Goal: Task Accomplishment & Management: Contribute content

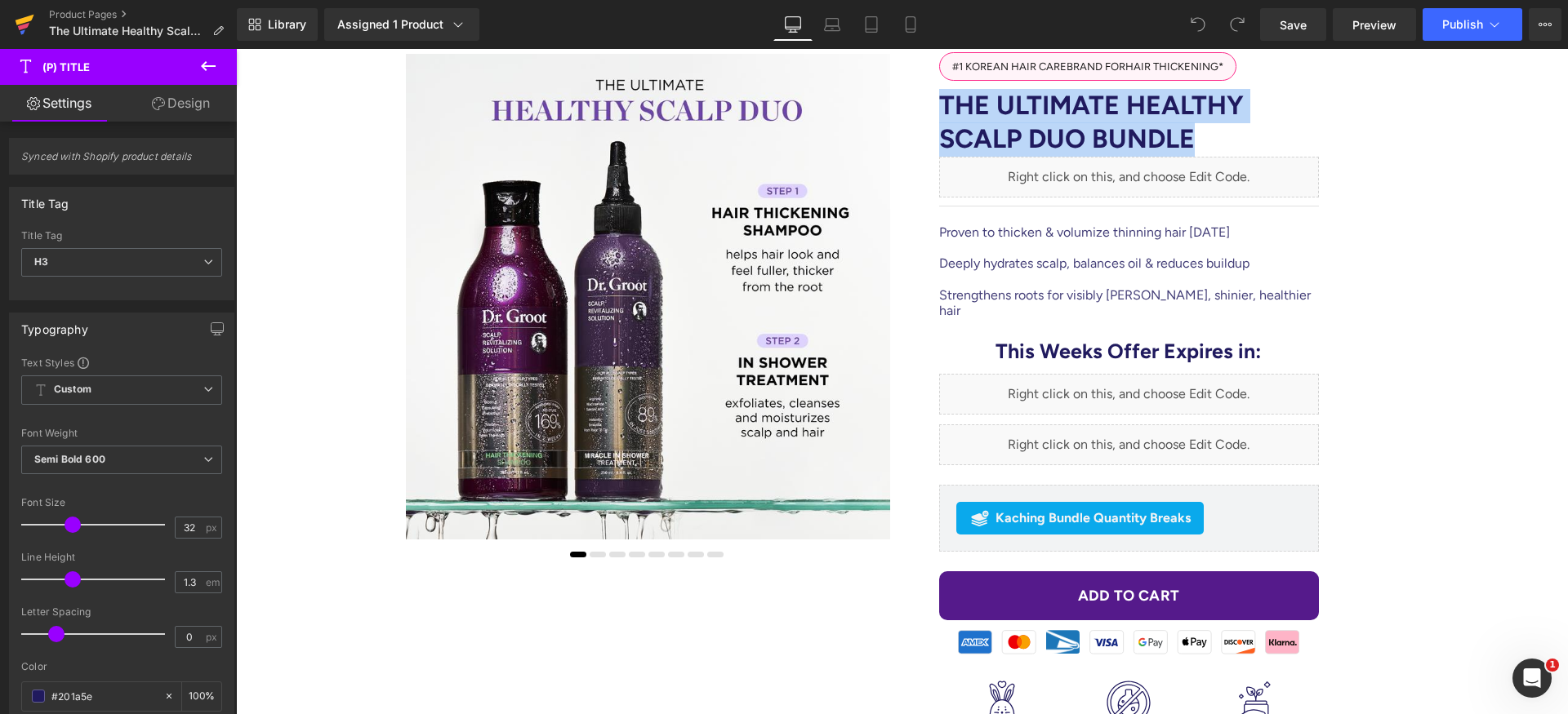
click at [27, 27] on icon at bounding box center [25, 25] width 20 height 41
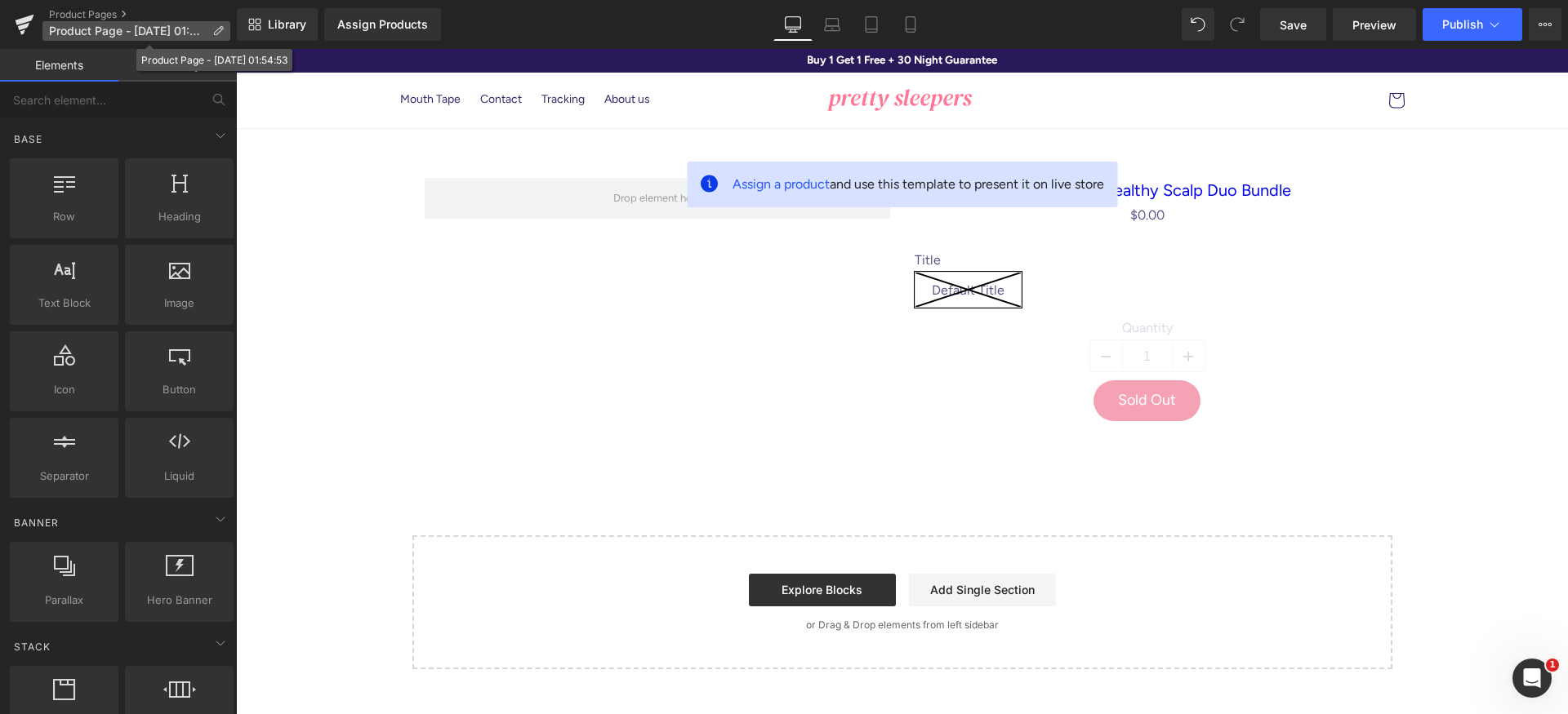
click at [140, 28] on span "Product Page - Sep 12, 01:54:53" at bounding box center [127, 31] width 157 height 13
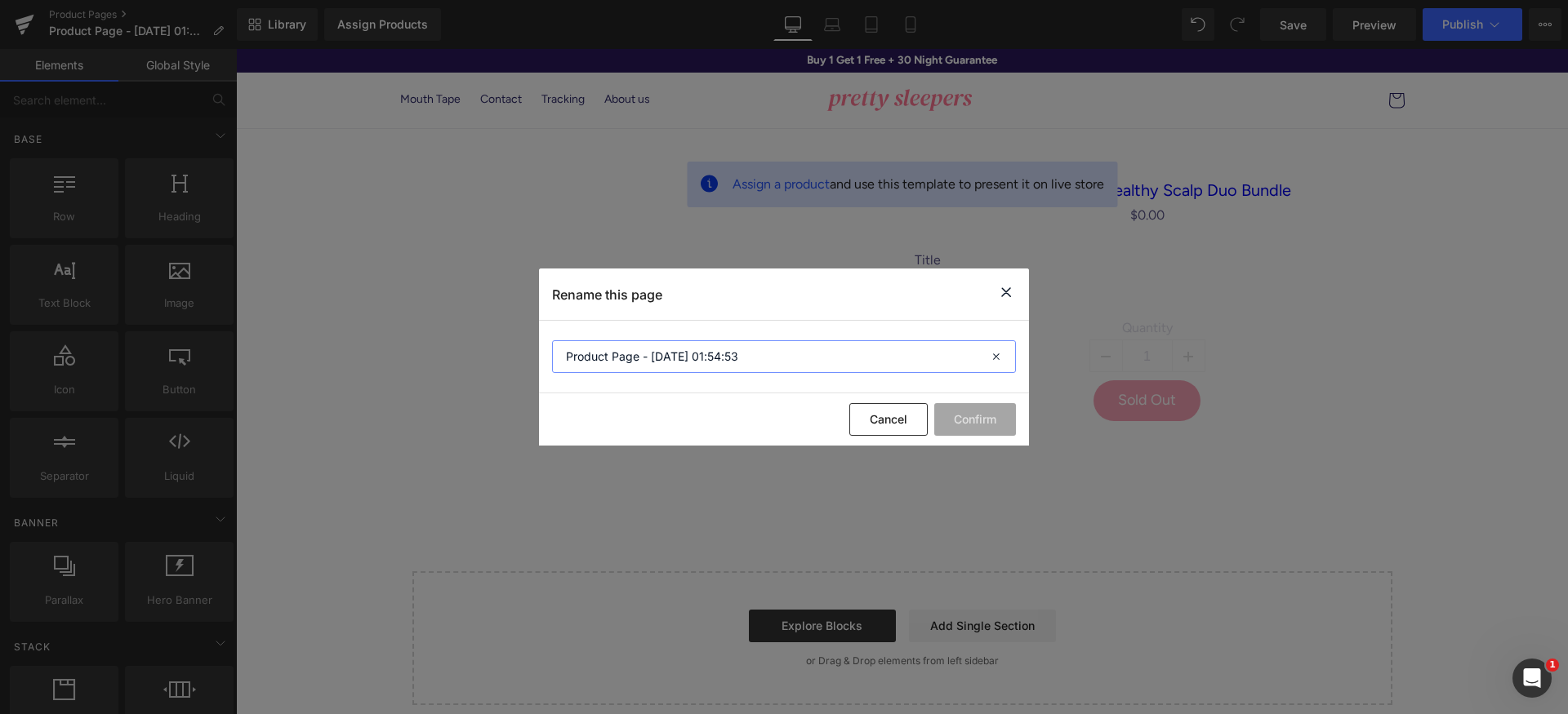
click at [777, 367] on input "Product Page - Sep 12, 01:54:53" at bounding box center [784, 357] width 463 height 33
paste input "The Ultimate Healthy Scalp Duo Bundle"
type input "reviews - The Ultimate Healthy Scalp Duo Bundle"
click at [984, 423] on button "Confirm" at bounding box center [975, 420] width 81 height 33
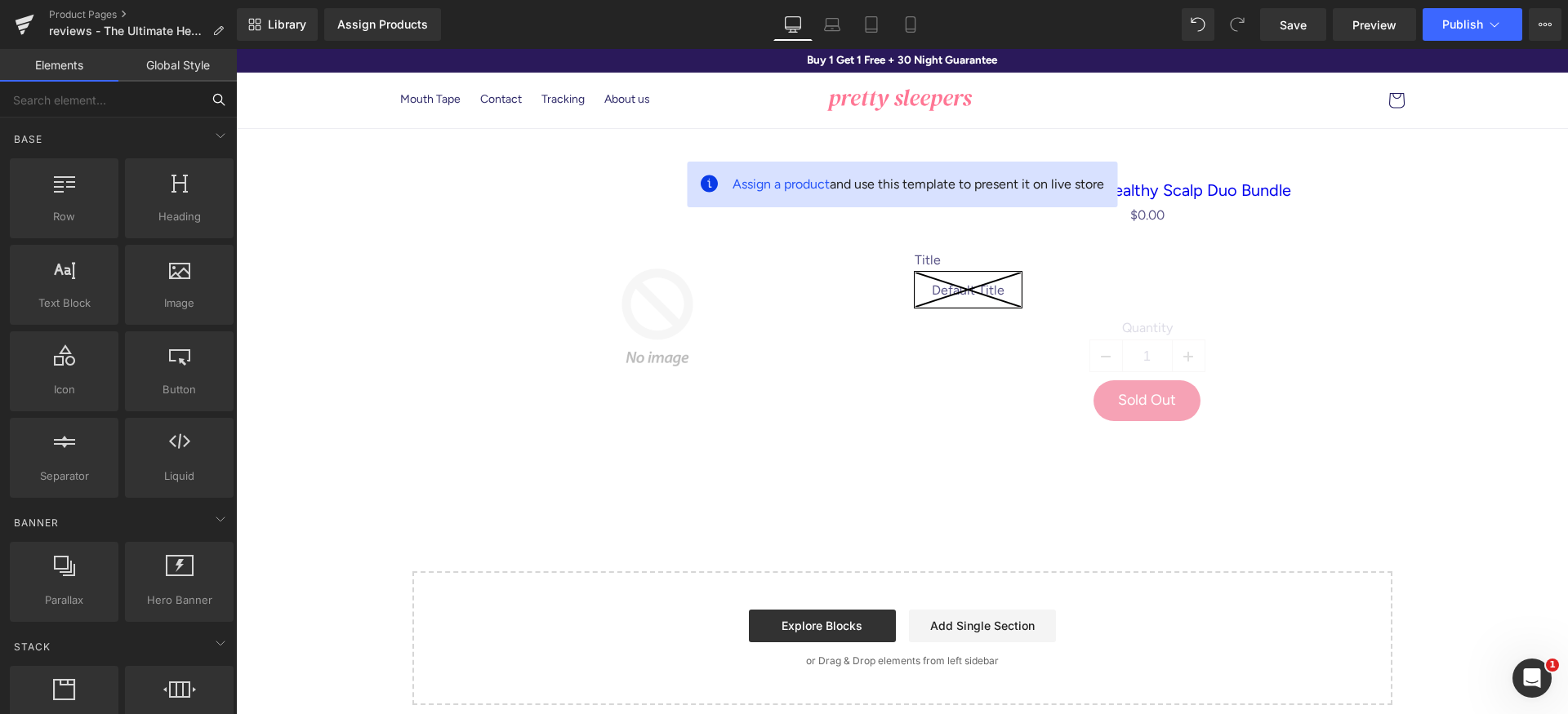
click at [137, 112] on input "text" at bounding box center [100, 99] width 201 height 36
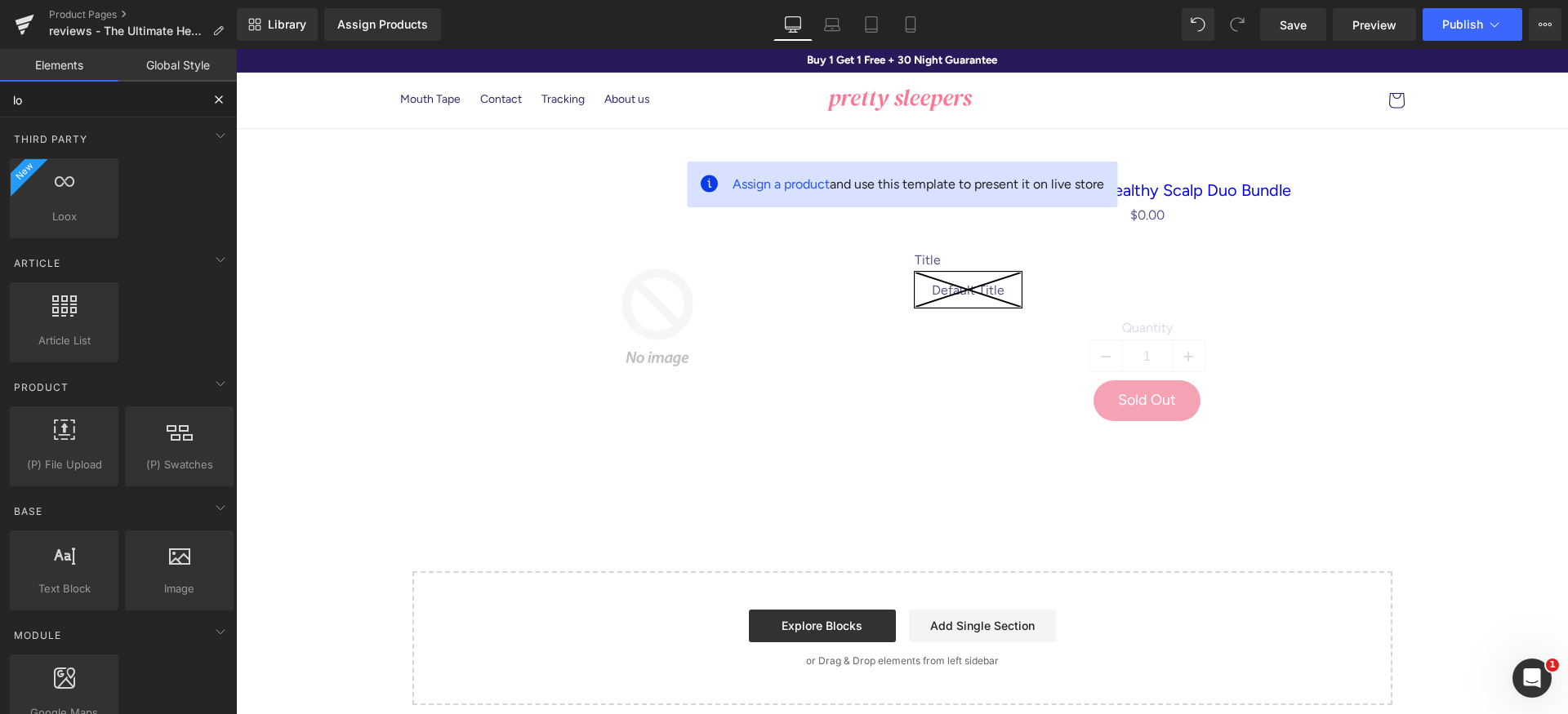
type input "loo"
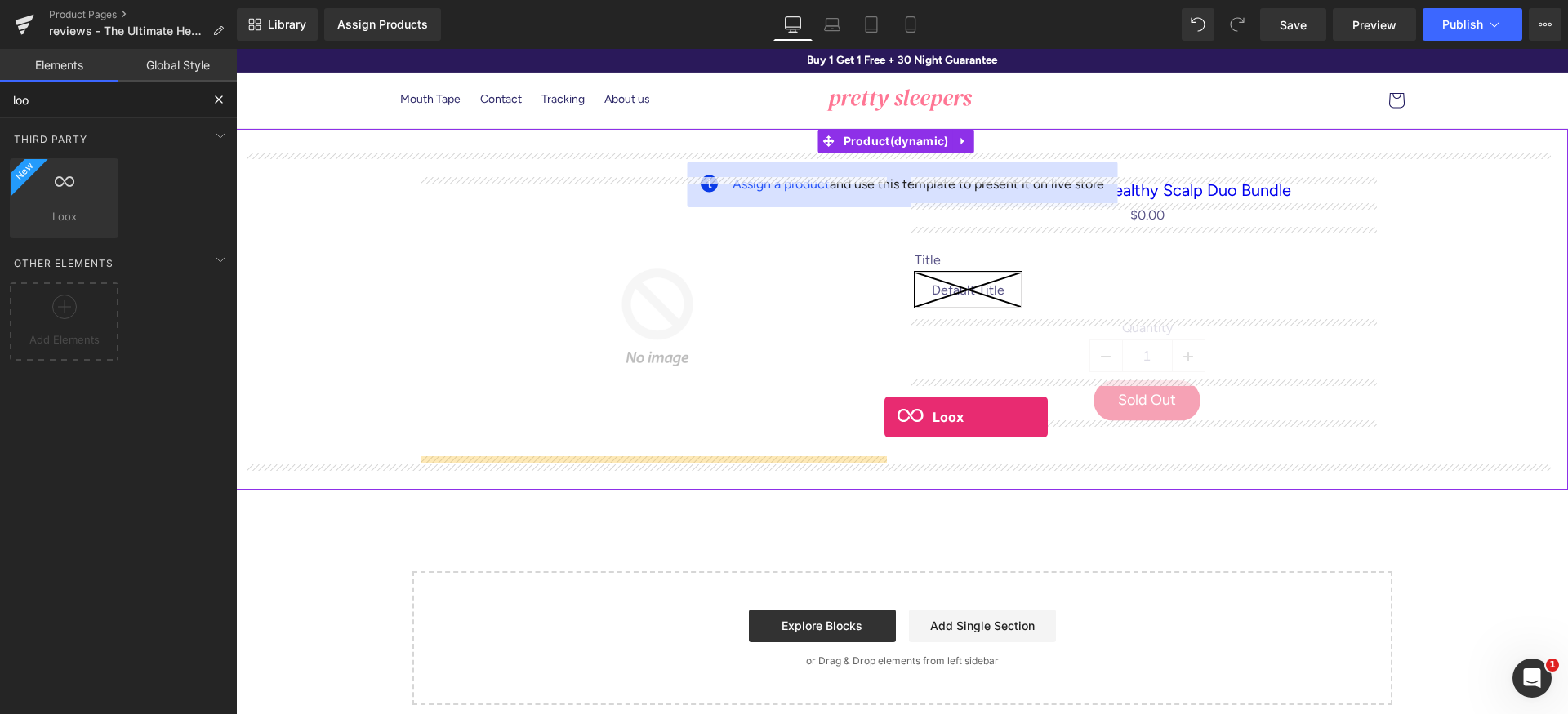
drag, startPoint x: 290, startPoint y: 267, endPoint x: 886, endPoint y: 425, distance: 616.6
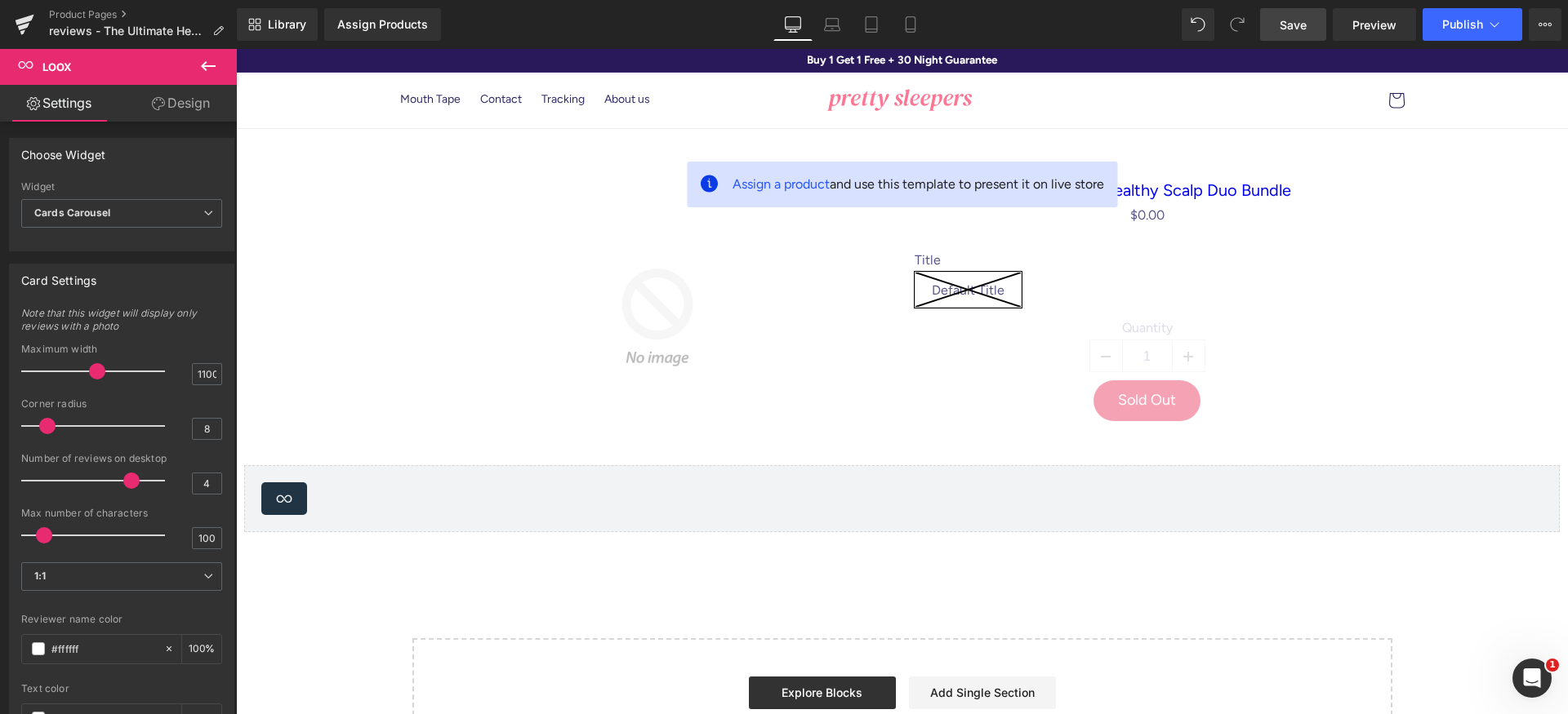
click at [1307, 30] on span "Save" at bounding box center [1293, 25] width 27 height 17
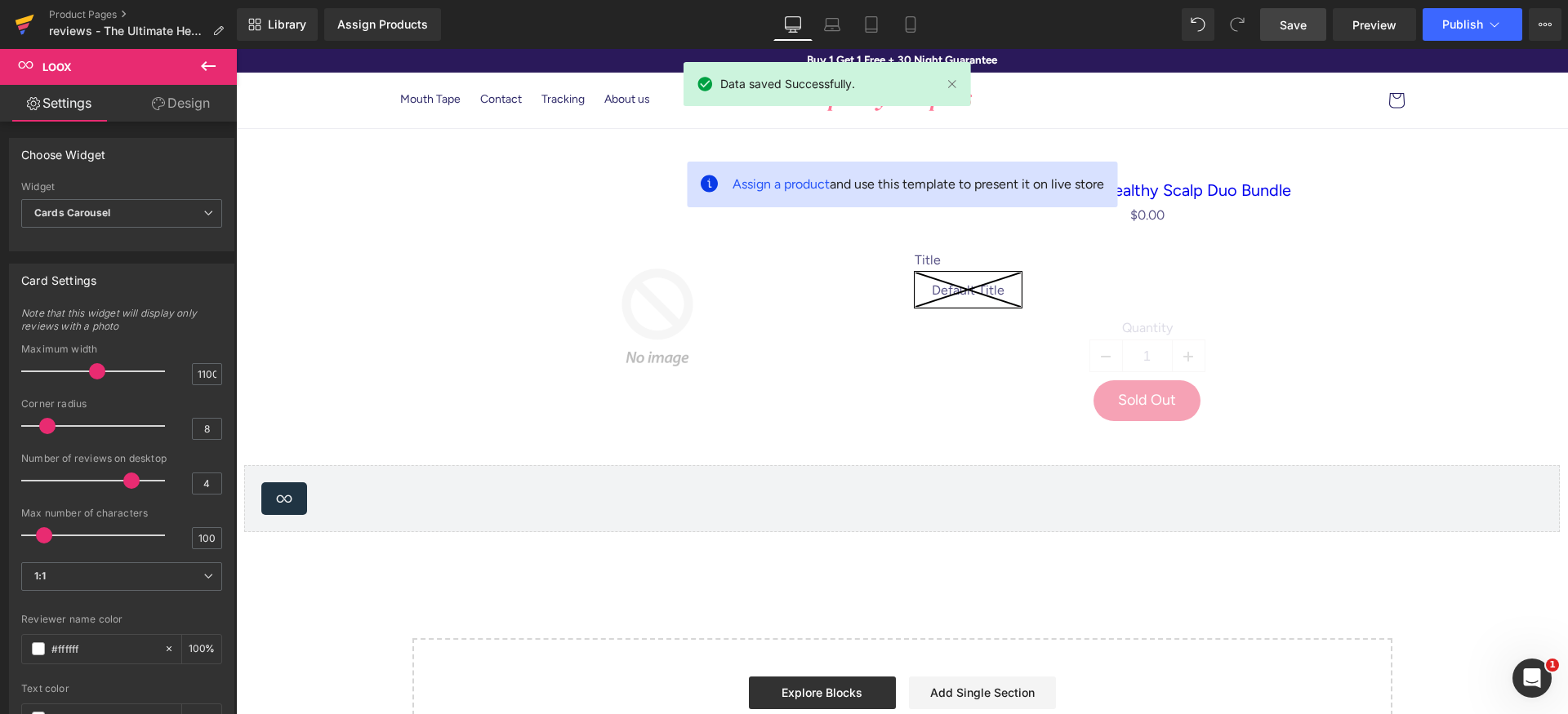
click at [26, 25] on icon at bounding box center [24, 26] width 12 height 7
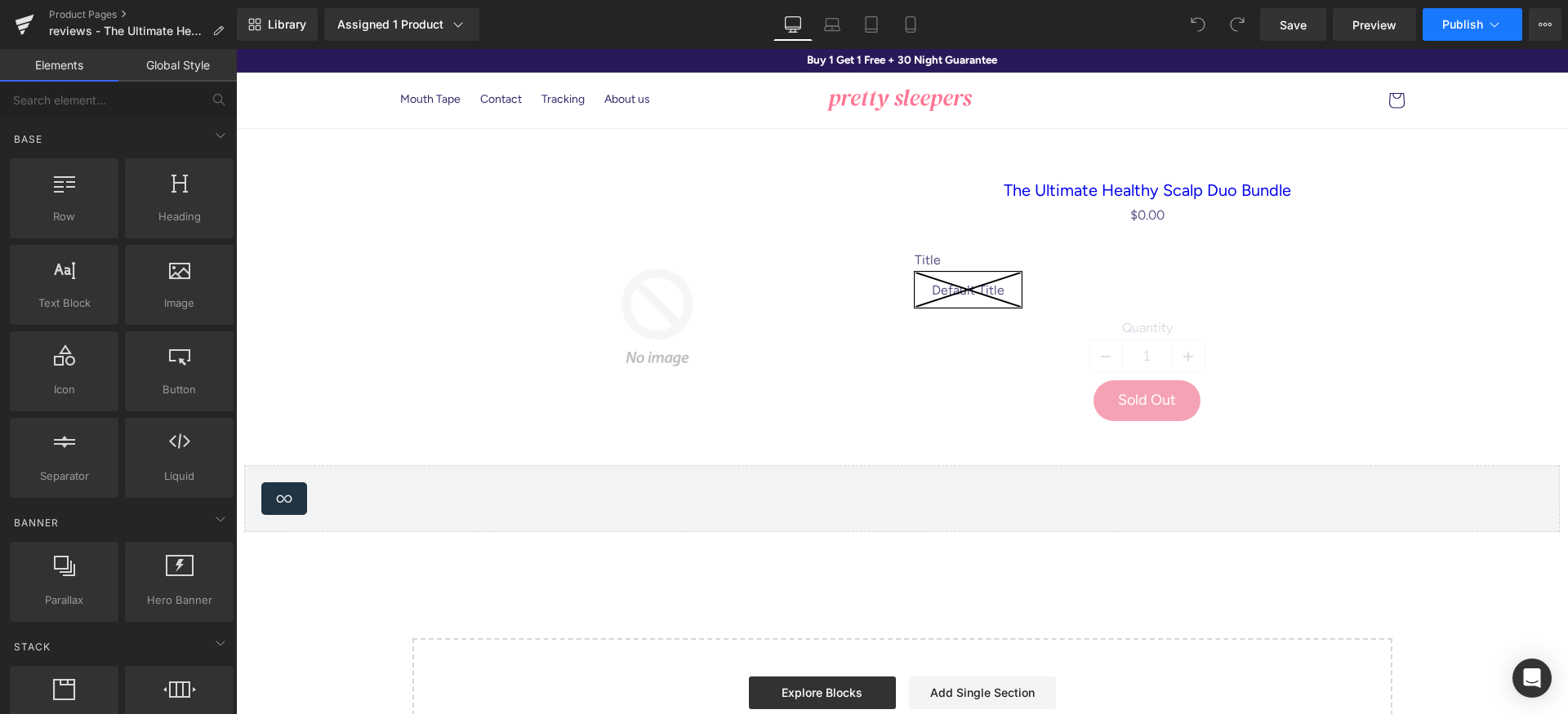
click at [1465, 25] on span "Publish" at bounding box center [1463, 25] width 41 height 13
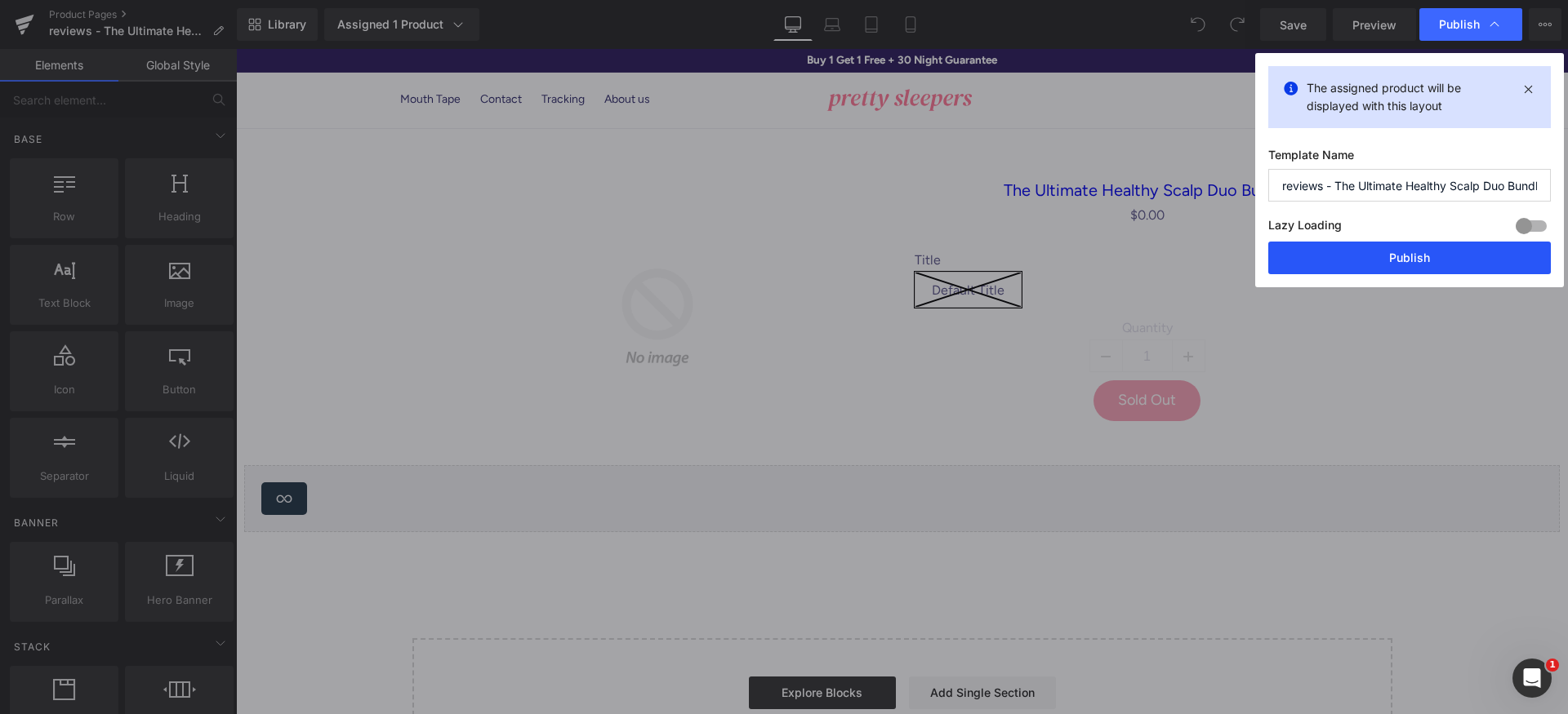
click at [1446, 252] on button "Publish" at bounding box center [1409, 258] width 283 height 33
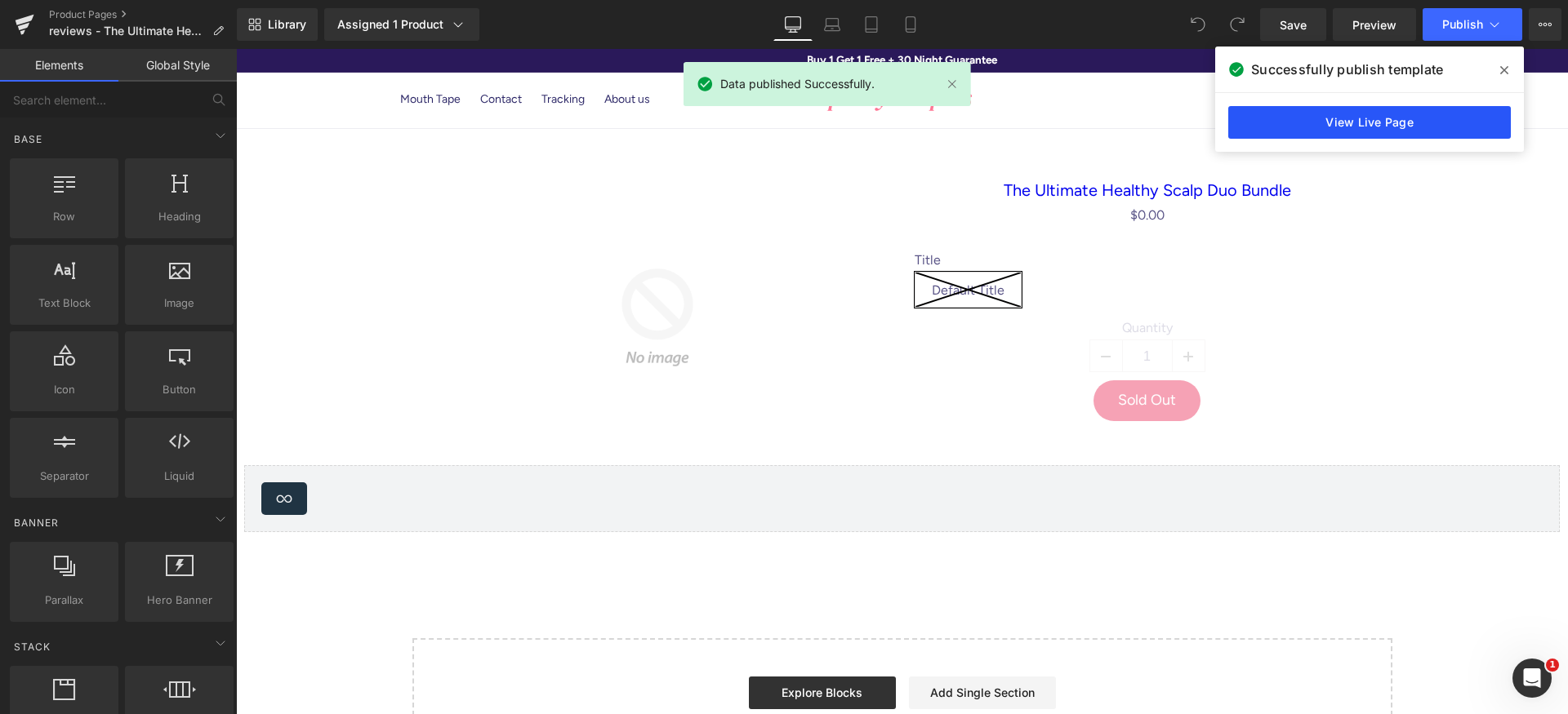
click at [1431, 131] on link "View Live Page" at bounding box center [1369, 122] width 283 height 33
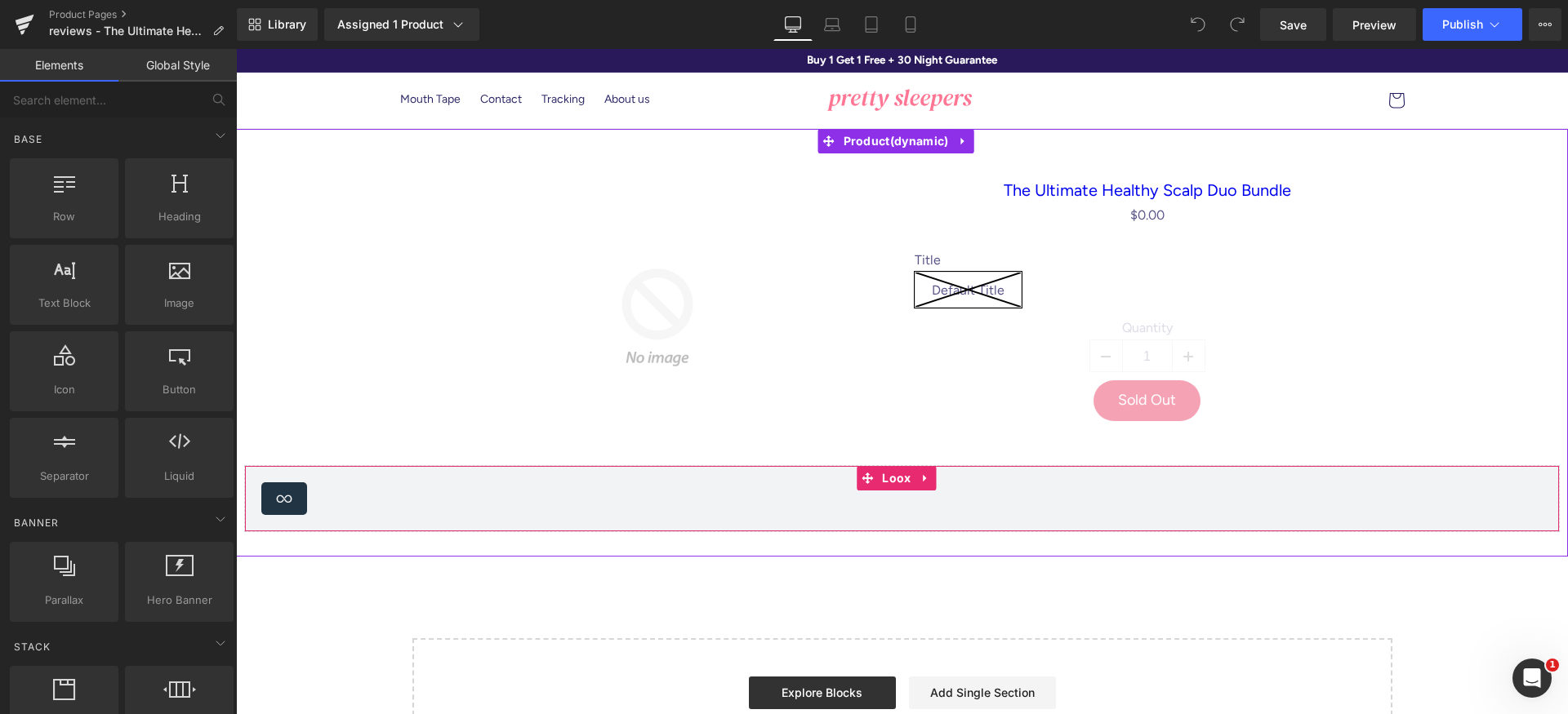
click at [842, 498] on div "Loox - Cards Carousel" at bounding box center [902, 499] width 1281 height 33
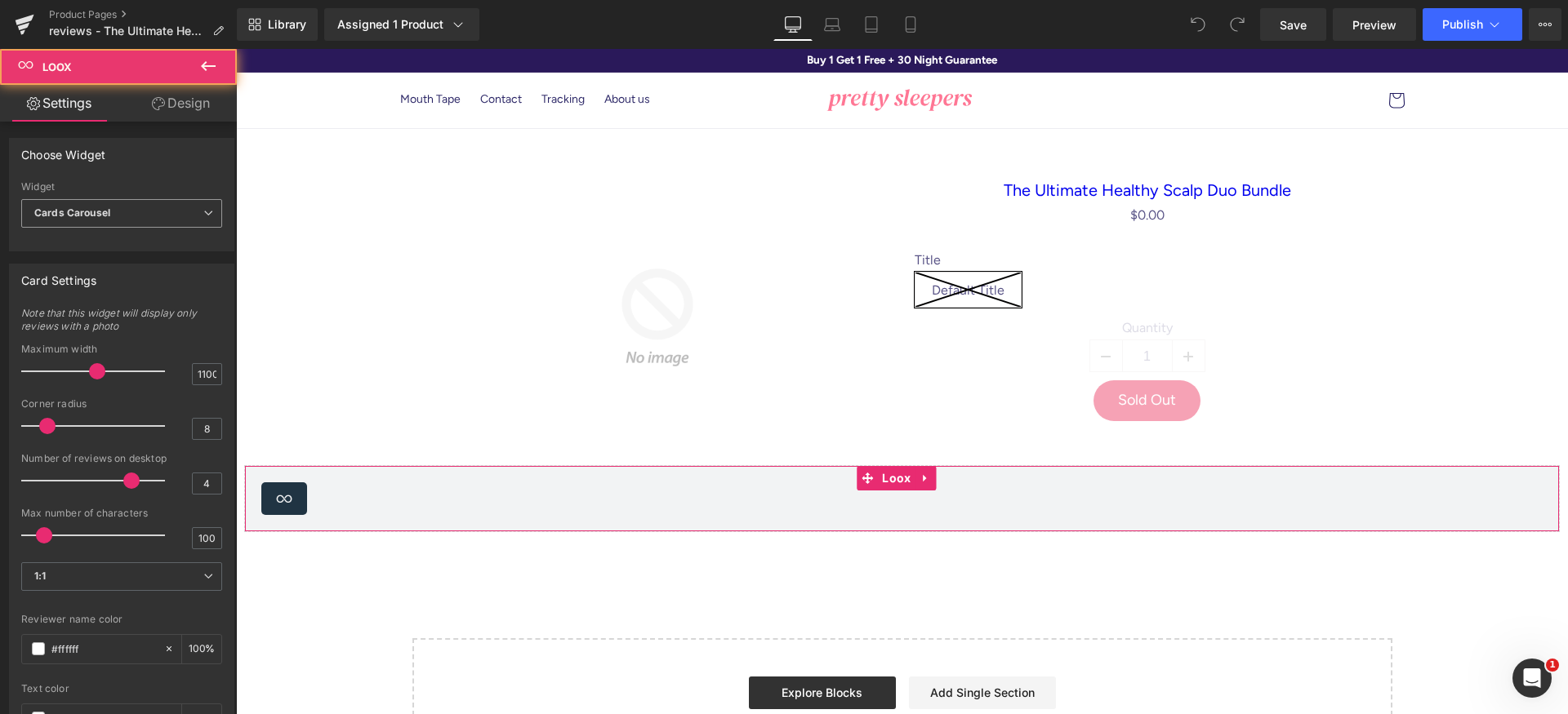
click at [193, 211] on span "Cards Carousel" at bounding box center [122, 213] width 201 height 29
click at [170, 173] on div "Choose Widget Cards Carousel Gallery Carousel Widget Cards Carousel Cards Carou…" at bounding box center [122, 195] width 225 height 113
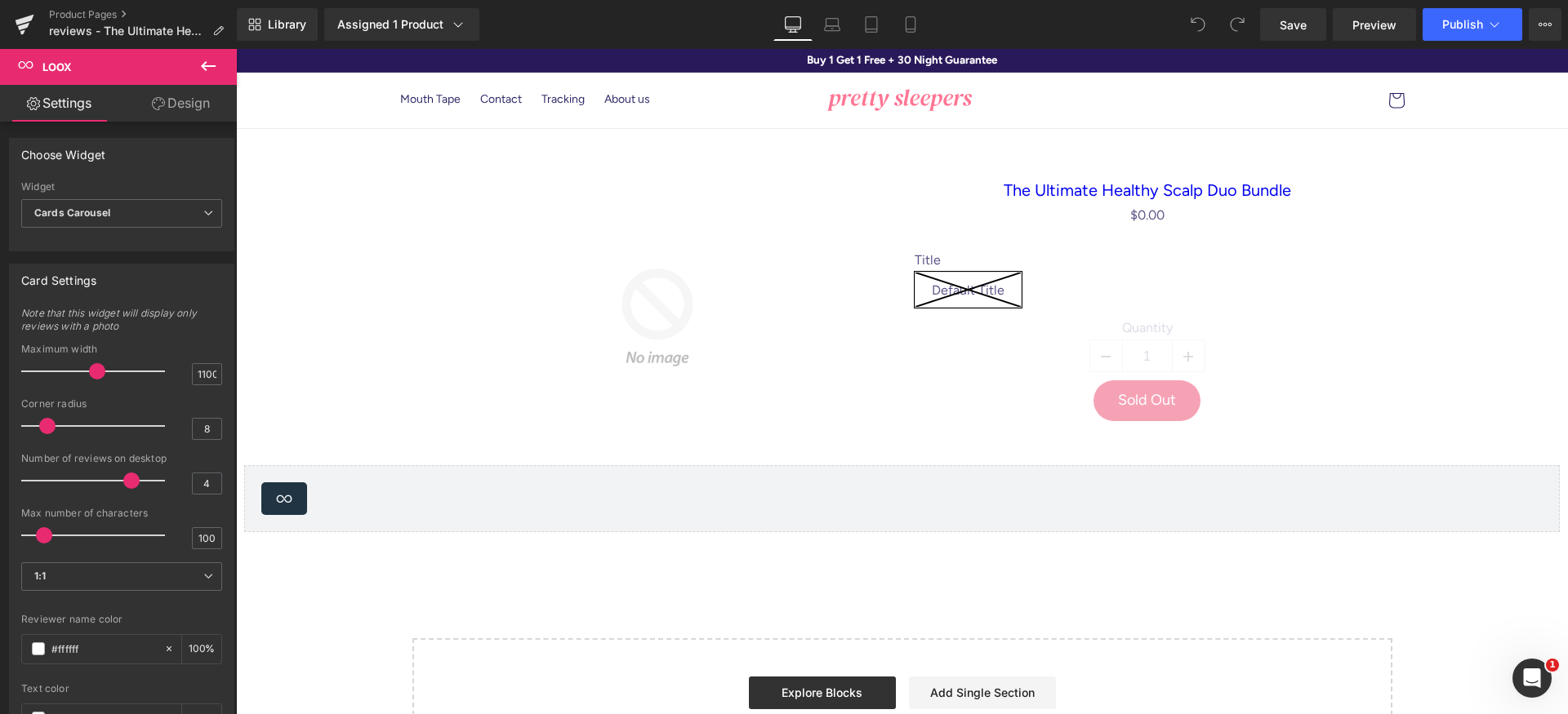
click at [214, 72] on icon at bounding box center [208, 67] width 20 height 20
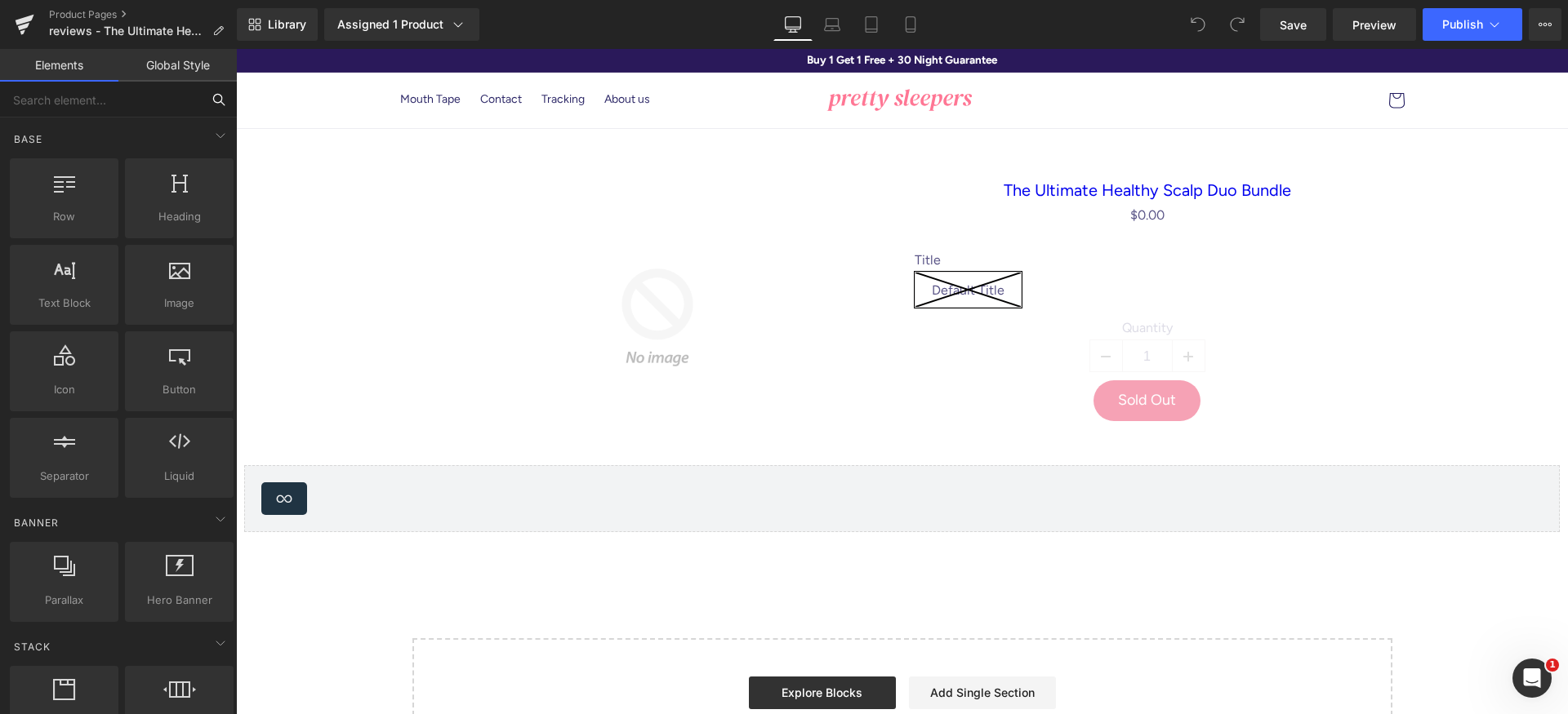
click at [129, 108] on input "text" at bounding box center [100, 99] width 201 height 36
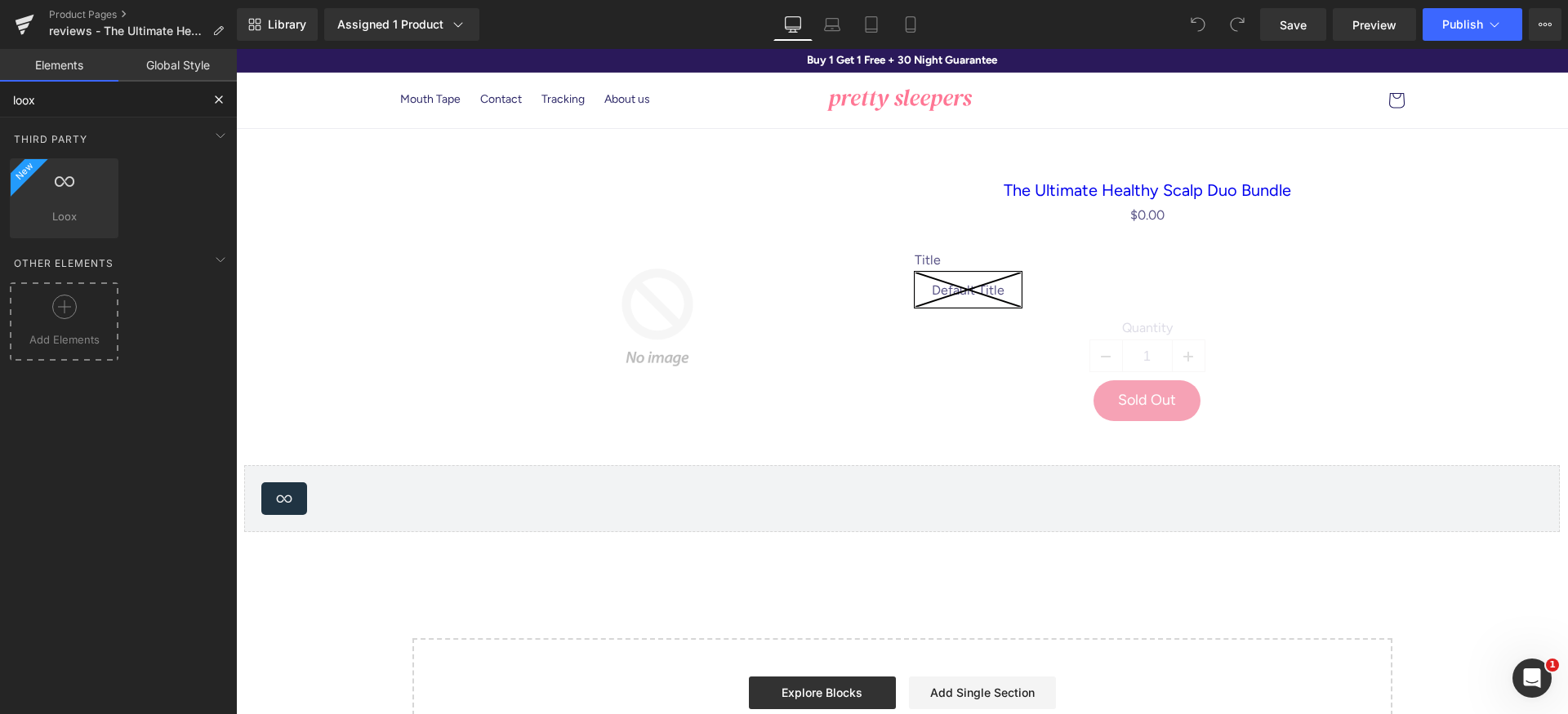
click at [55, 322] on div at bounding box center [64, 313] width 100 height 37
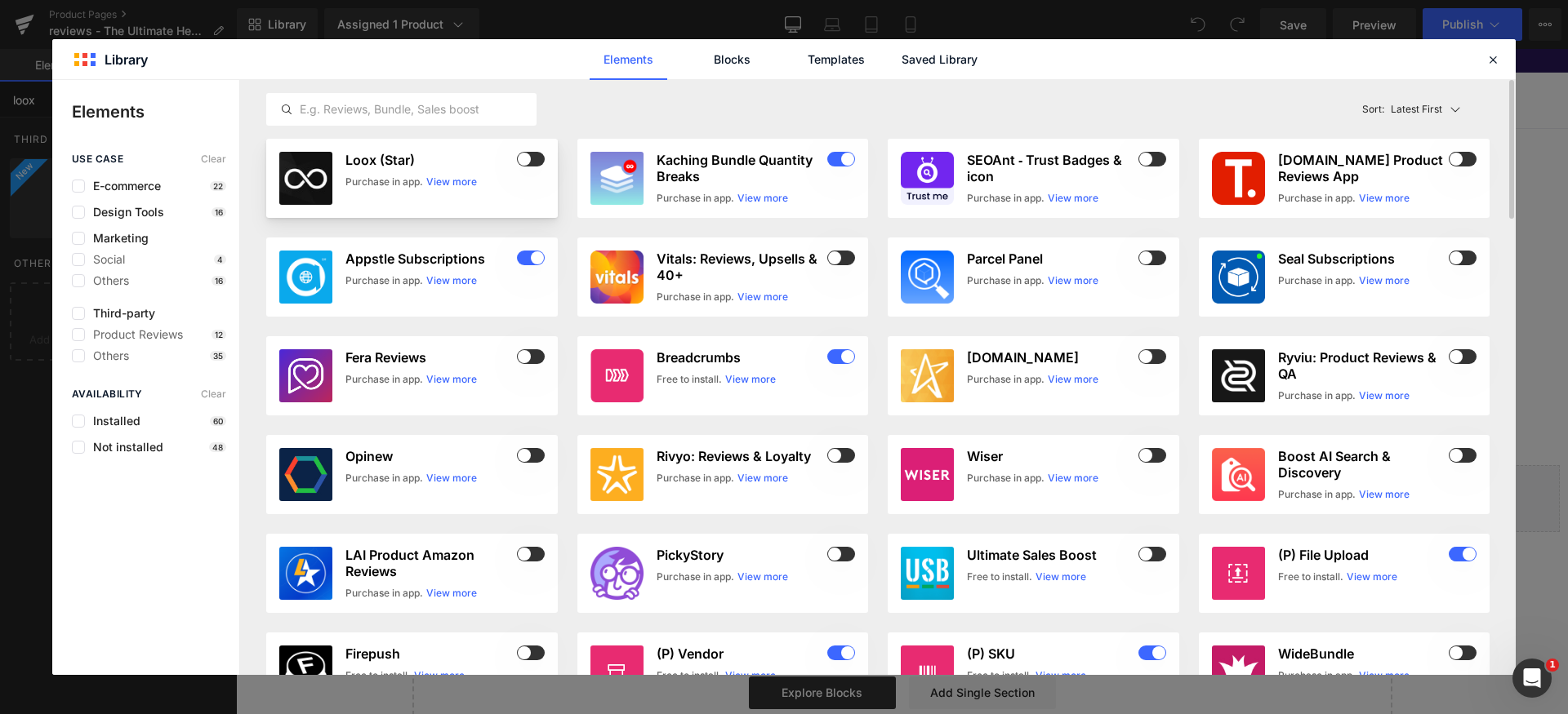
type input "loox"
click at [395, 187] on div "Purchase in app." at bounding box center [384, 182] width 77 height 15
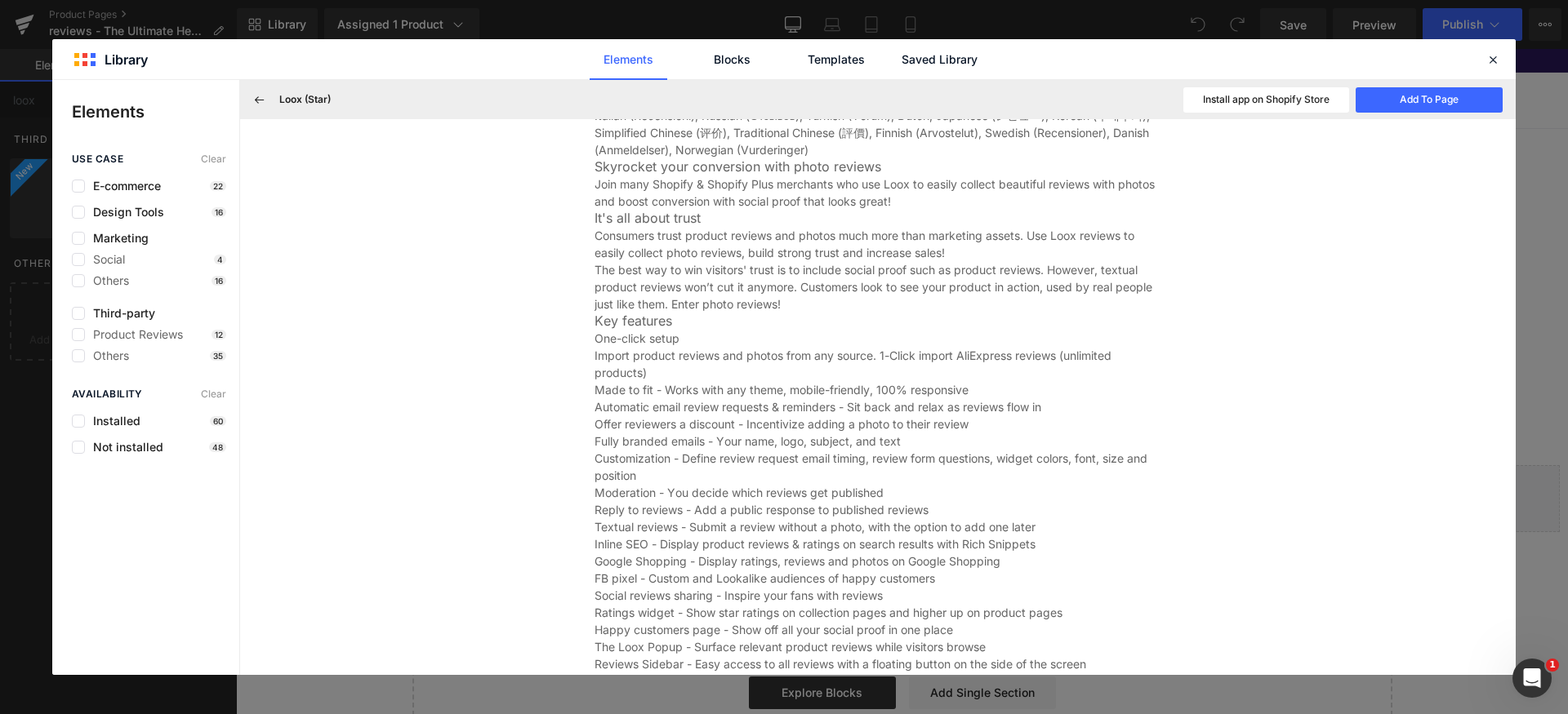
scroll to position [781, 0]
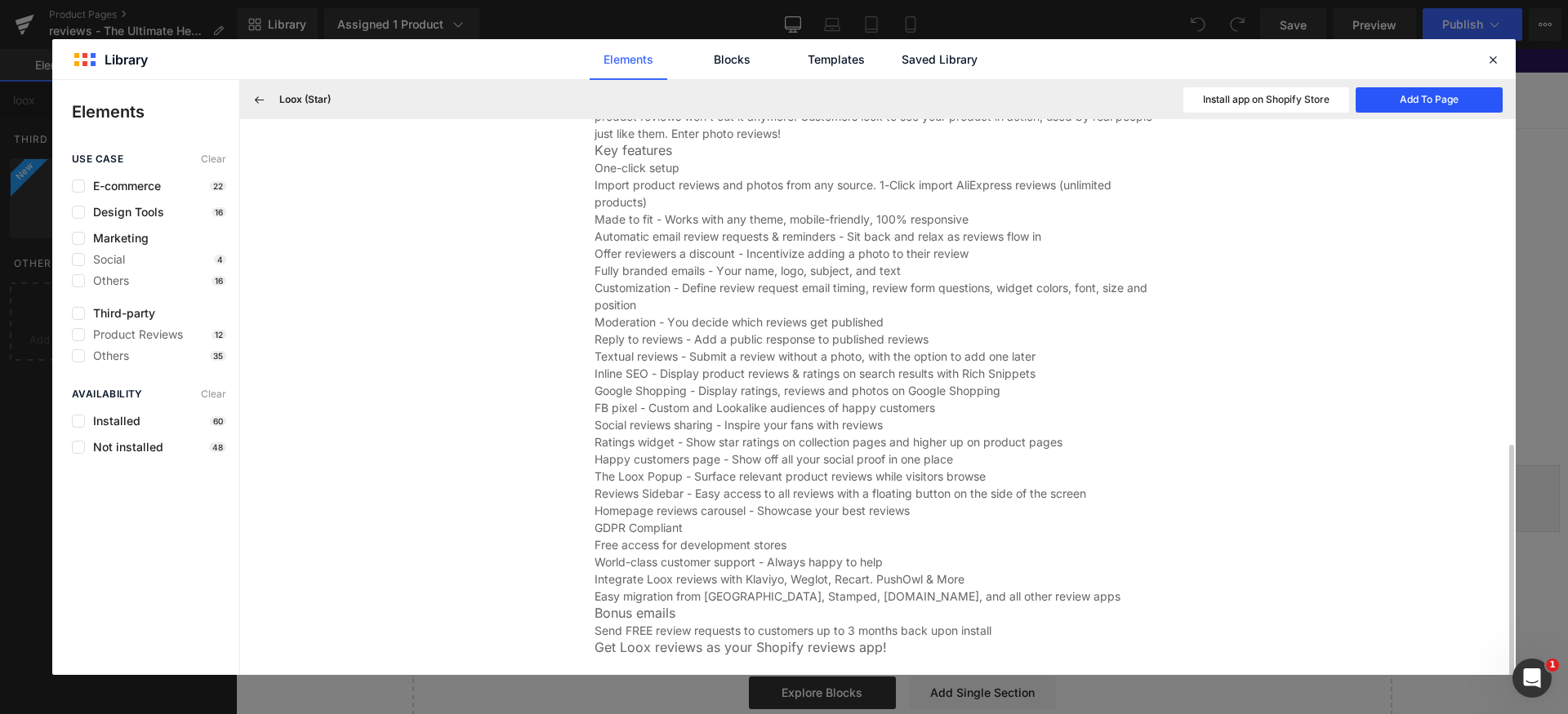
click at [1414, 108] on button "Add To Page" at bounding box center [1428, 99] width 147 height 25
click at [1492, 53] on icon at bounding box center [1492, 60] width 15 height 15
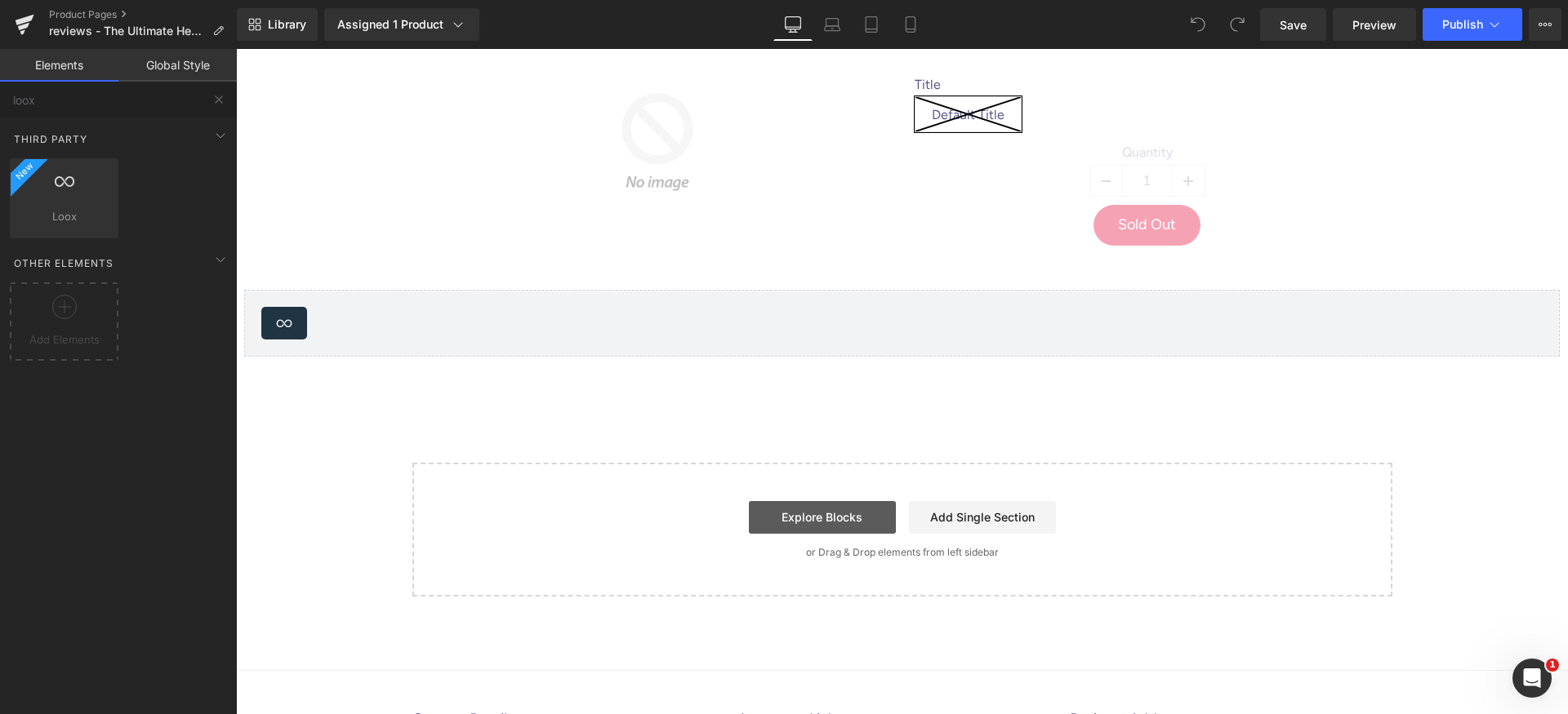
scroll to position [260, 0]
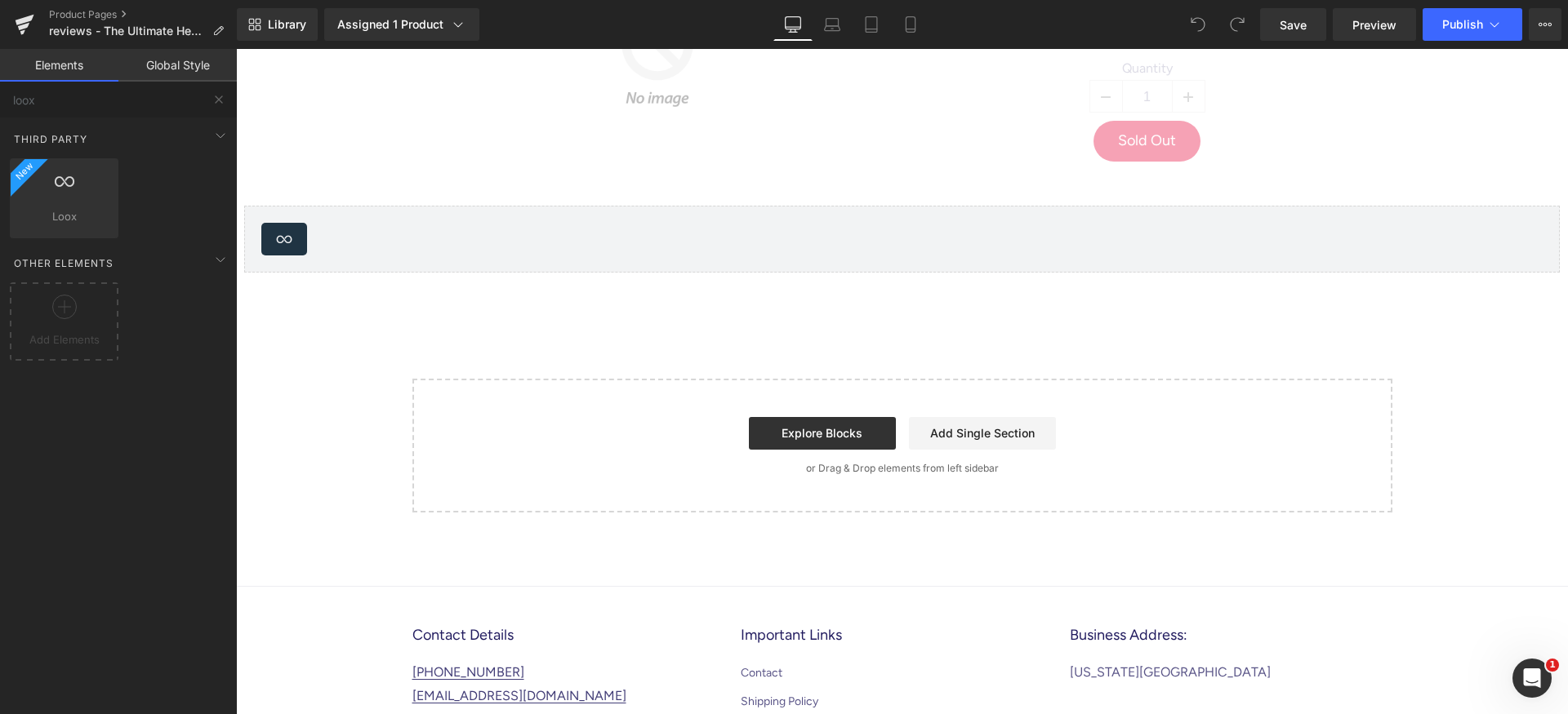
click at [771, 247] on div "Loox - Cards Carousel" at bounding box center [902, 239] width 1281 height 33
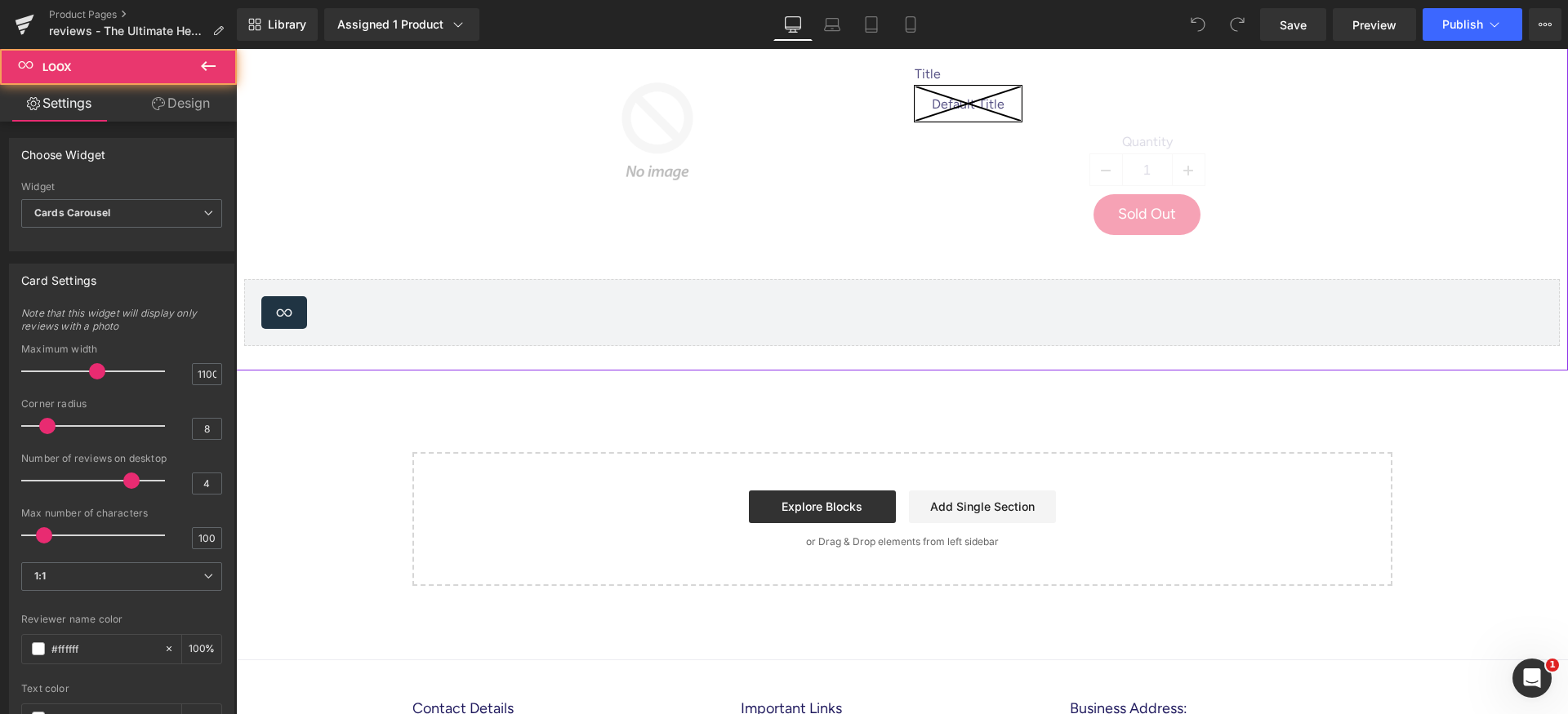
scroll to position [110, 0]
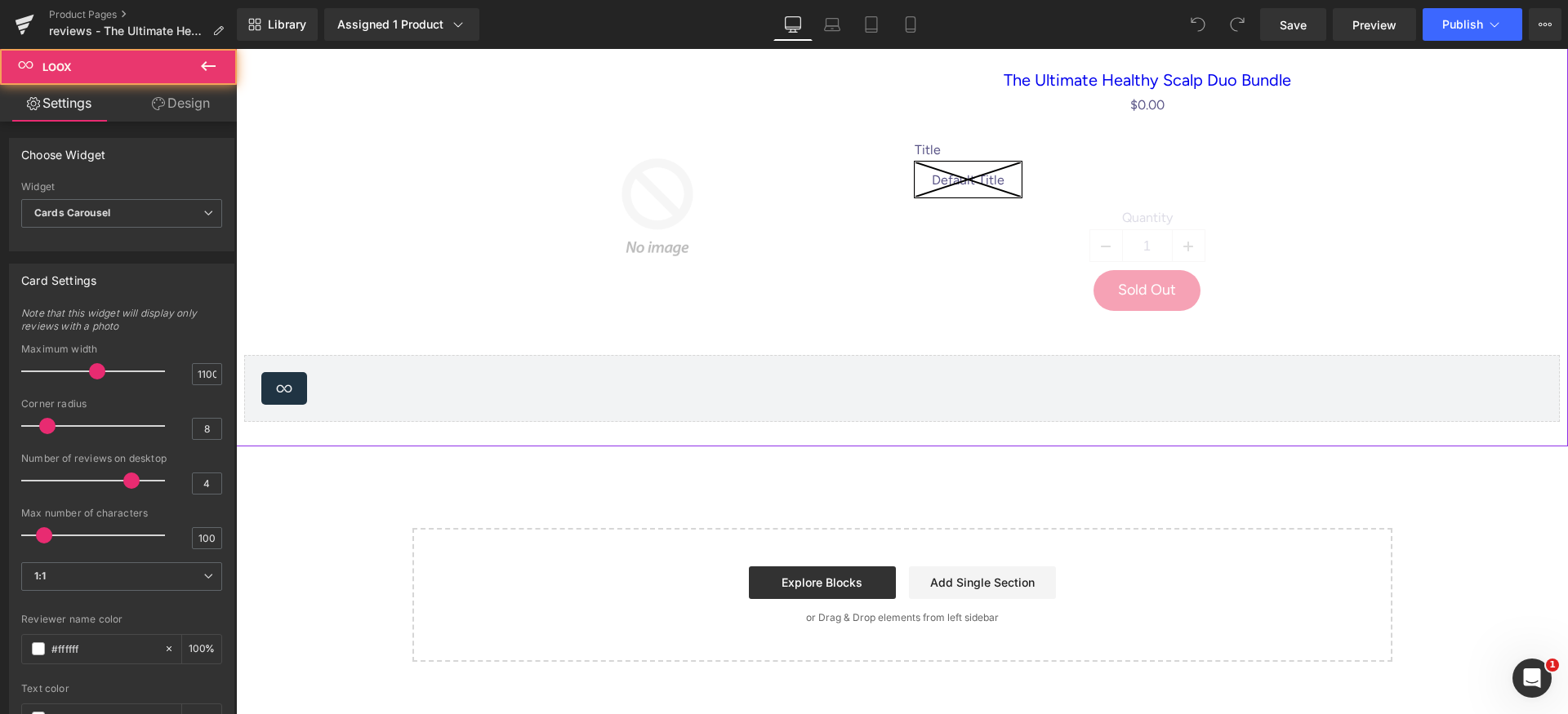
click at [881, 384] on div "Loox - Cards Carousel" at bounding box center [902, 389] width 1281 height 33
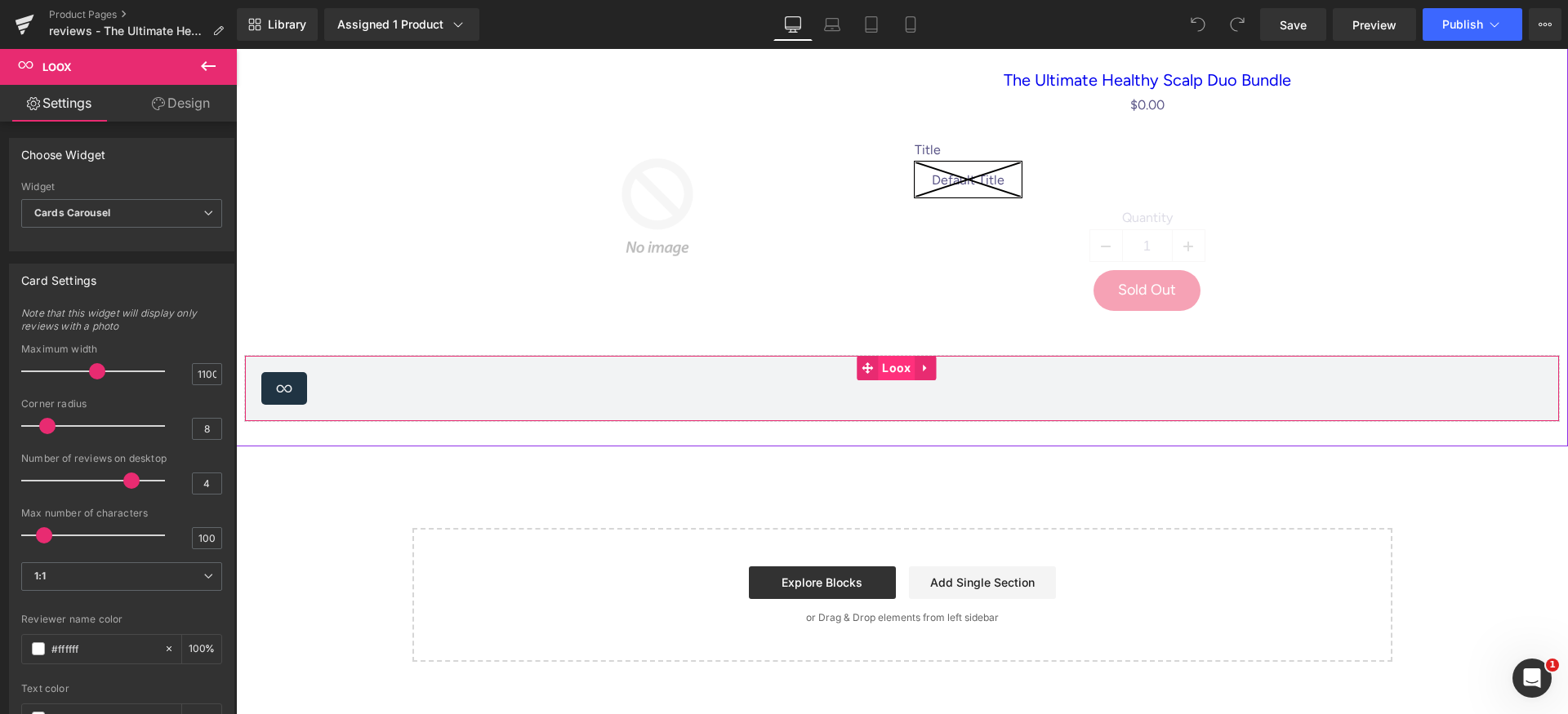
click at [903, 370] on span "Loox" at bounding box center [896, 368] width 37 height 25
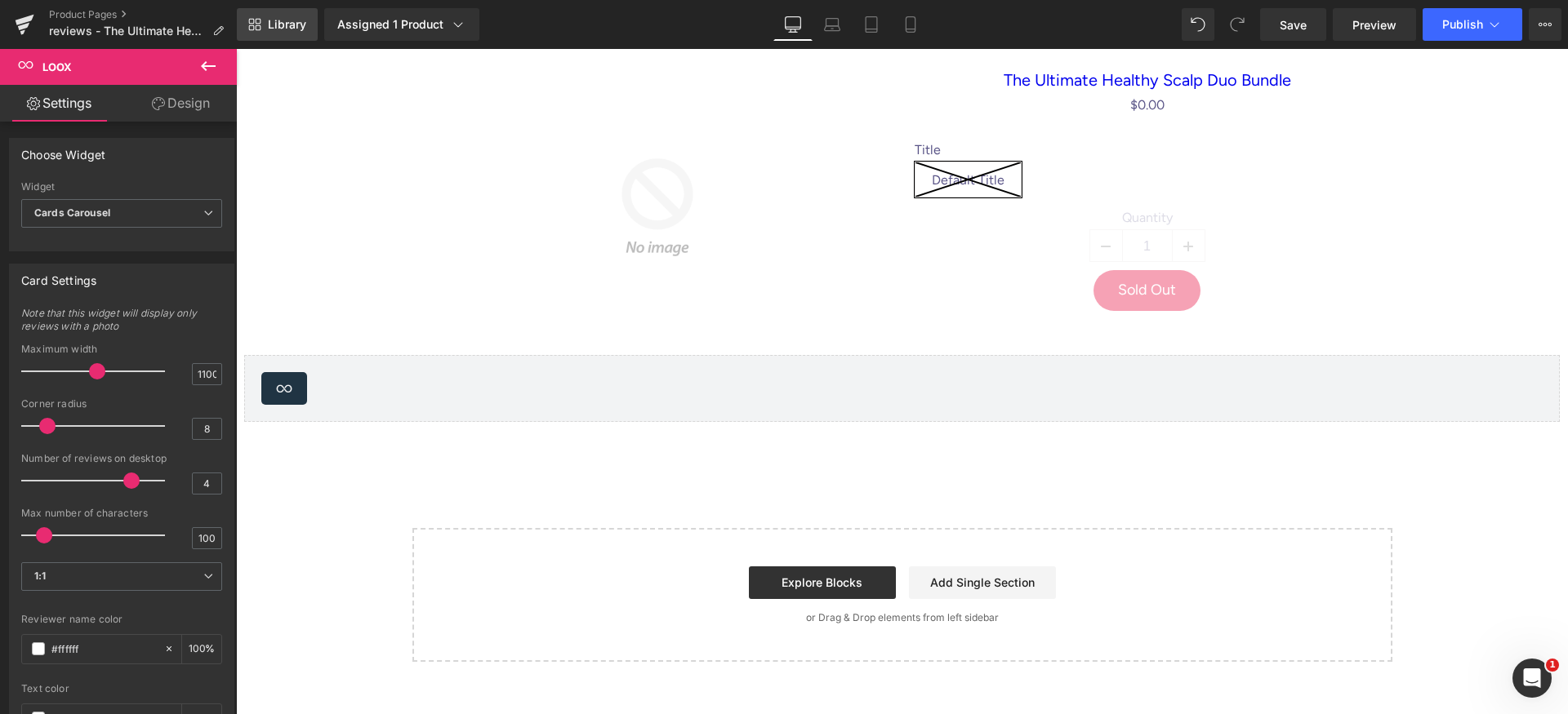
click at [284, 27] on span "Library" at bounding box center [287, 25] width 39 height 15
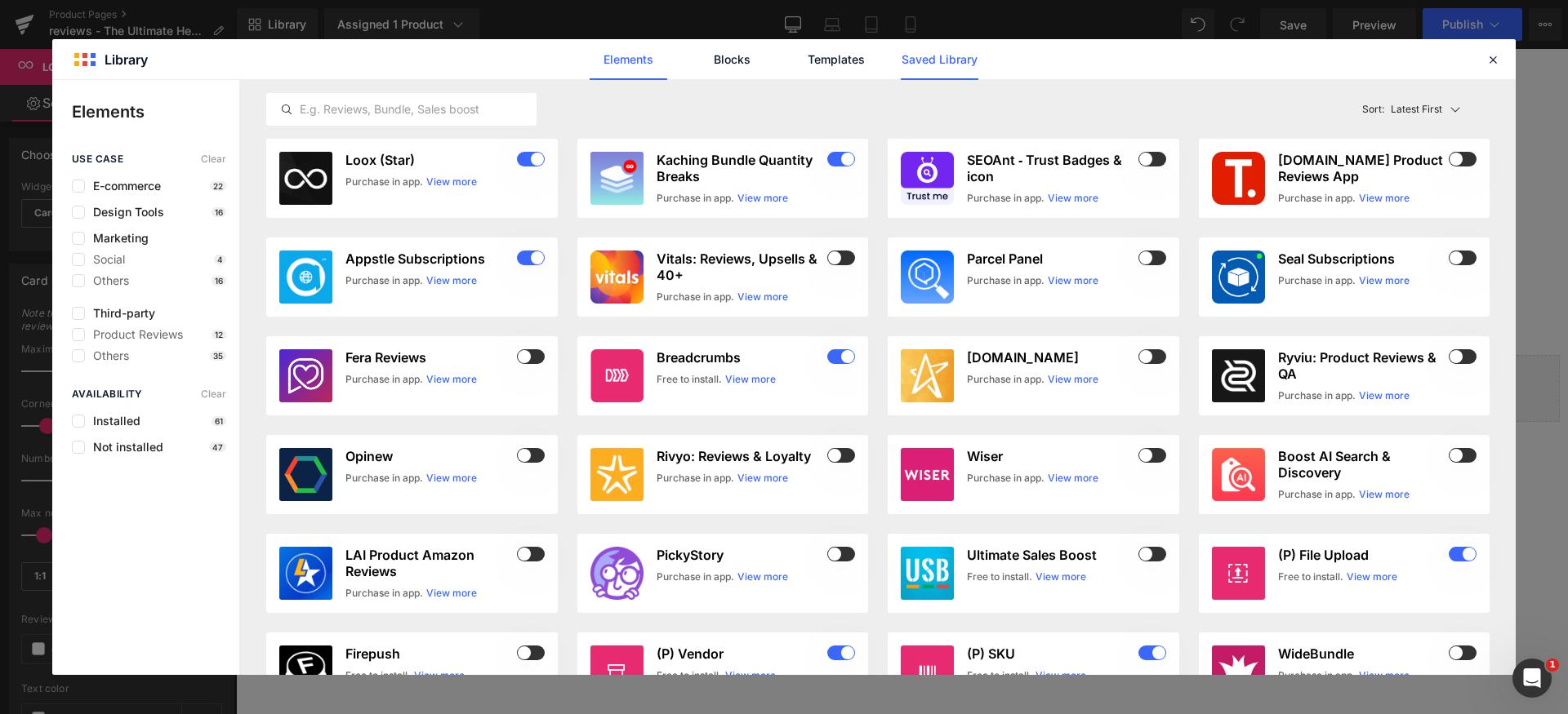
click at [929, 71] on link "Saved Library" at bounding box center [939, 60] width 77 height 41
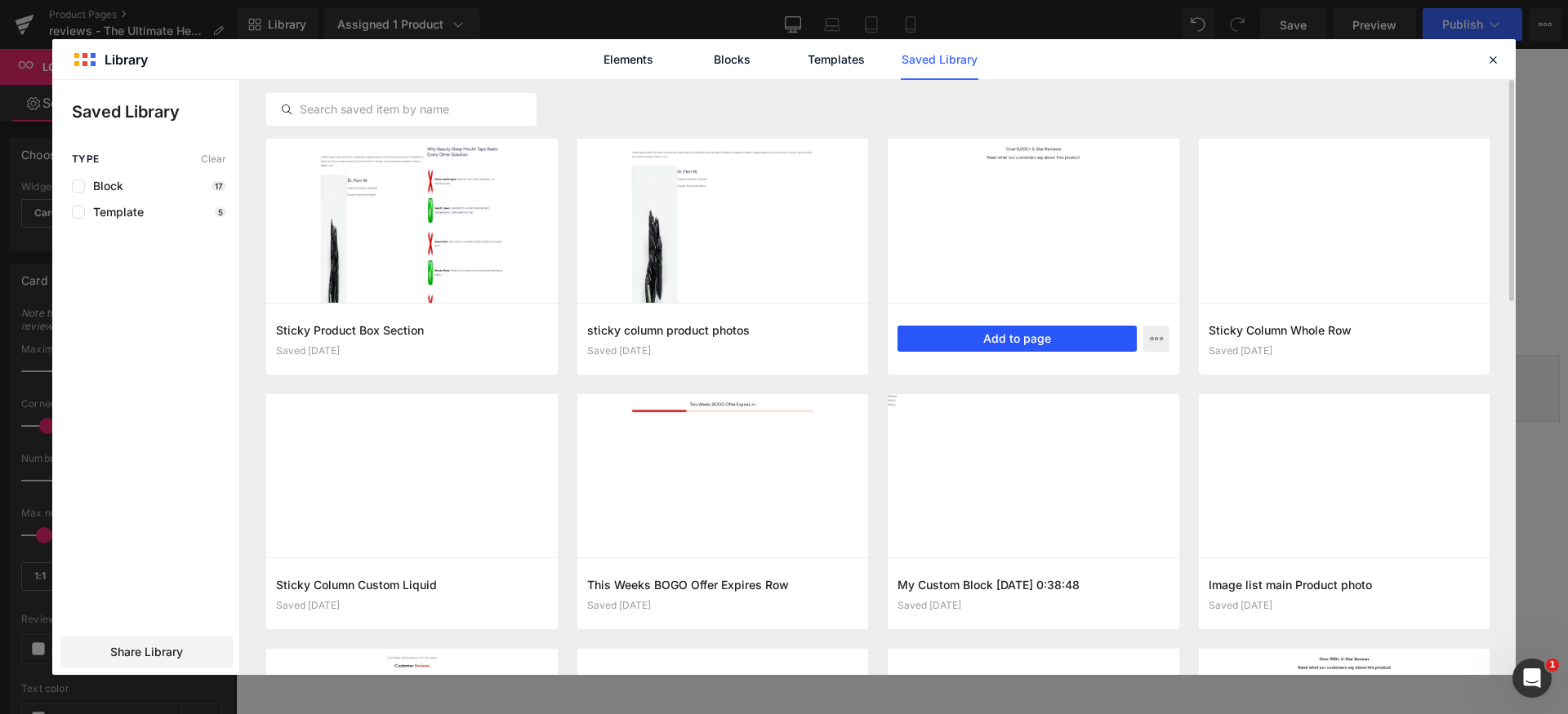
click at [1051, 344] on button "Add to page" at bounding box center [1017, 339] width 239 height 26
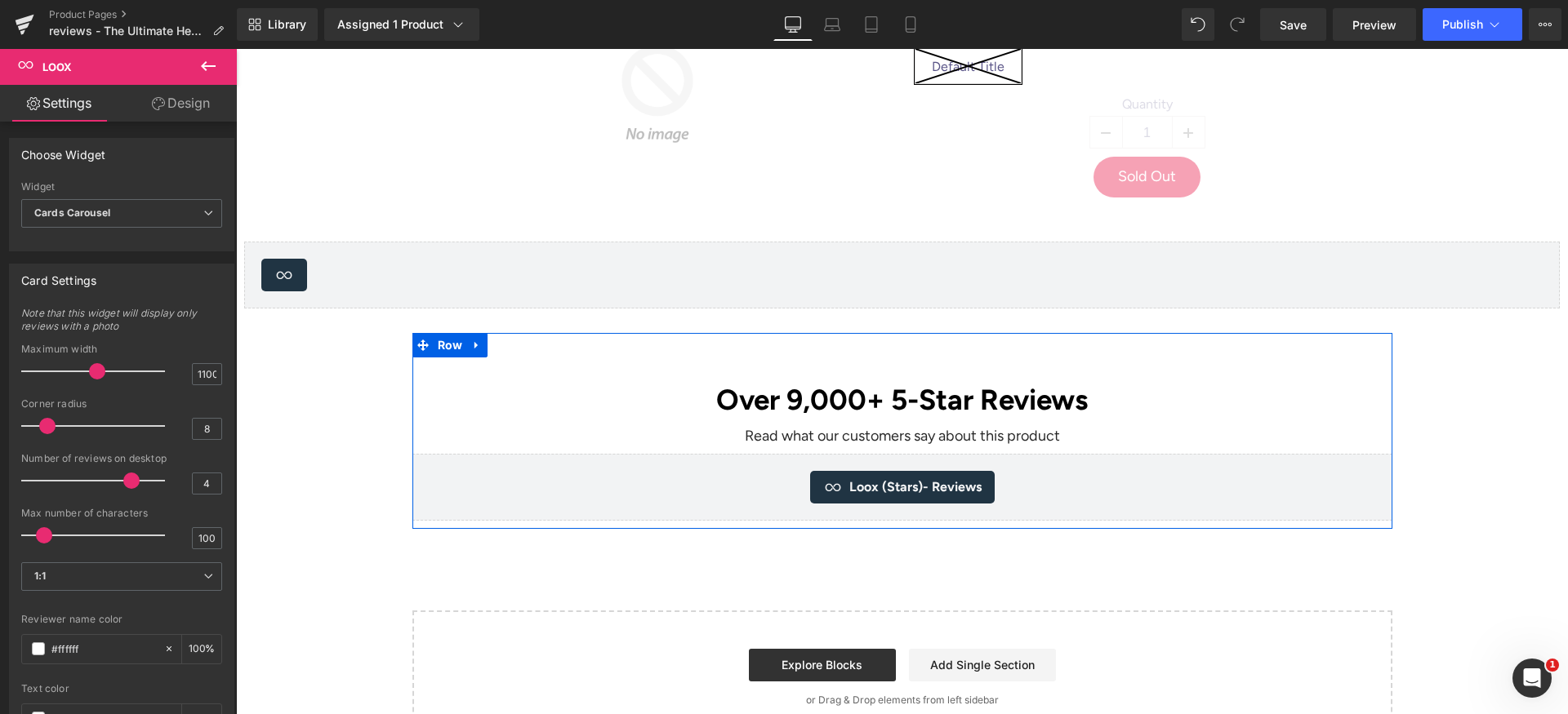
scroll to position [140, 0]
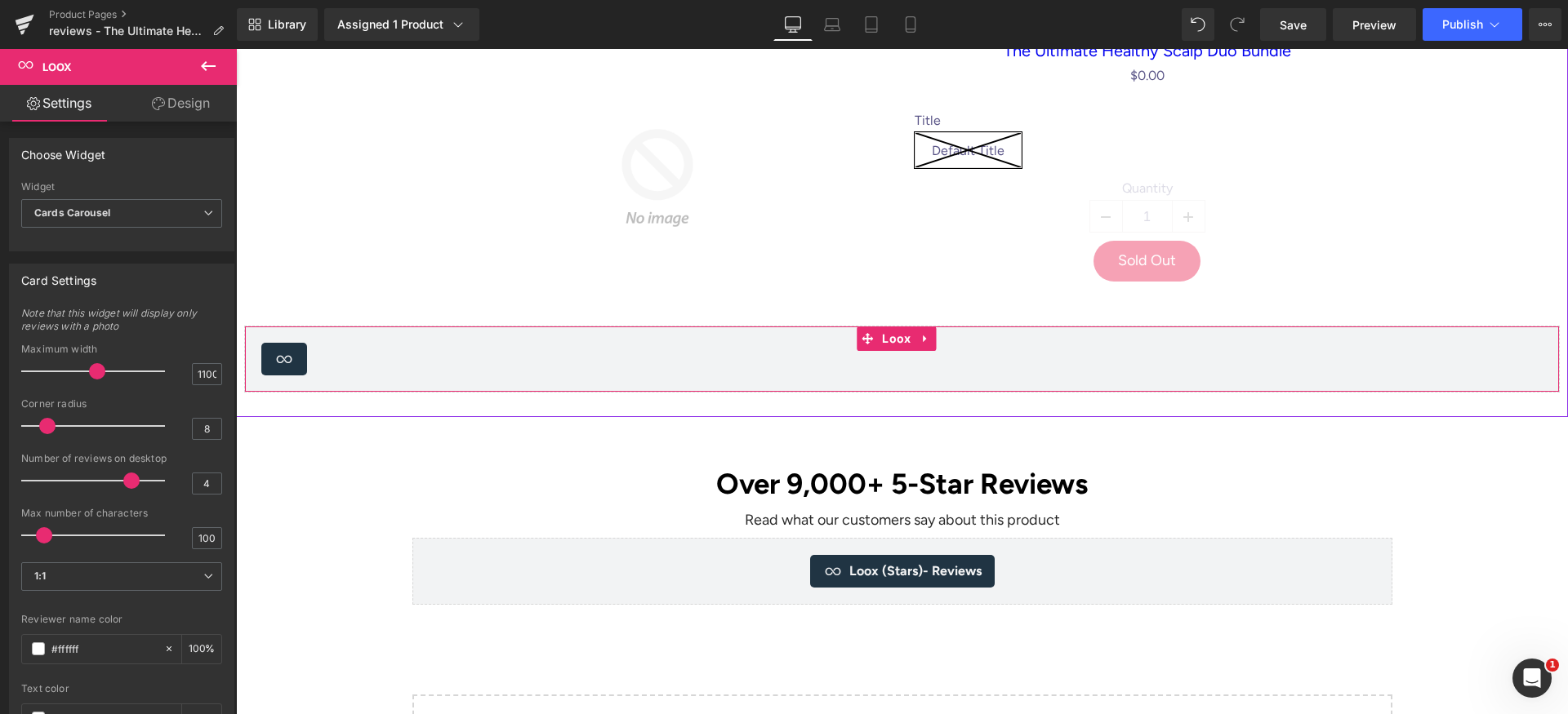
click at [740, 364] on div "Loox - Cards Carousel" at bounding box center [902, 359] width 1281 height 33
click at [922, 343] on icon at bounding box center [926, 338] width 12 height 12
click at [935, 342] on icon at bounding box center [937, 339] width 12 height 12
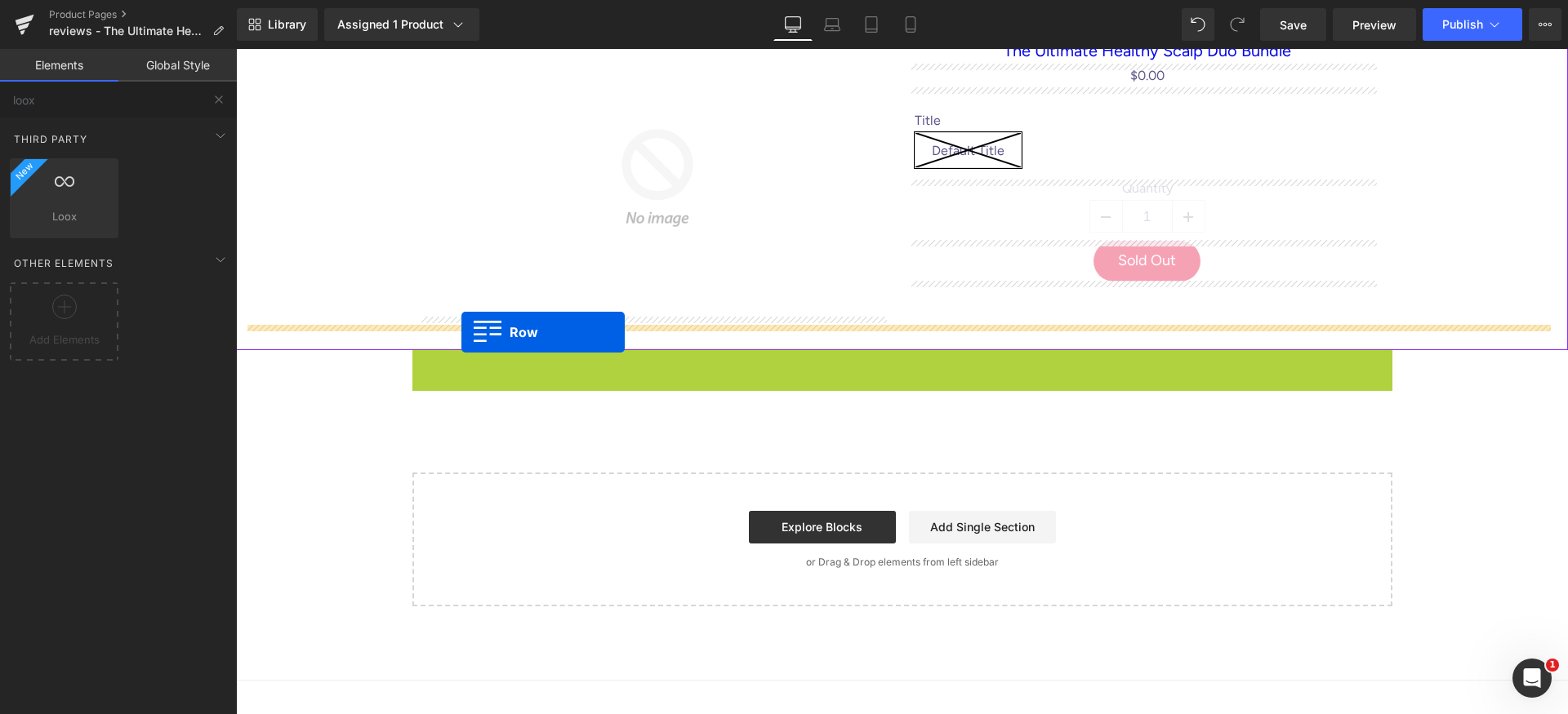
drag, startPoint x: 429, startPoint y: 362, endPoint x: 461, endPoint y: 332, distance: 43.9
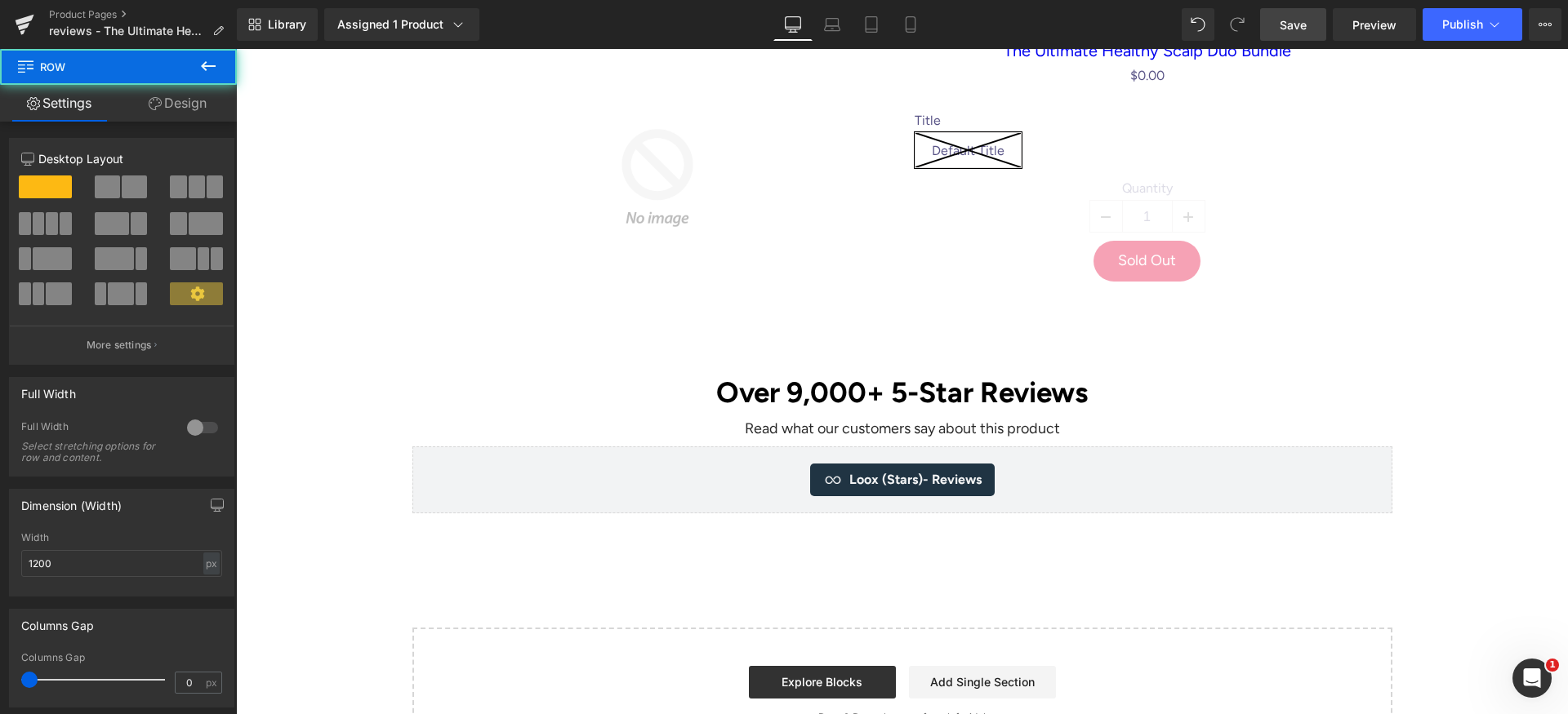
click at [1315, 22] on link "Save" at bounding box center [1293, 25] width 66 height 33
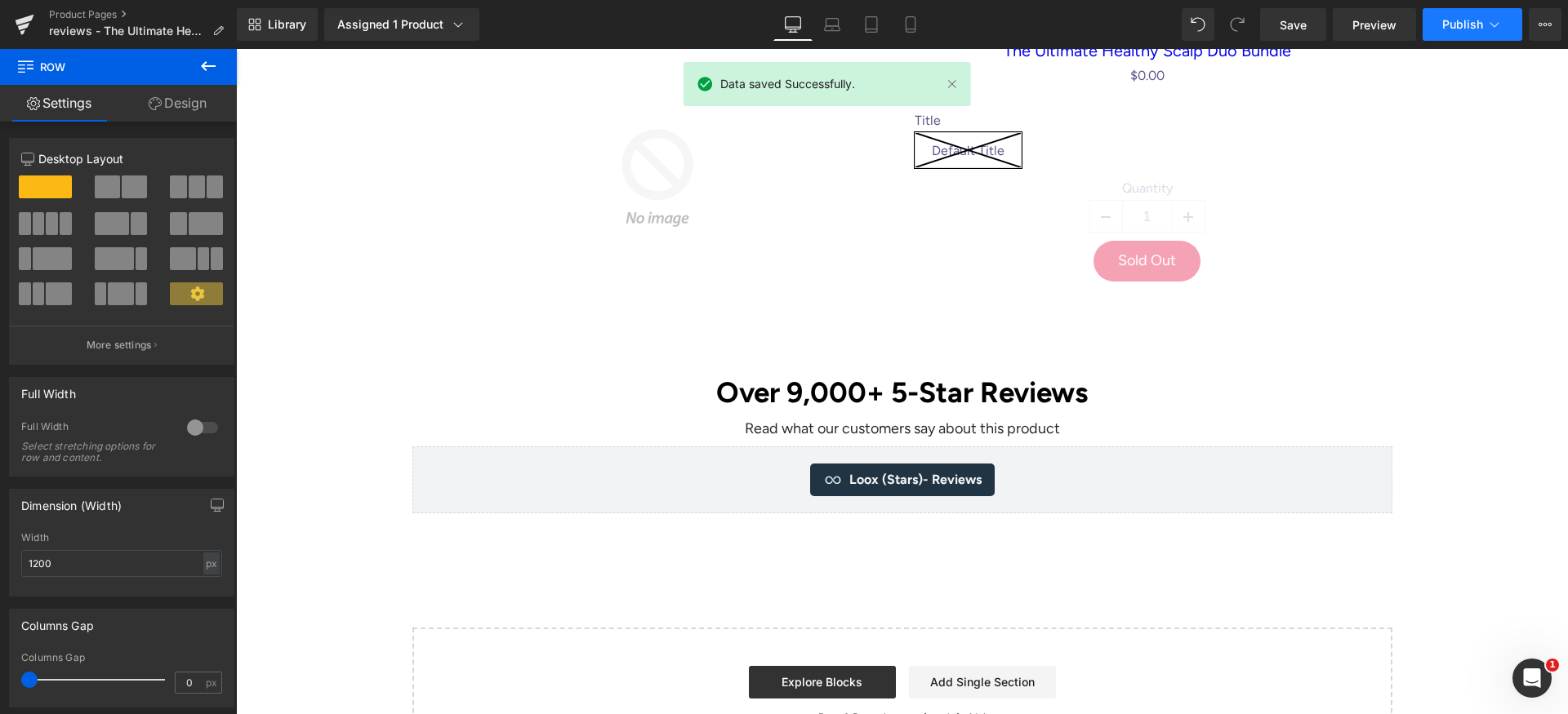
click at [1469, 34] on button "Publish" at bounding box center [1472, 25] width 99 height 33
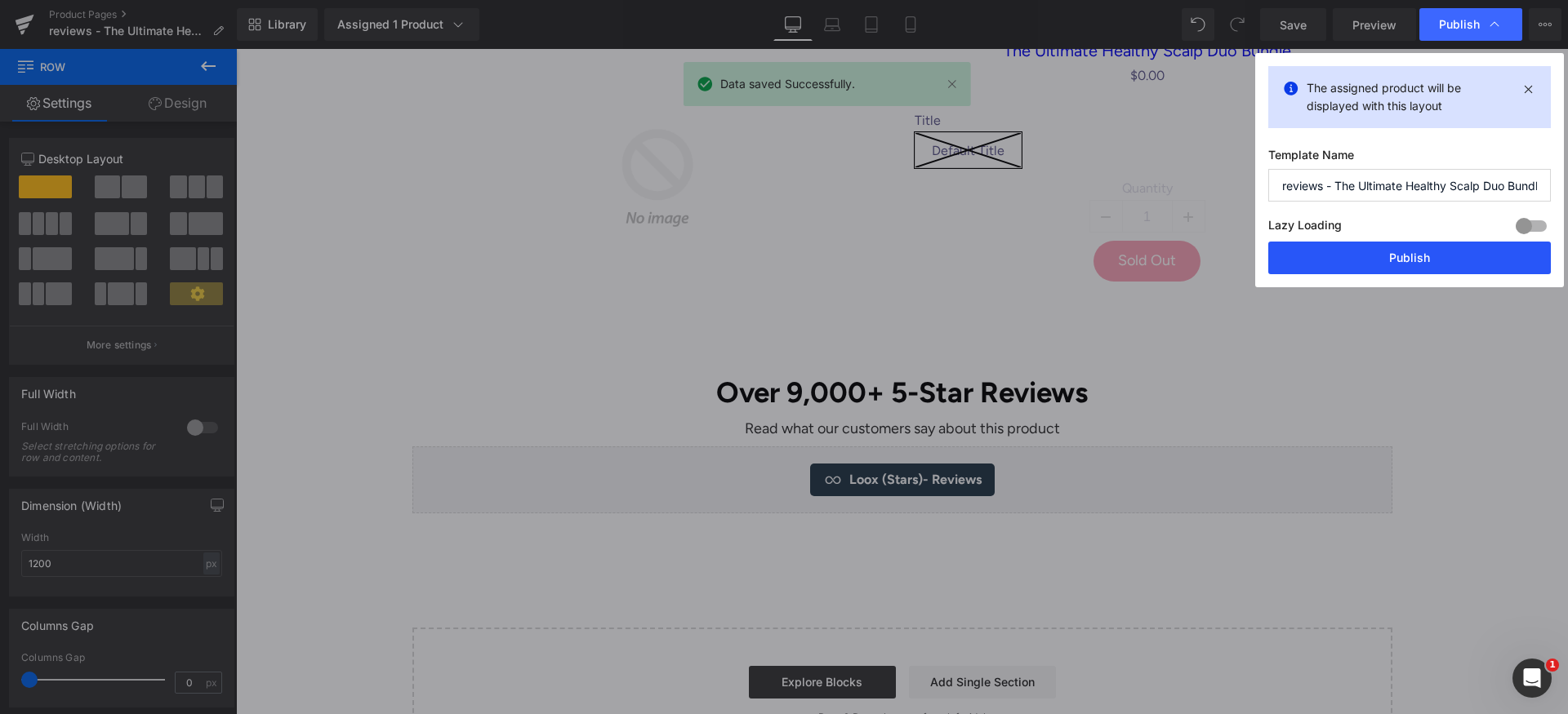
click at [1467, 260] on button "Publish" at bounding box center [1409, 258] width 283 height 33
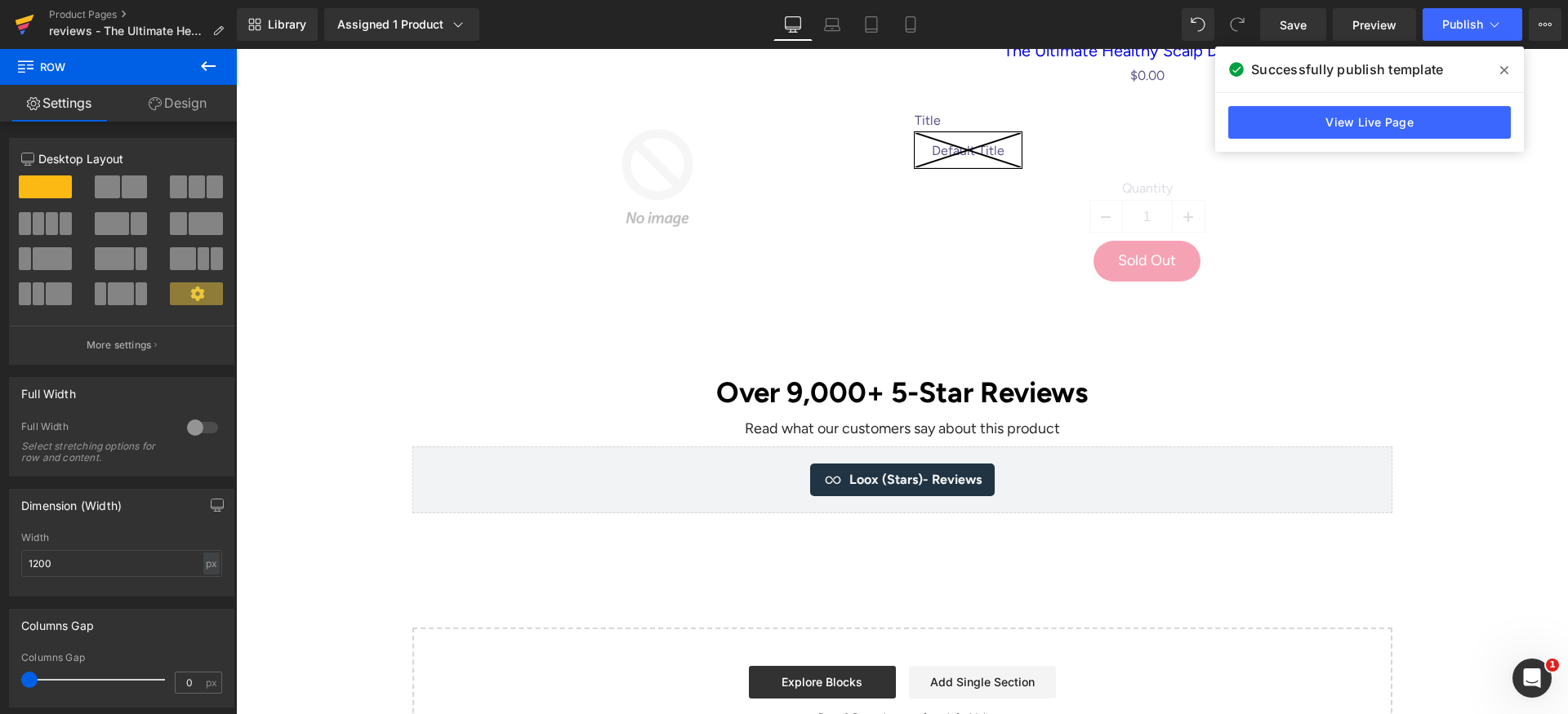
click at [13, 25] on link at bounding box center [25, 25] width 49 height 49
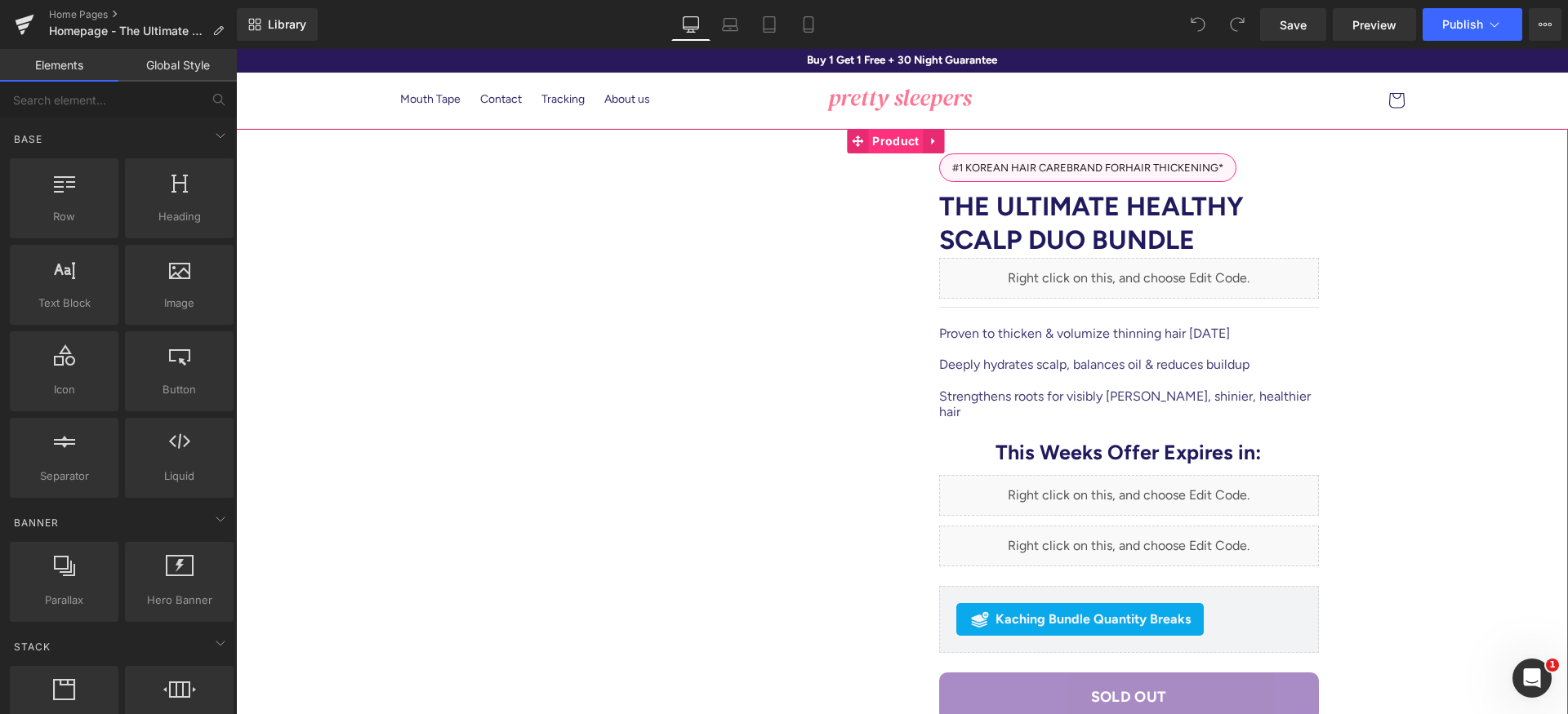
click at [899, 136] on span "Product" at bounding box center [895, 141] width 55 height 25
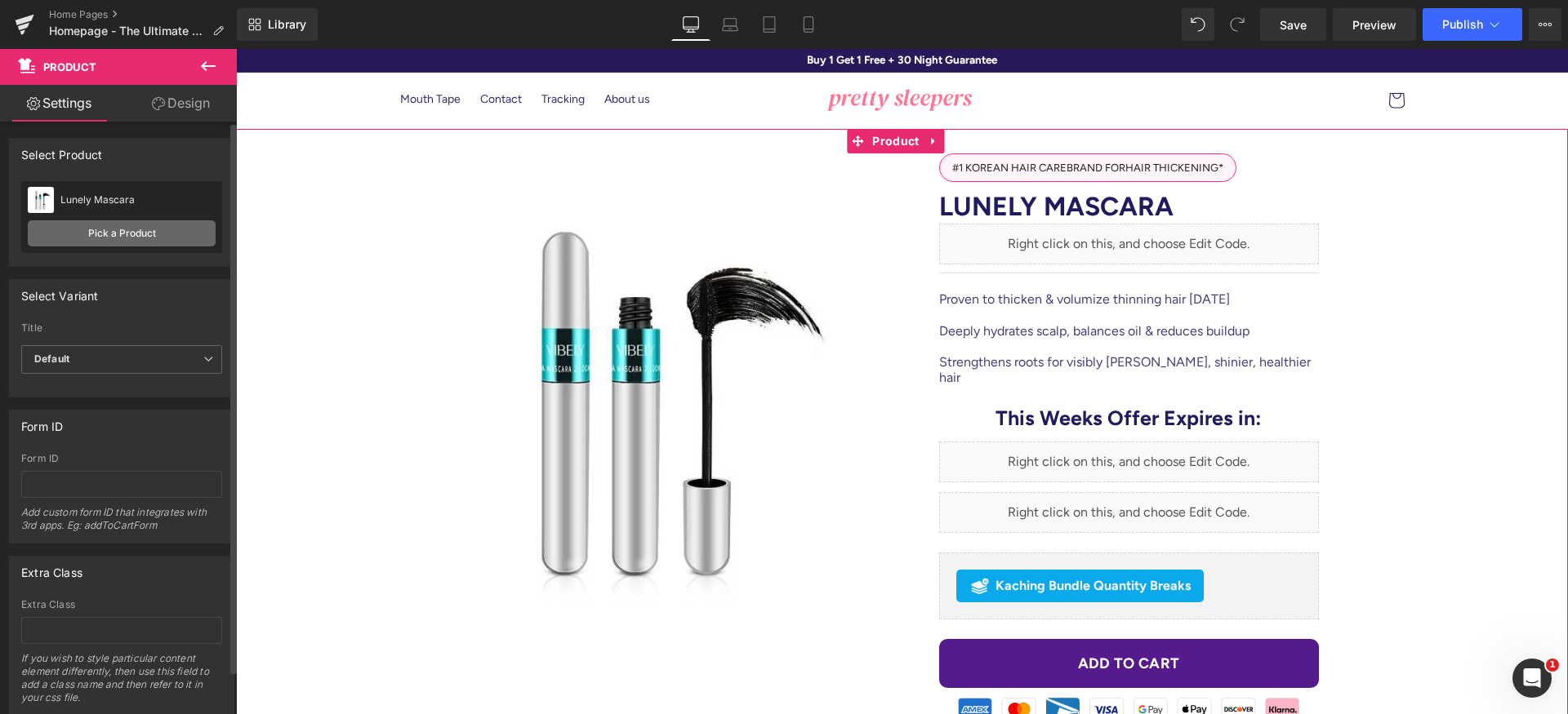
click at [138, 233] on link "Pick a Product" at bounding box center [122, 233] width 188 height 26
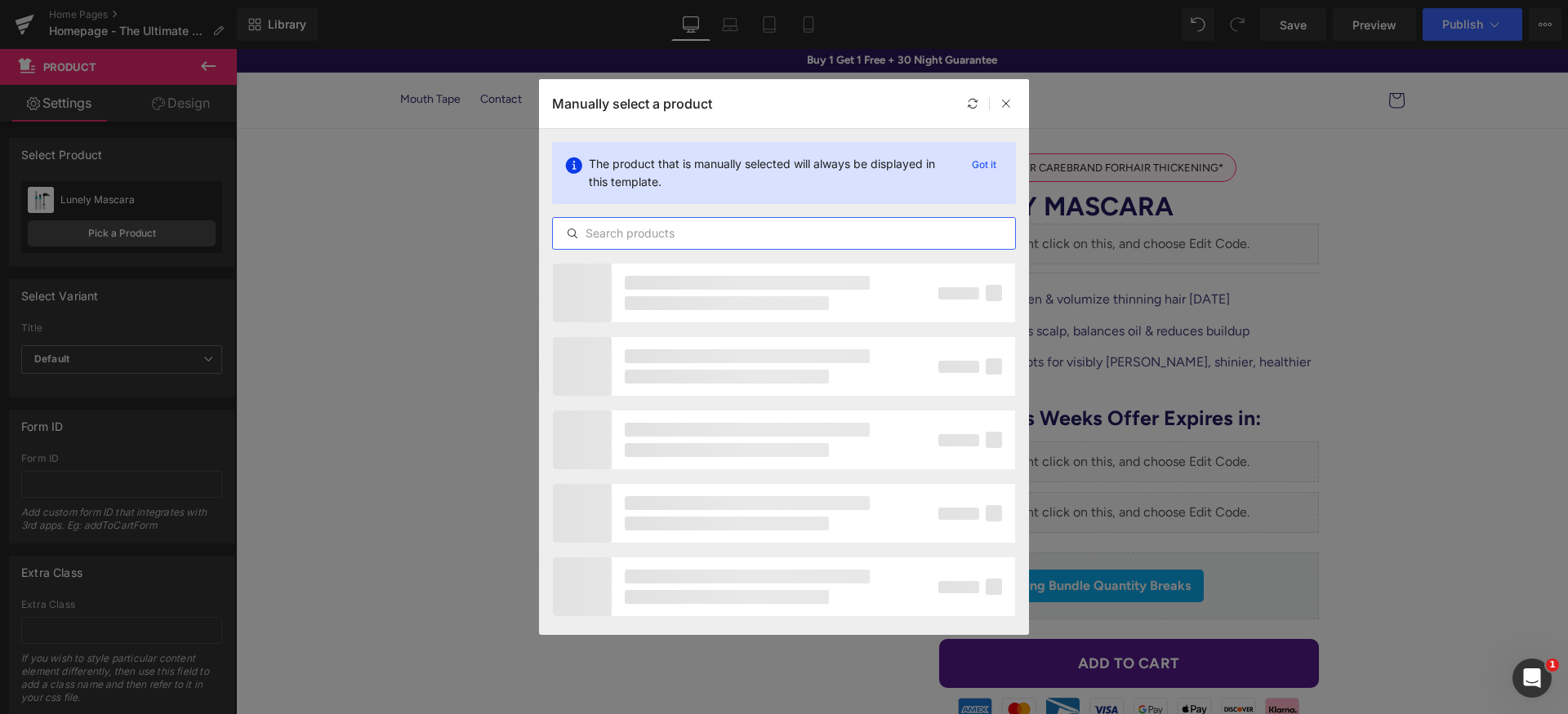
click at [718, 226] on input "text" at bounding box center [784, 233] width 462 height 20
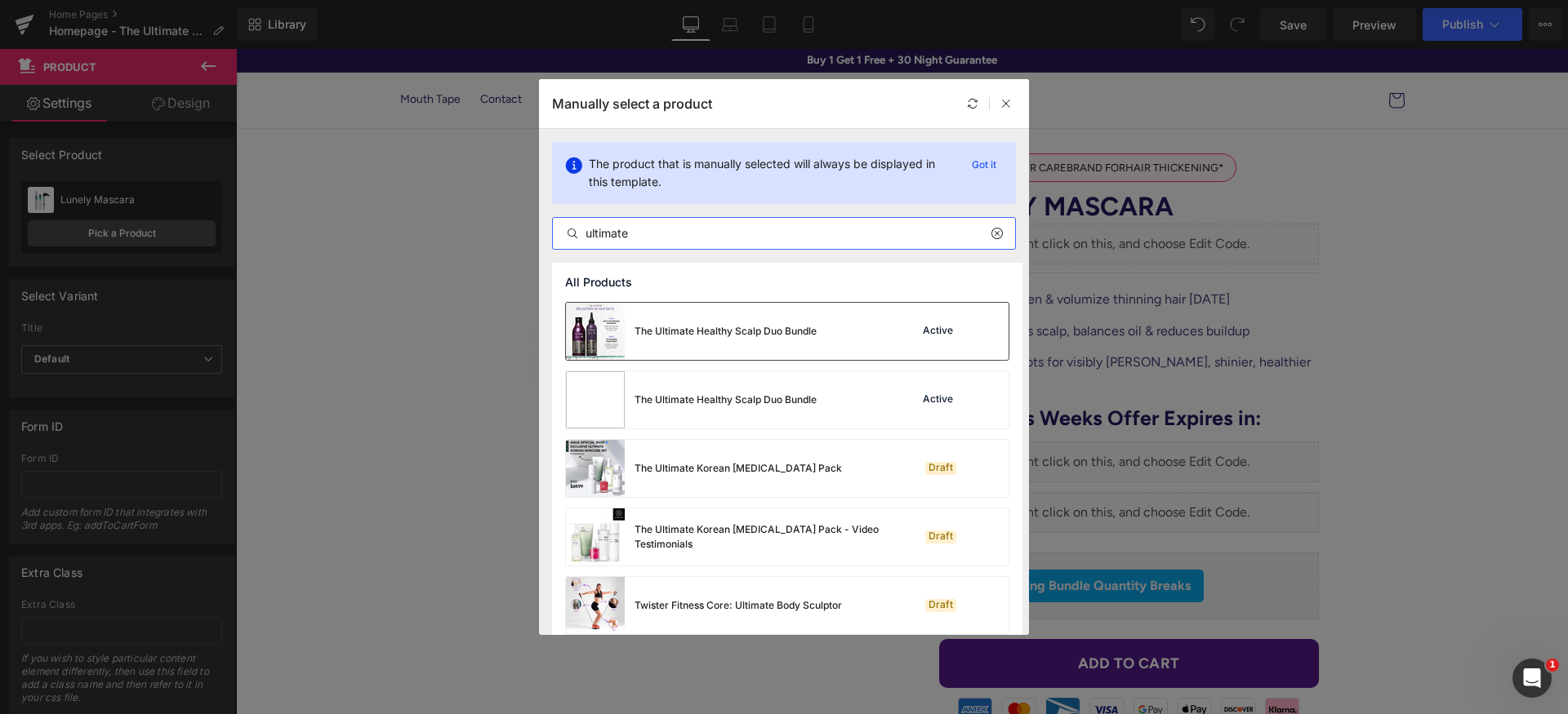
type input "ultimate"
click at [802, 349] on div "The Ultimate Healthy Scalp Duo Bundle" at bounding box center [690, 332] width 251 height 58
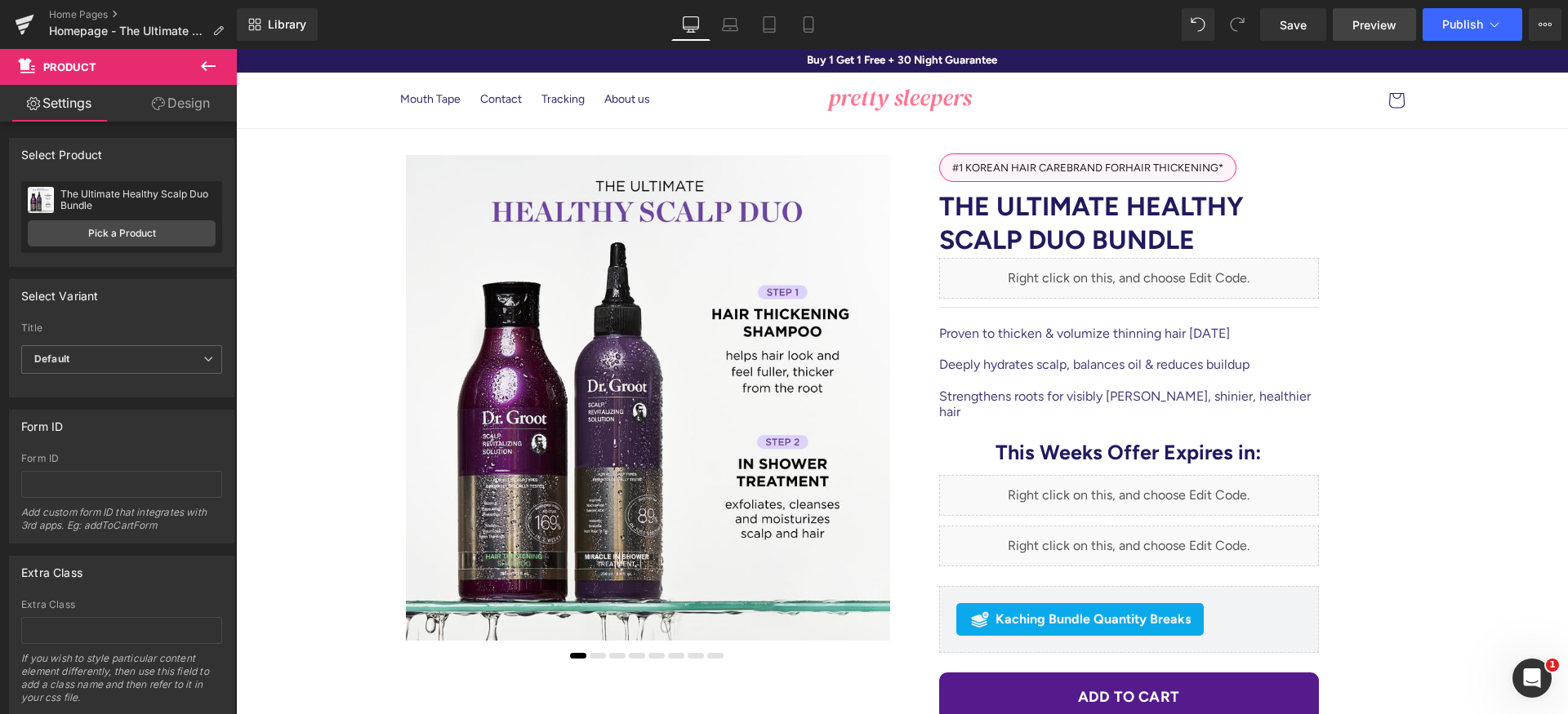
drag, startPoint x: 1285, startPoint y: 30, endPoint x: 1339, endPoint y: 32, distance: 54.0
click at [1286, 29] on span "Save" at bounding box center [1293, 25] width 27 height 17
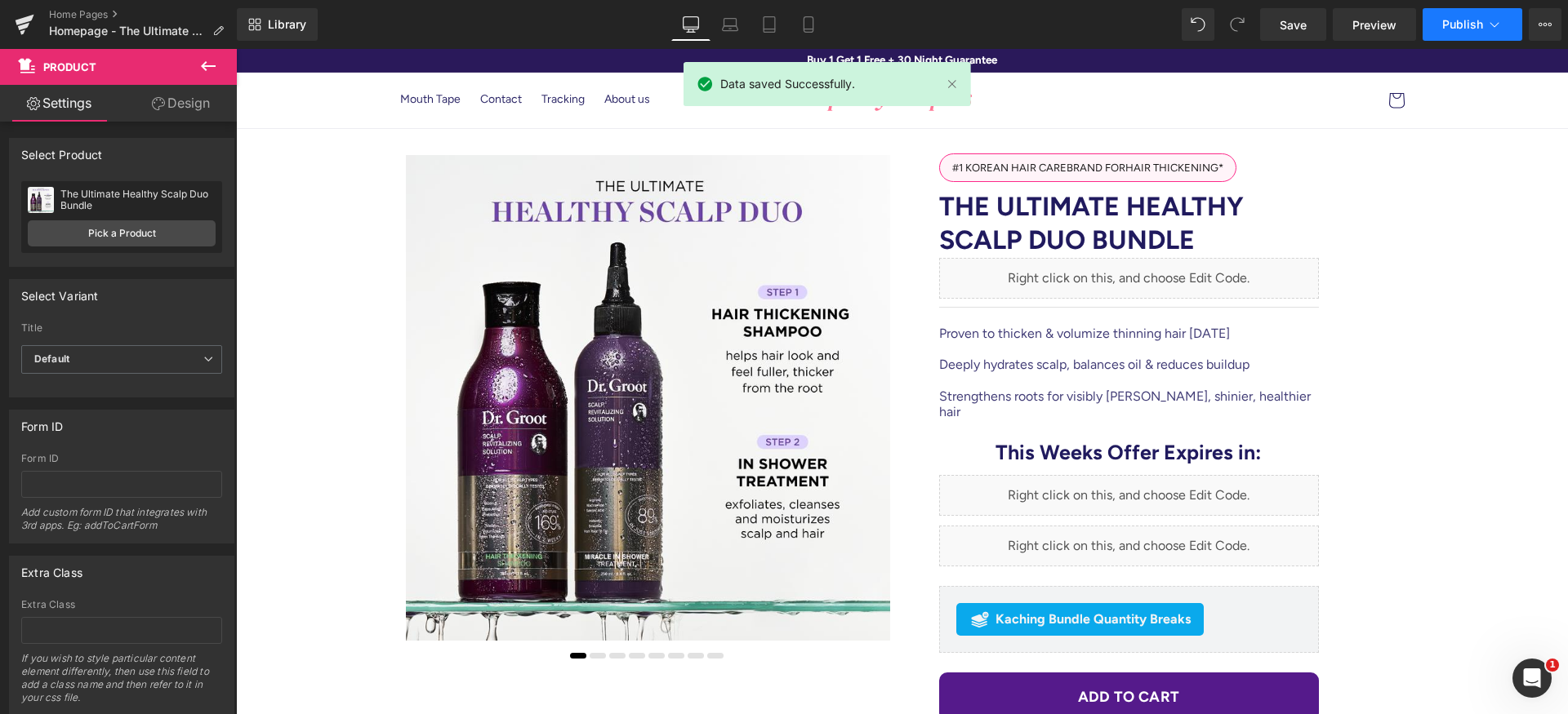
click at [1468, 30] on span "Publish" at bounding box center [1463, 25] width 41 height 13
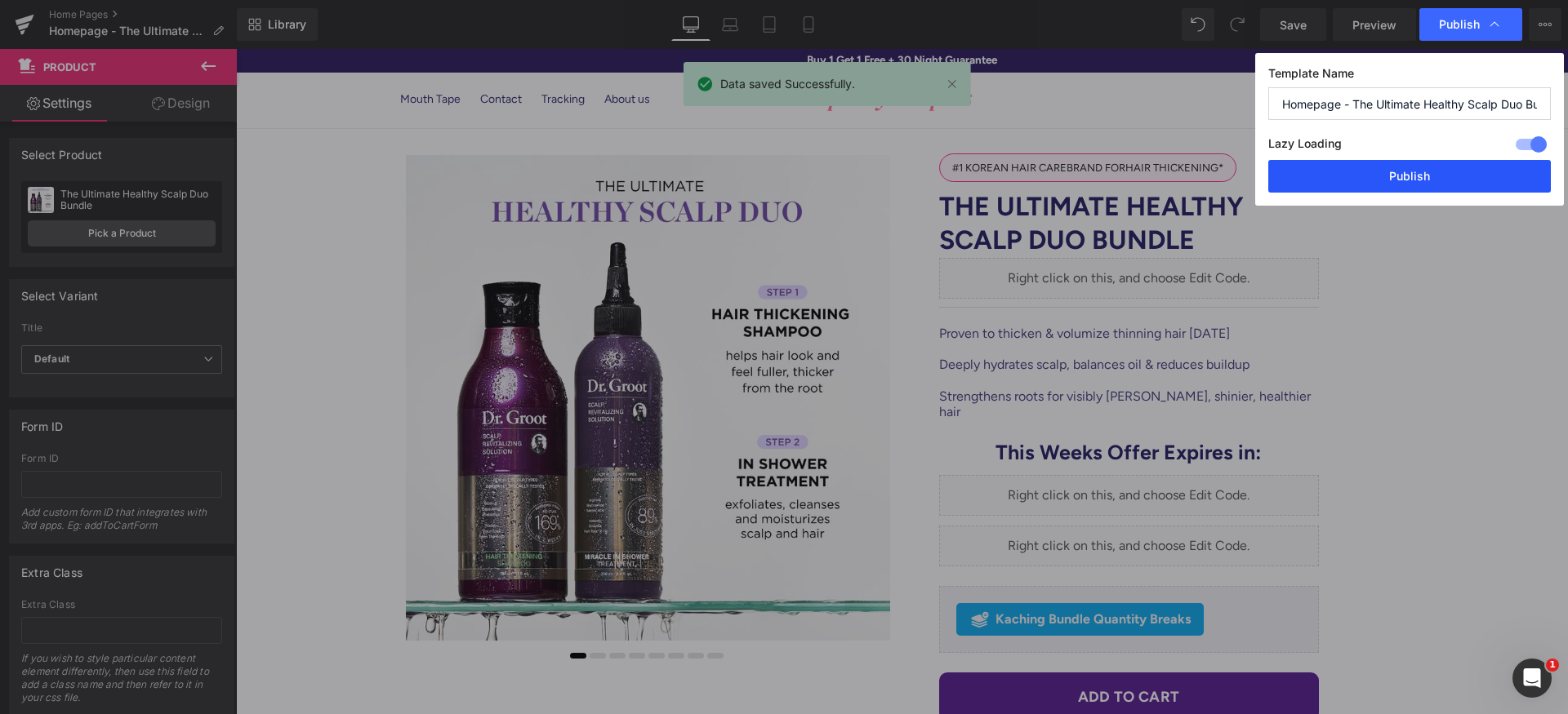
click at [1434, 175] on button "Publish" at bounding box center [1409, 177] width 283 height 33
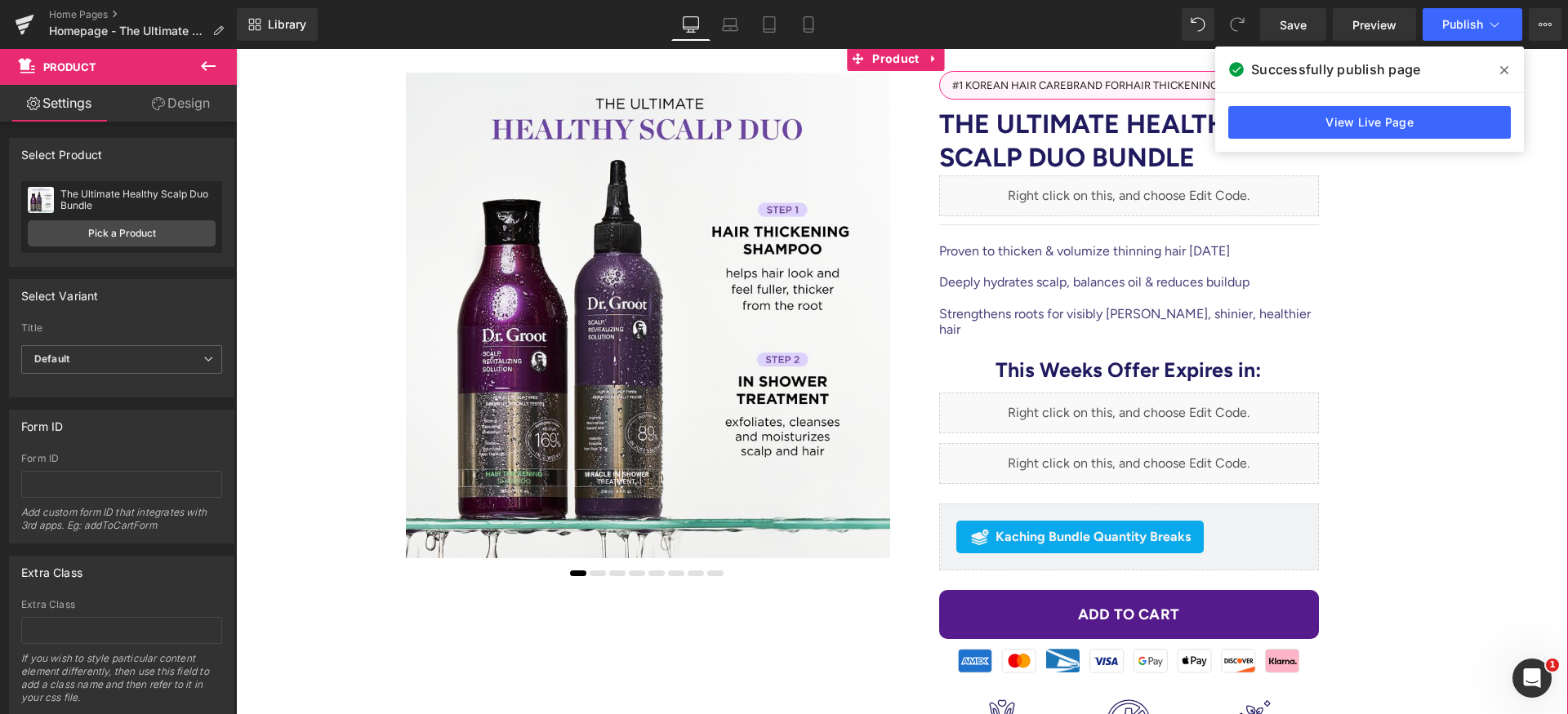
scroll to position [167, 0]
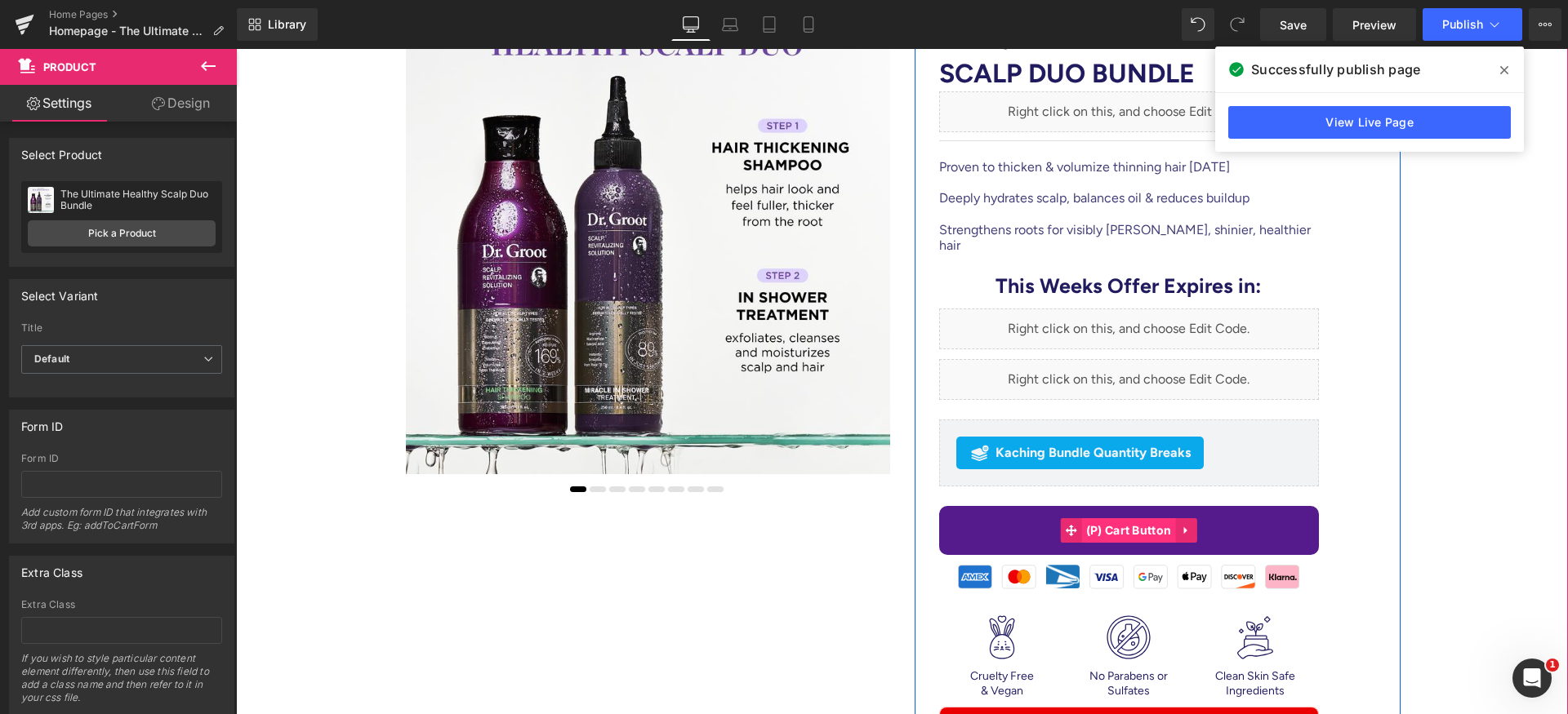
click at [1133, 518] on span "(P) Cart Button" at bounding box center [1128, 531] width 94 height 25
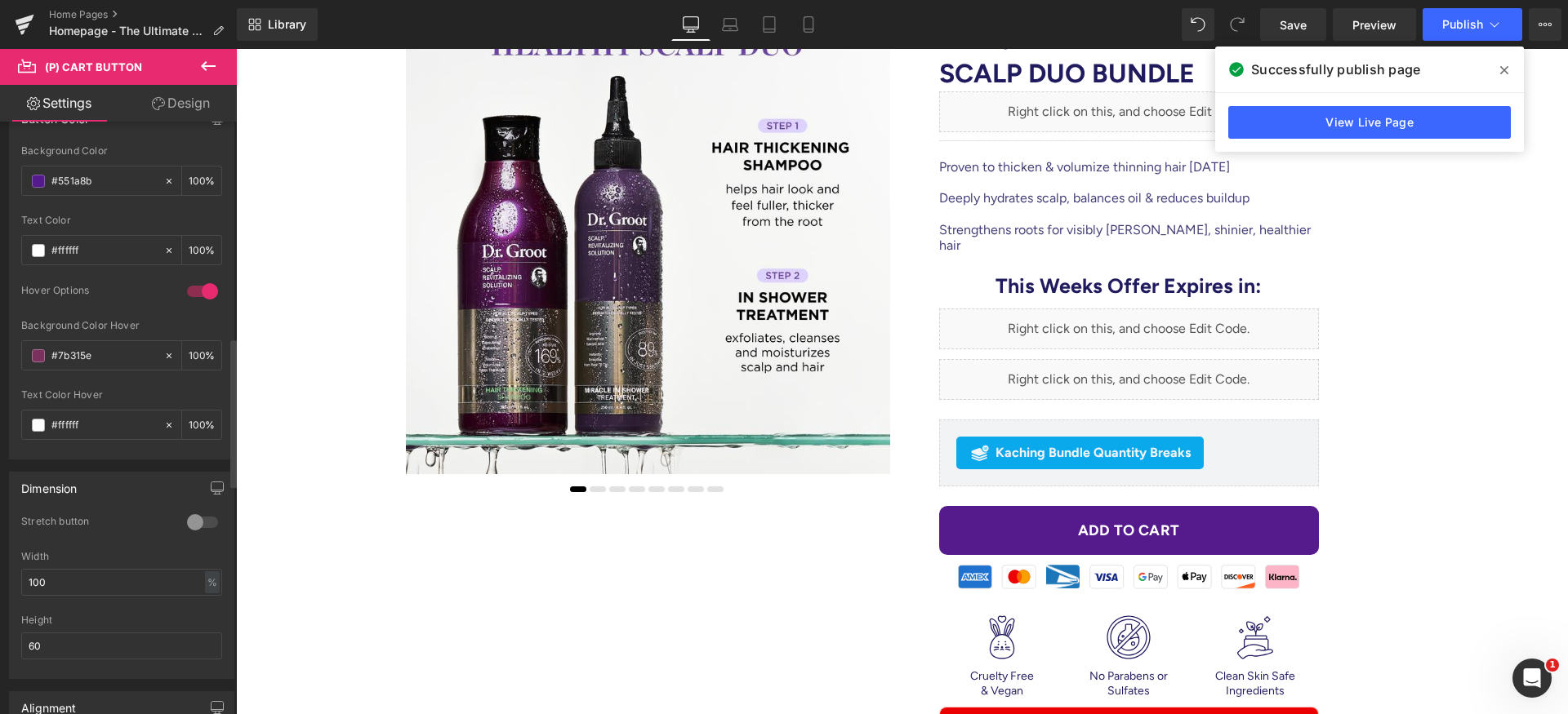
scroll to position [783, 0]
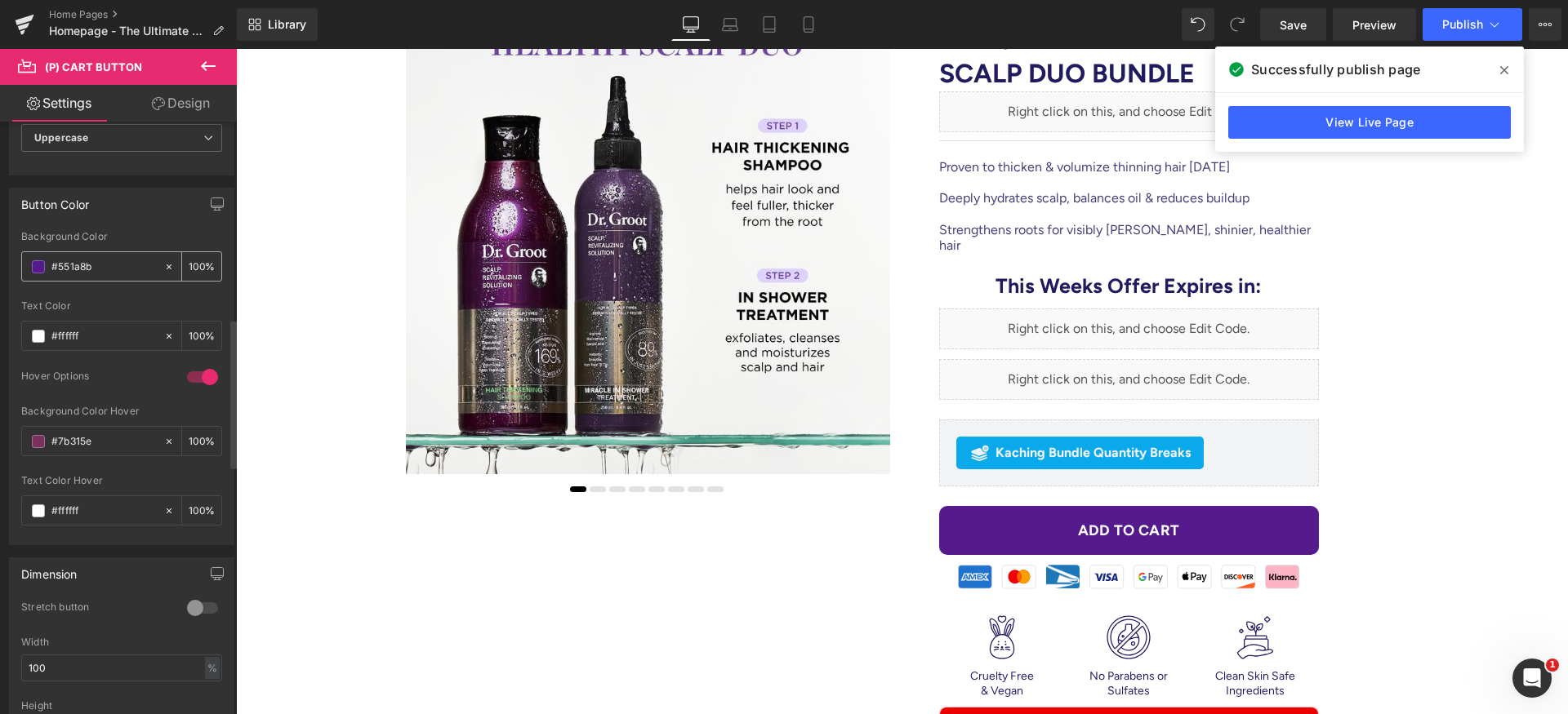
click at [127, 269] on input "#551a8b" at bounding box center [104, 267] width 104 height 18
click at [158, 220] on div "Button Color rgb(85, 26, 139) Background Color #551a8b 100 % #ffffff Text Color…" at bounding box center [122, 366] width 225 height 357
click at [20, 22] on icon at bounding box center [25, 20] width 19 height 11
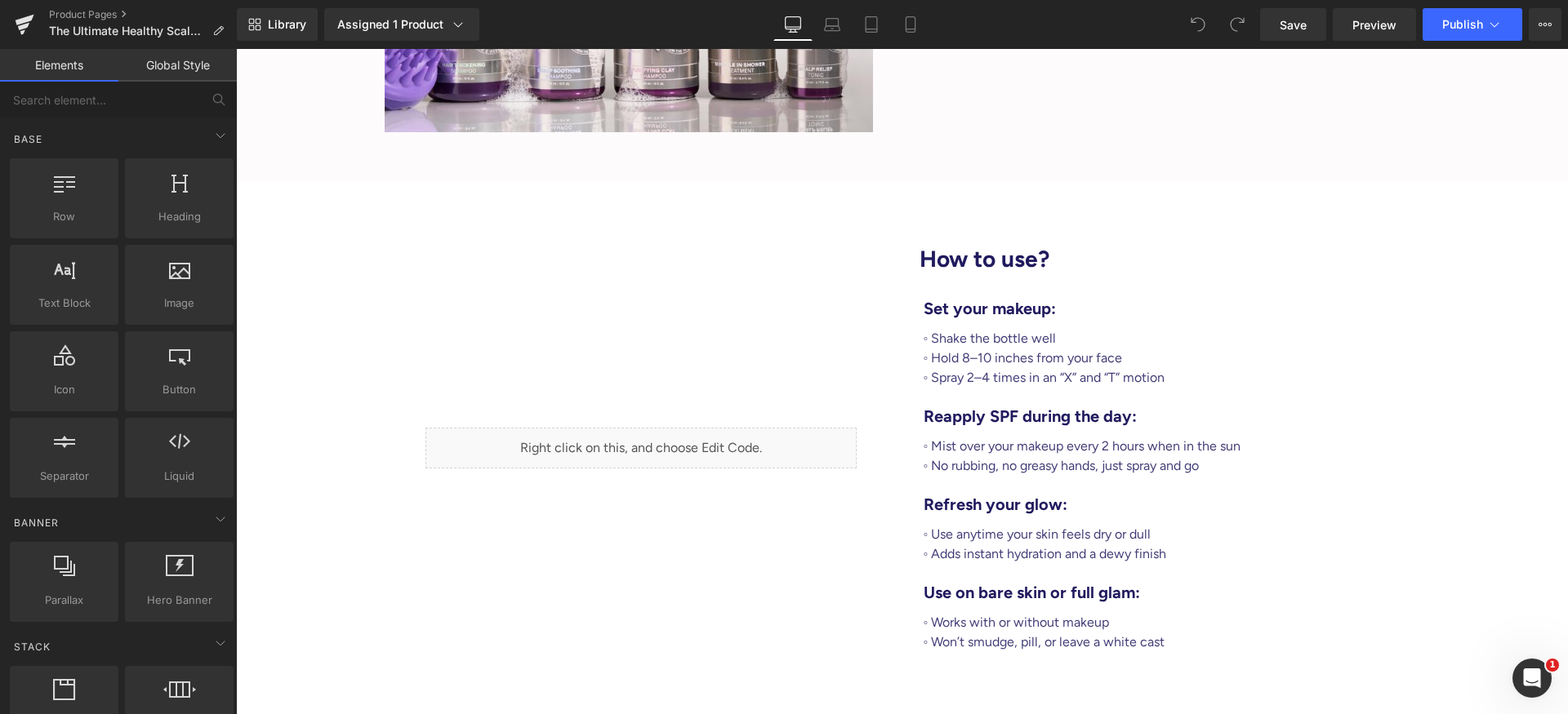
scroll to position [4784, 0]
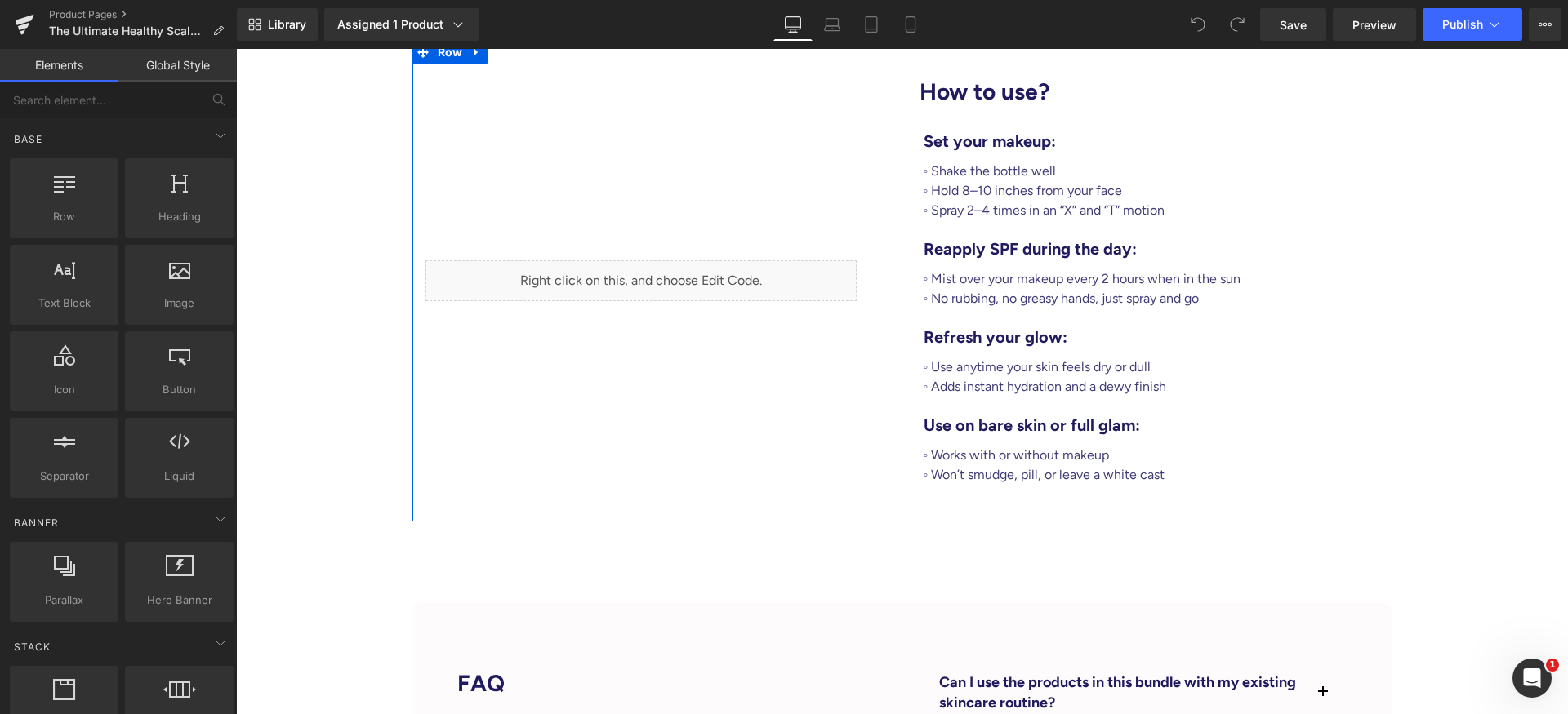
click at [766, 405] on div "Liquid" at bounding box center [657, 281] width 490 height 457
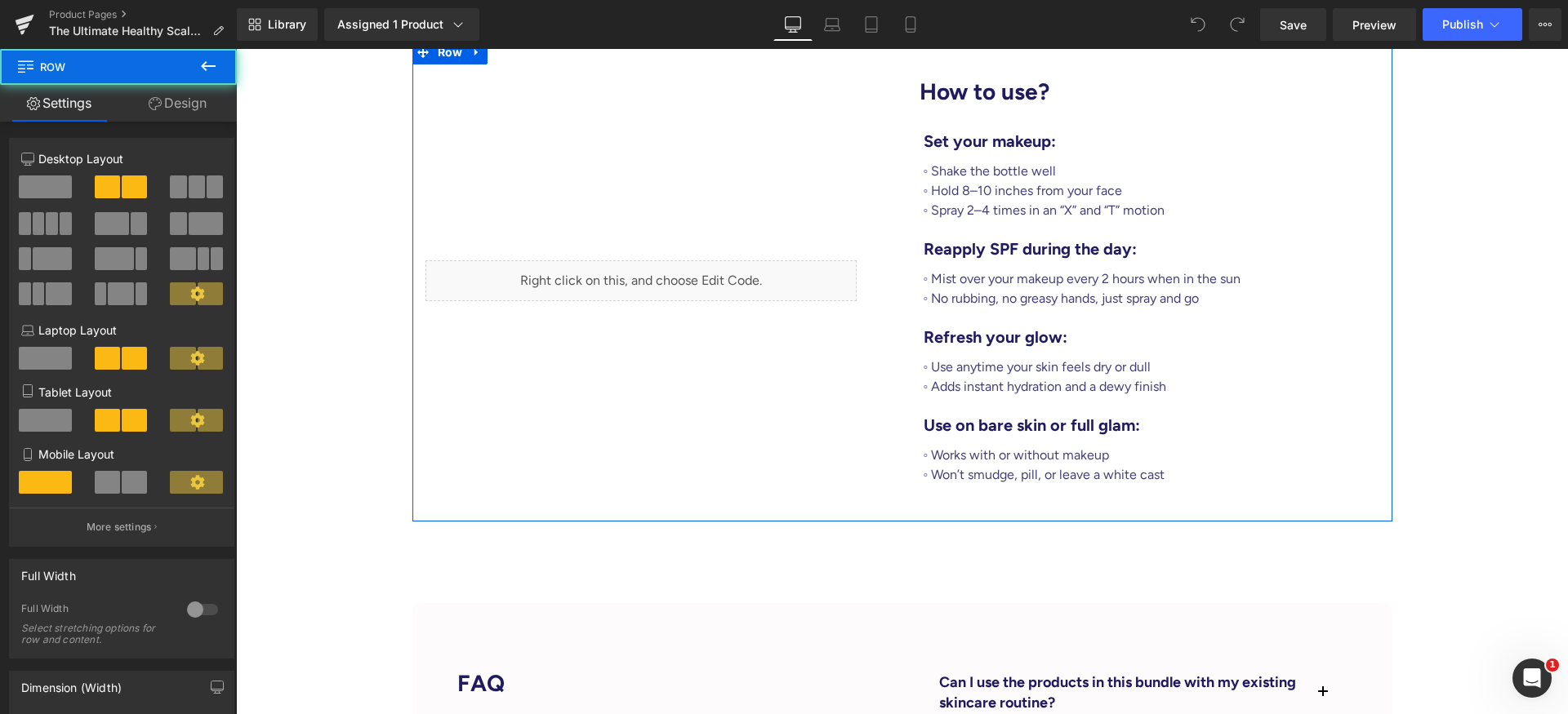
scroll to position [4383, 0]
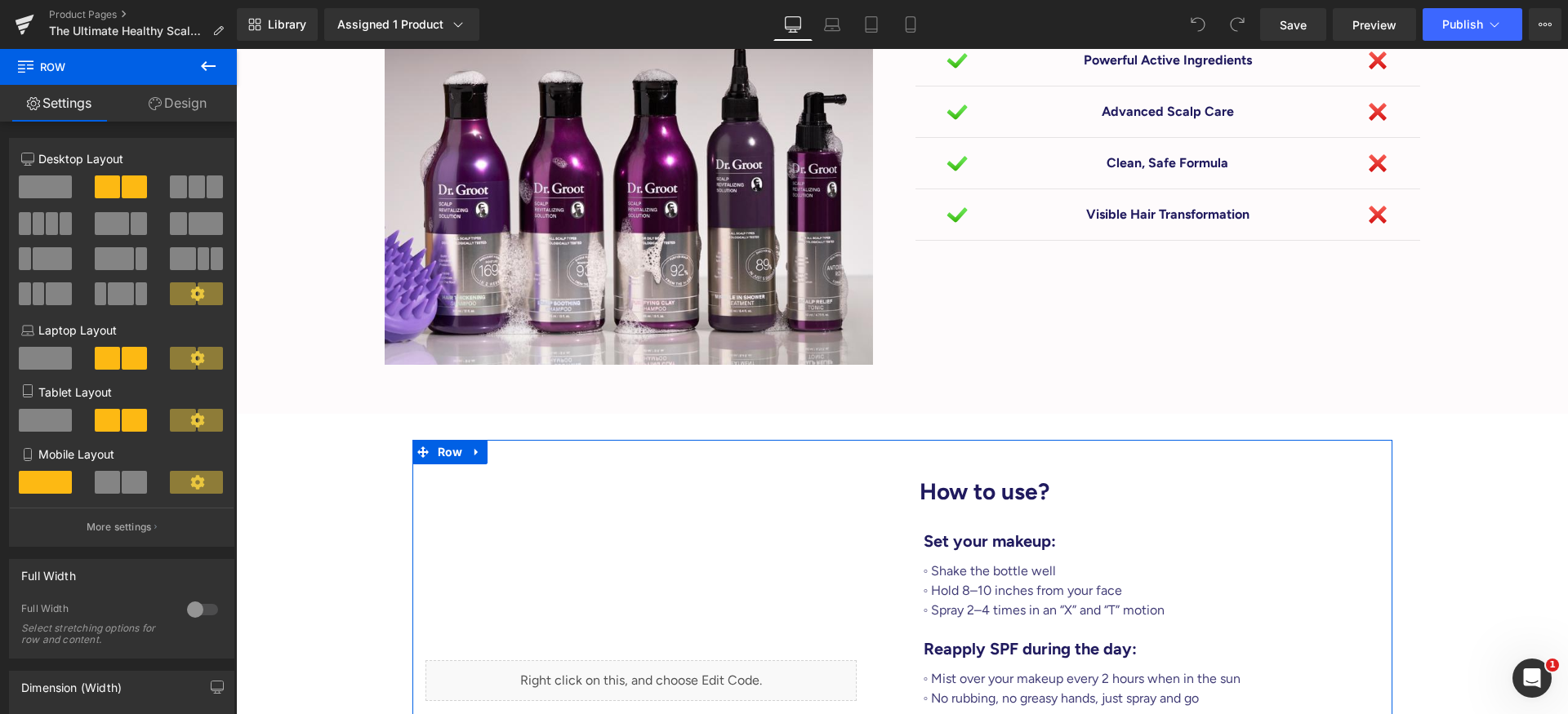
click at [556, 452] on div "Liquid" at bounding box center [657, 680] width 490 height 457
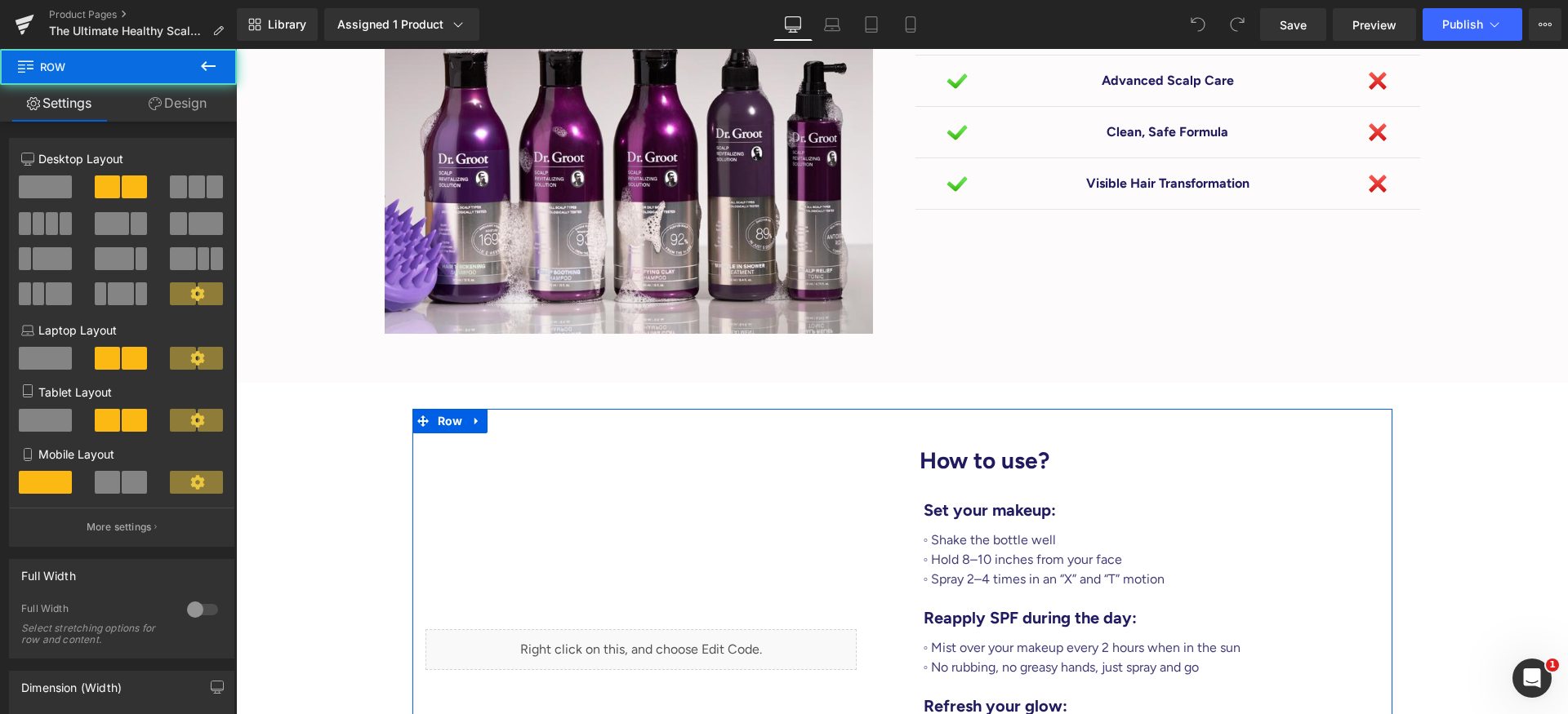
scroll to position [4574, 0]
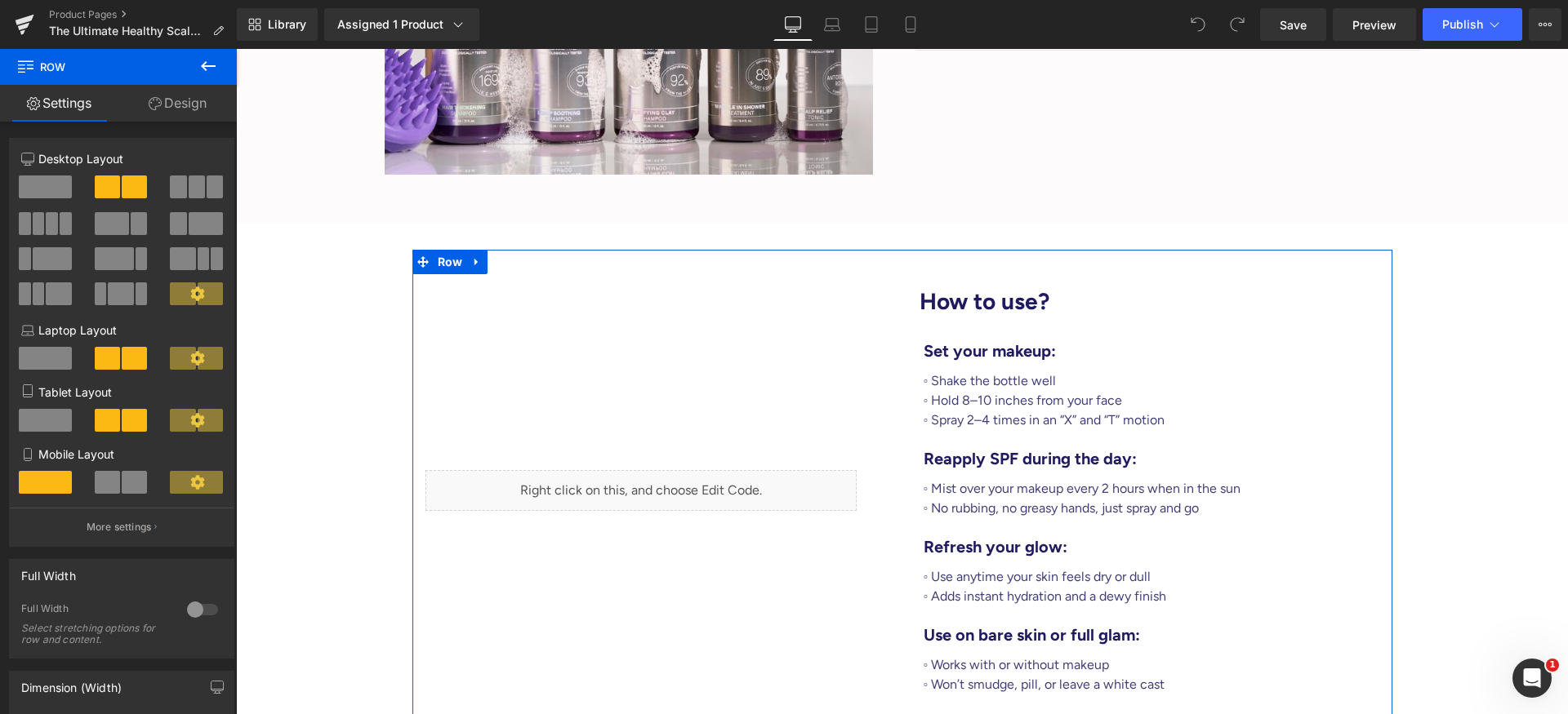
click at [672, 262] on div "Liquid" at bounding box center [657, 491] width 490 height 457
click at [446, 250] on span "Row" at bounding box center [450, 262] width 34 height 25
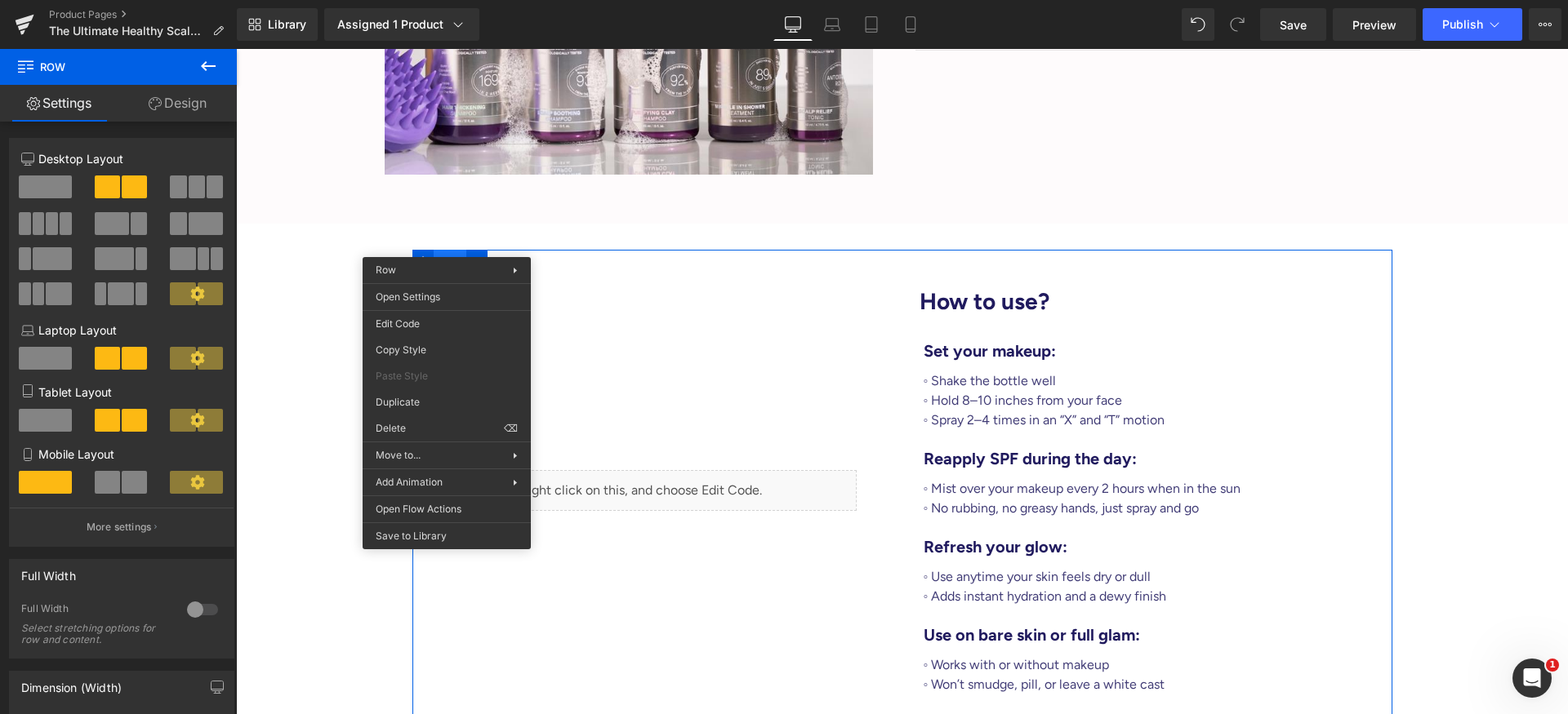
click at [448, 250] on span "Row" at bounding box center [450, 262] width 34 height 25
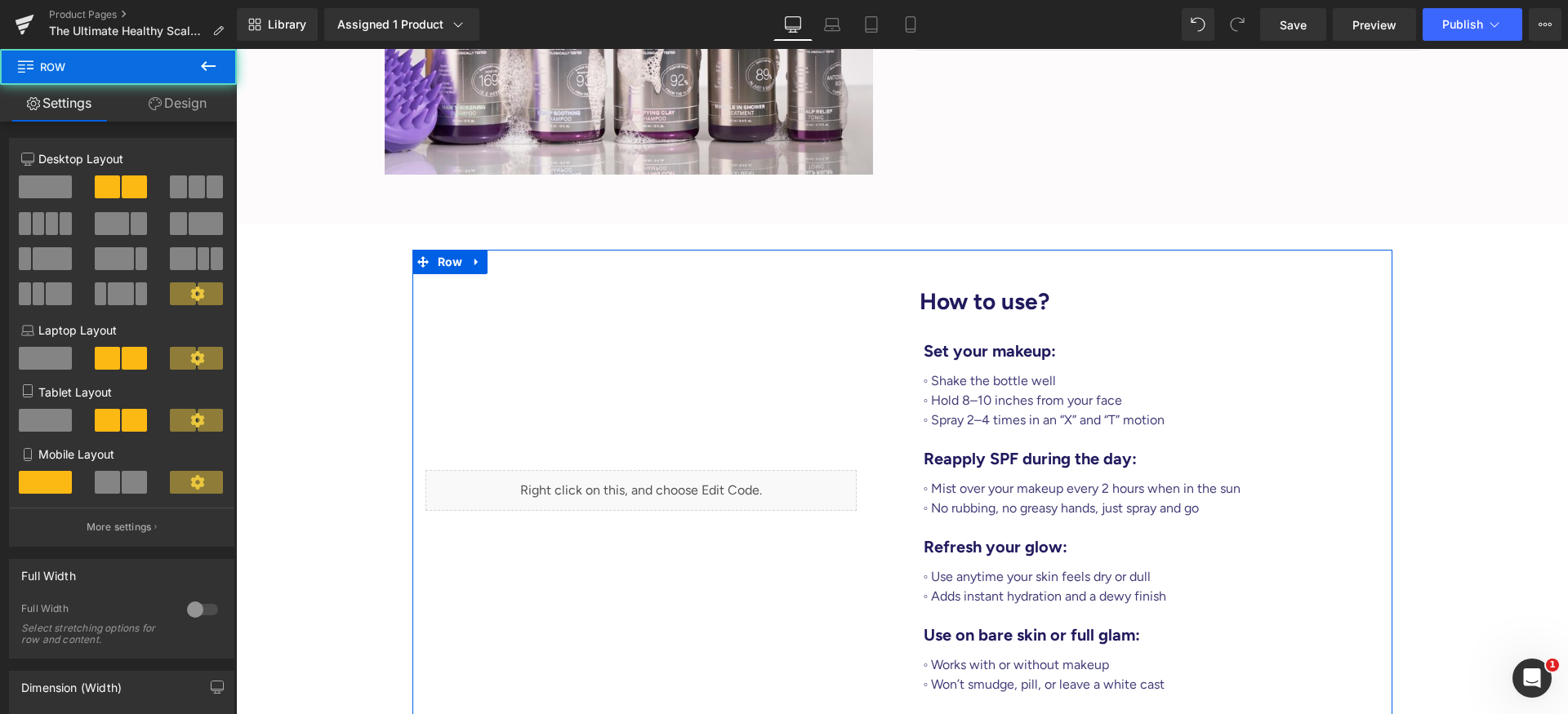
click at [465, 306] on div "Liquid" at bounding box center [657, 491] width 490 height 457
click at [444, 250] on span "Row" at bounding box center [450, 262] width 34 height 25
click at [204, 112] on link "Design" at bounding box center [178, 103] width 118 height 37
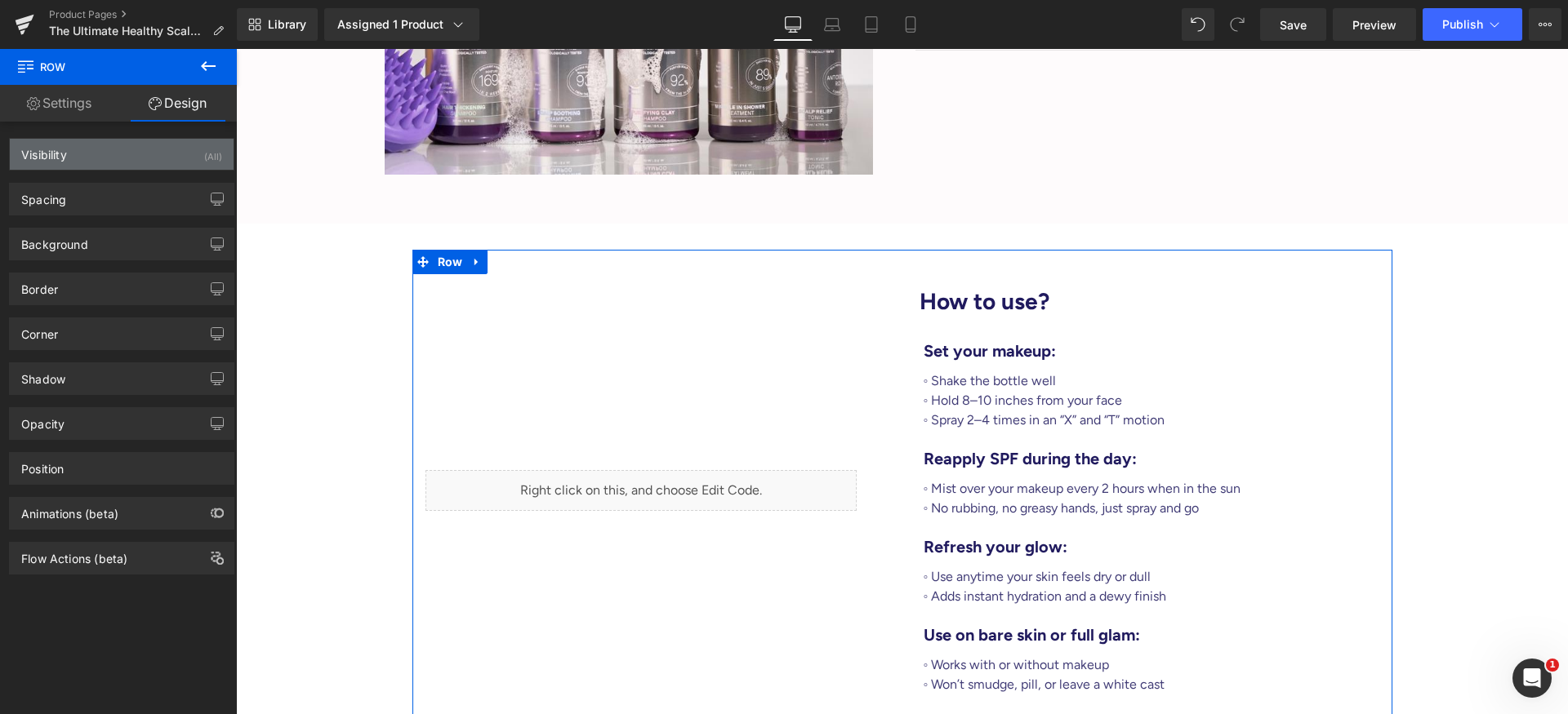
click at [204, 147] on div "(All)" at bounding box center [213, 152] width 18 height 27
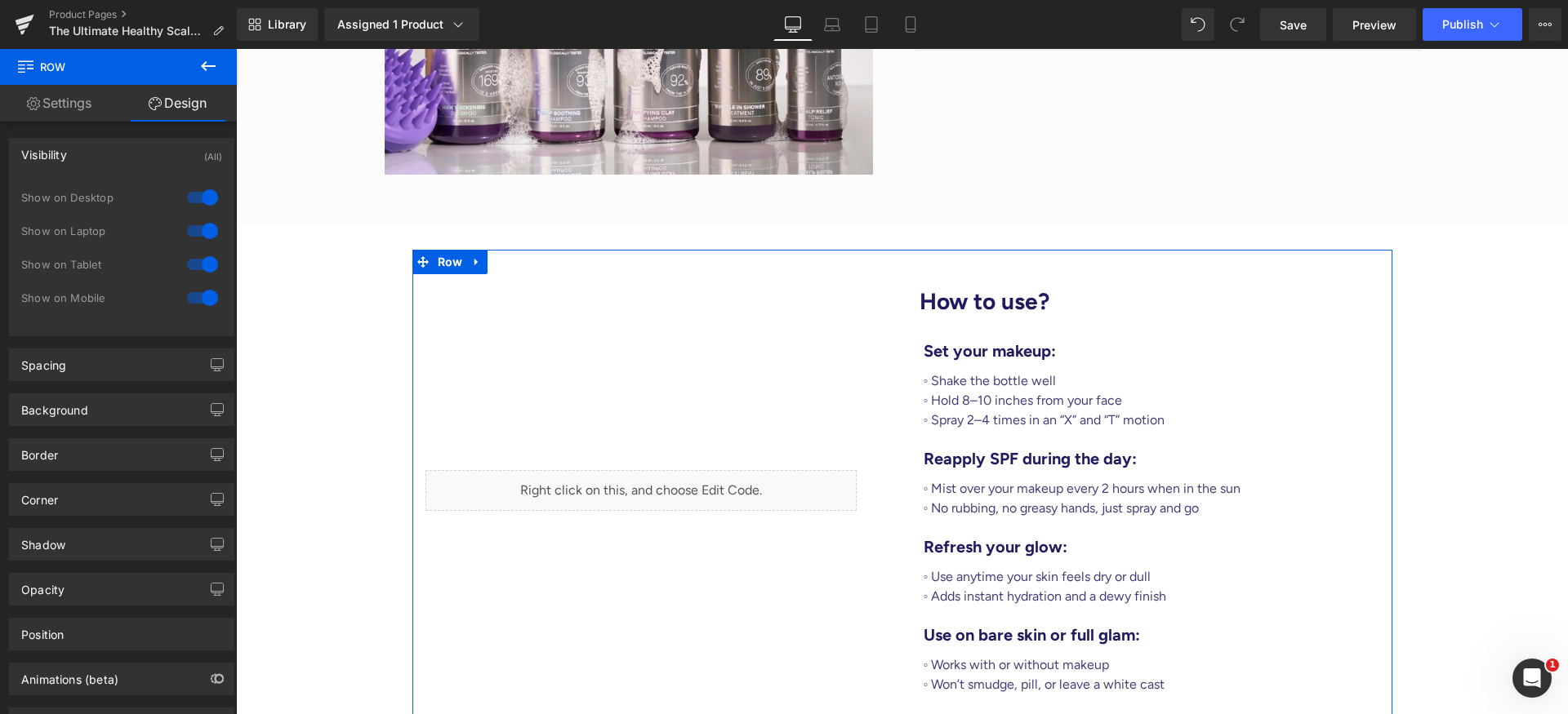
click at [200, 228] on div at bounding box center [203, 231] width 39 height 26
drag, startPoint x: 209, startPoint y: 187, endPoint x: 205, endPoint y: 236, distance: 49.2
click at [207, 193] on div at bounding box center [203, 198] width 39 height 26
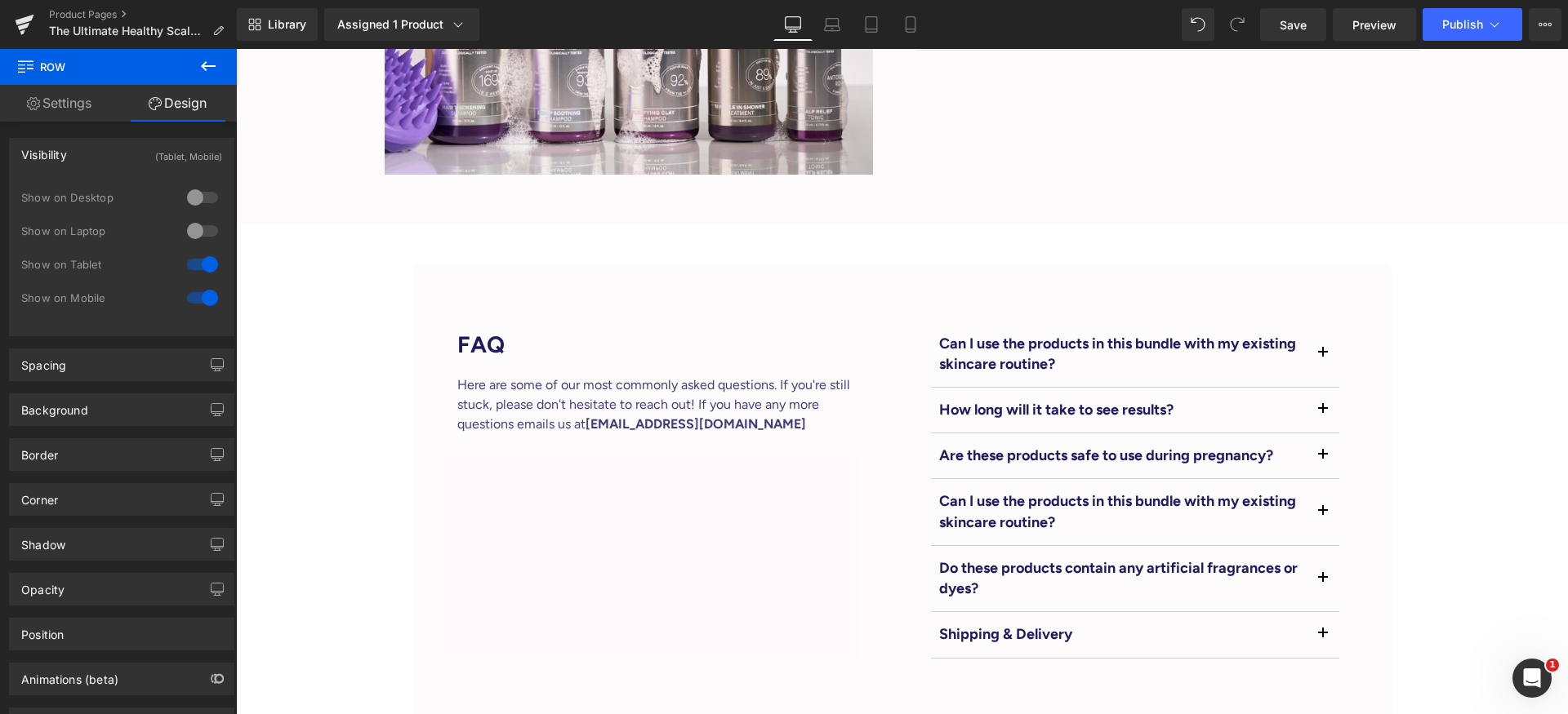
click at [200, 293] on div at bounding box center [203, 298] width 39 height 26
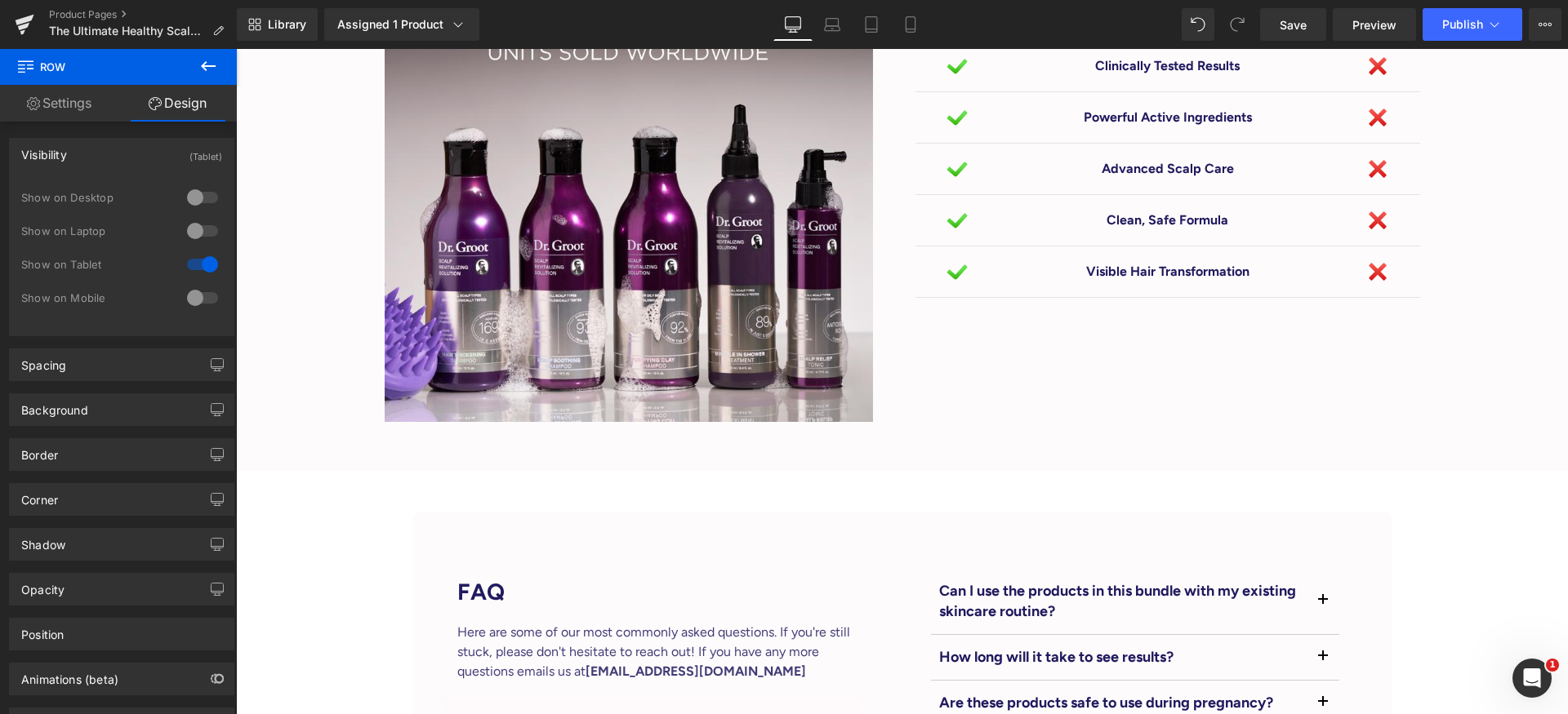
scroll to position [4393, 0]
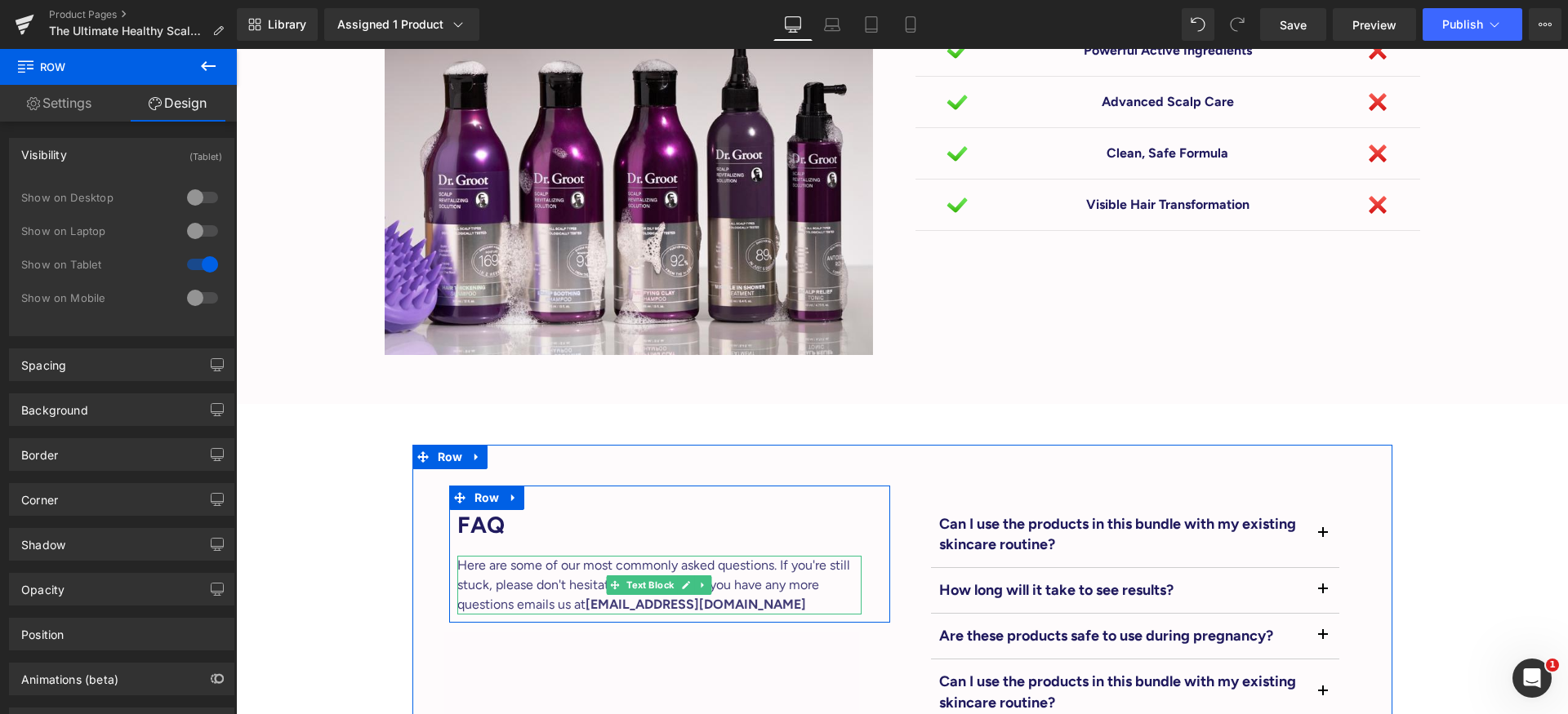
click at [643, 597] on span "[EMAIL_ADDRESS][DOMAIN_NAME]" at bounding box center [695, 604] width 220 height 16
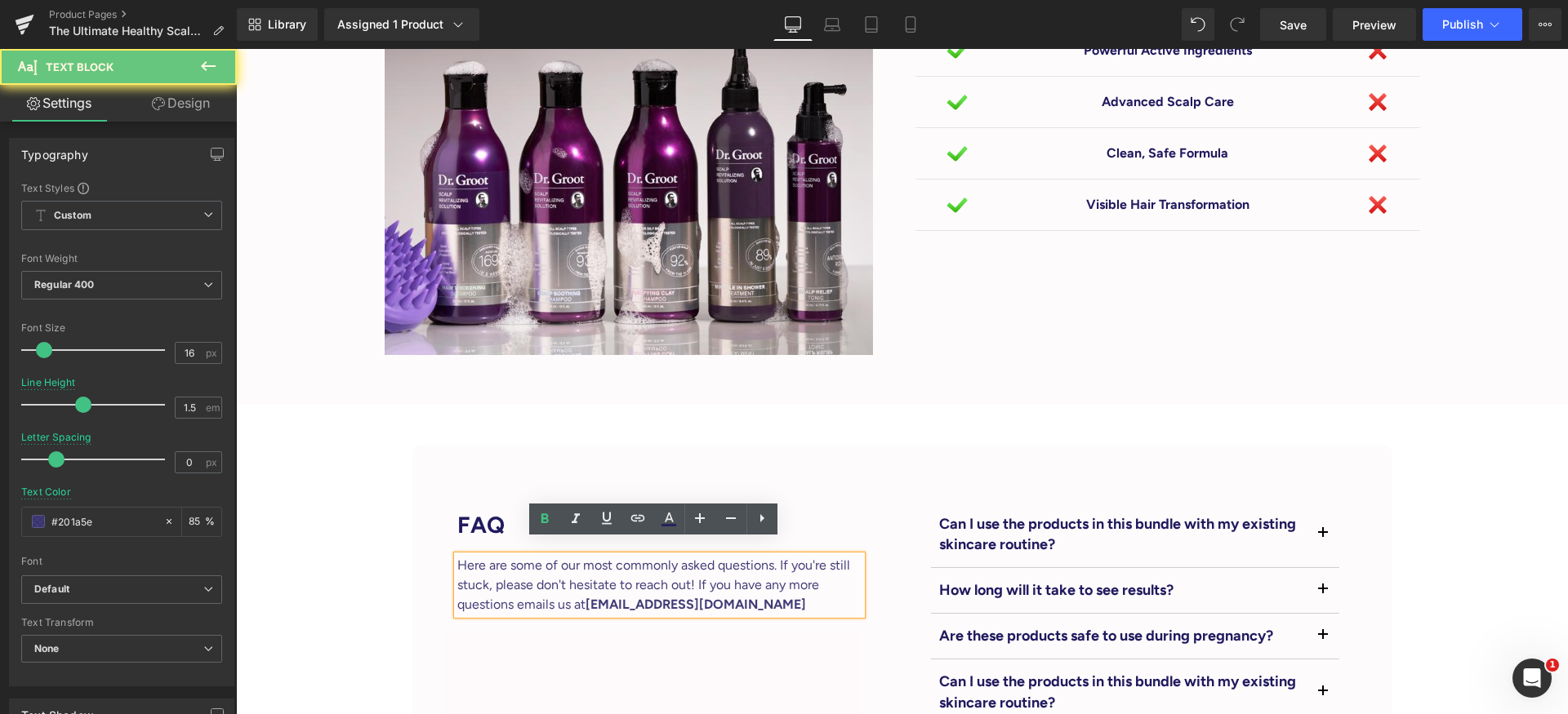
click at [630, 597] on span "[EMAIL_ADDRESS][DOMAIN_NAME]" at bounding box center [695, 604] width 220 height 16
drag, startPoint x: 621, startPoint y: 592, endPoint x: 822, endPoint y: 597, distance: 201.1
click at [800, 601] on div "Here are some of our most commonly asked questions. If you're still stuck, plea…" at bounding box center [659, 586] width 404 height 59
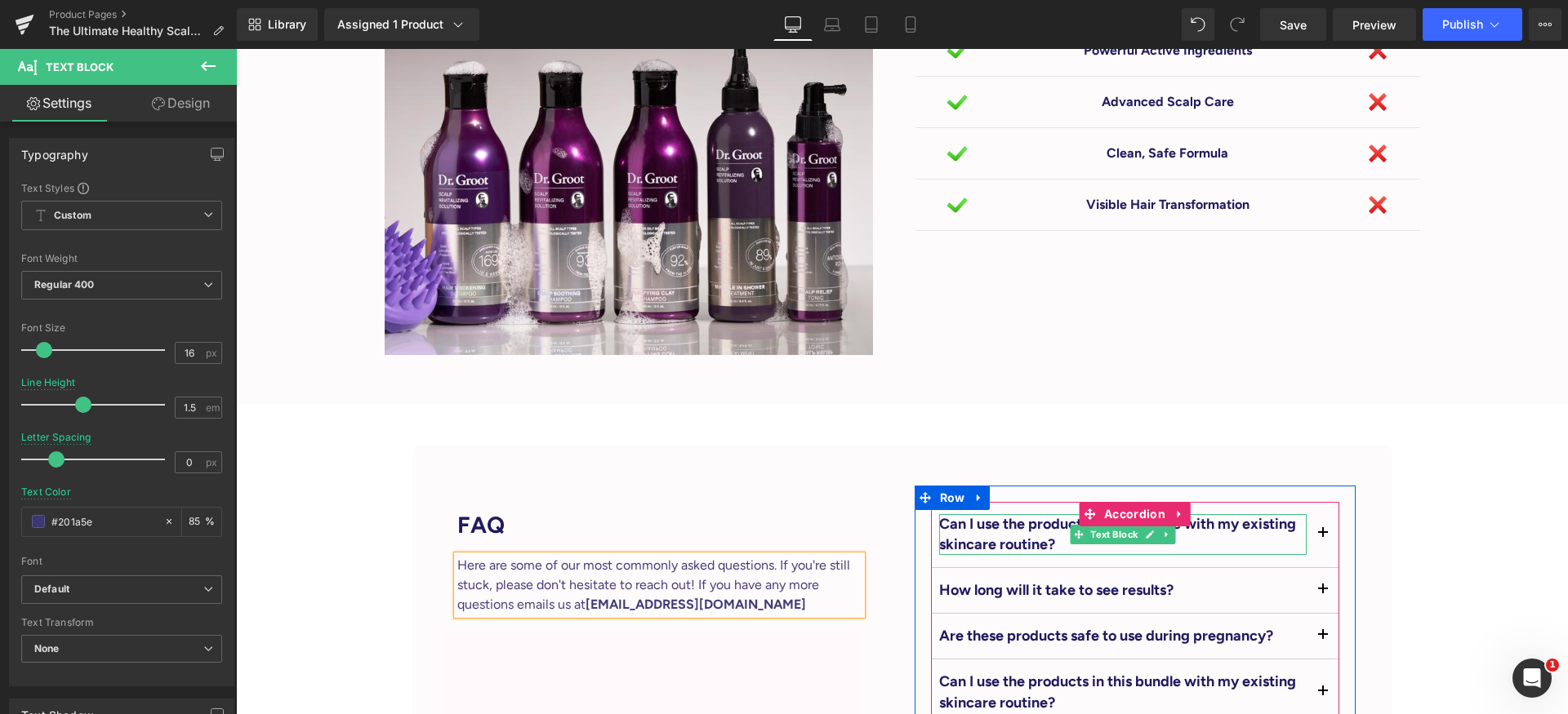
click at [1020, 518] on p "Can I use the products in this bundle with my existing skincare routine?" at bounding box center [1123, 535] width 367 height 41
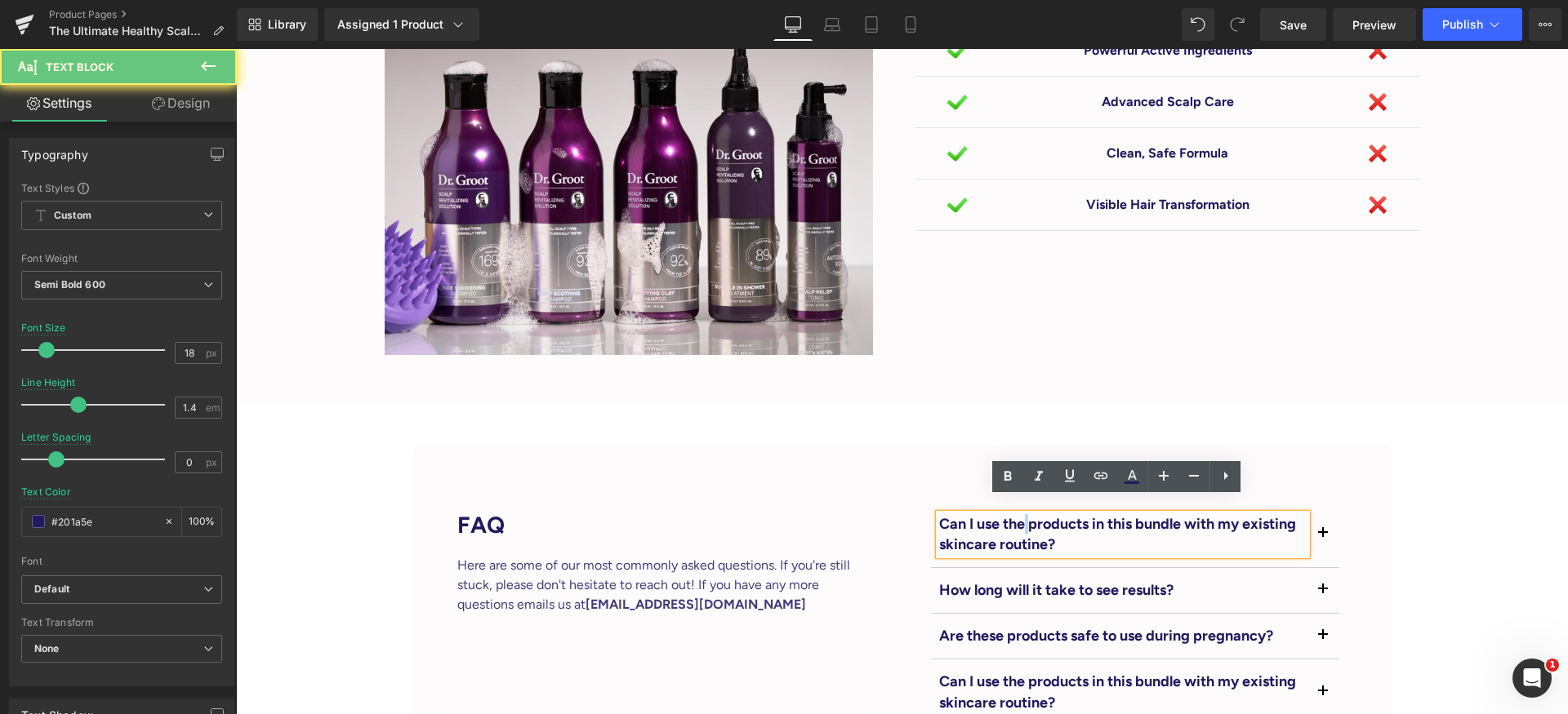
click at [1020, 518] on p "Can I use the products in this bundle with my existing skincare routine?" at bounding box center [1123, 535] width 367 height 41
click at [1020, 517] on p "Can I use the products in this bundle with my existing skincare routine?" at bounding box center [1123, 535] width 367 height 41
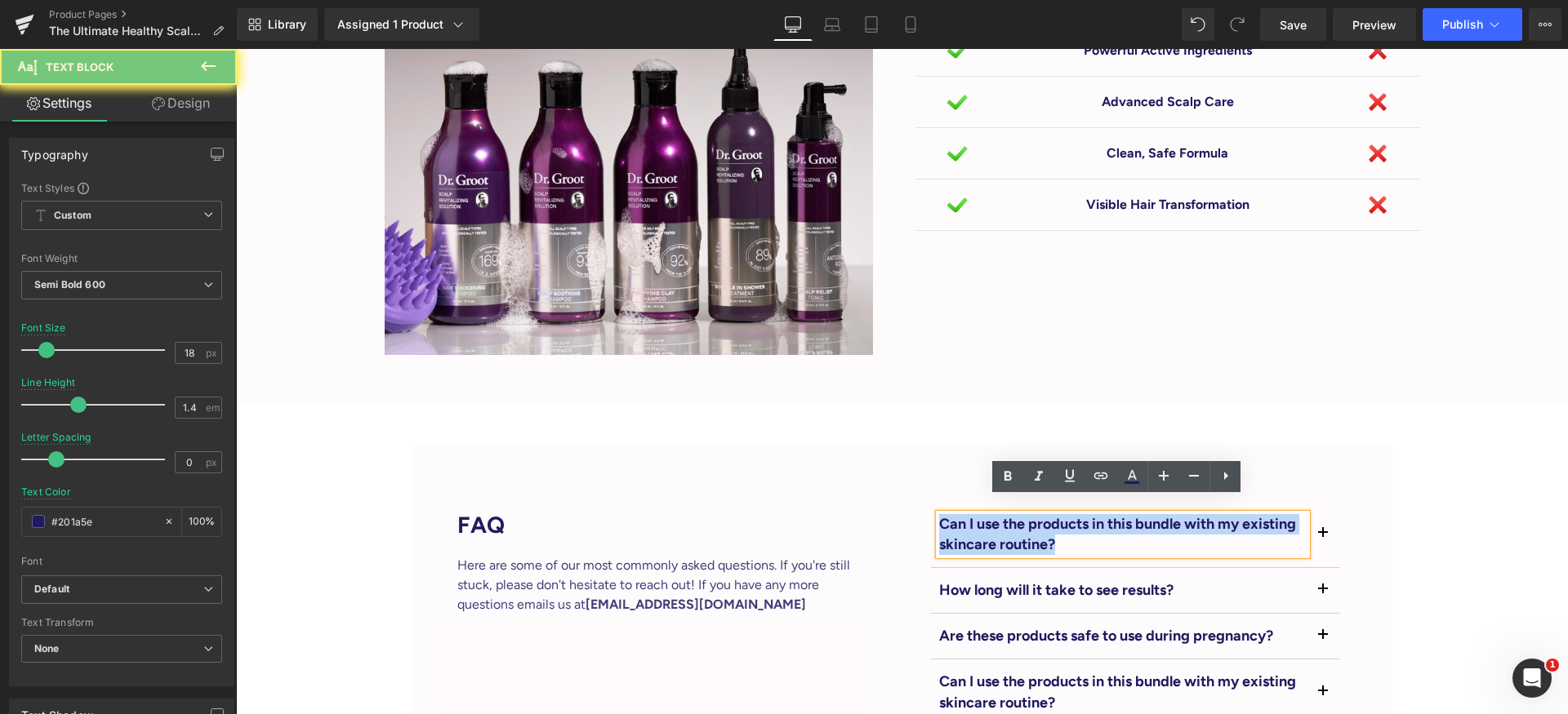
paste div
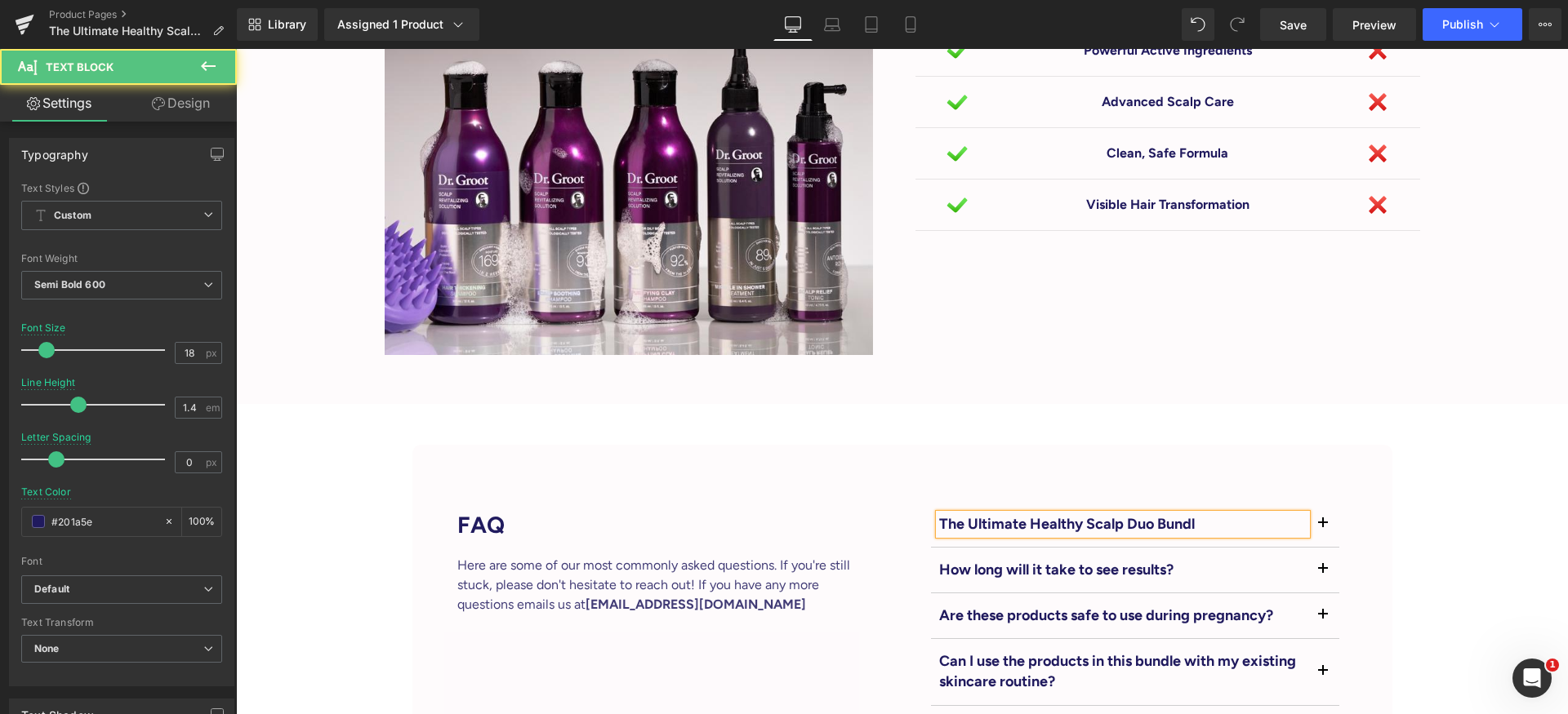
click at [1022, 514] on p "The Ultimate Healthy Scalp Duo Bundl" at bounding box center [1123, 524] width 367 height 21
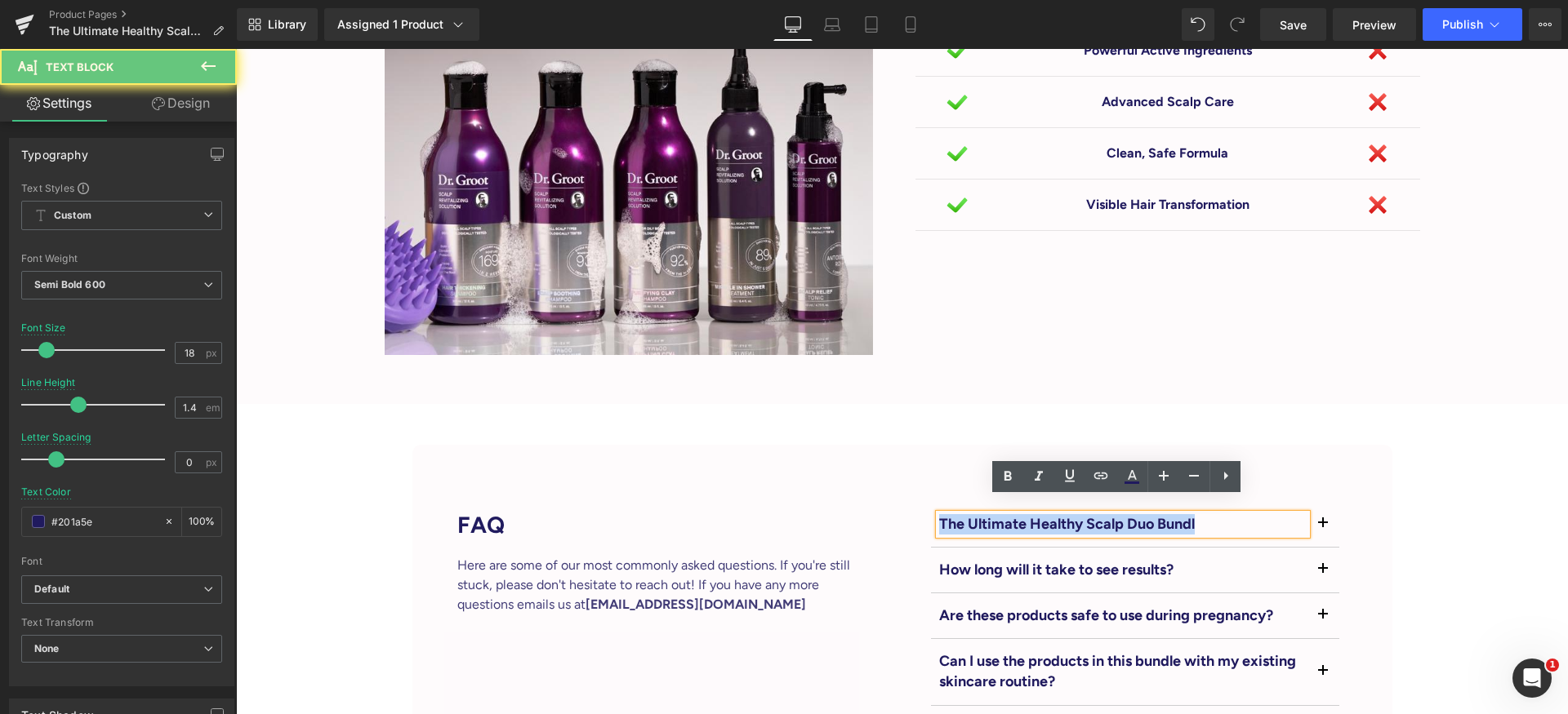
click at [1022, 514] on p "The Ultimate Healthy Scalp Duo Bundl" at bounding box center [1123, 524] width 367 height 21
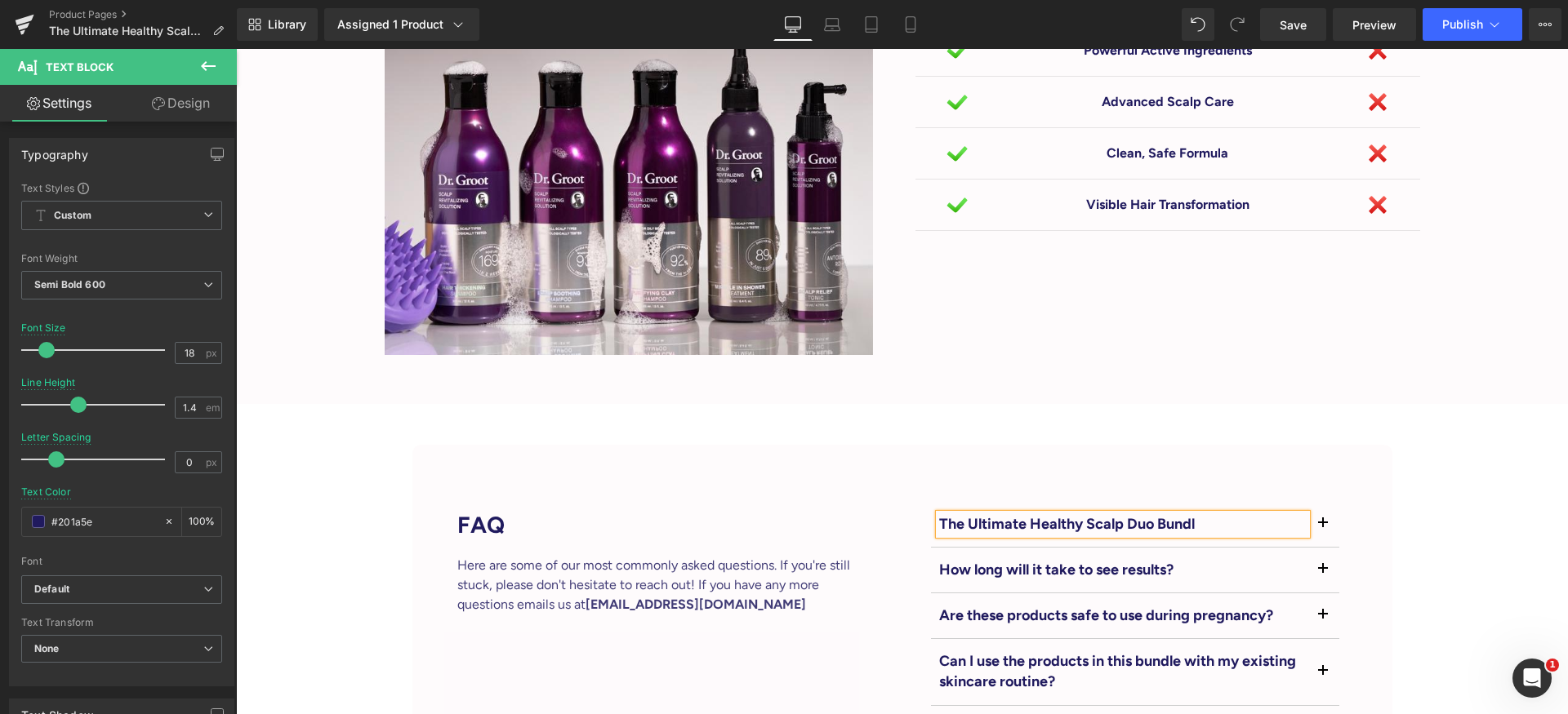
click at [1332, 516] on div "The Ultimate Healthy Scalp Duo Bundl Text Block" at bounding box center [1135, 668] width 425 height 333
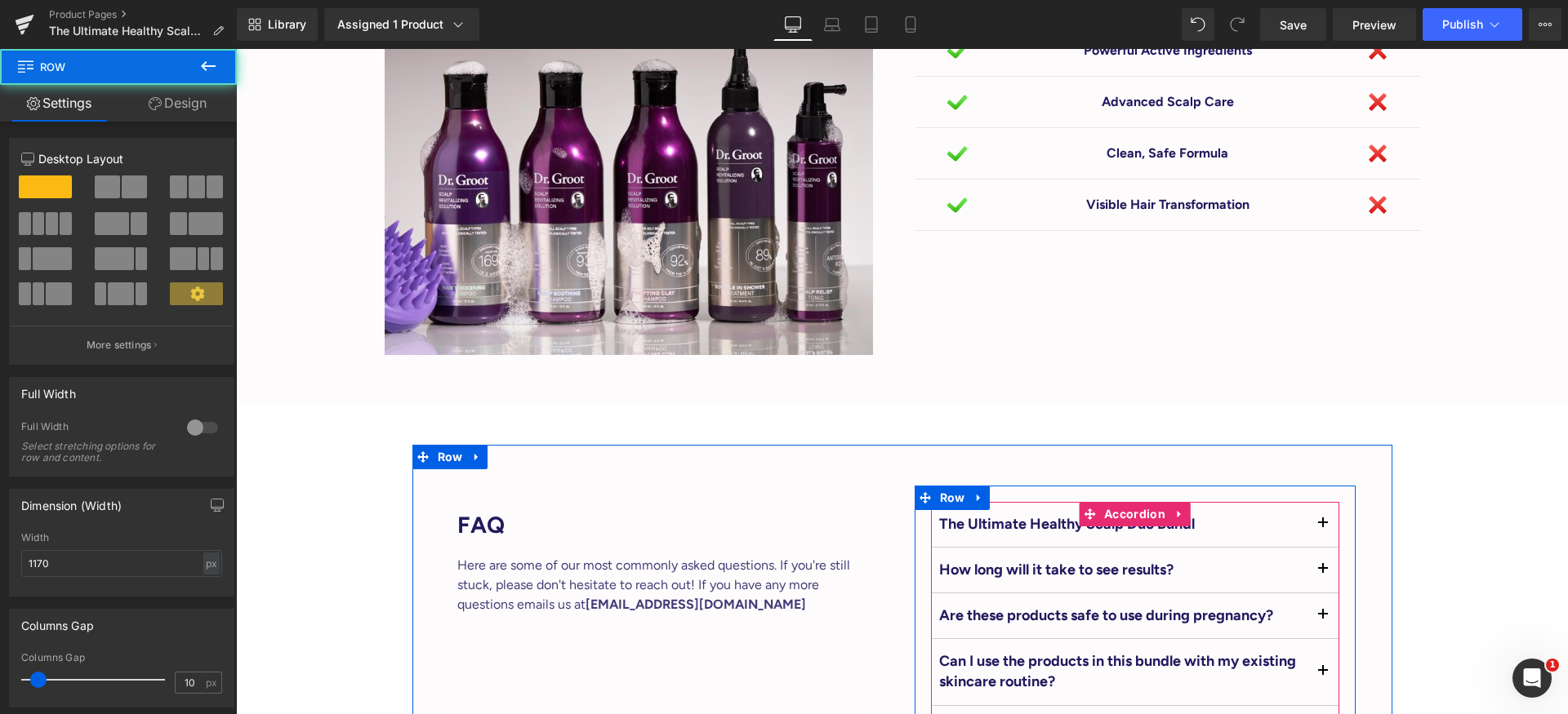
click at [1322, 528] on span "button" at bounding box center [1322, 528] width 0 height 0
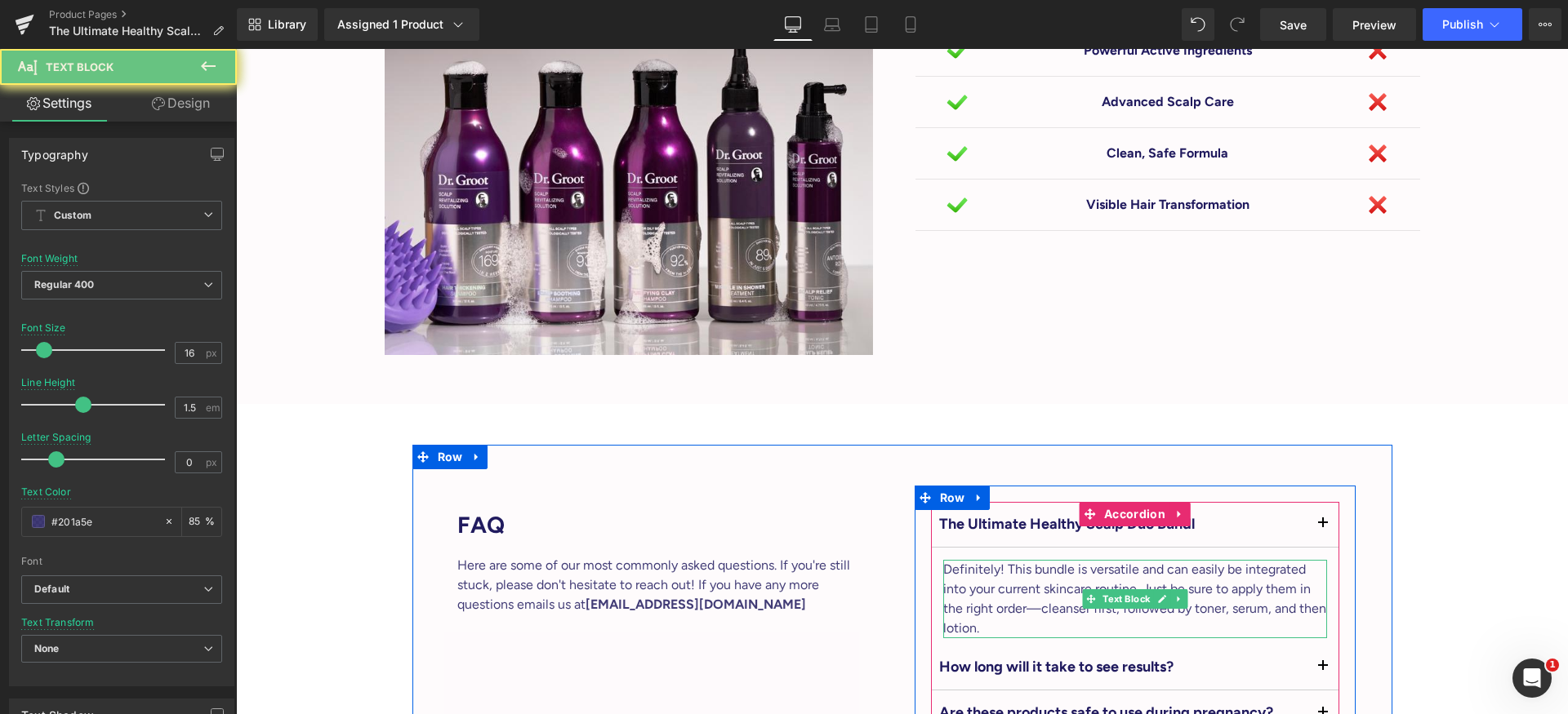
click at [1100, 560] on p "Definitely! This bundle is versatile and can easily be integrated into your cur…" at bounding box center [1134, 599] width 384 height 78
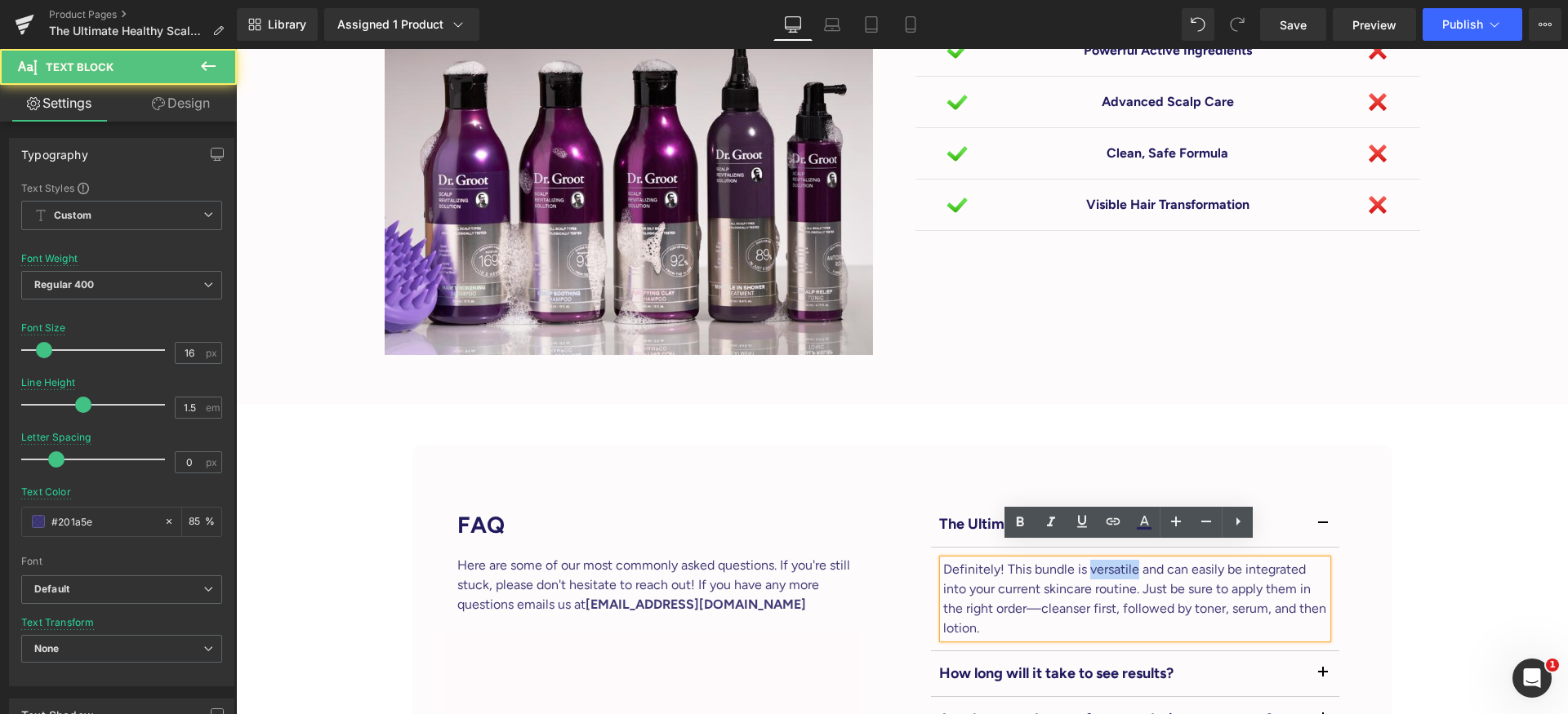
click at [1100, 560] on p "Definitely! This bundle is versatile and can easily be integrated into your cur…" at bounding box center [1134, 599] width 384 height 78
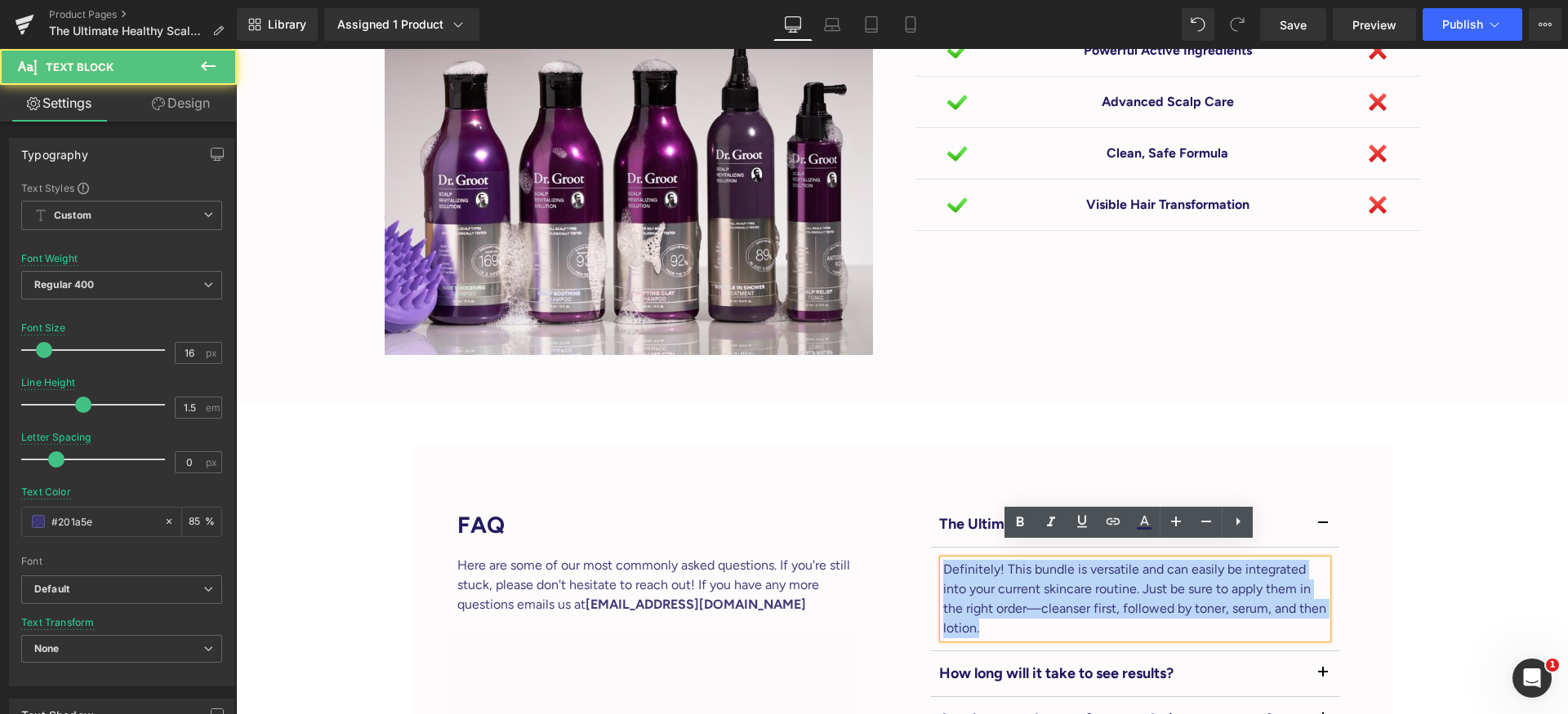
drag, startPoint x: 1100, startPoint y: 558, endPoint x: 1108, endPoint y: 560, distance: 8.2
click at [1100, 560] on p "Definitely! This bundle is versatile and can easily be integrated into your cur…" at bounding box center [1134, 599] width 384 height 78
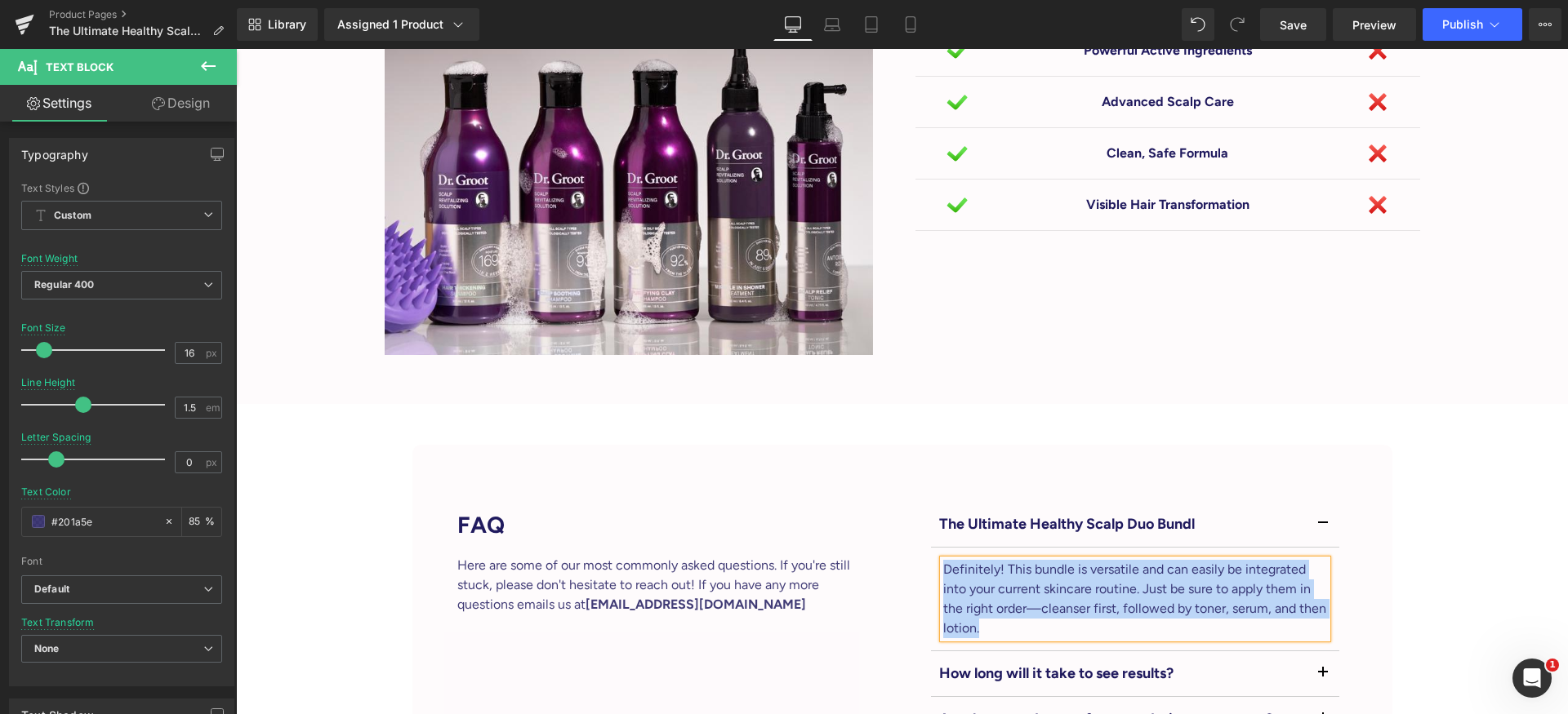
paste div
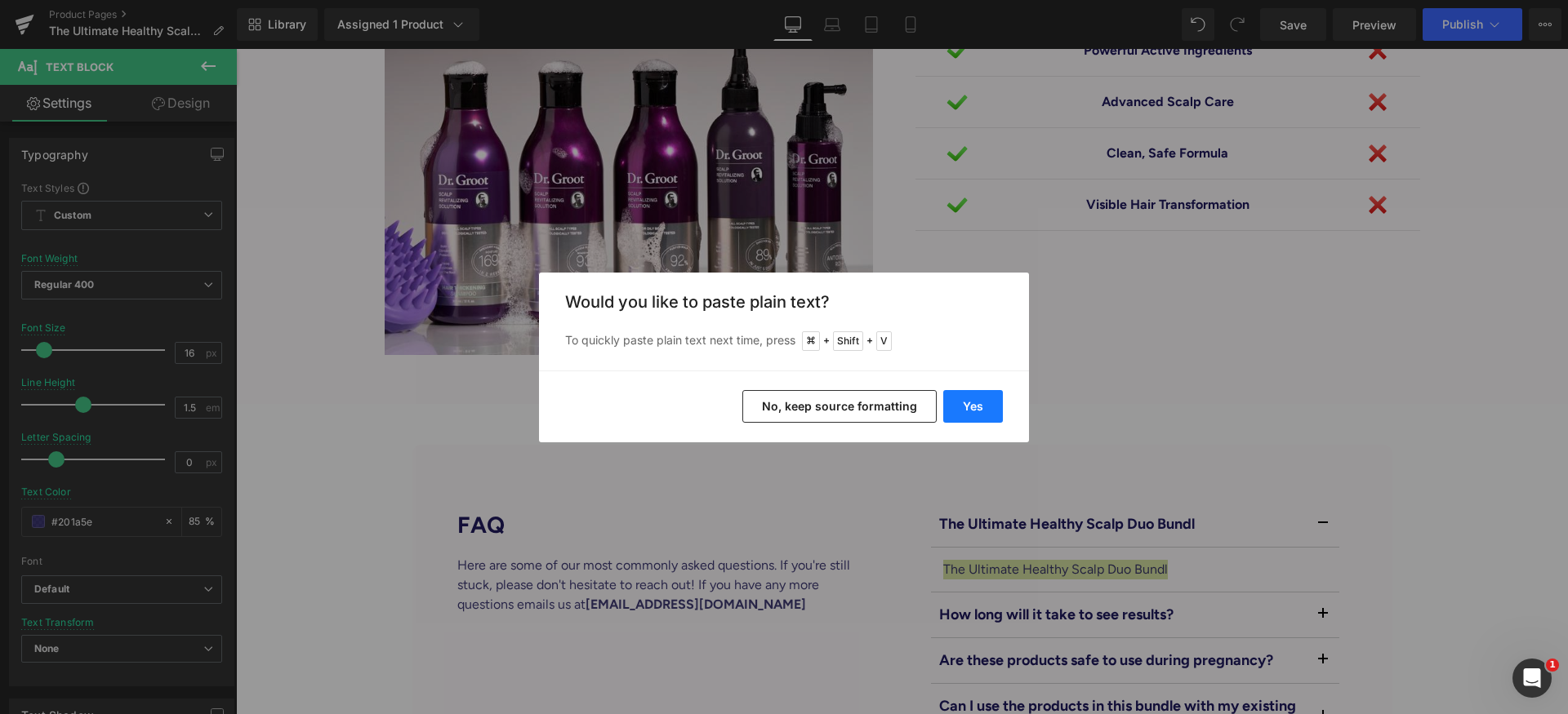
click at [980, 402] on button "Yes" at bounding box center [972, 407] width 60 height 33
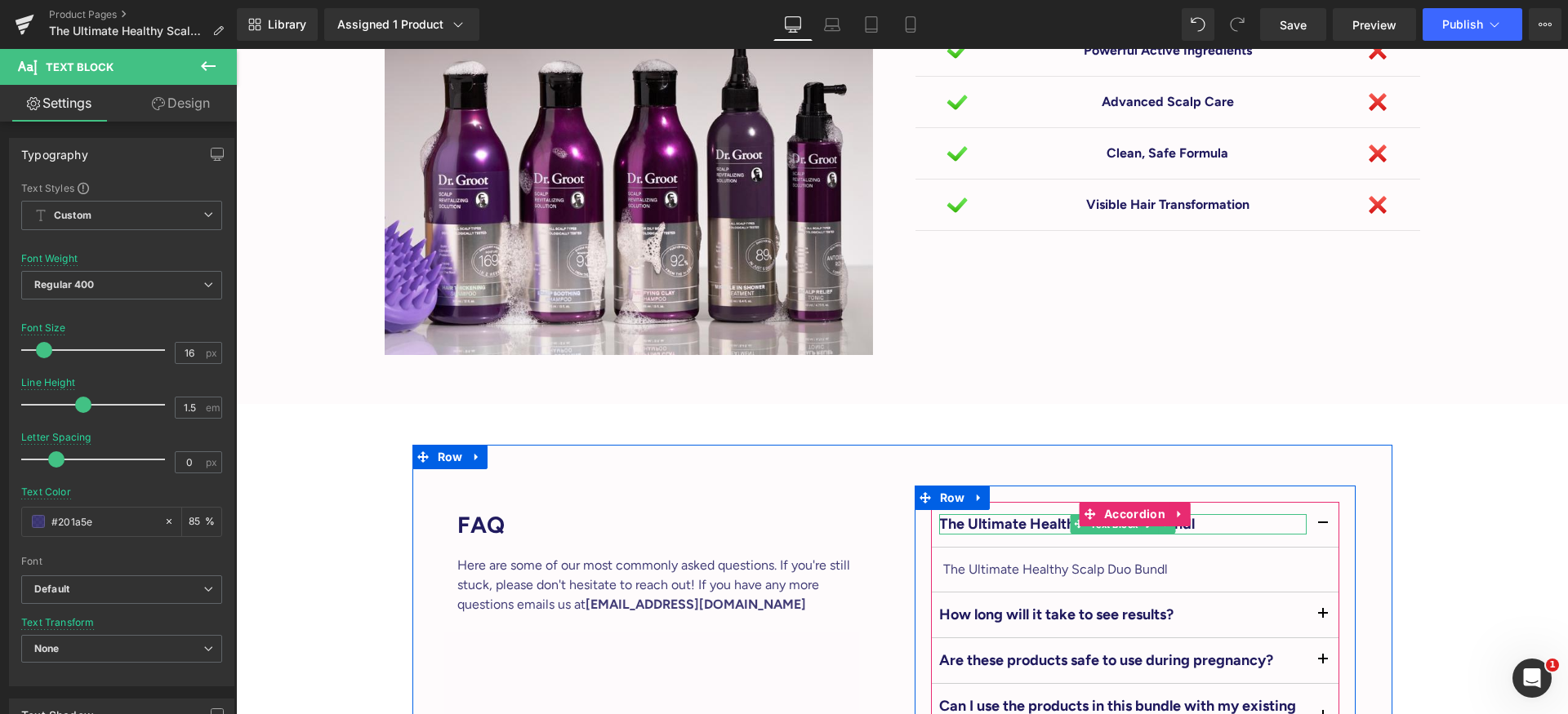
click at [1089, 515] on span "Text Block" at bounding box center [1114, 525] width 54 height 20
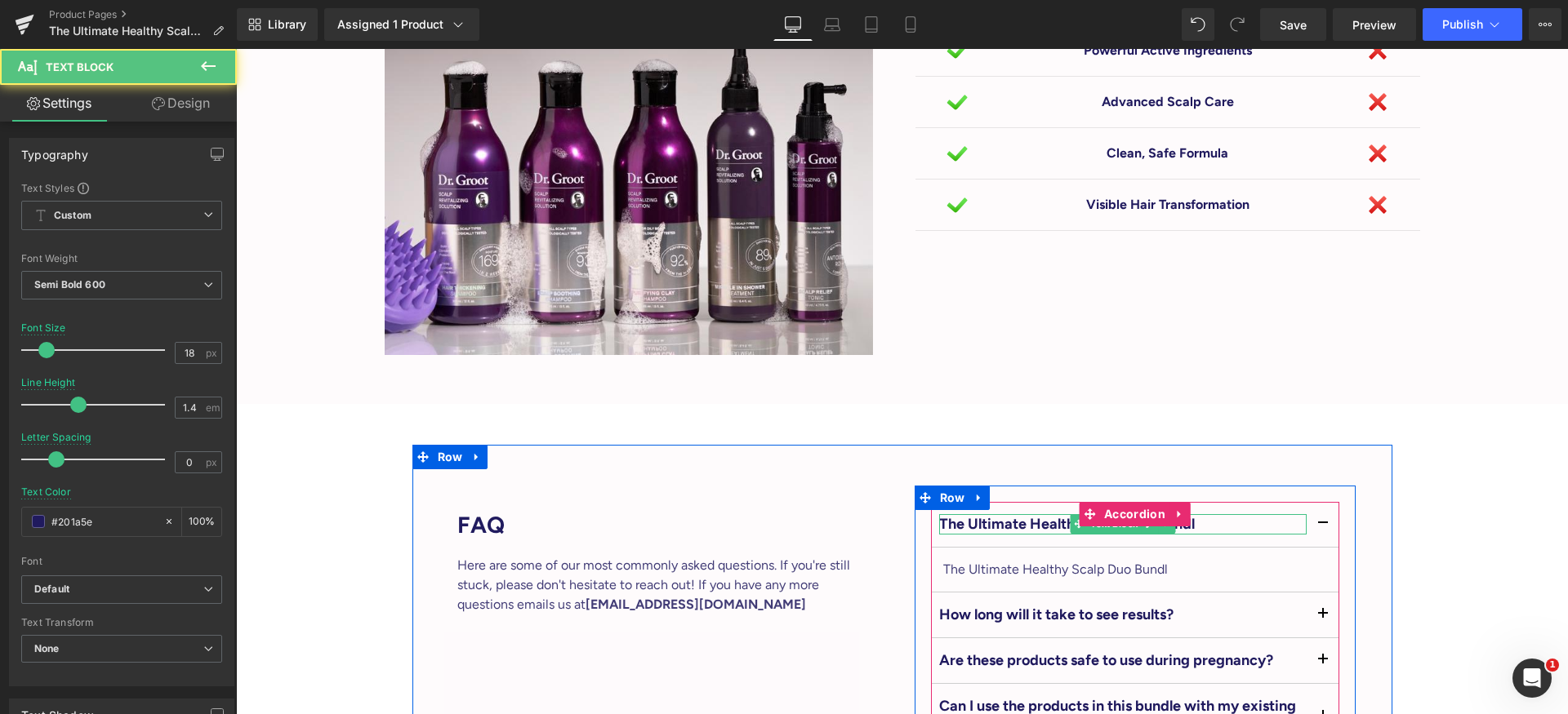
click at [1026, 514] on p "The Ultimate Healthy Scalp Duo Bundl" at bounding box center [1123, 524] width 367 height 21
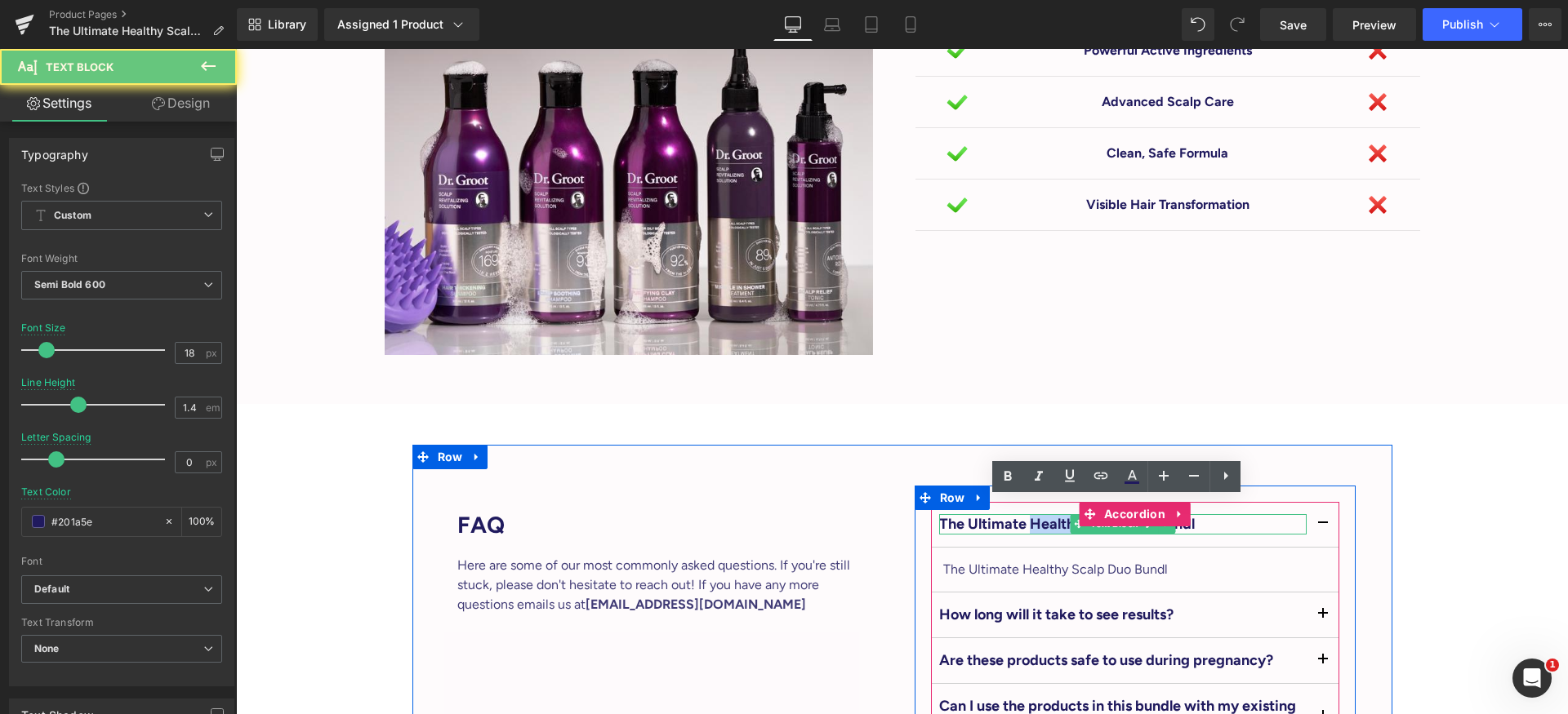
click at [1026, 514] on p "The Ultimate Healthy Scalp Duo Bundl" at bounding box center [1123, 524] width 367 height 21
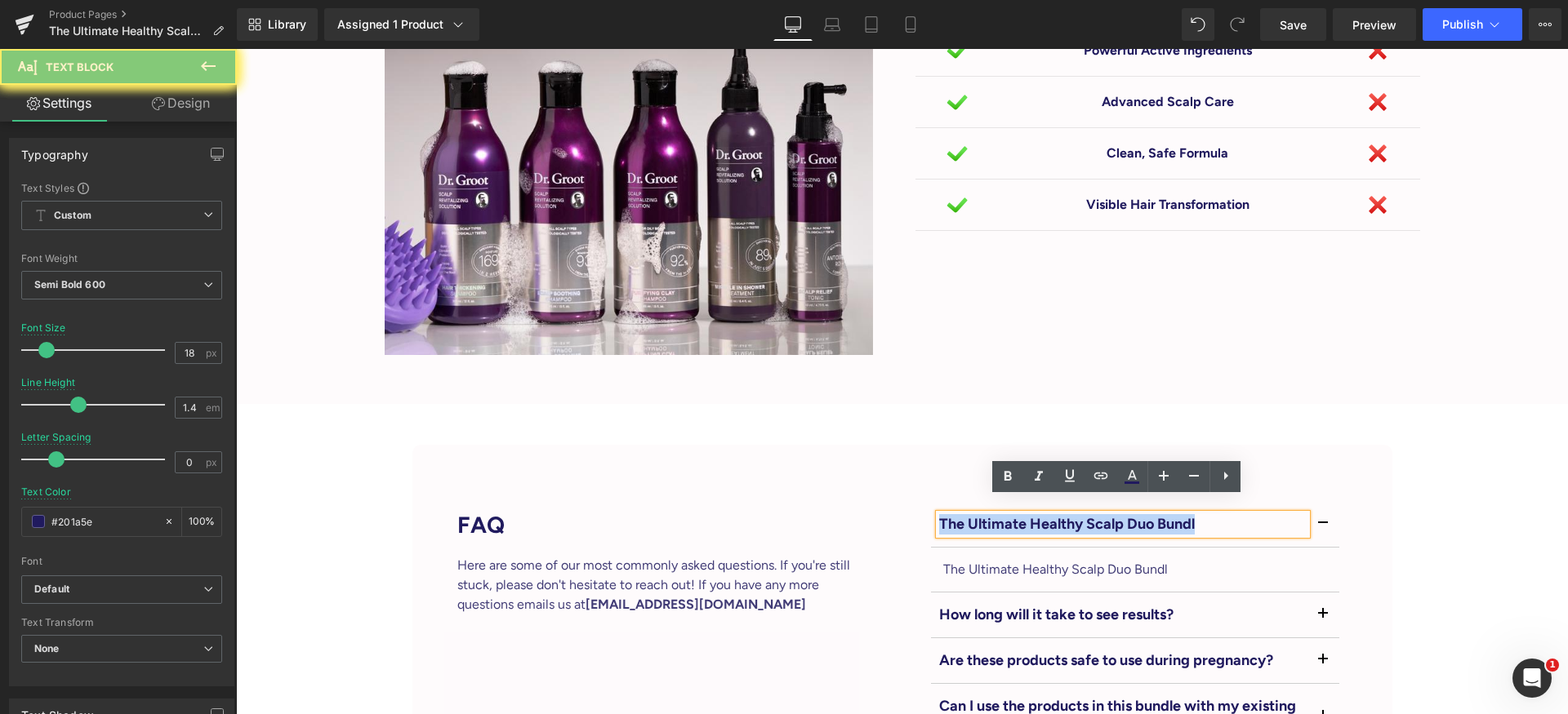
click at [1026, 514] on p "The Ultimate Healthy Scalp Duo Bundl" at bounding box center [1123, 524] width 367 height 21
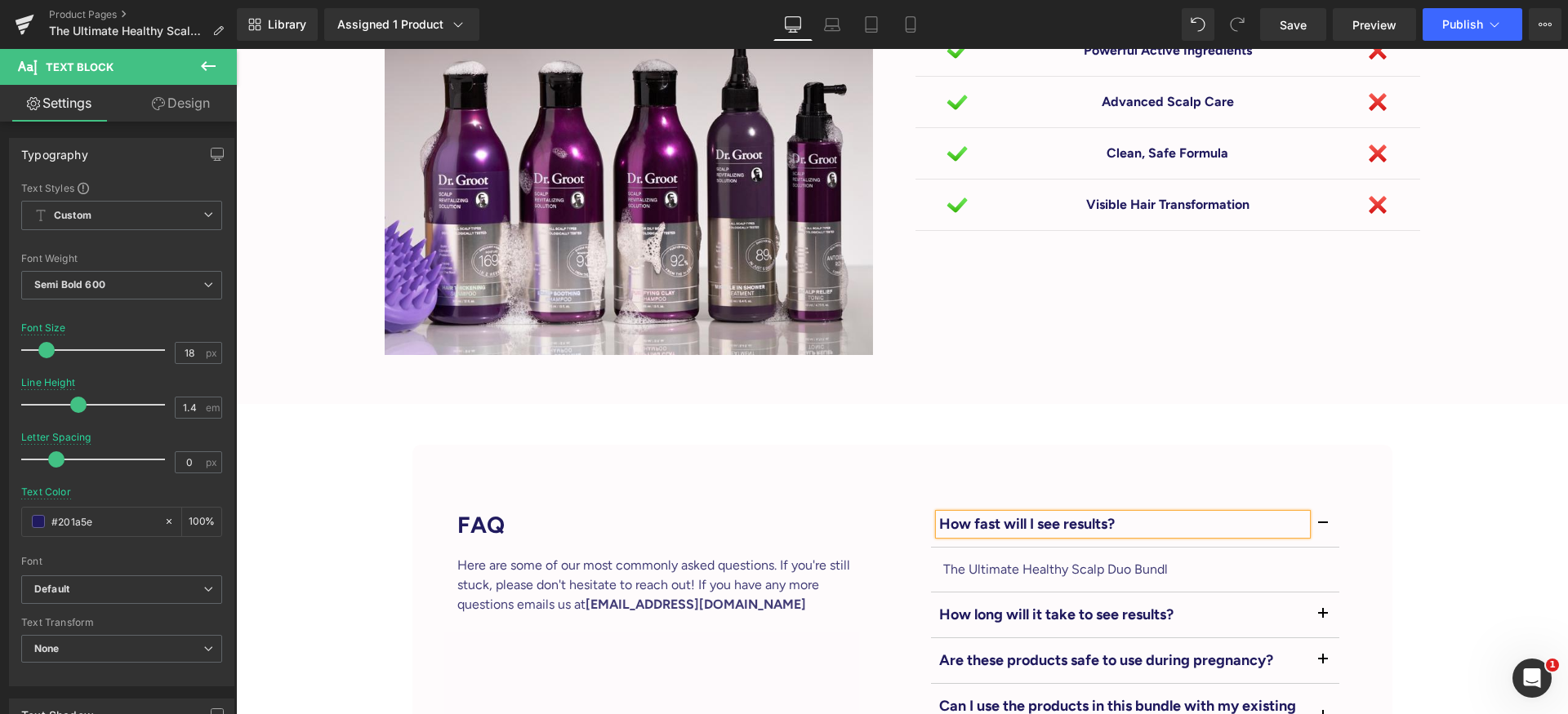
click at [1319, 502] on button "button" at bounding box center [1323, 524] width 33 height 45
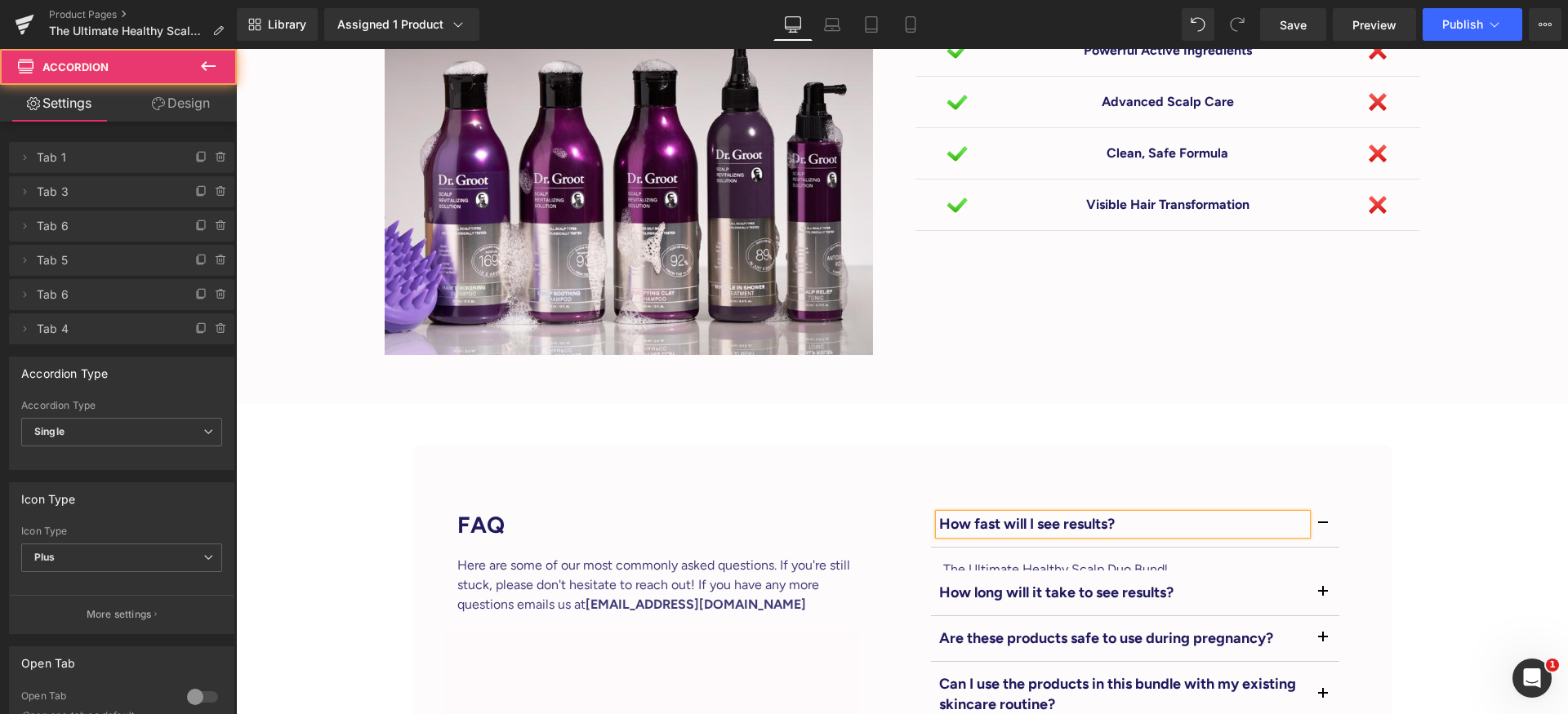
click at [1314, 504] on button "button" at bounding box center [1323, 524] width 33 height 45
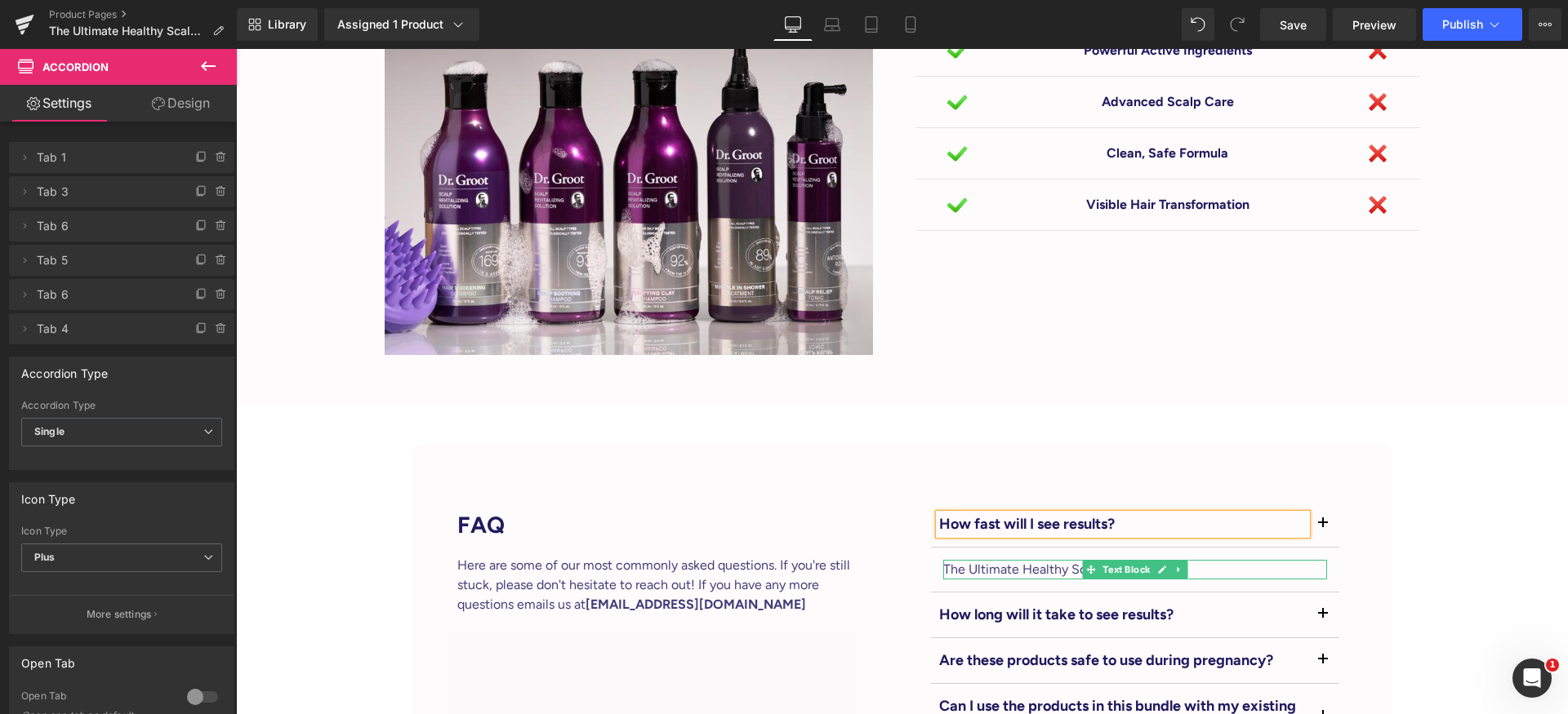
click at [1049, 560] on p "The Ultimate Healthy Scalp Duo Bundl" at bounding box center [1134, 570] width 384 height 20
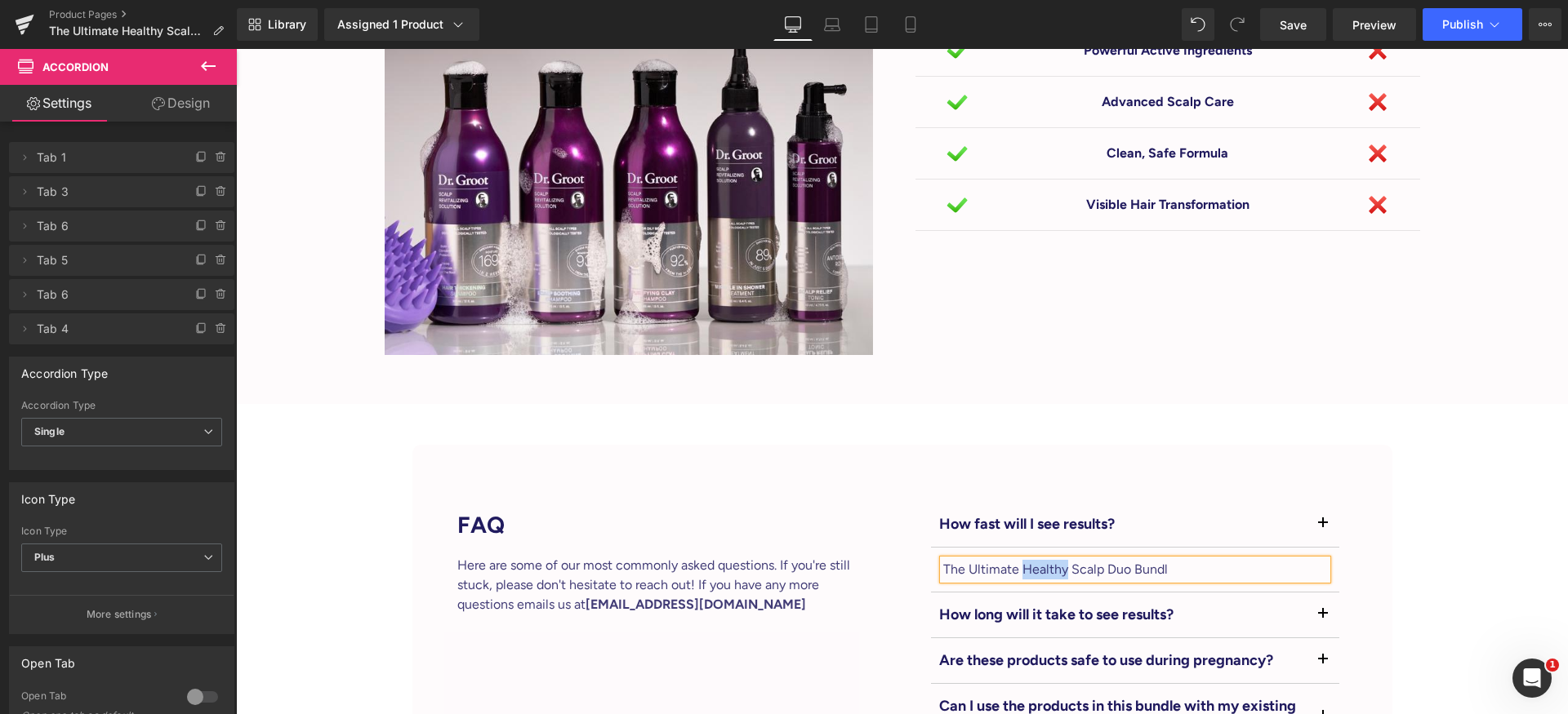
click at [1049, 560] on p "The Ultimate Healthy Scalp Duo Bundl" at bounding box center [1134, 570] width 384 height 20
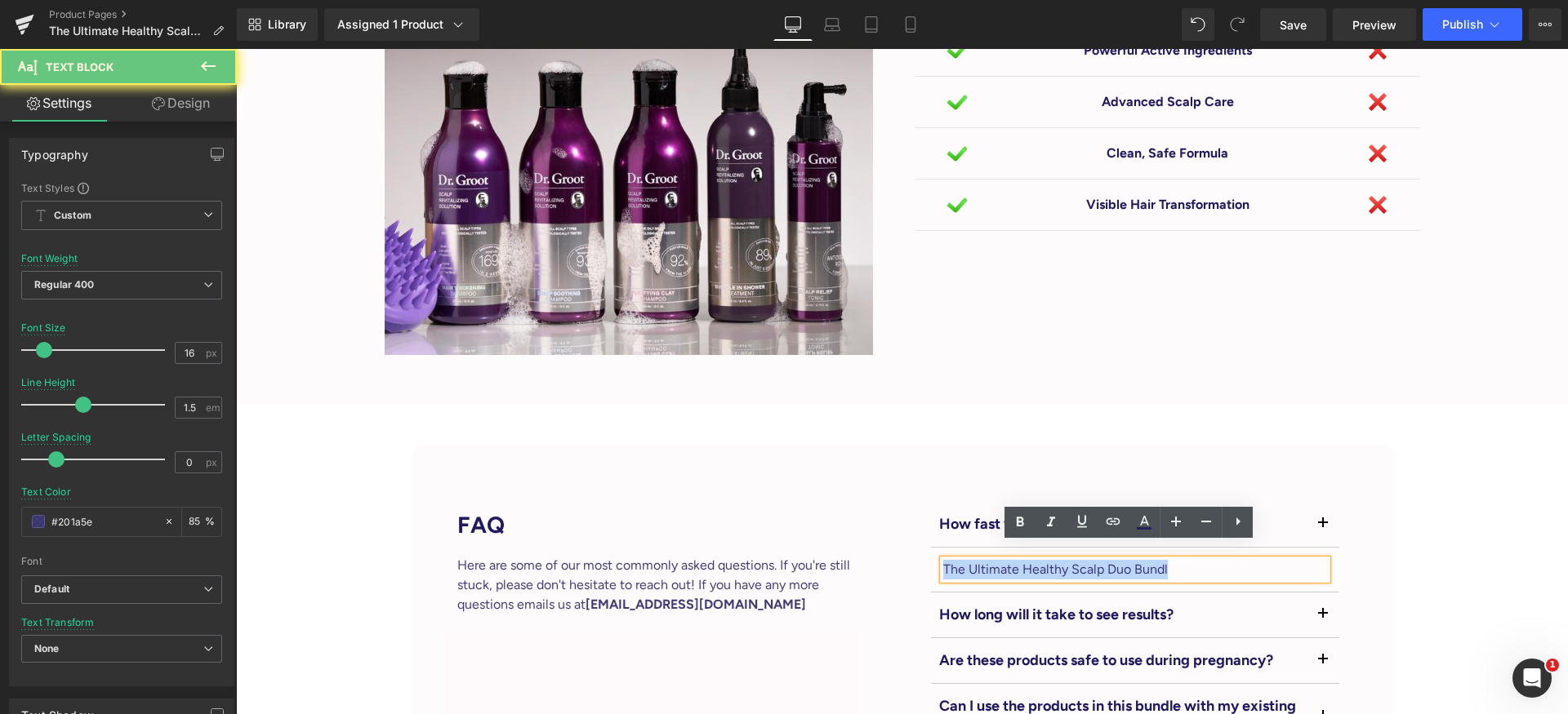
click at [1049, 560] on p "The Ultimate Healthy Scalp Duo Bundl" at bounding box center [1134, 570] width 384 height 20
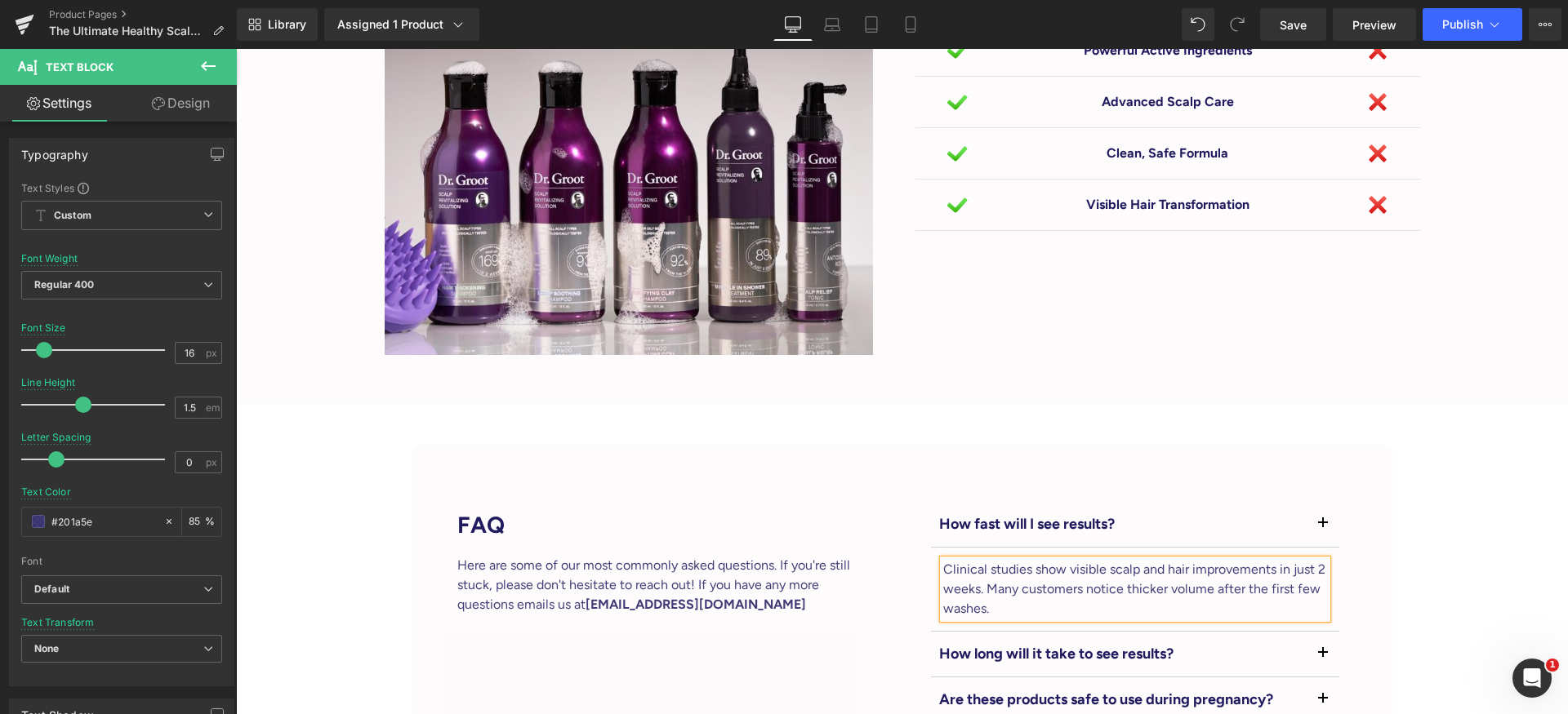
click at [1312, 510] on button "button" at bounding box center [1323, 524] width 33 height 45
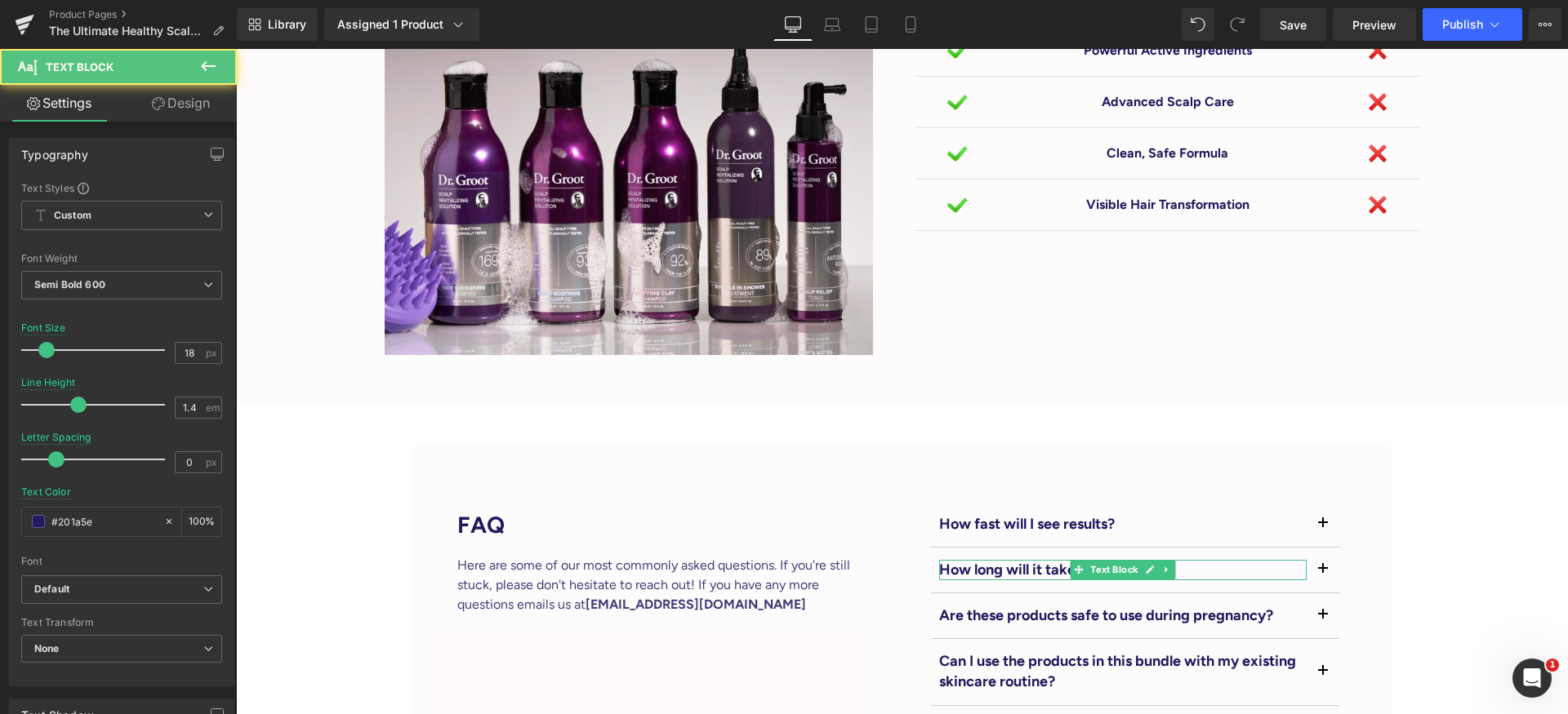
click at [1043, 560] on p "How long will it take to see results?" at bounding box center [1123, 570] width 367 height 21
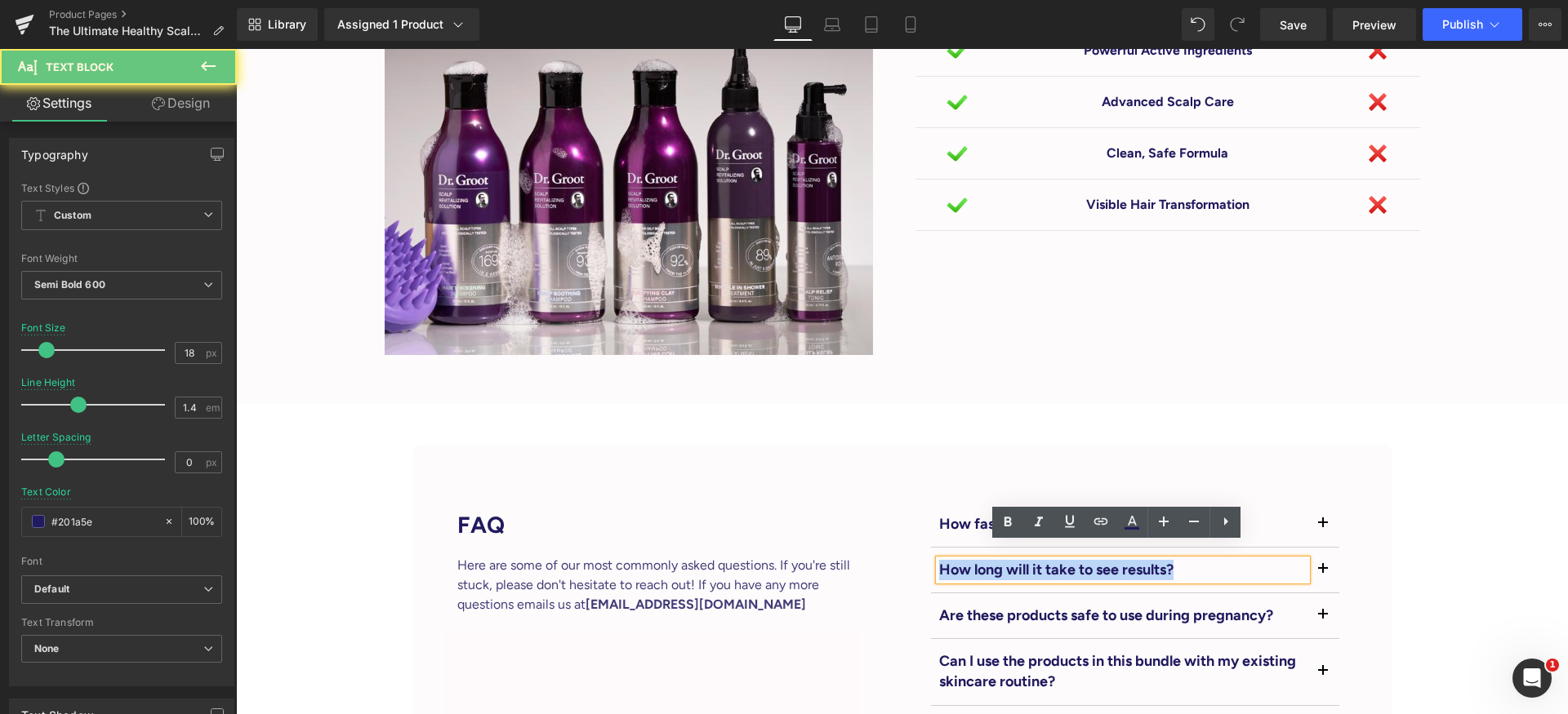
click at [1043, 560] on p "How long will it take to see results?" at bounding box center [1123, 570] width 367 height 21
paste div
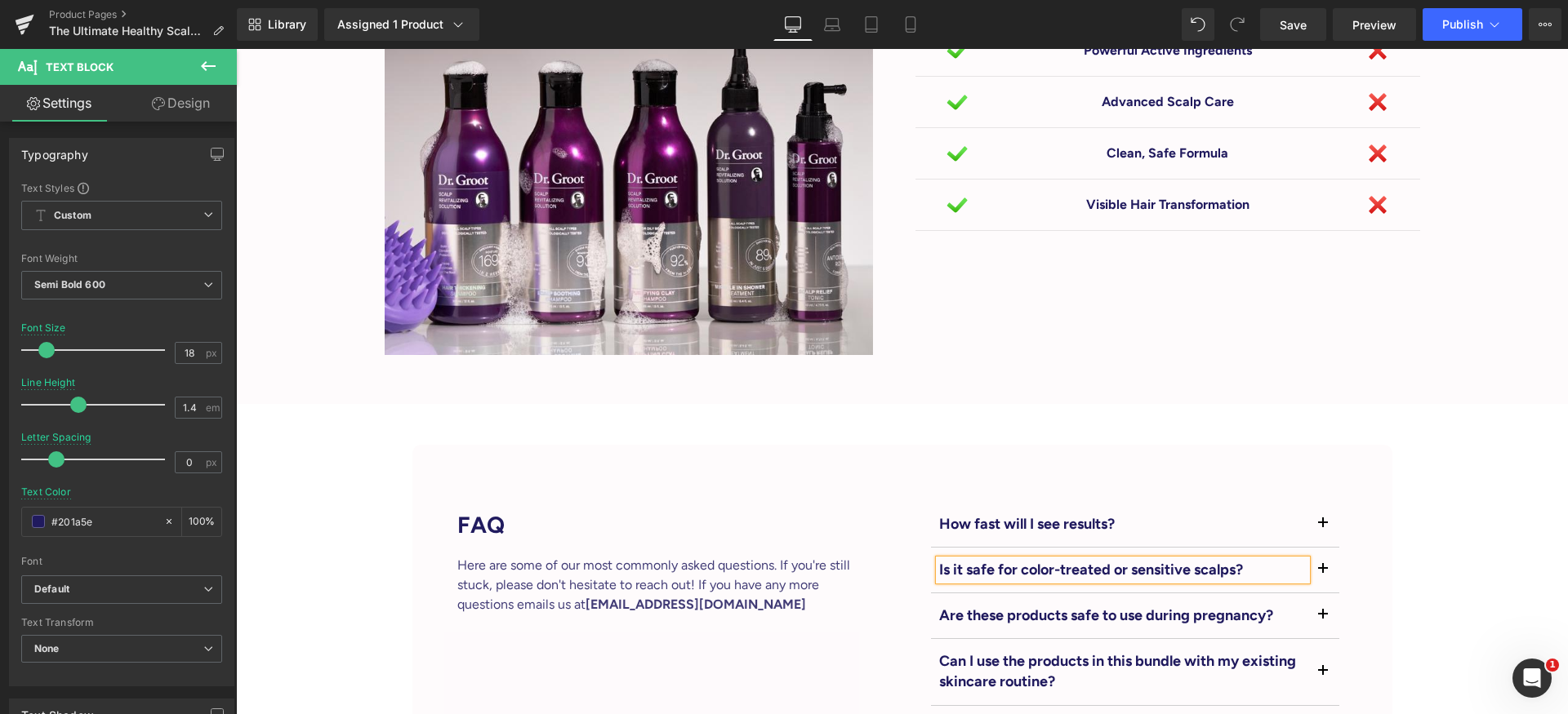
click at [1303, 560] on div "Is it safe for color-treated or sensitive scalps?" at bounding box center [1123, 570] width 367 height 21
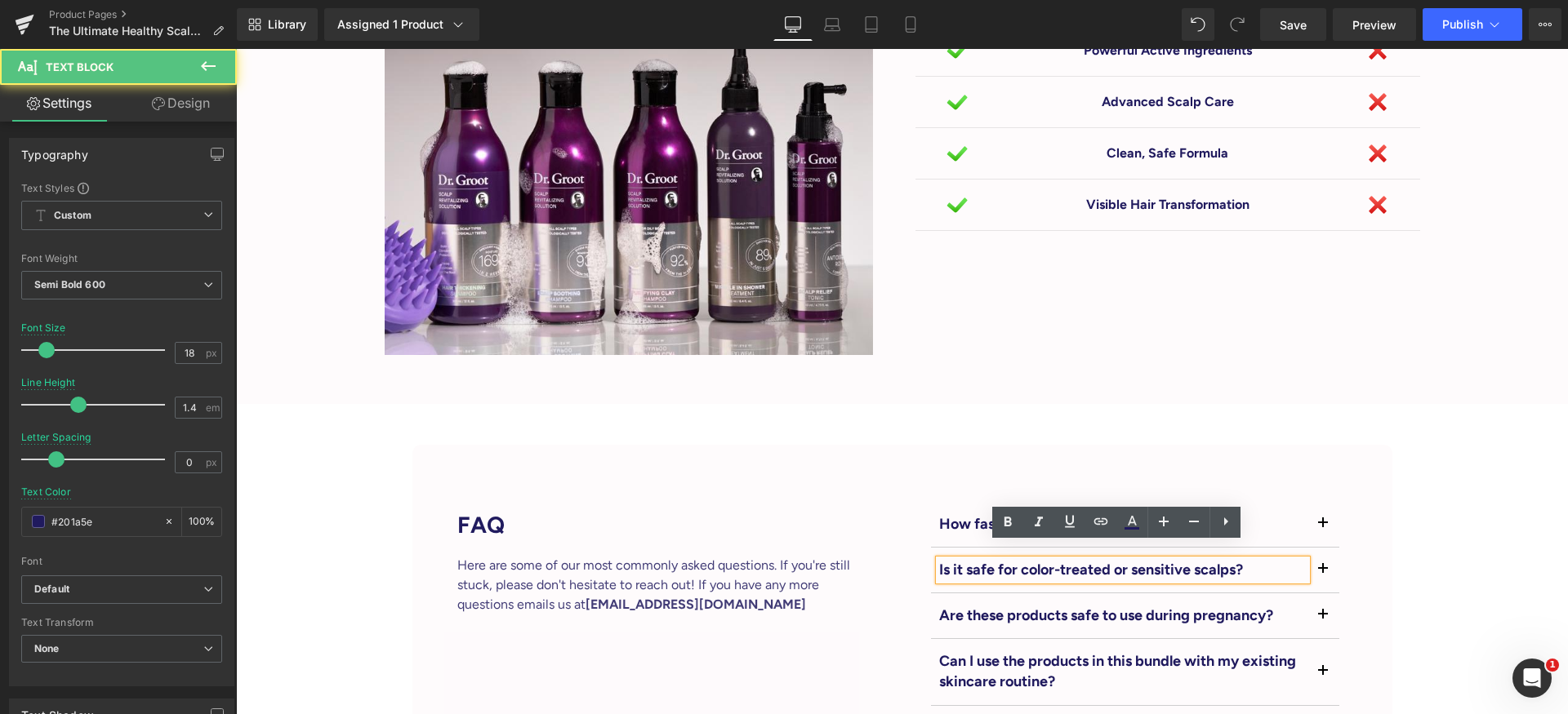
click at [1322, 574] on span "button" at bounding box center [1322, 574] width 0 height 0
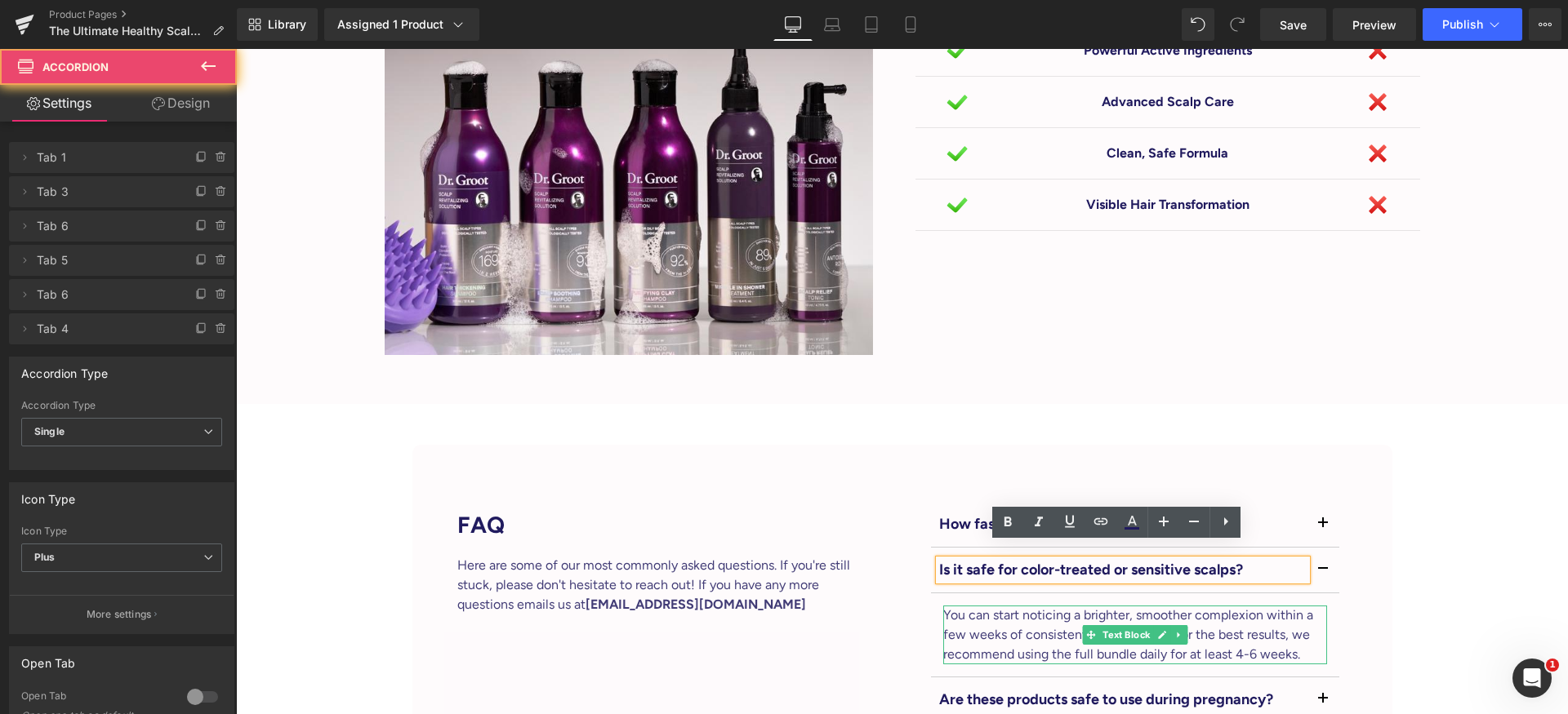
click at [1026, 613] on p "You can start noticing a brighter, smoother complexion within a few weeks of co…" at bounding box center [1134, 635] width 384 height 59
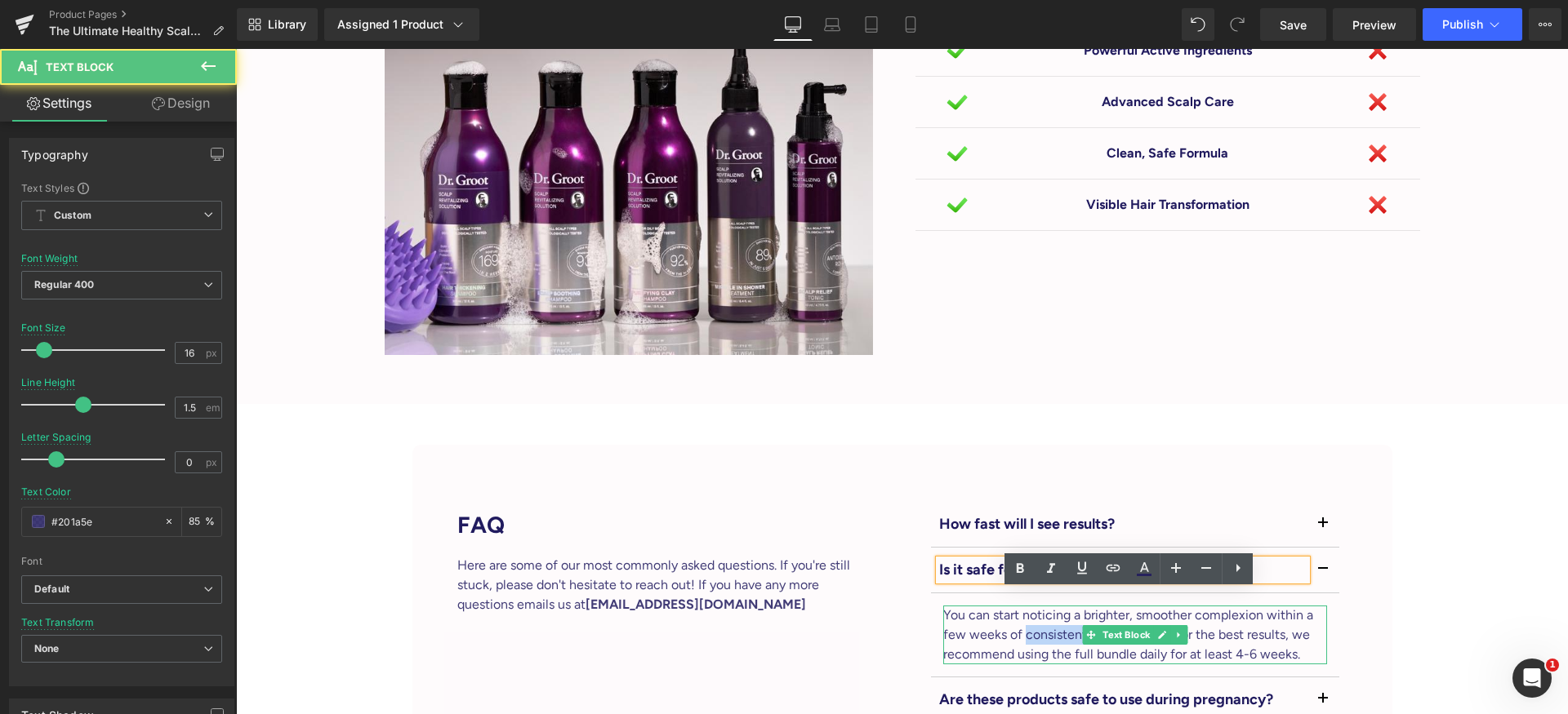
click at [1026, 612] on p "You can start noticing a brighter, smoother complexion within a few weeks of co…" at bounding box center [1134, 635] width 384 height 59
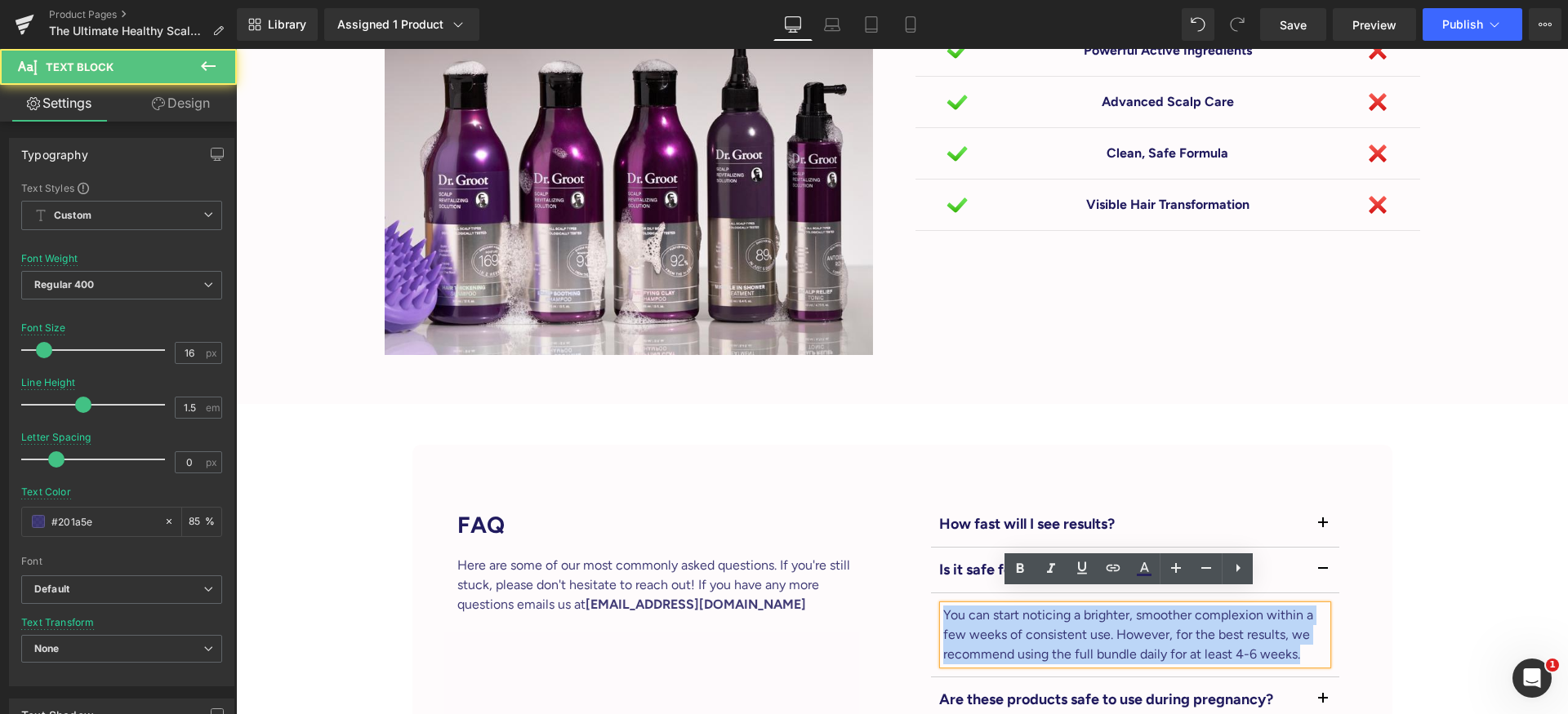
click at [1026, 612] on p "You can start noticing a brighter, smoother complexion within a few weeks of co…" at bounding box center [1134, 635] width 384 height 59
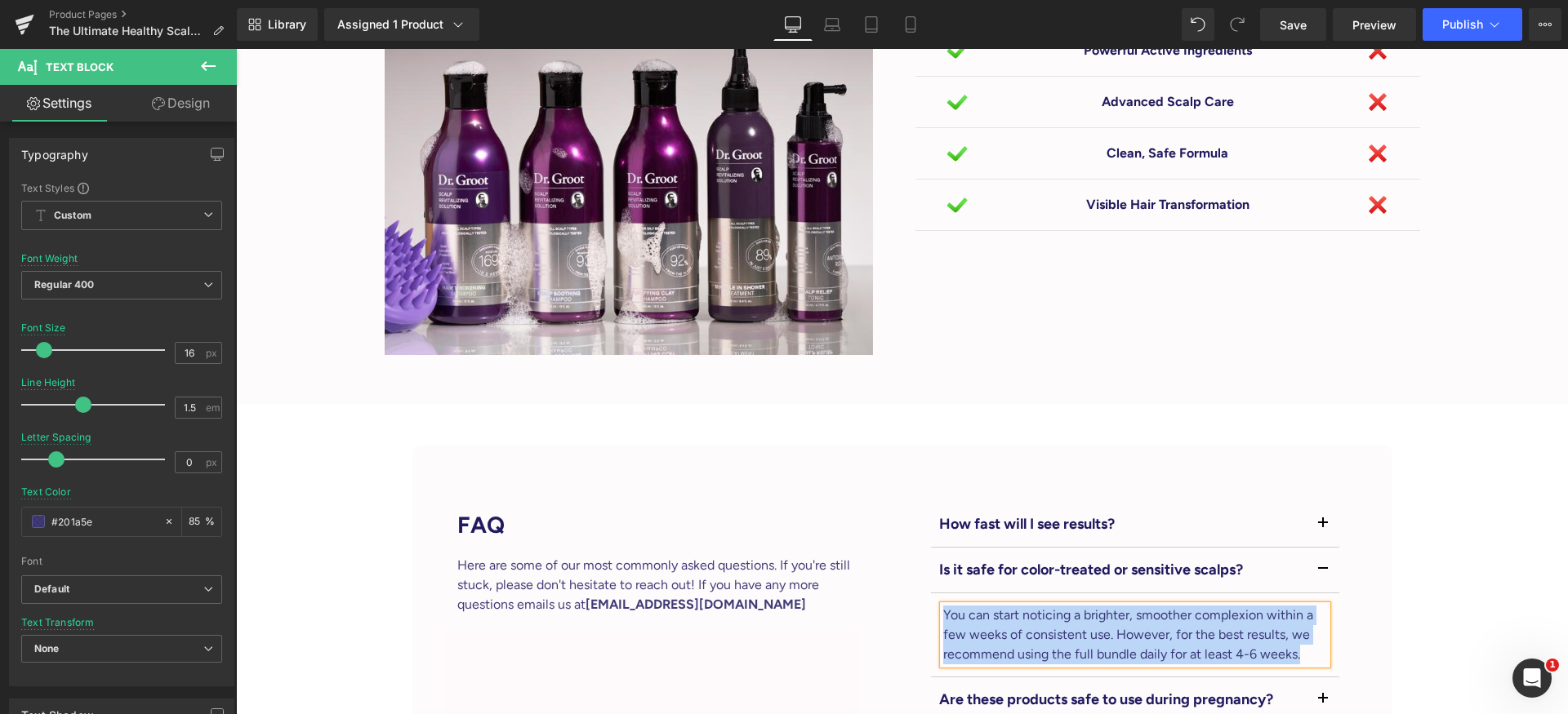
paste div
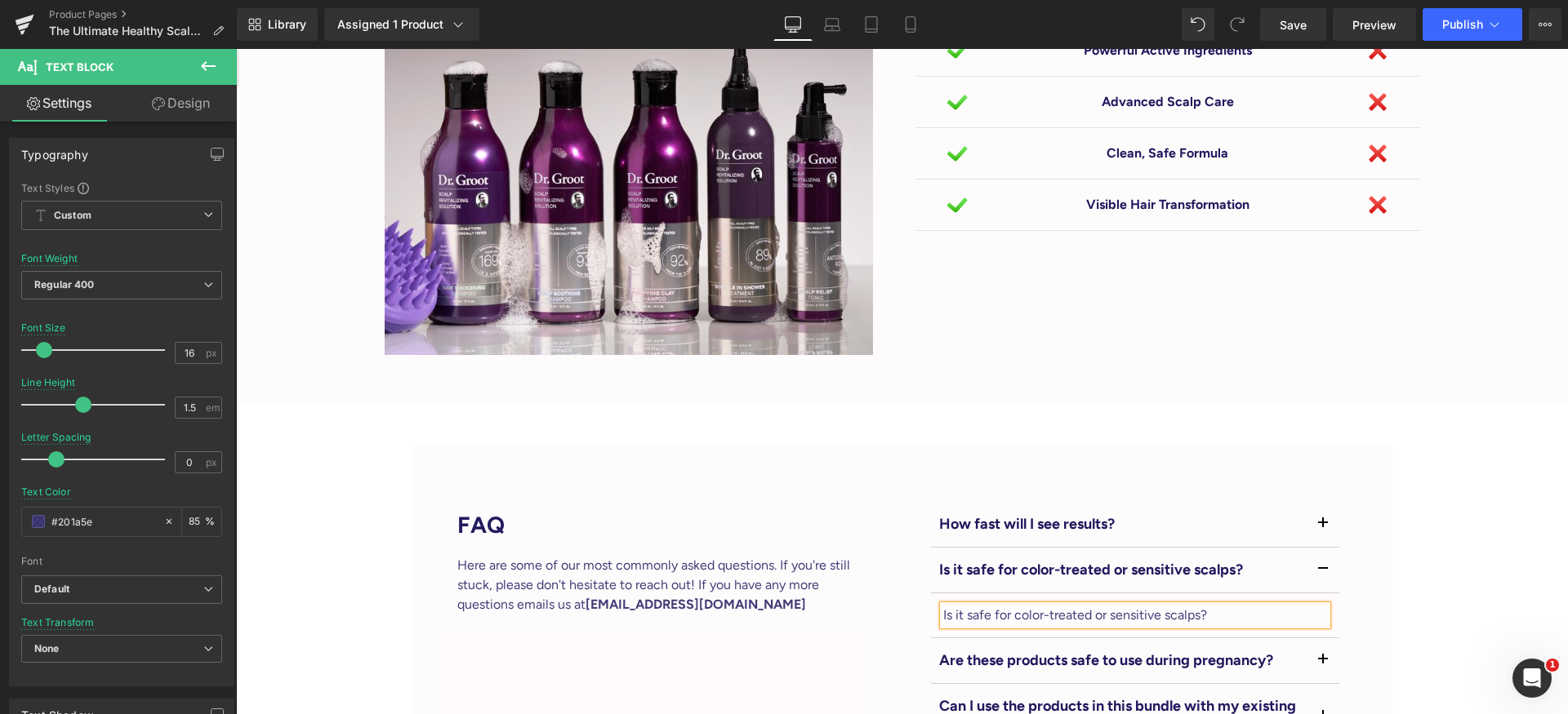
click at [1032, 606] on p "Is it safe for color-treated or sensitive scalps?" at bounding box center [1134, 615] width 384 height 20
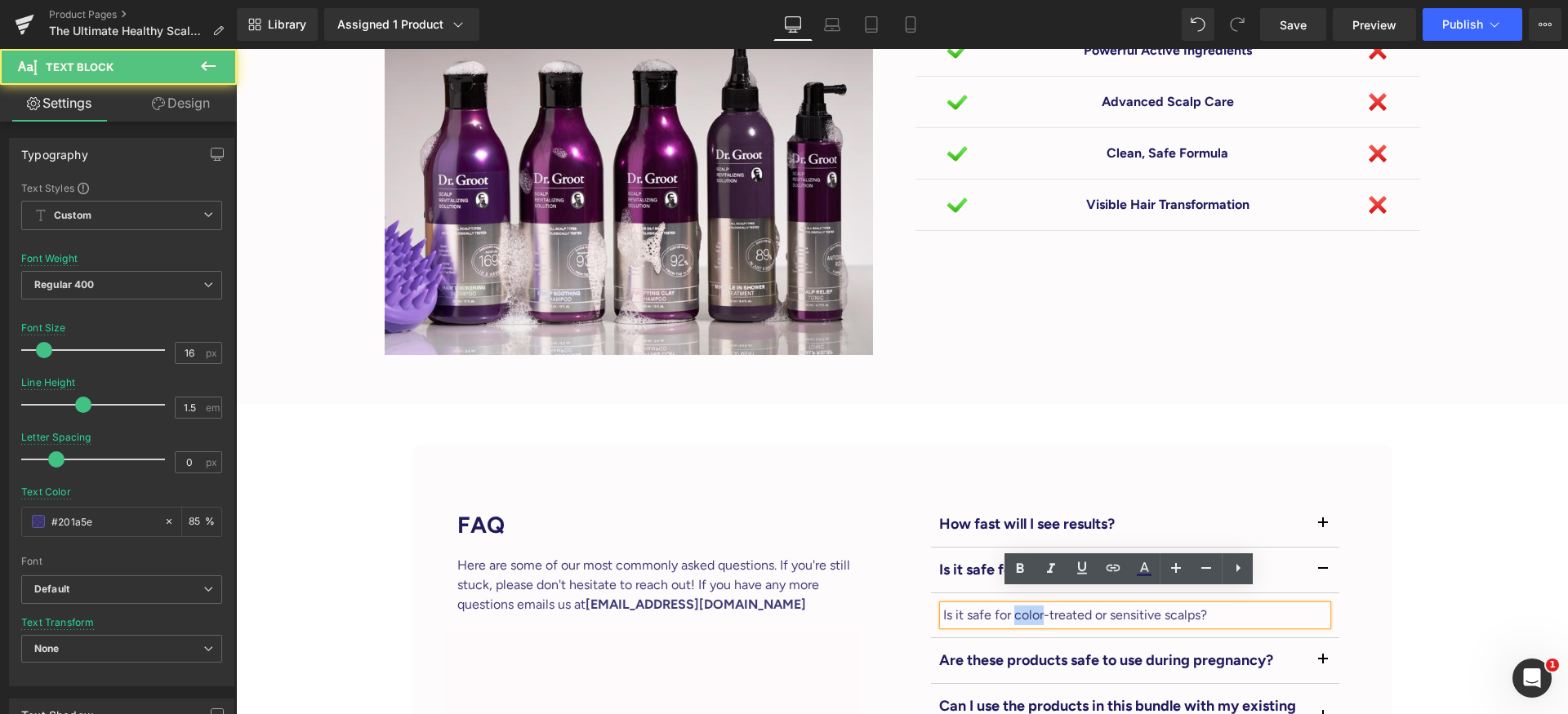
click at [1032, 606] on p "Is it safe for color-treated or sensitive scalps?" at bounding box center [1134, 615] width 384 height 20
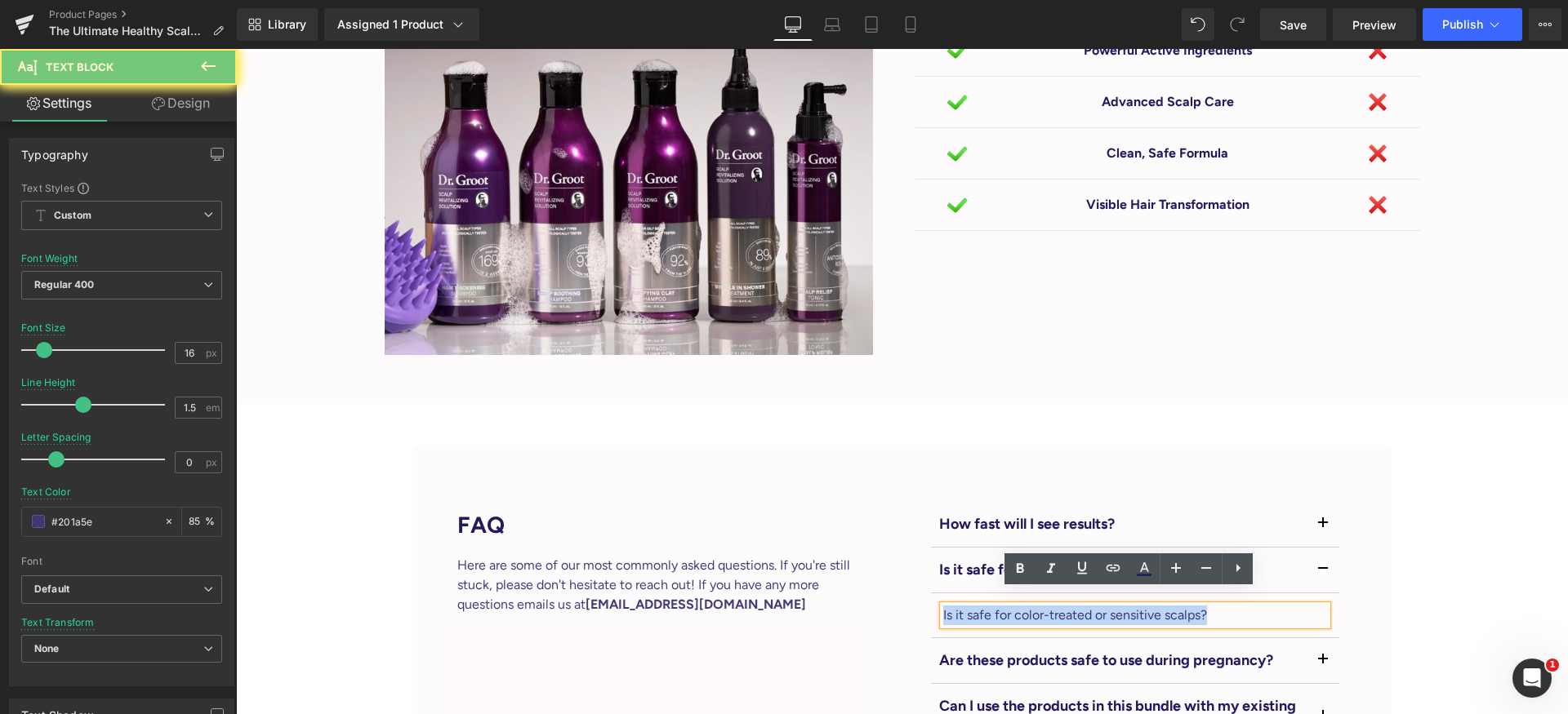
click at [1032, 606] on p "Is it safe for color-treated or sensitive scalps?" at bounding box center [1134, 615] width 384 height 20
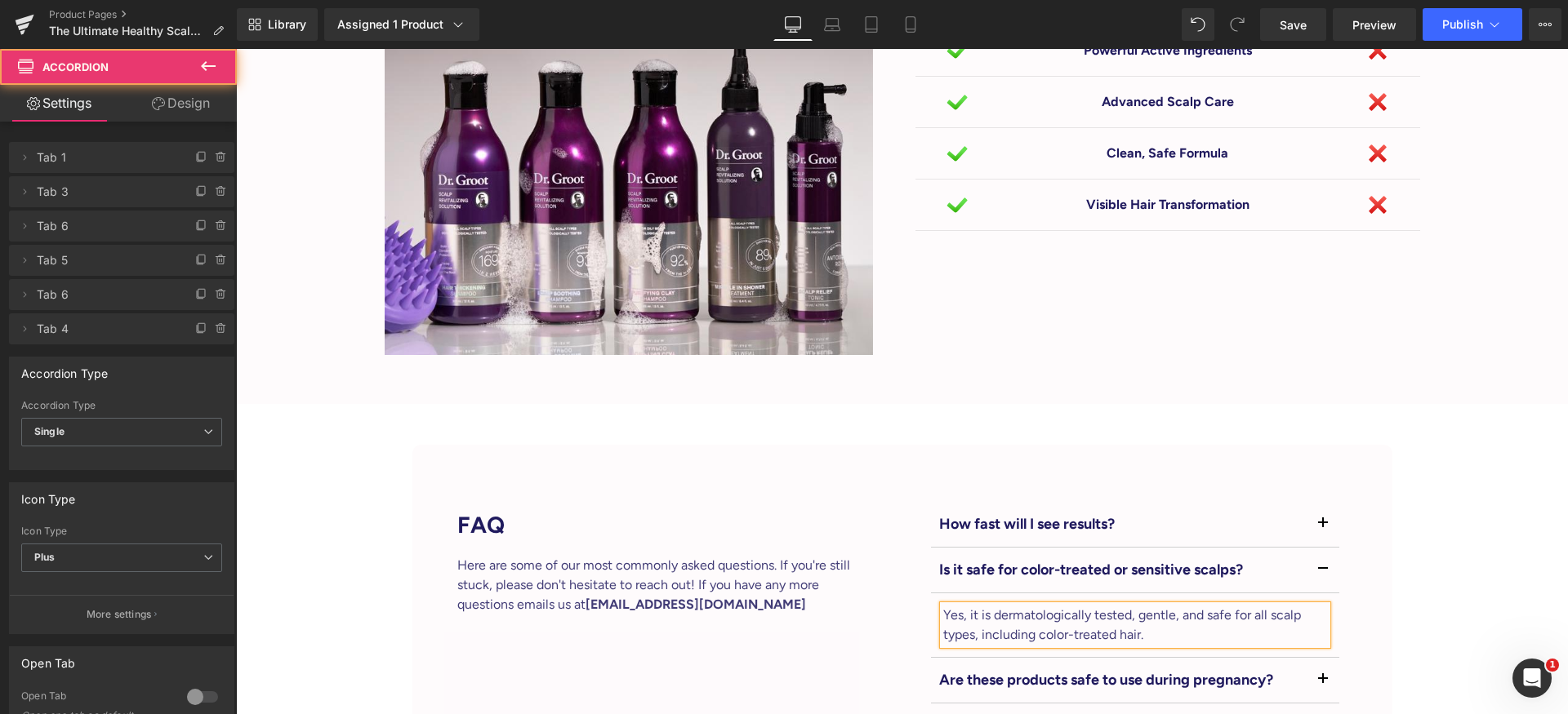
click at [1320, 550] on button "button" at bounding box center [1323, 570] width 33 height 45
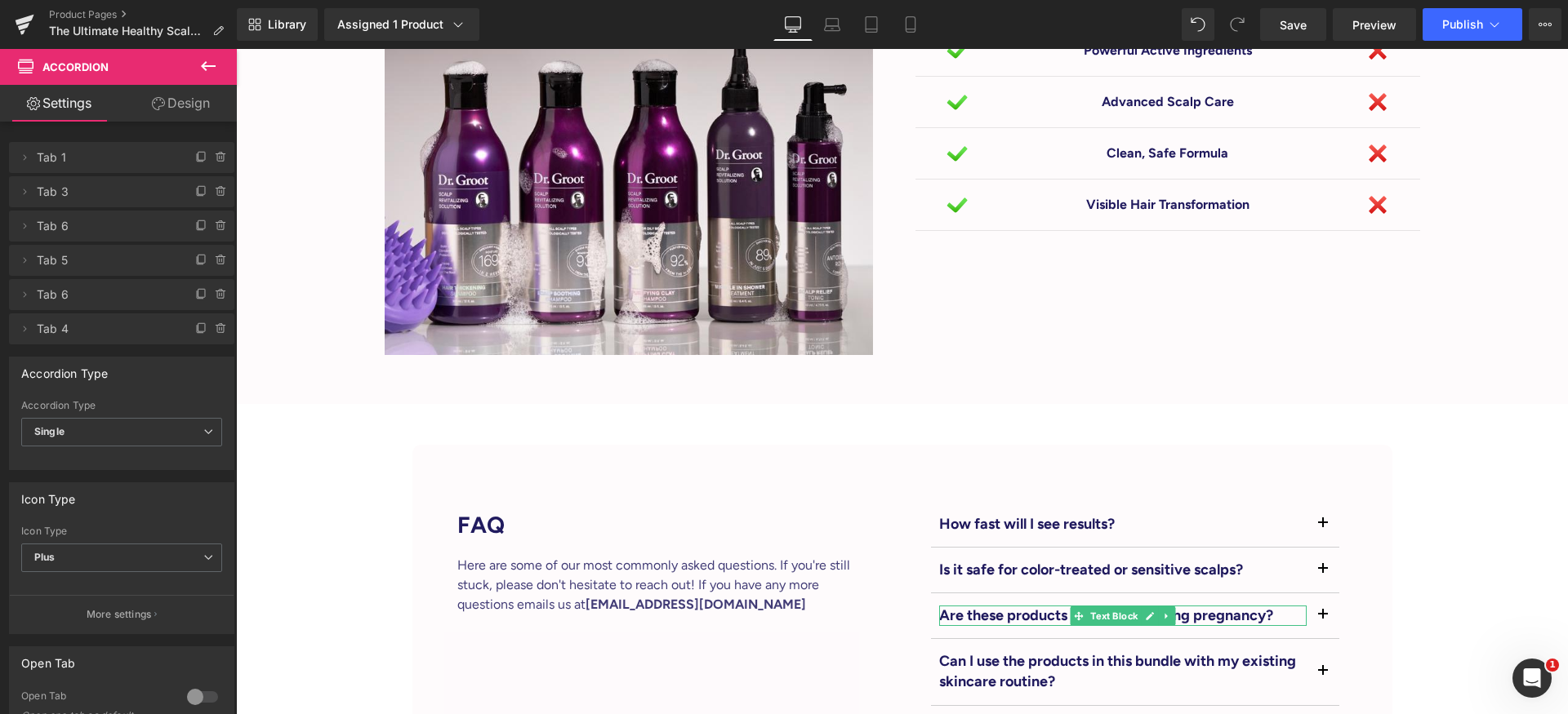
click at [1201, 606] on p "Are these products safe to use during pregnancy?" at bounding box center [1123, 615] width 367 height 21
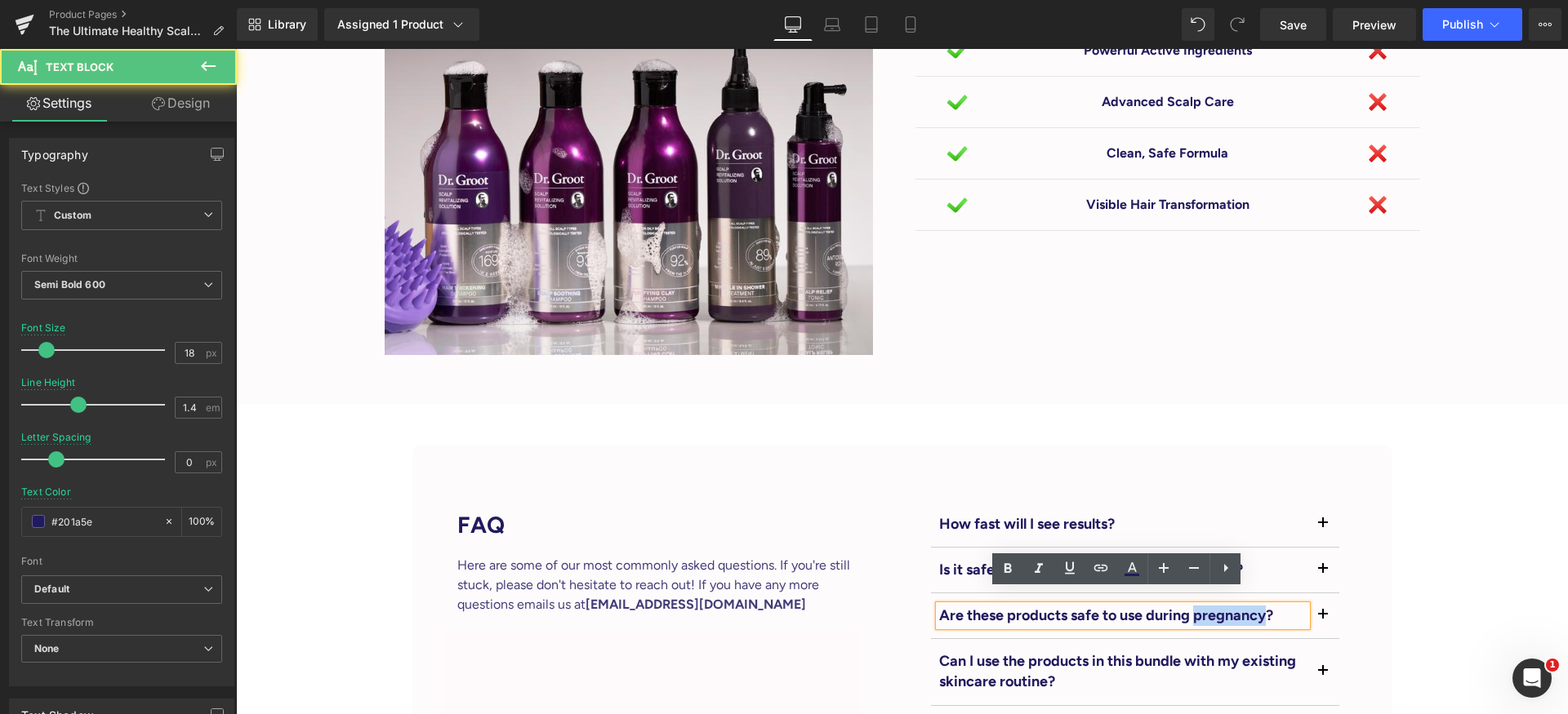
click at [1201, 606] on p "Are these products safe to use during pregnancy?" at bounding box center [1123, 615] width 367 height 21
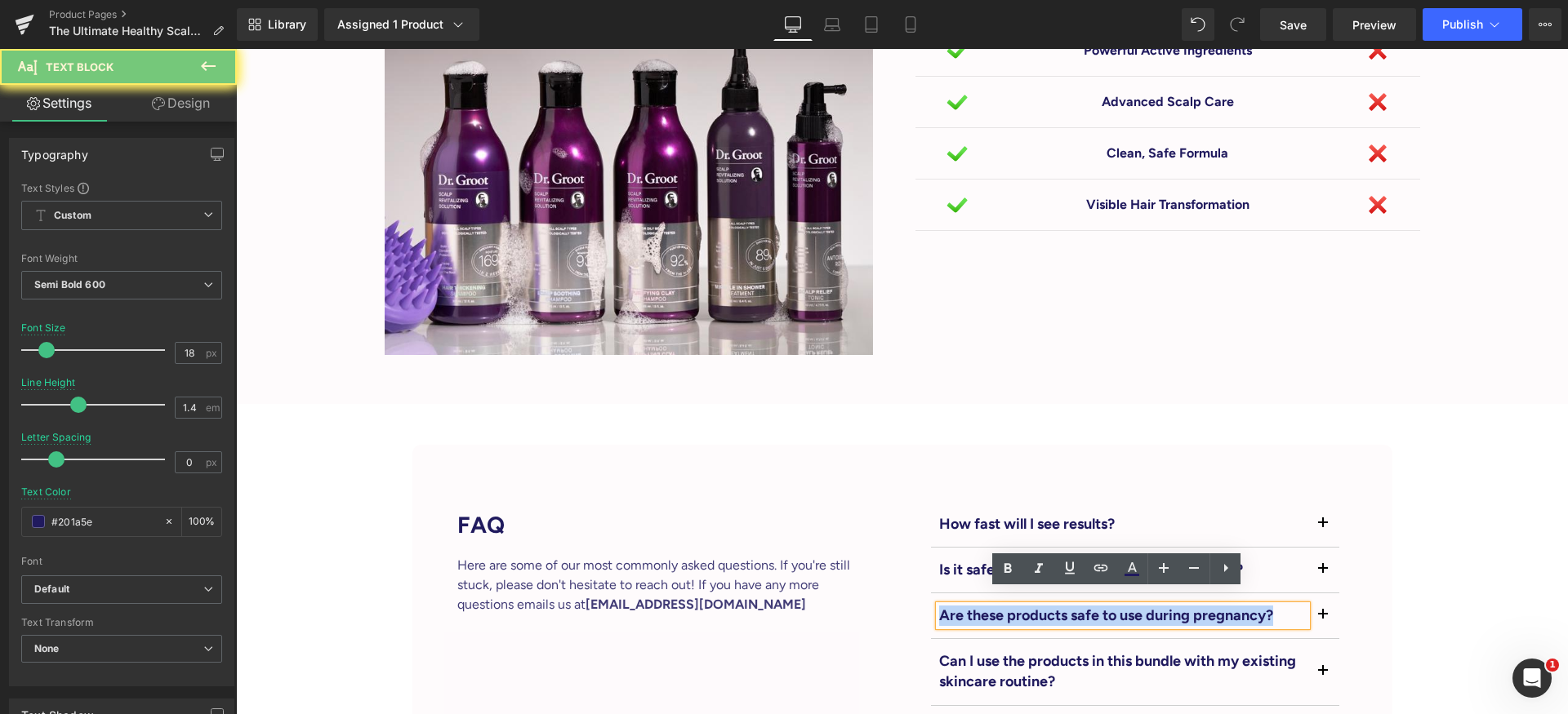
click at [1201, 606] on p "Are these products safe to use during pregnancy?" at bounding box center [1123, 615] width 367 height 21
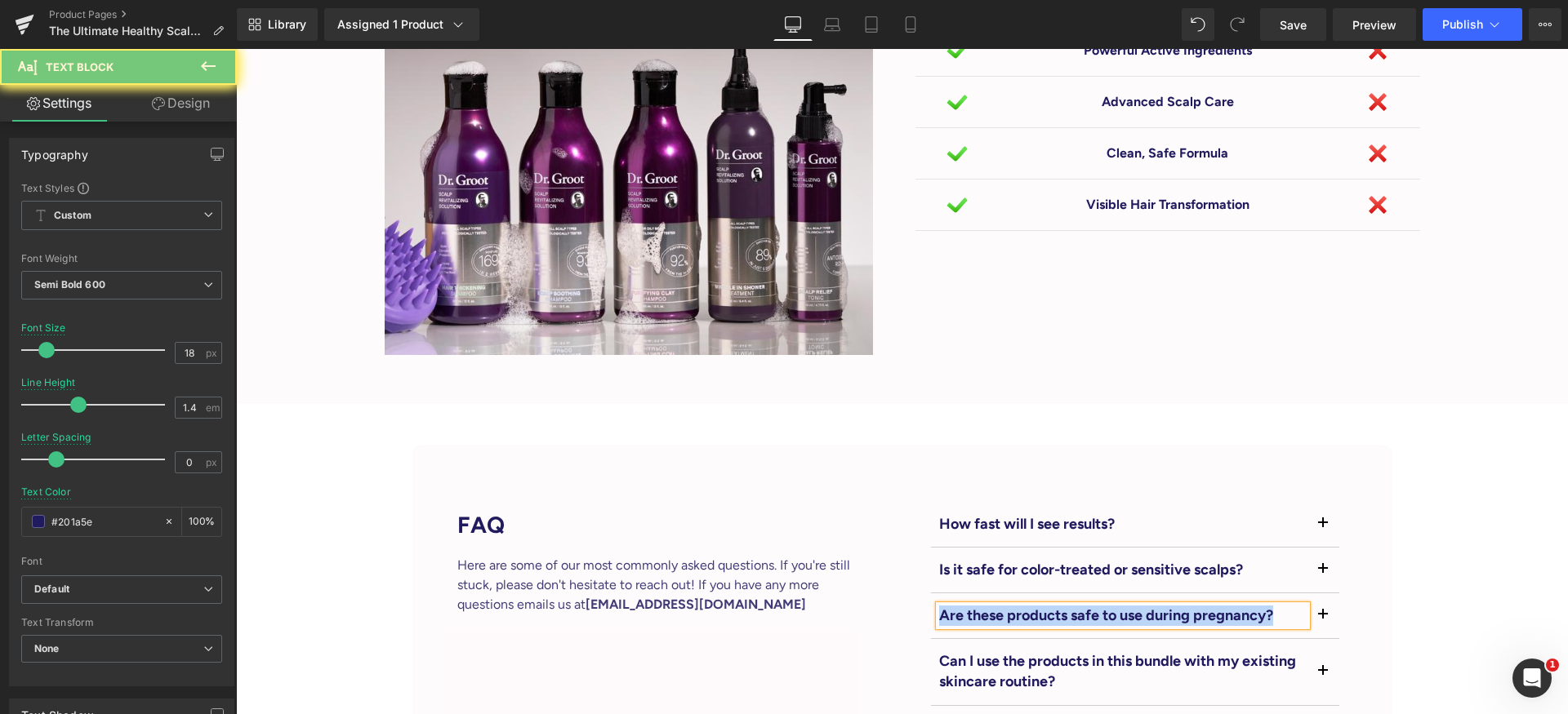
paste div
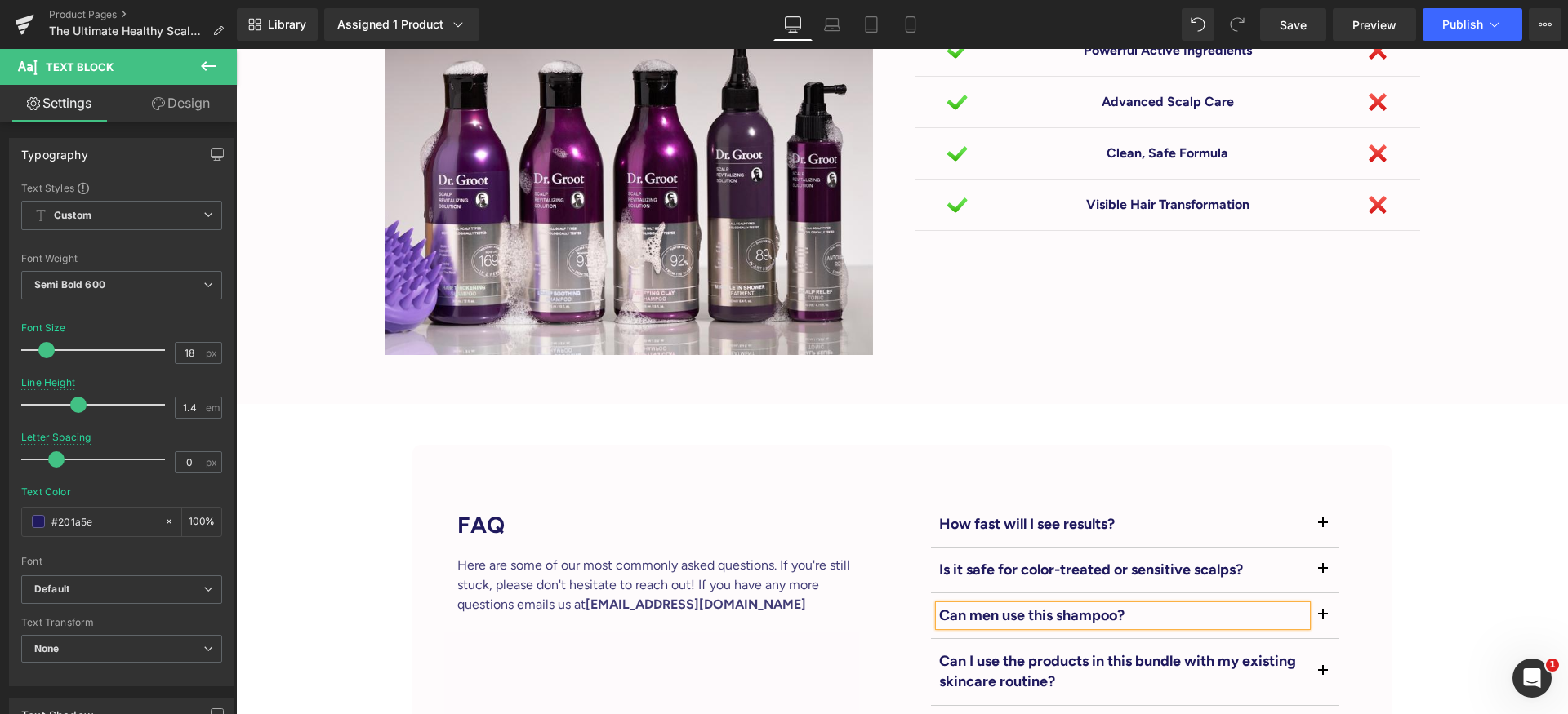
click at [1299, 606] on p "Can men use this shampoo?" at bounding box center [1123, 615] width 367 height 21
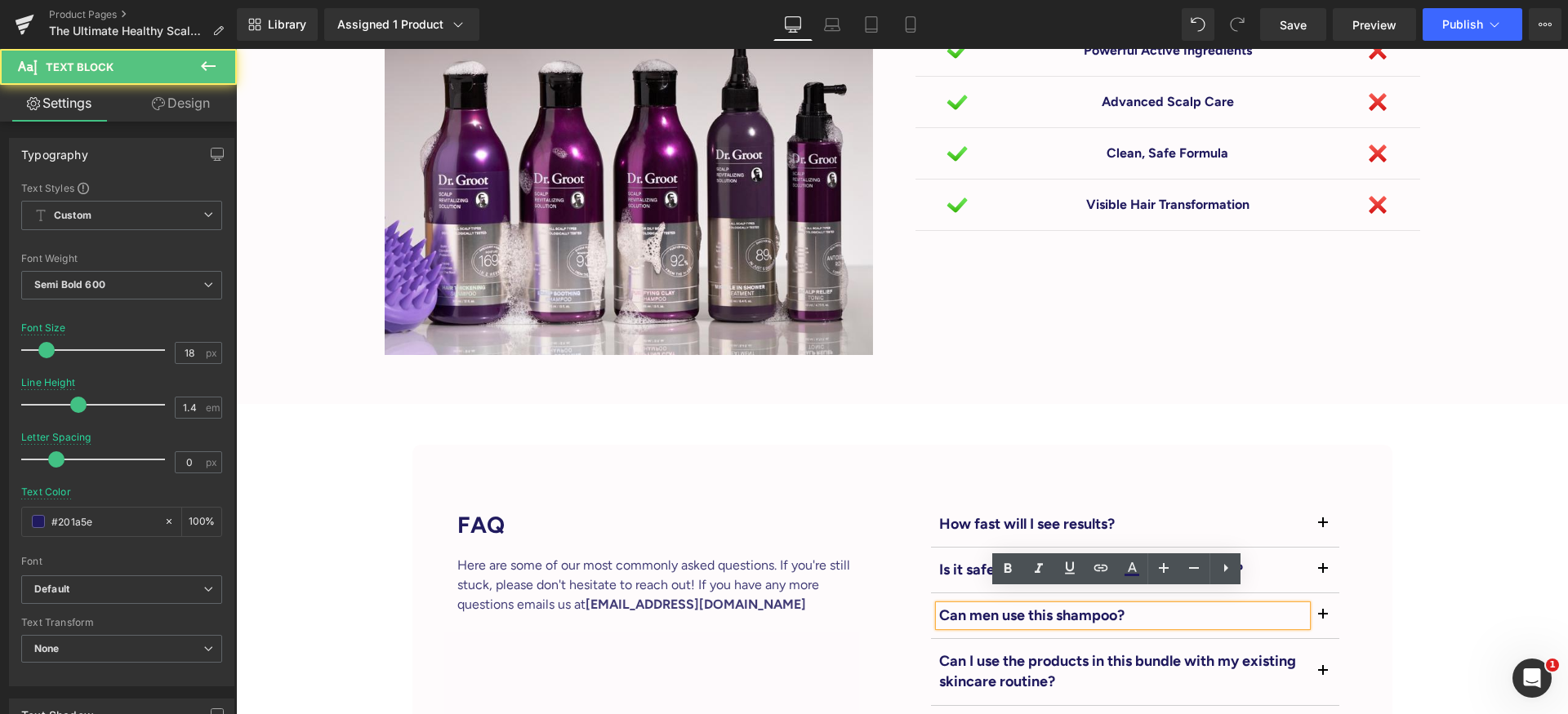
click at [1318, 595] on button "button" at bounding box center [1323, 615] width 33 height 45
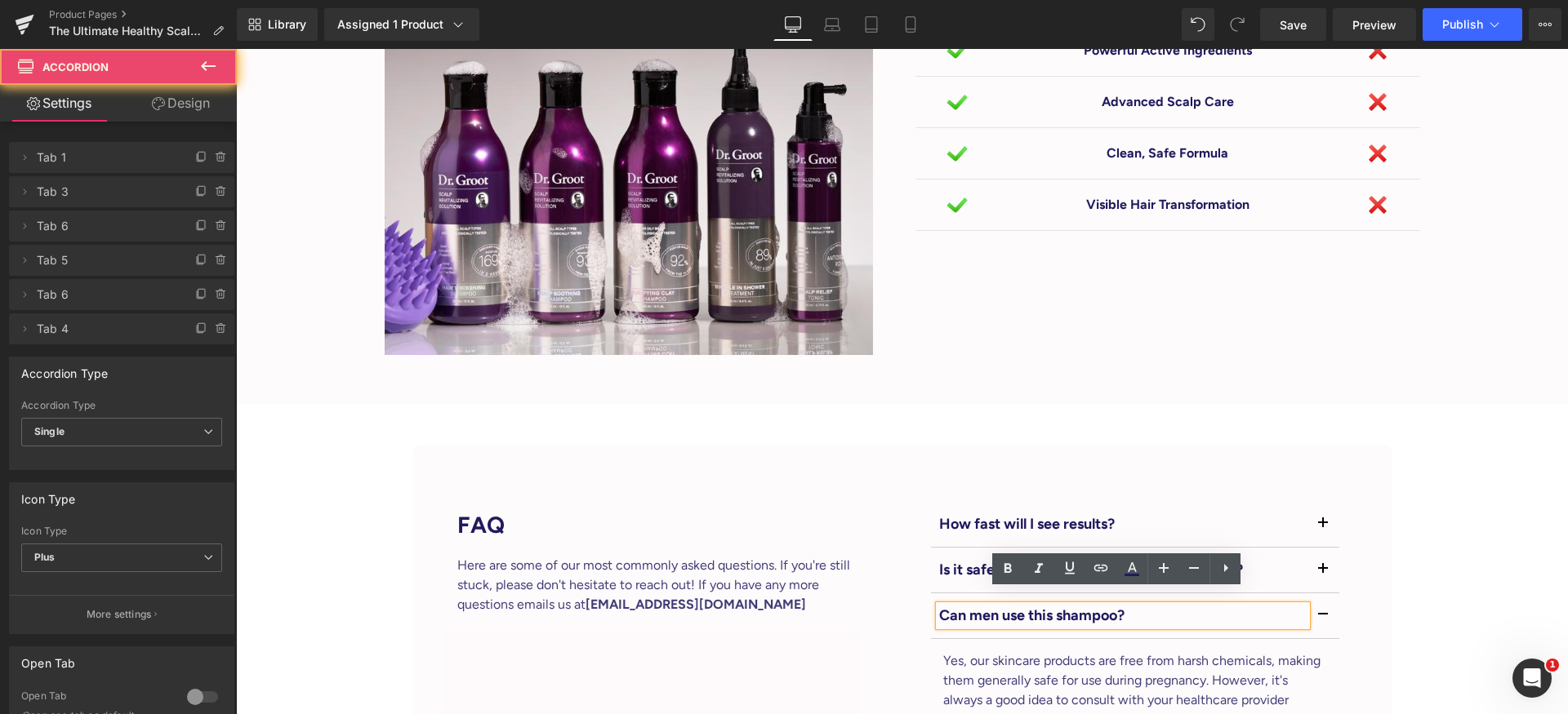
click at [1123, 652] on p "Yes, our skincare products are free from harsh chemicals, making them generally…" at bounding box center [1134, 690] width 384 height 78
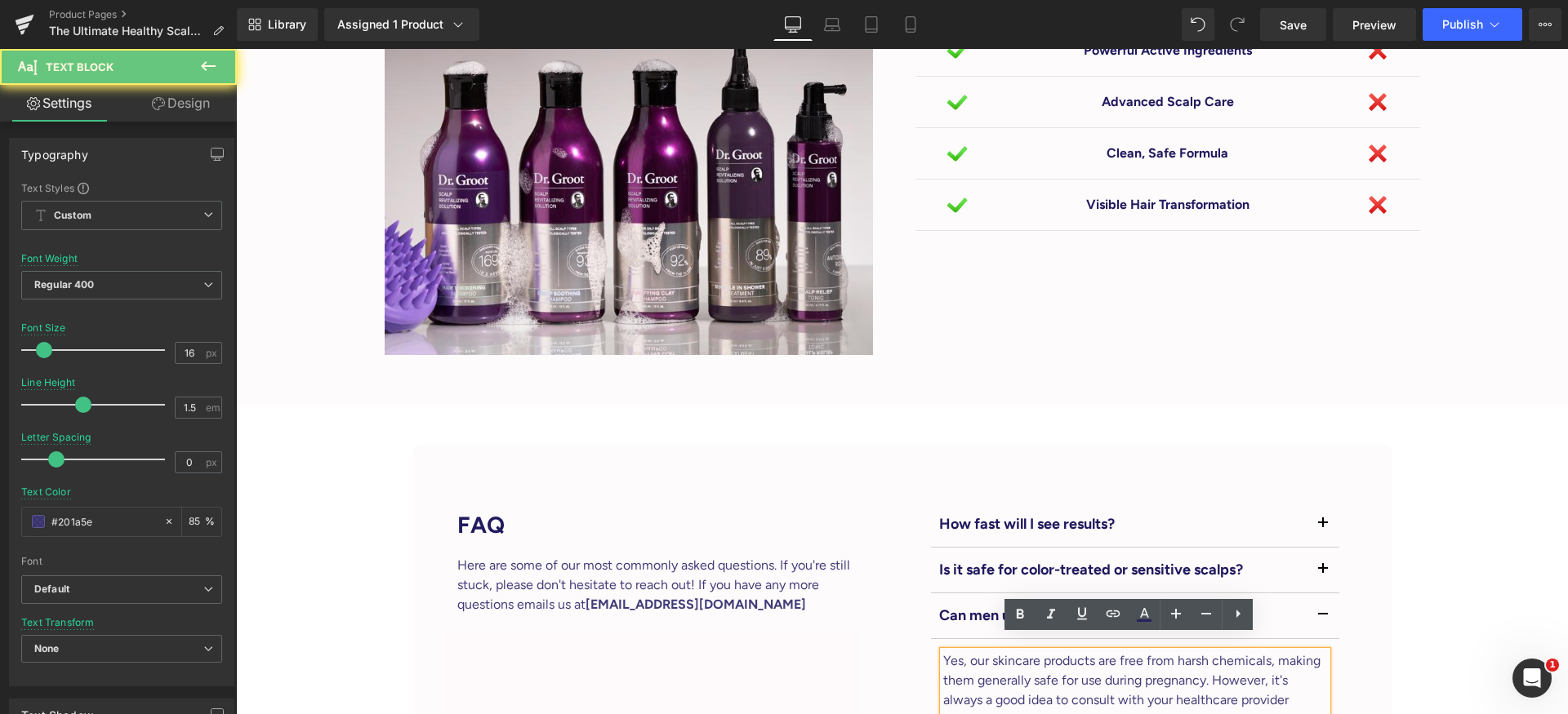
click at [1128, 652] on p "Yes, our skincare products are free from harsh chemicals, making them generally…" at bounding box center [1134, 690] width 384 height 78
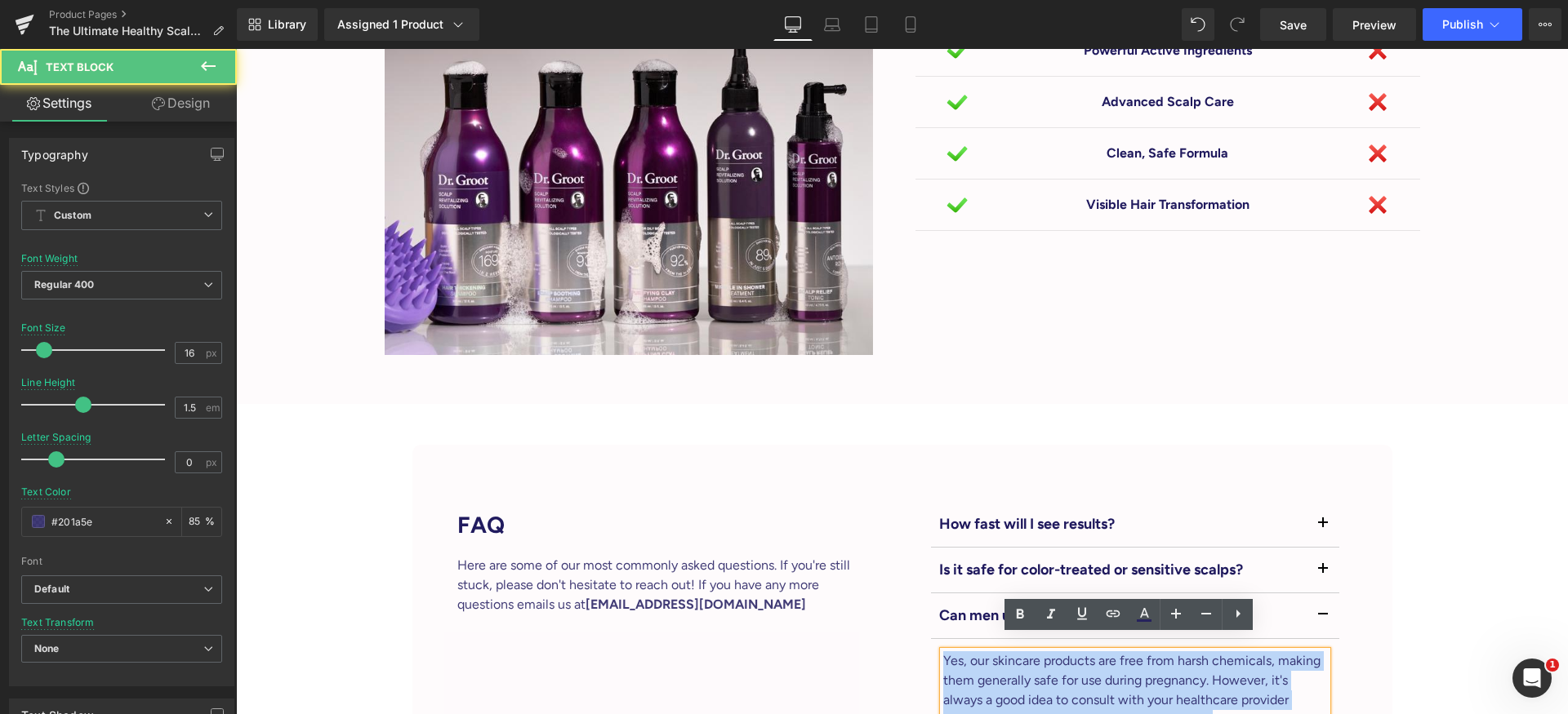
click at [1128, 652] on p "Yes, our skincare products are free from harsh chemicals, making them generally…" at bounding box center [1134, 690] width 384 height 78
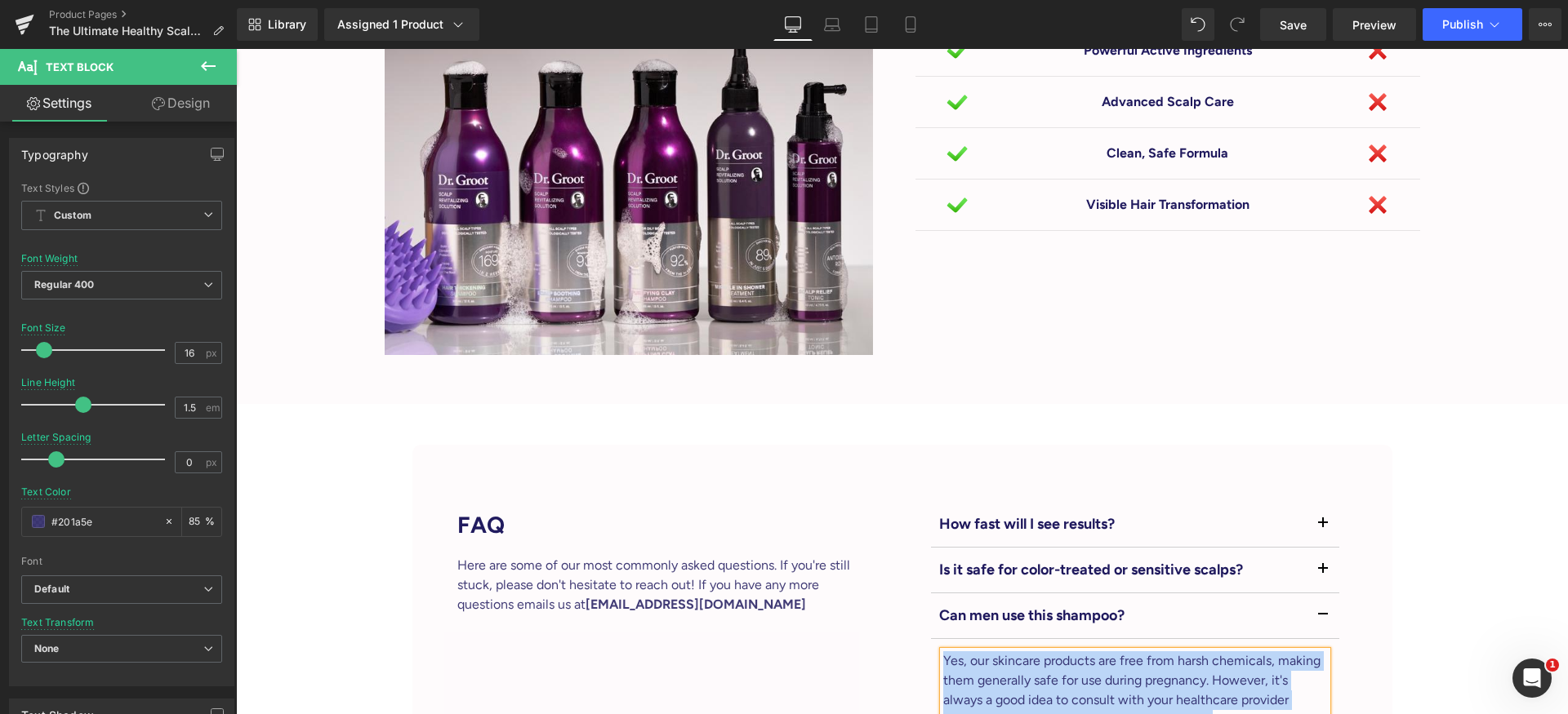
paste div
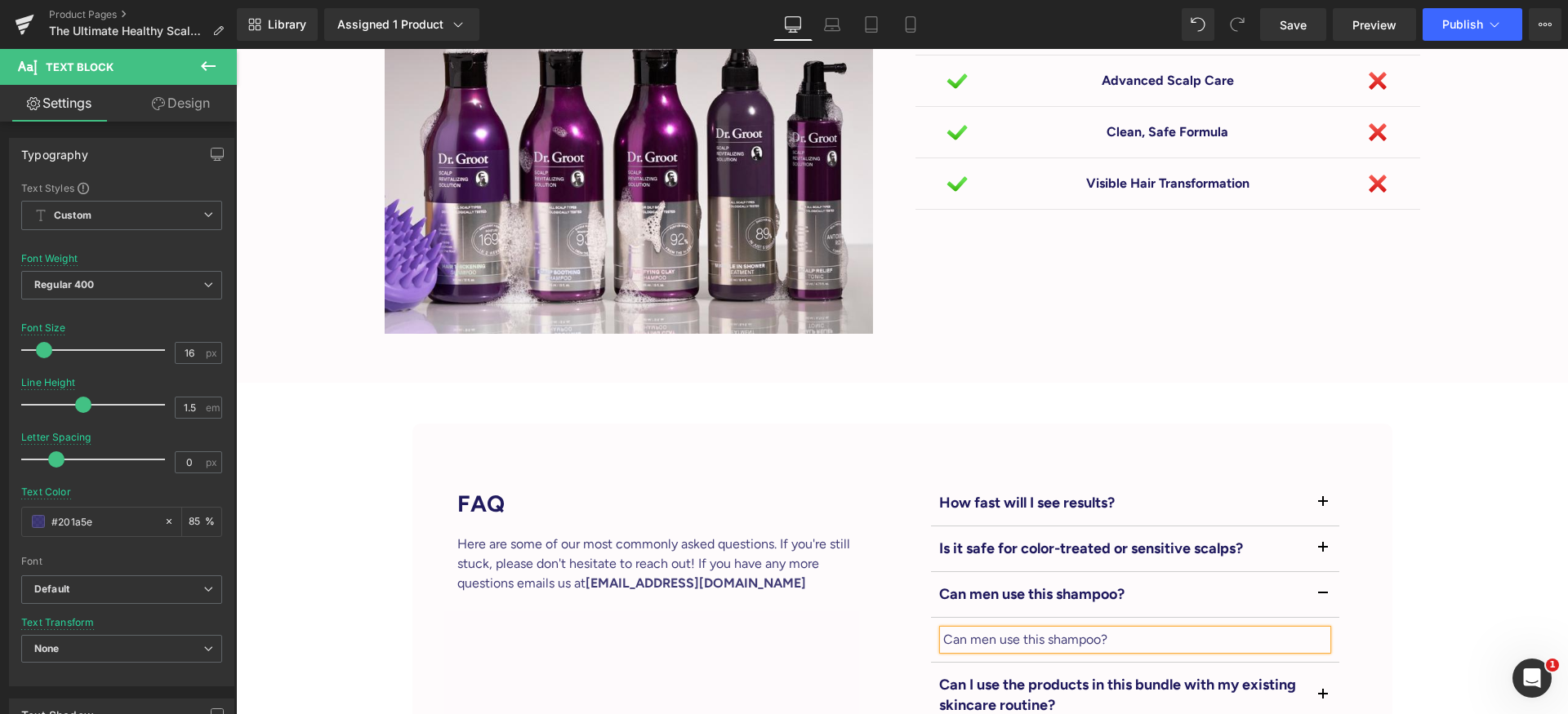
scroll to position [4425, 0]
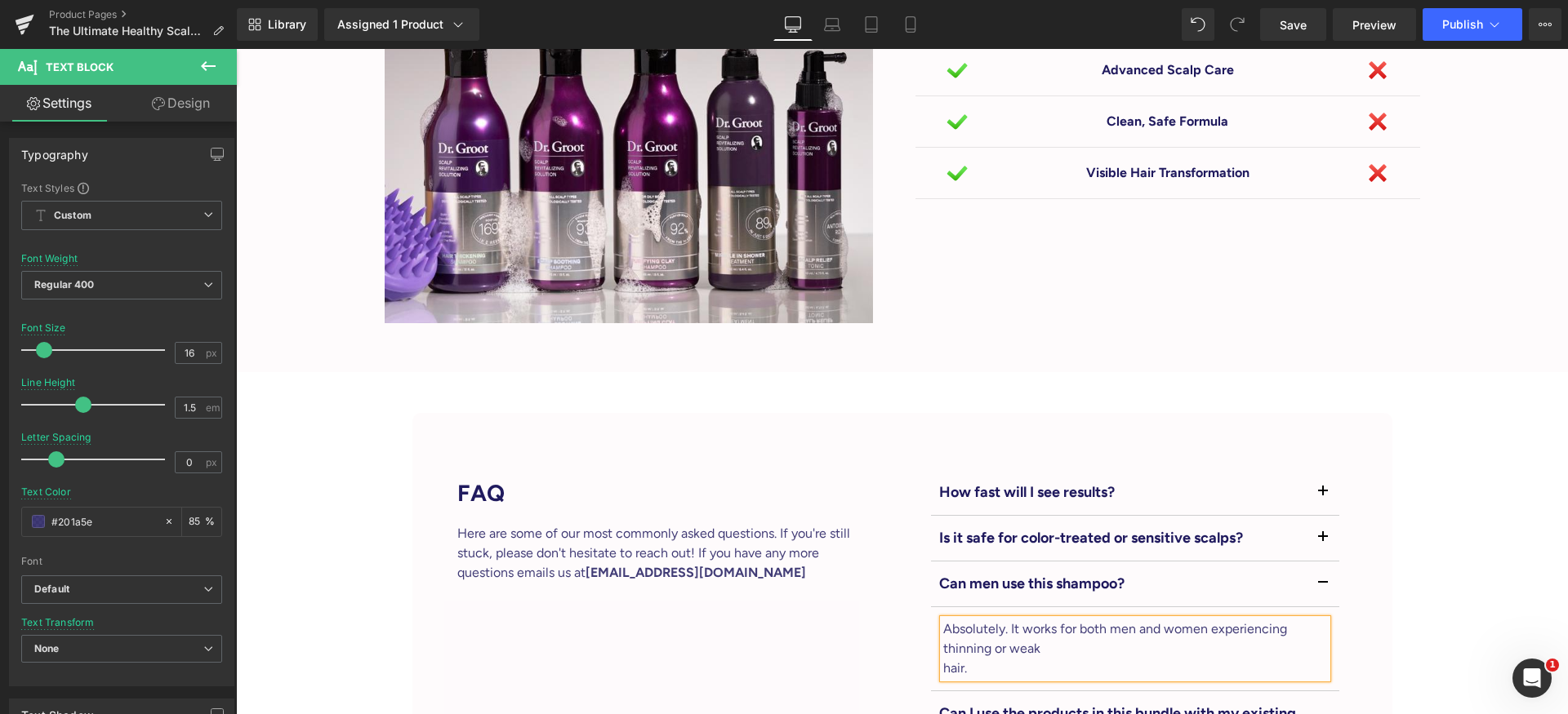
click at [1148, 659] on p "hair." at bounding box center [1134, 669] width 384 height 20
click at [1068, 684] on p "Can I use the products in this bundle with my existing skincare routine?" at bounding box center [1123, 705] width 367 height 41
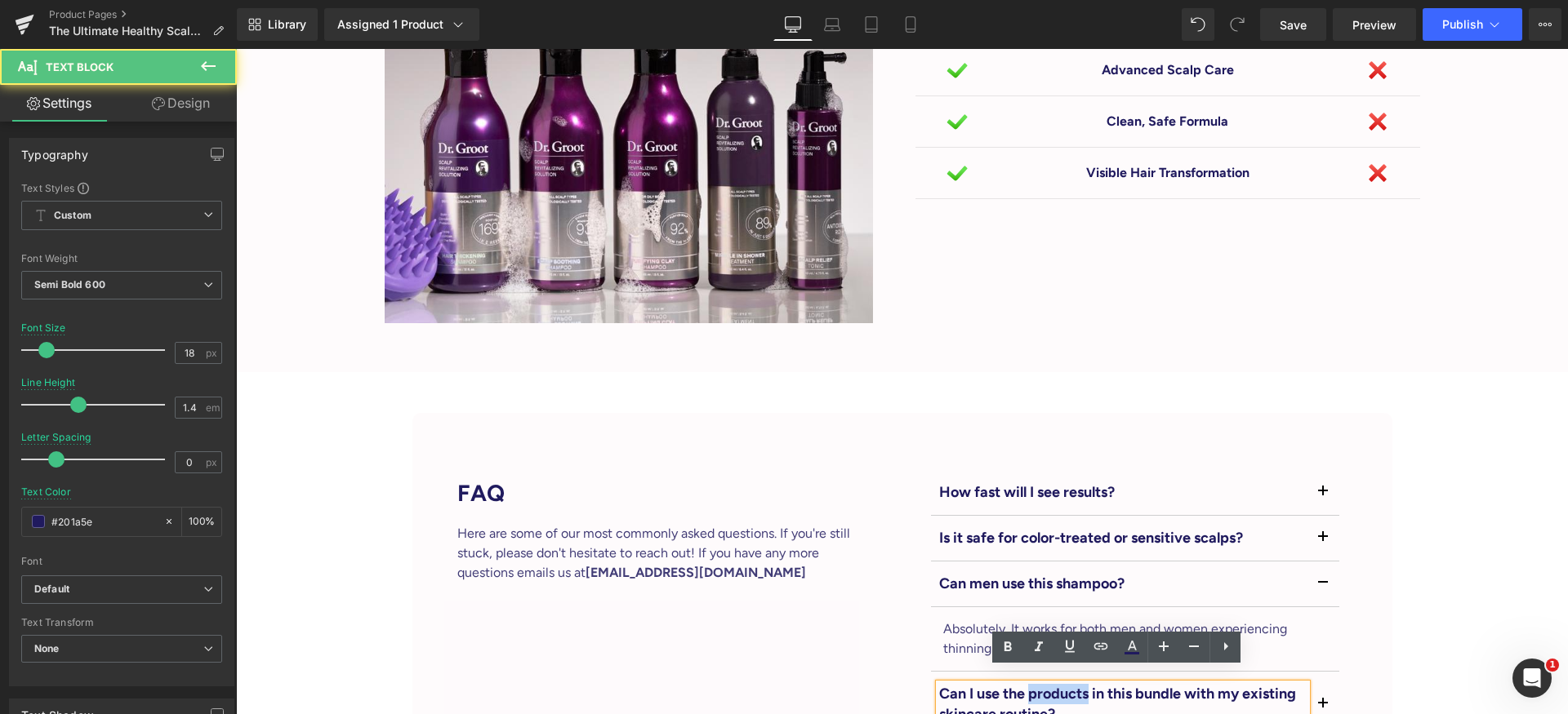
click at [1068, 684] on p "Can I use the products in this bundle with my existing skincare routine?" at bounding box center [1123, 705] width 367 height 41
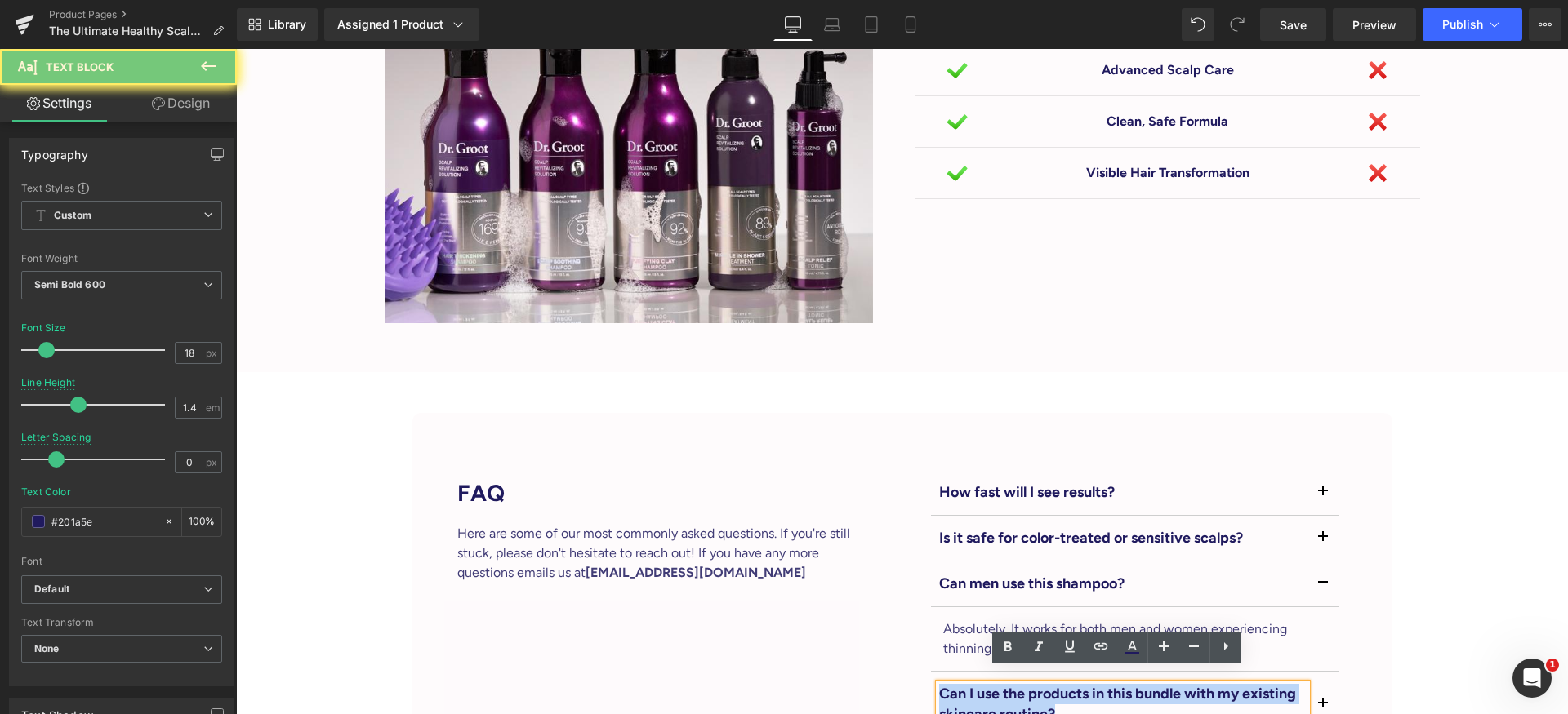
click at [1068, 684] on p "Can I use the products in this bundle with my existing skincare routine?" at bounding box center [1123, 705] width 367 height 41
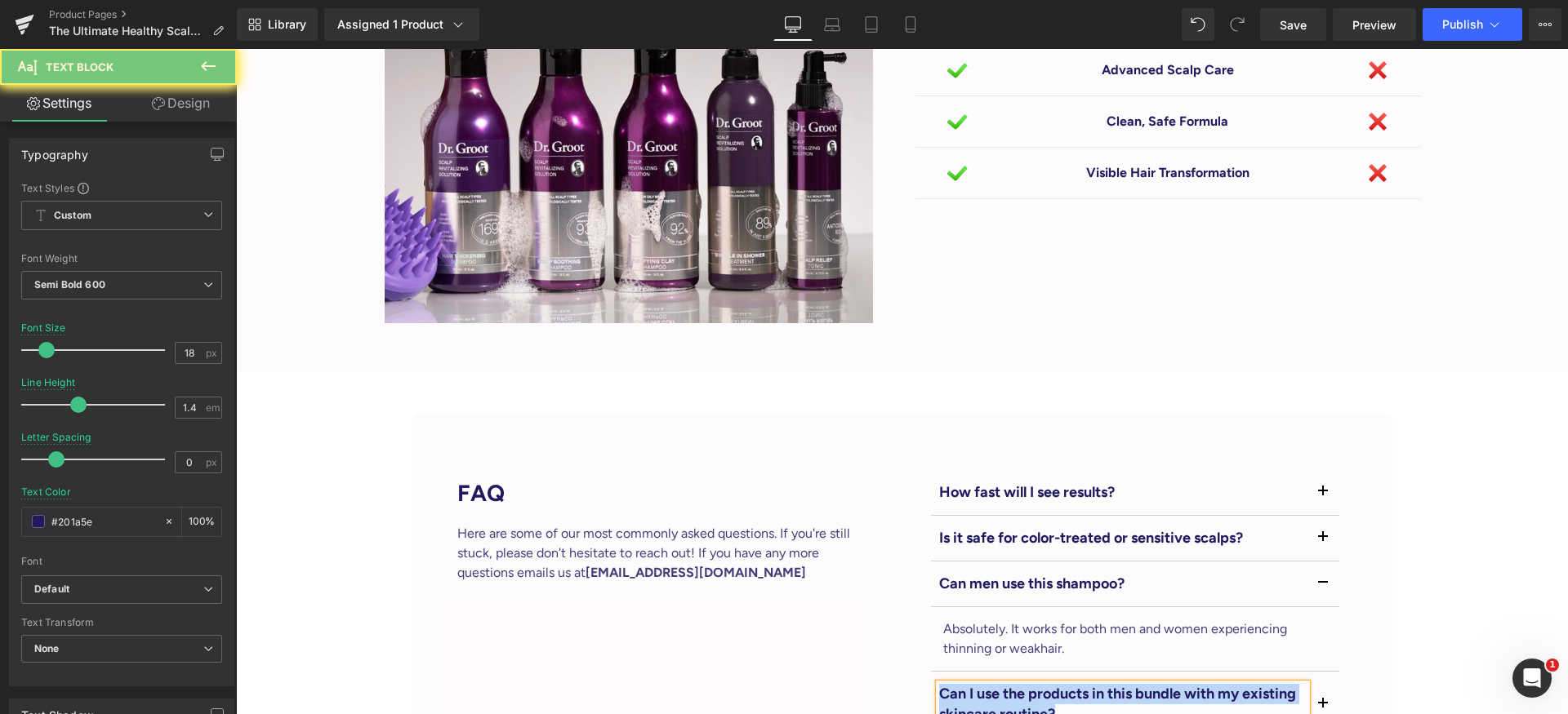
paste div
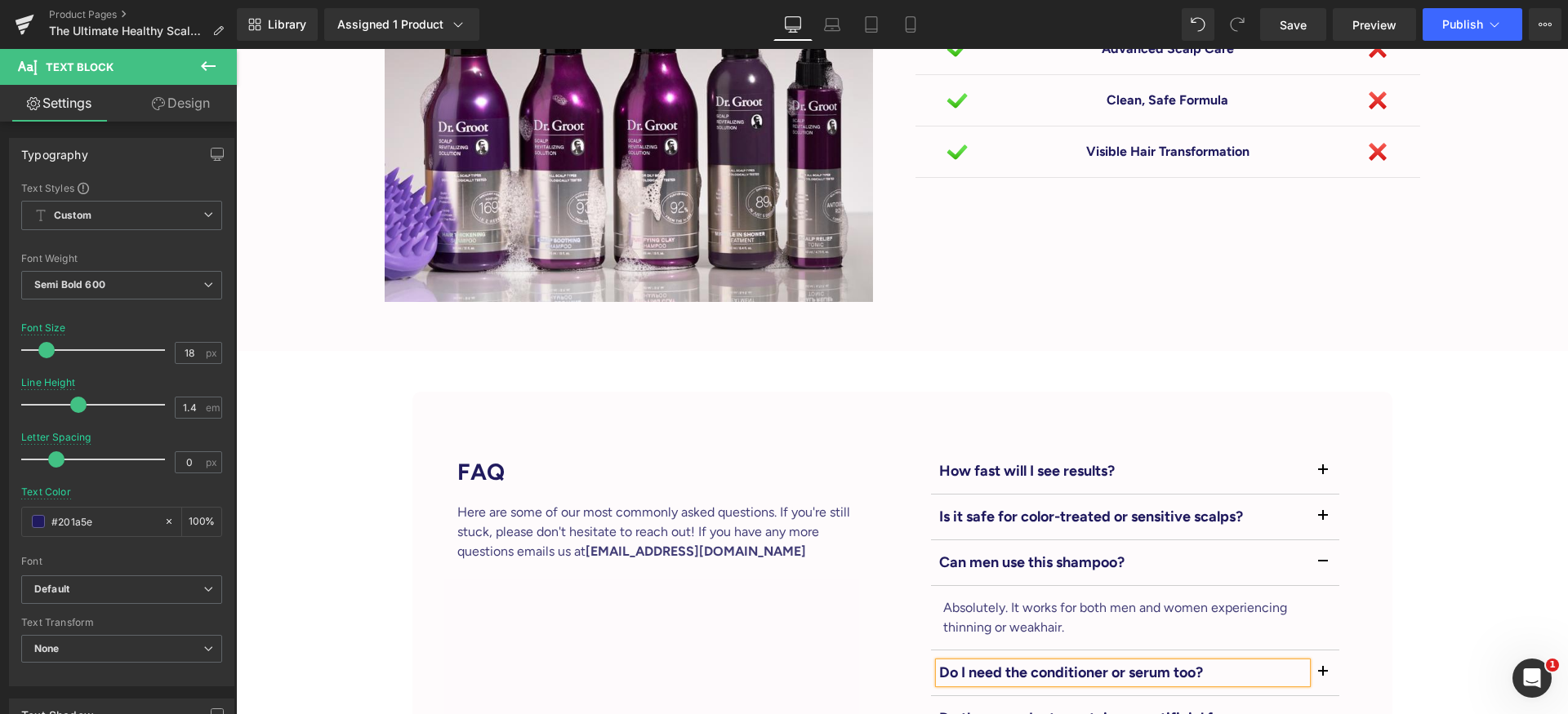
click at [1310, 656] on button "button" at bounding box center [1323, 673] width 33 height 45
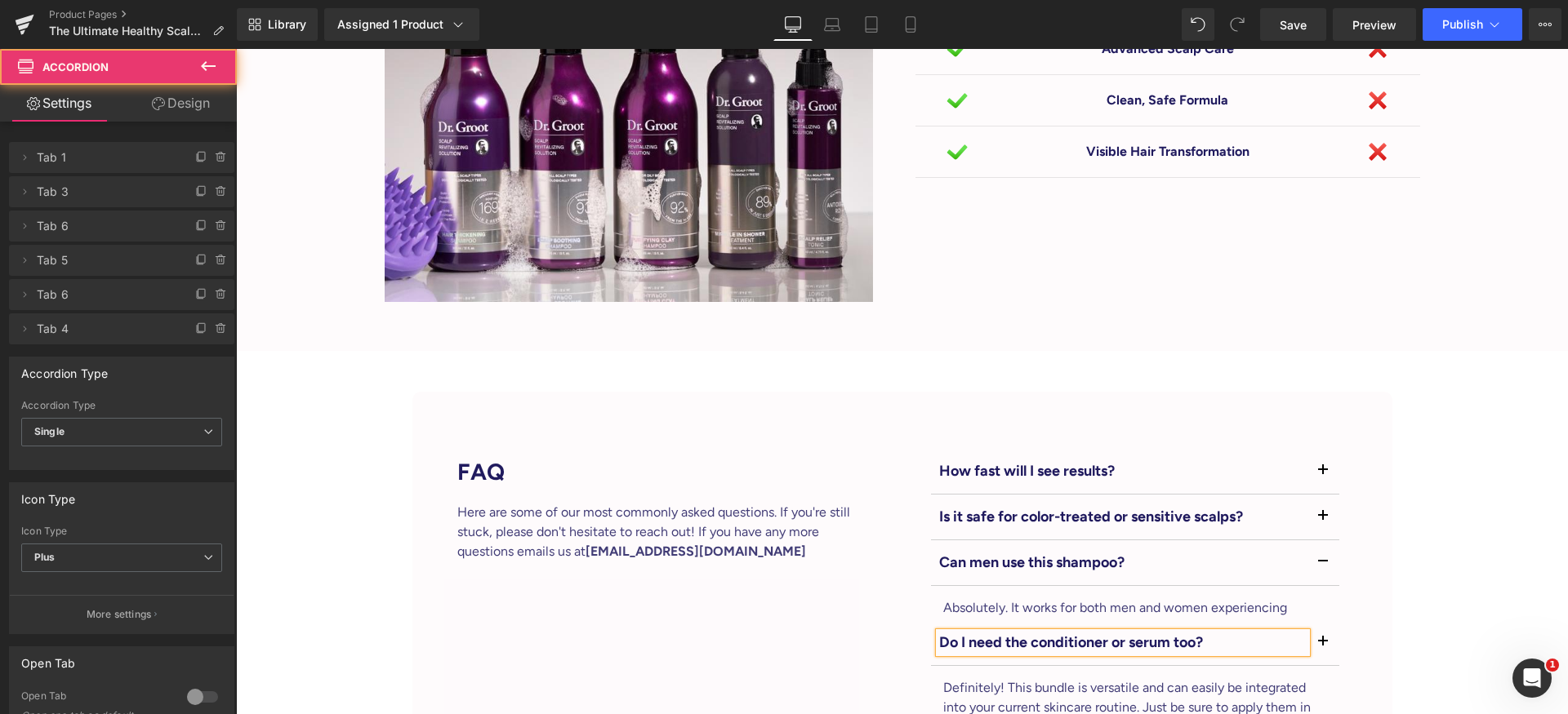
scroll to position [4512, 0]
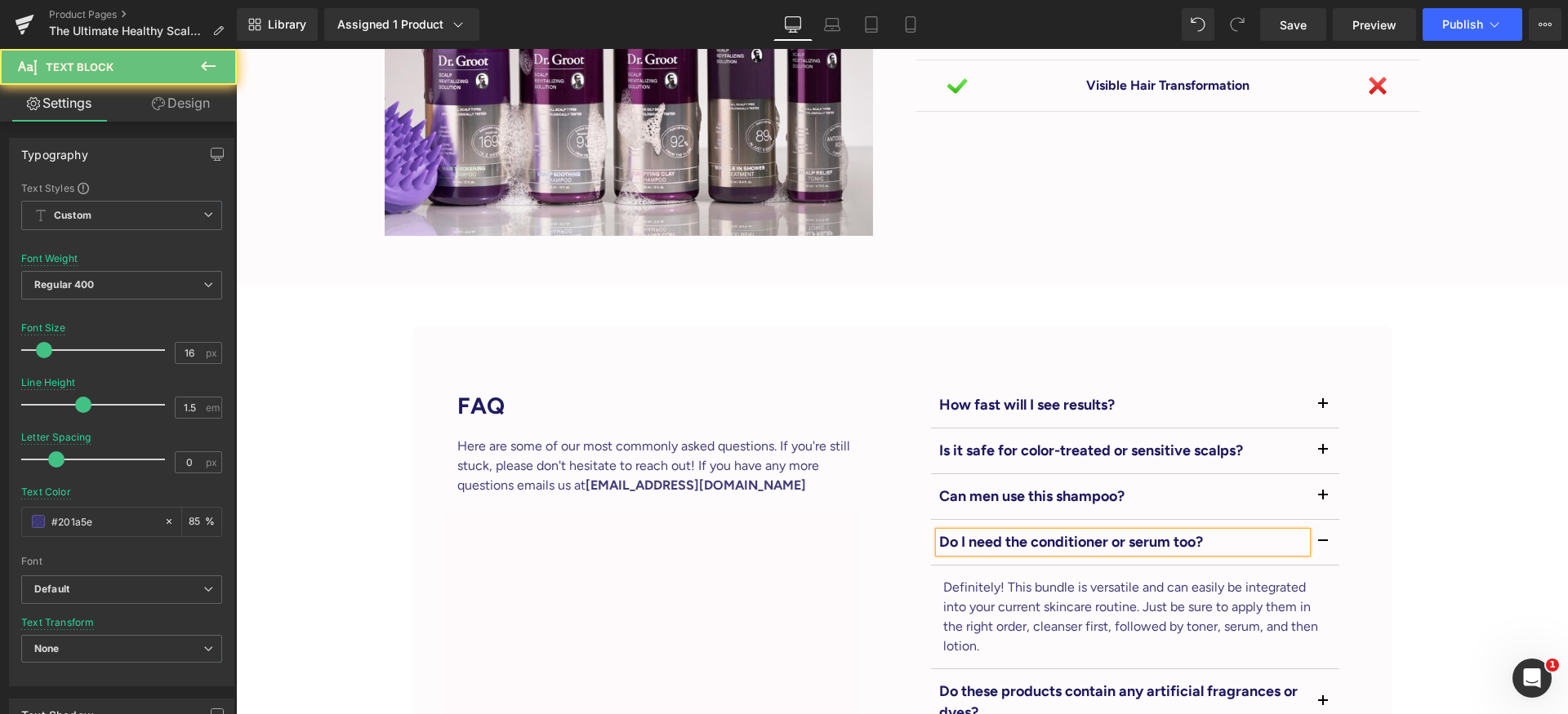
click at [1016, 578] on p "Definitely! This bundle is versatile and can easily be integrated into your cur…" at bounding box center [1134, 616] width 384 height 78
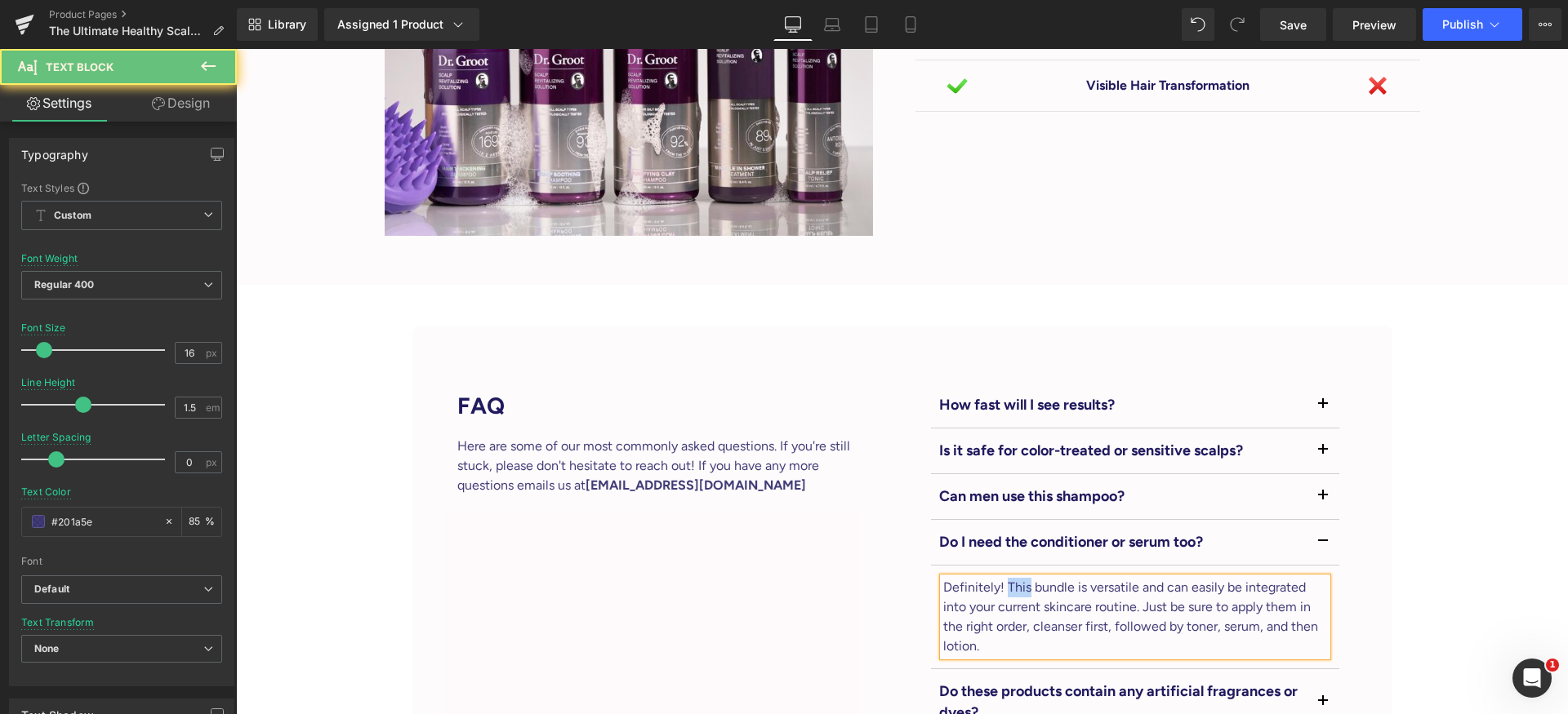
click at [1016, 578] on p "Definitely! This bundle is versatile and can easily be integrated into your cur…" at bounding box center [1134, 616] width 384 height 78
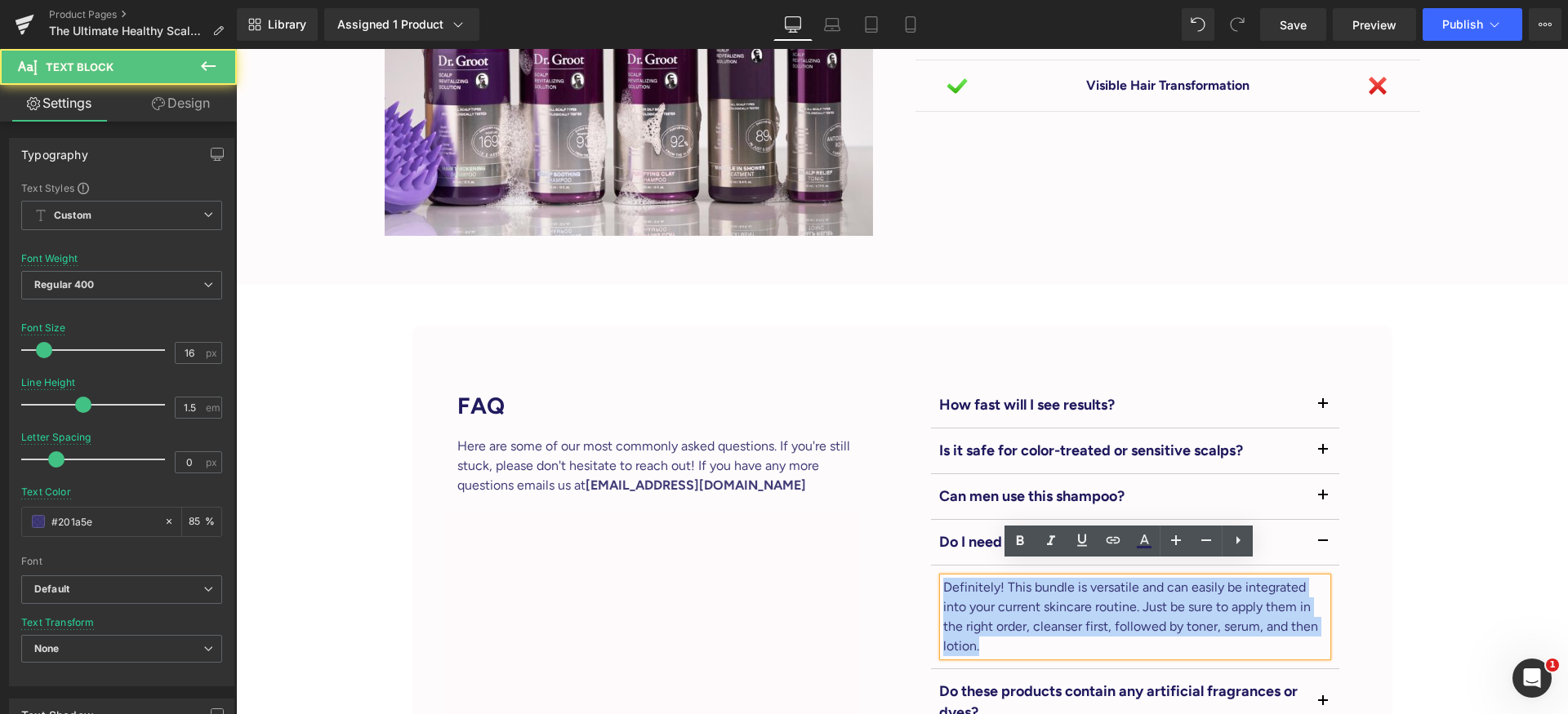
click at [1016, 578] on p "Definitely! This bundle is versatile and can easily be integrated into your cur…" at bounding box center [1134, 616] width 384 height 78
paste div
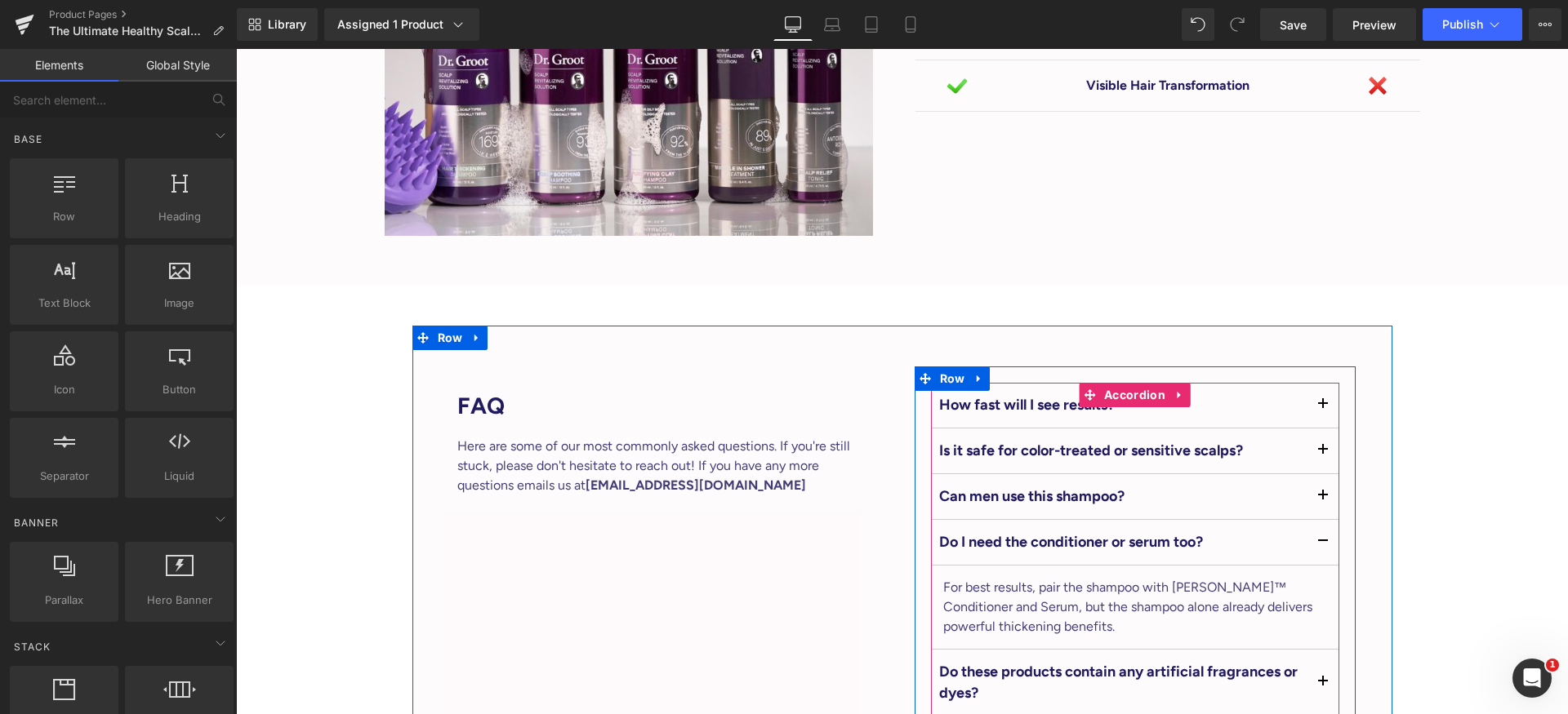
click at [1314, 523] on button "button" at bounding box center [1323, 542] width 33 height 45
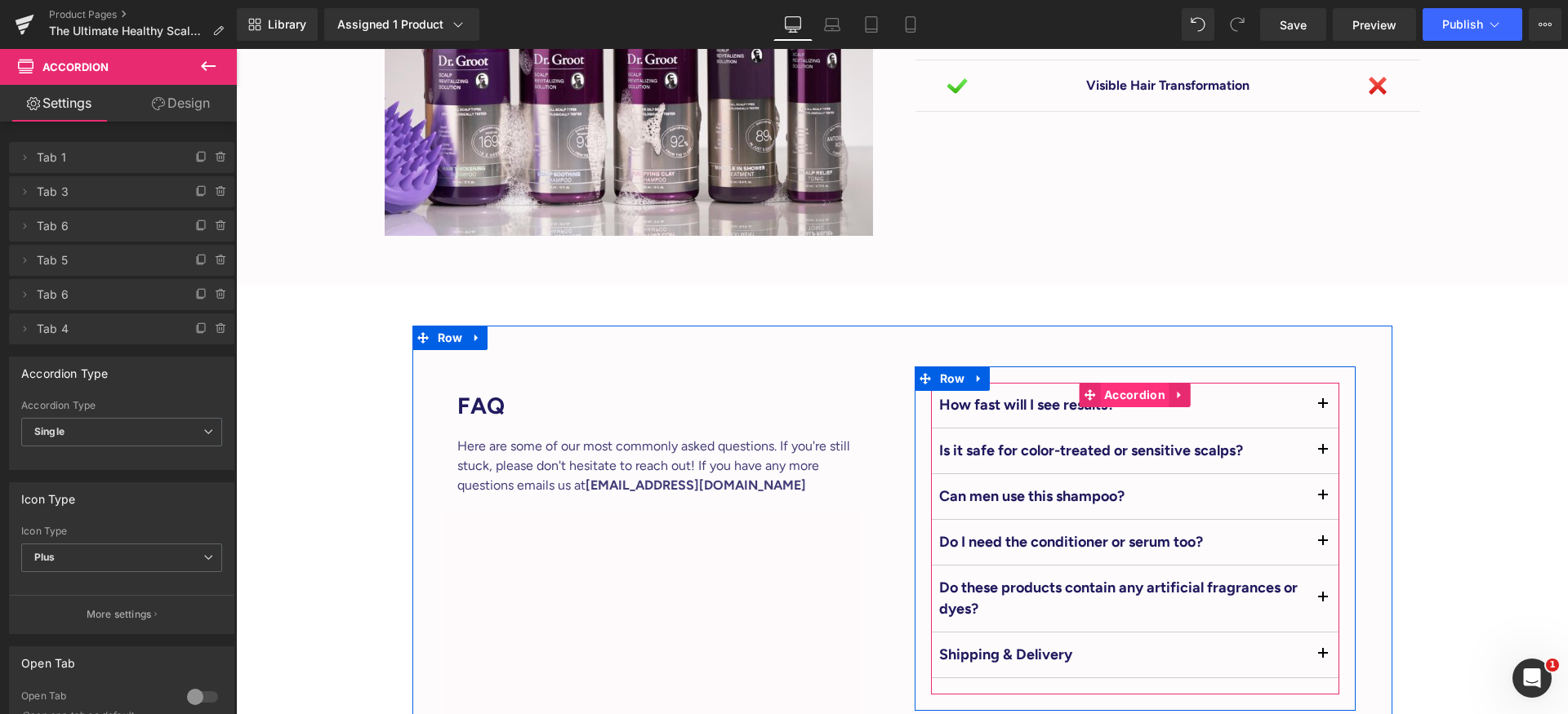
click at [1113, 383] on span "Accordion" at bounding box center [1134, 395] width 69 height 25
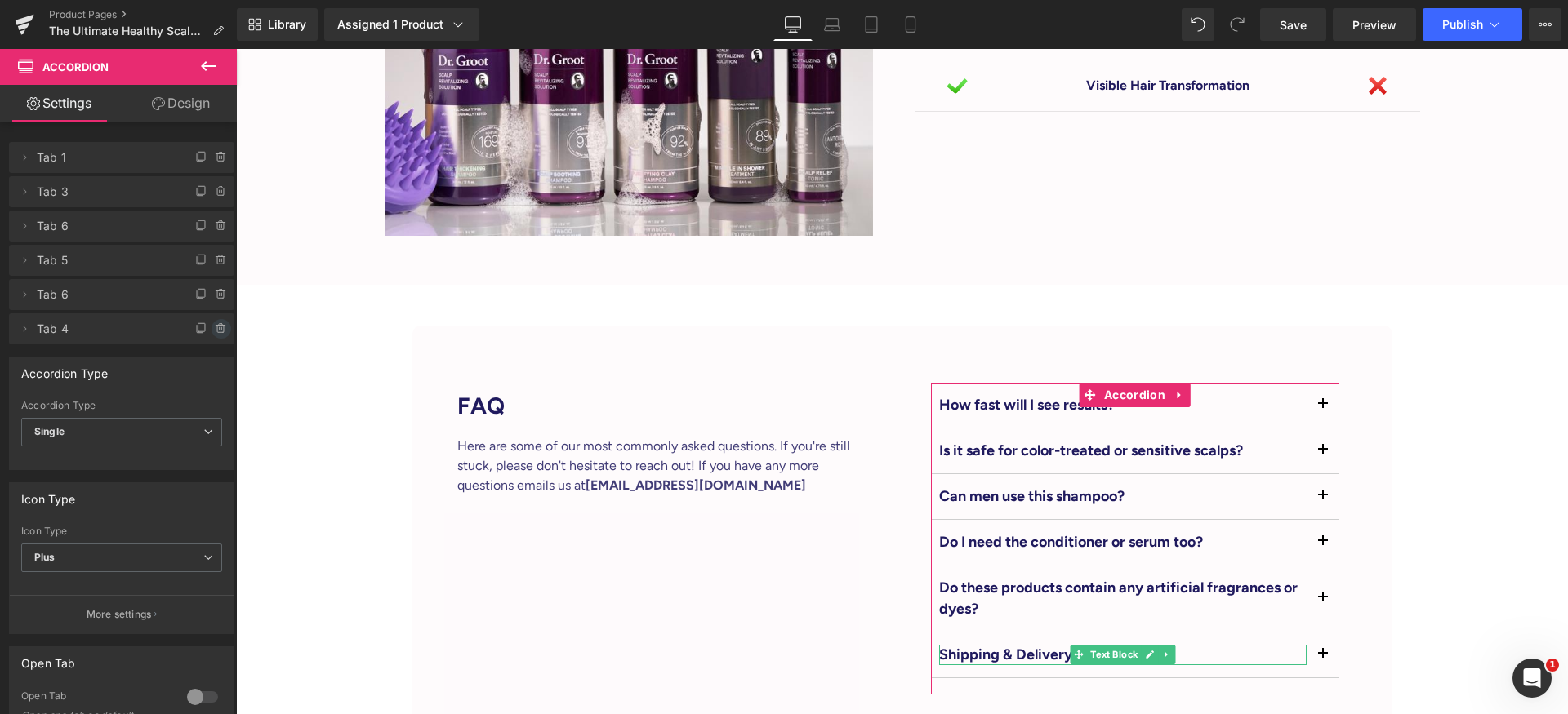
click at [217, 329] on icon at bounding box center [220, 329] width 7 height 7
click at [210, 329] on button "Delete" at bounding box center [204, 329] width 52 height 21
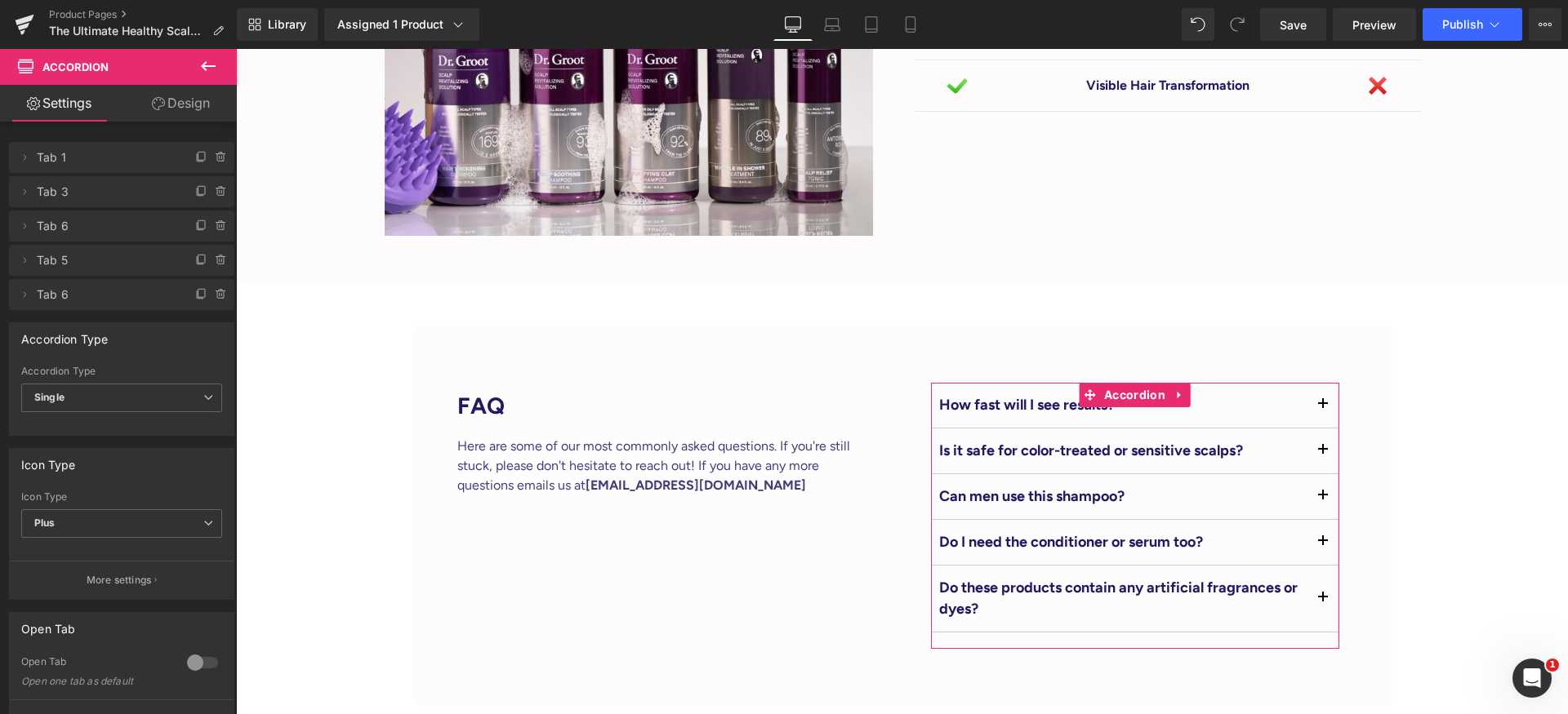
click at [210, 329] on div "Accordion Type" at bounding box center [122, 339] width 224 height 31
click at [215, 299] on icon at bounding box center [221, 295] width 13 height 13
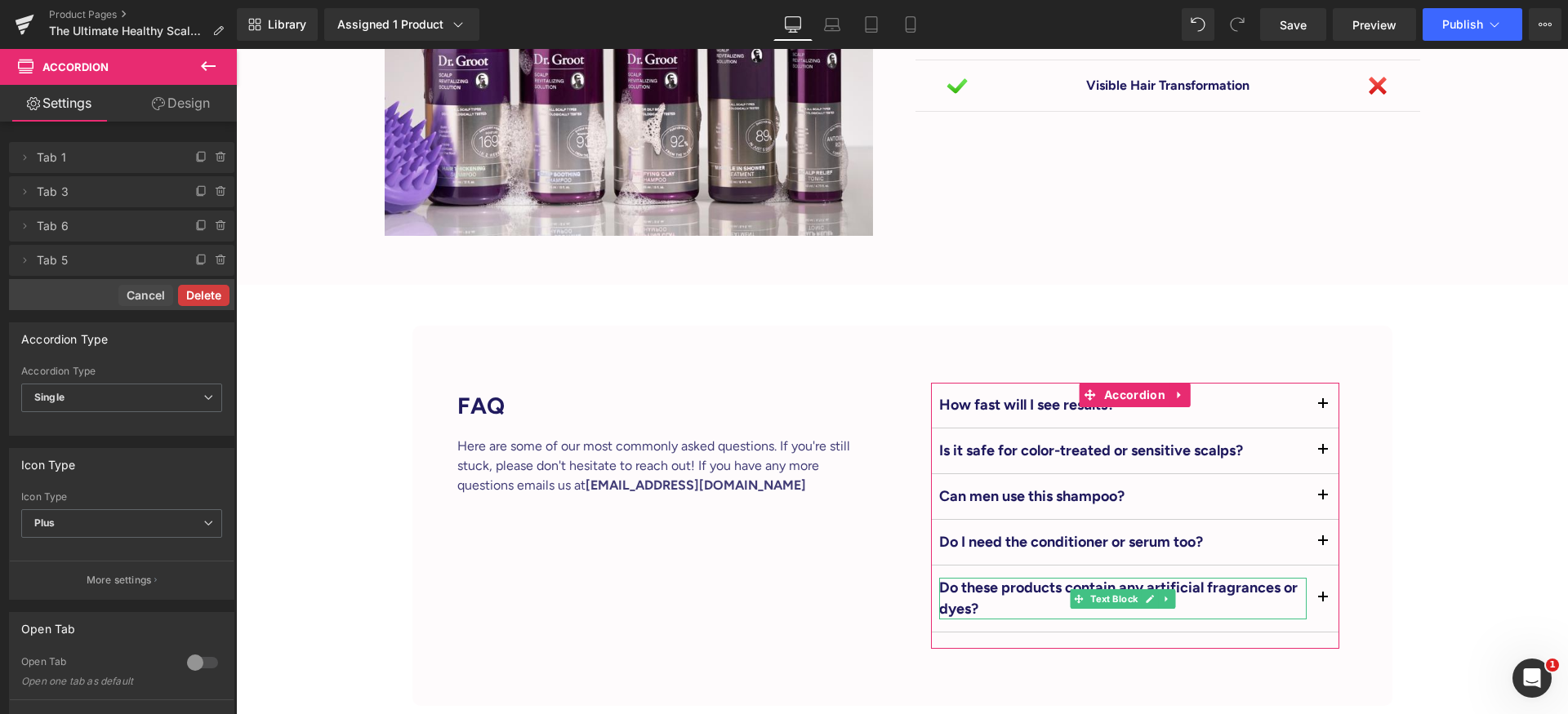
click at [215, 298] on button "Delete" at bounding box center [204, 296] width 52 height 21
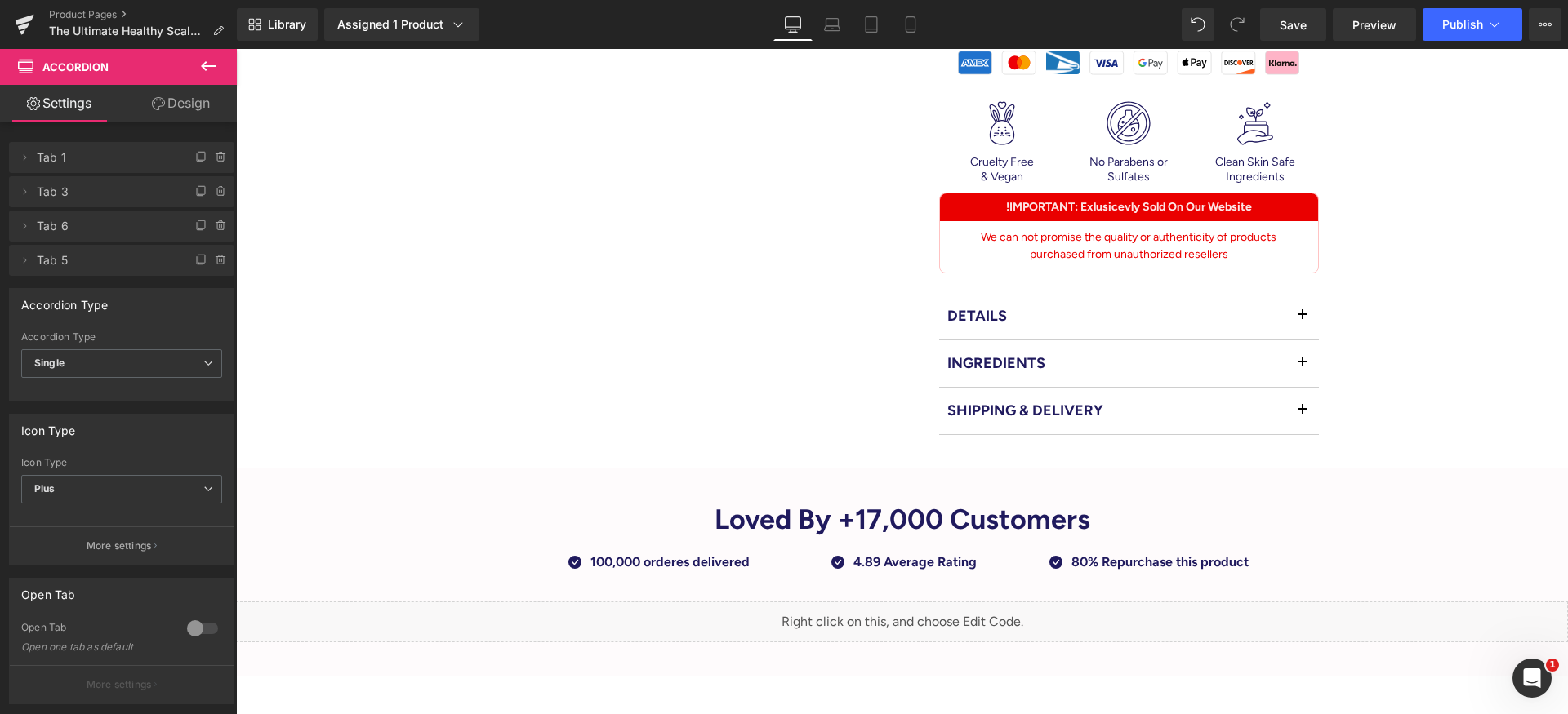
scroll to position [849, 0]
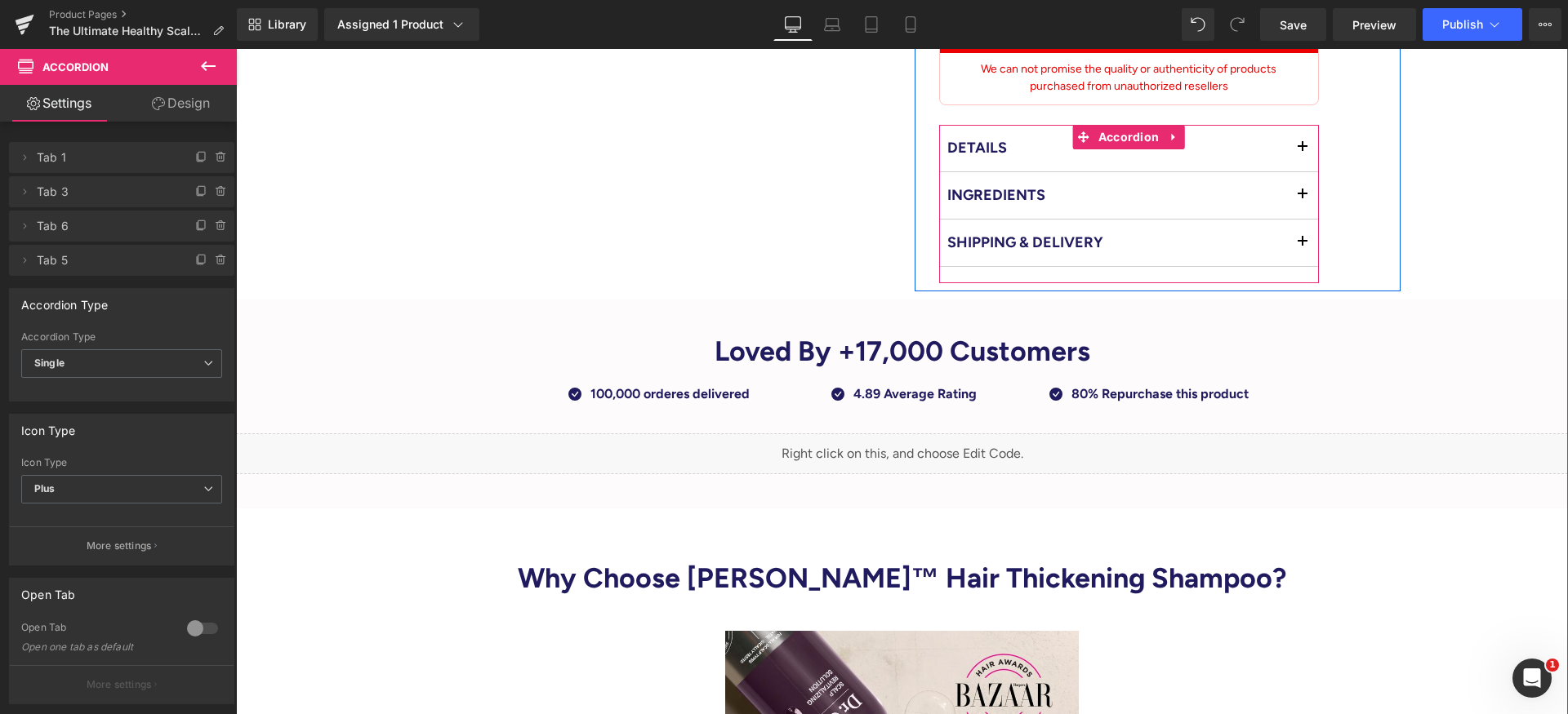
click at [1286, 228] on button "button" at bounding box center [1303, 242] width 33 height 47
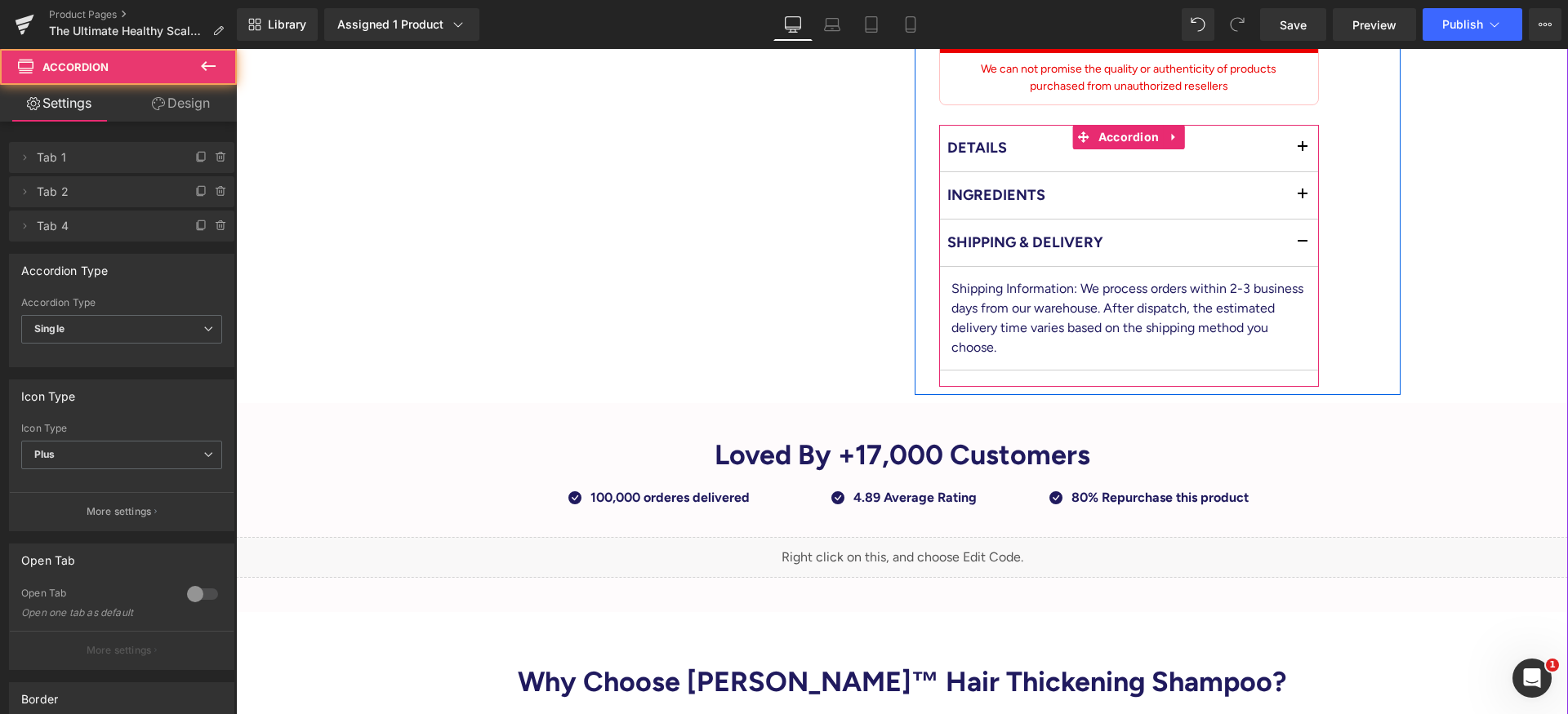
click at [1286, 225] on button "button" at bounding box center [1303, 242] width 33 height 47
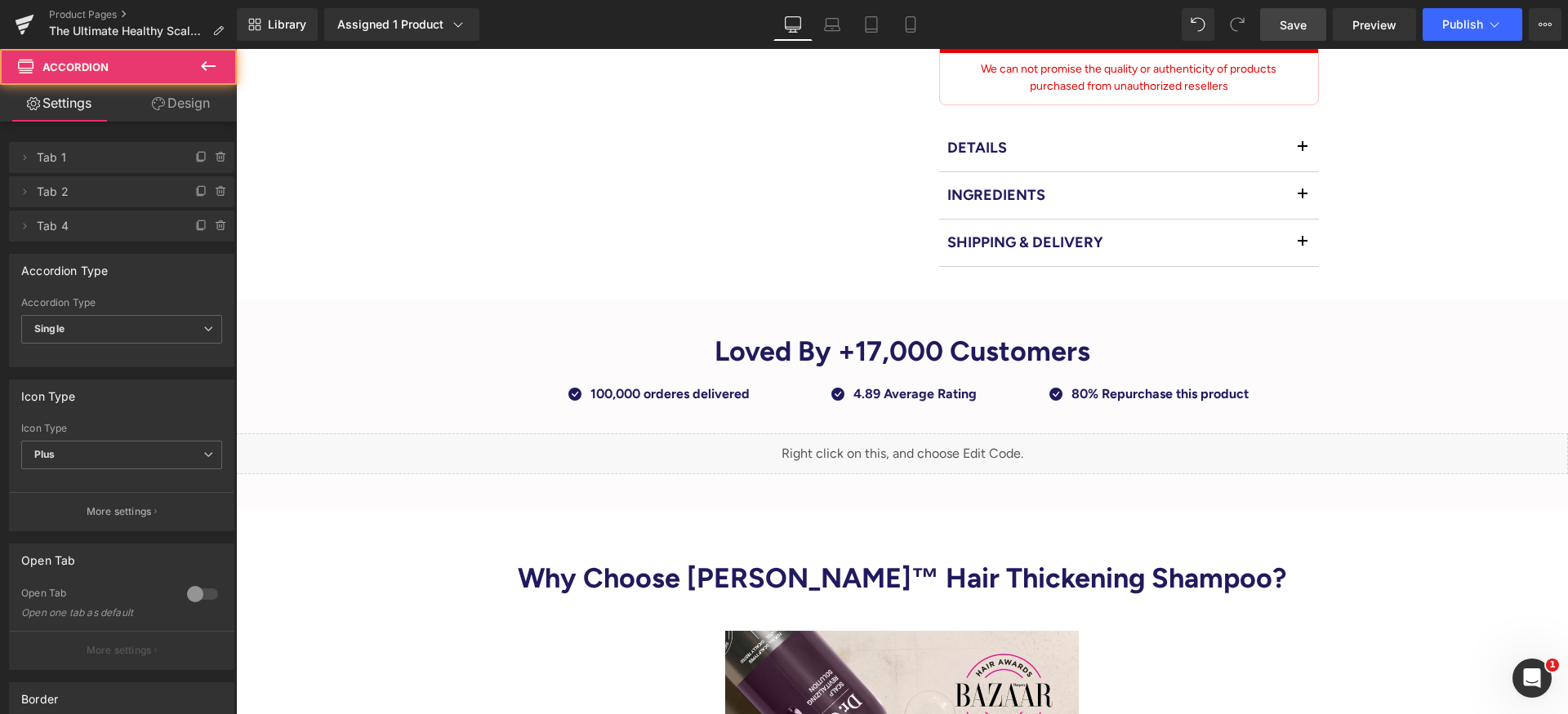
click at [1301, 23] on span "Save" at bounding box center [1293, 25] width 27 height 17
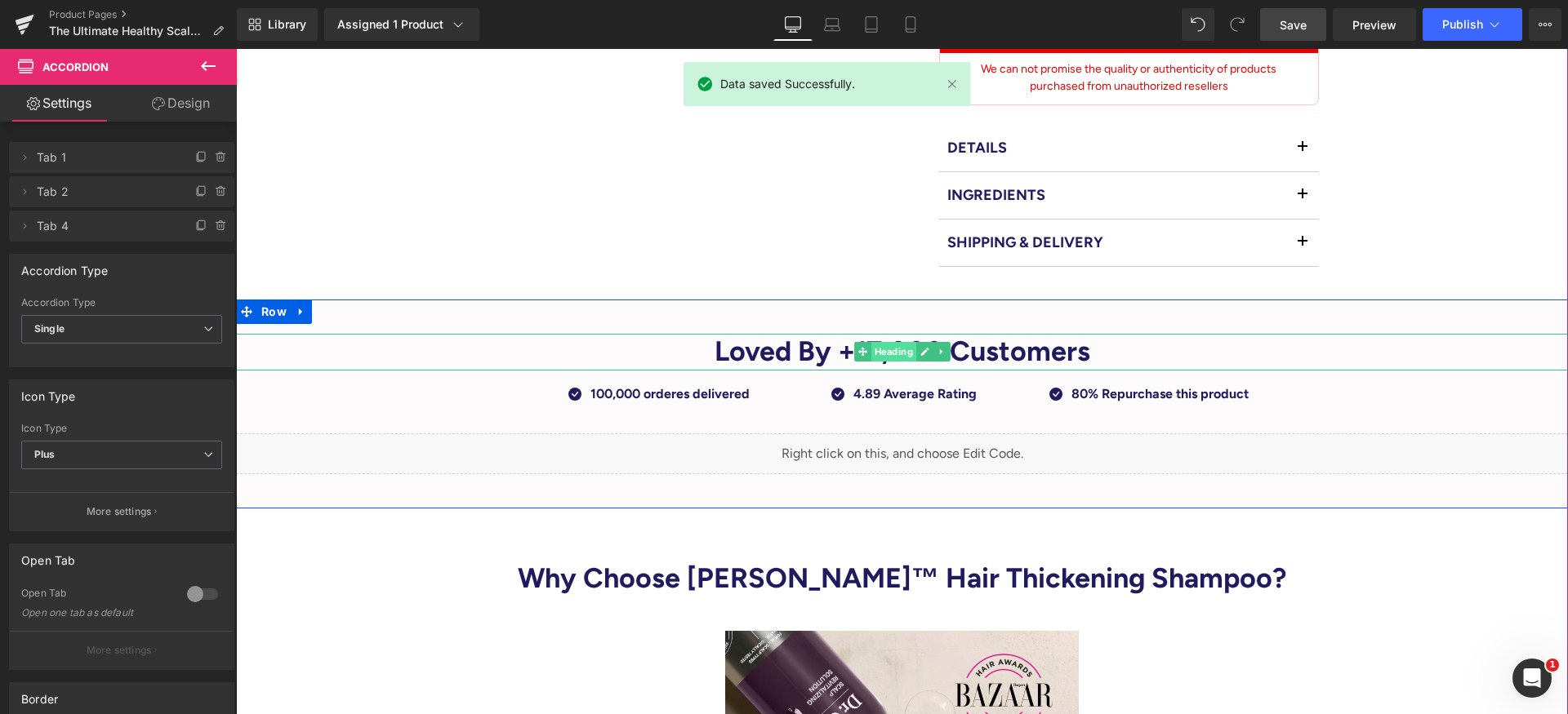
click at [906, 342] on span "Heading" at bounding box center [892, 352] width 45 height 20
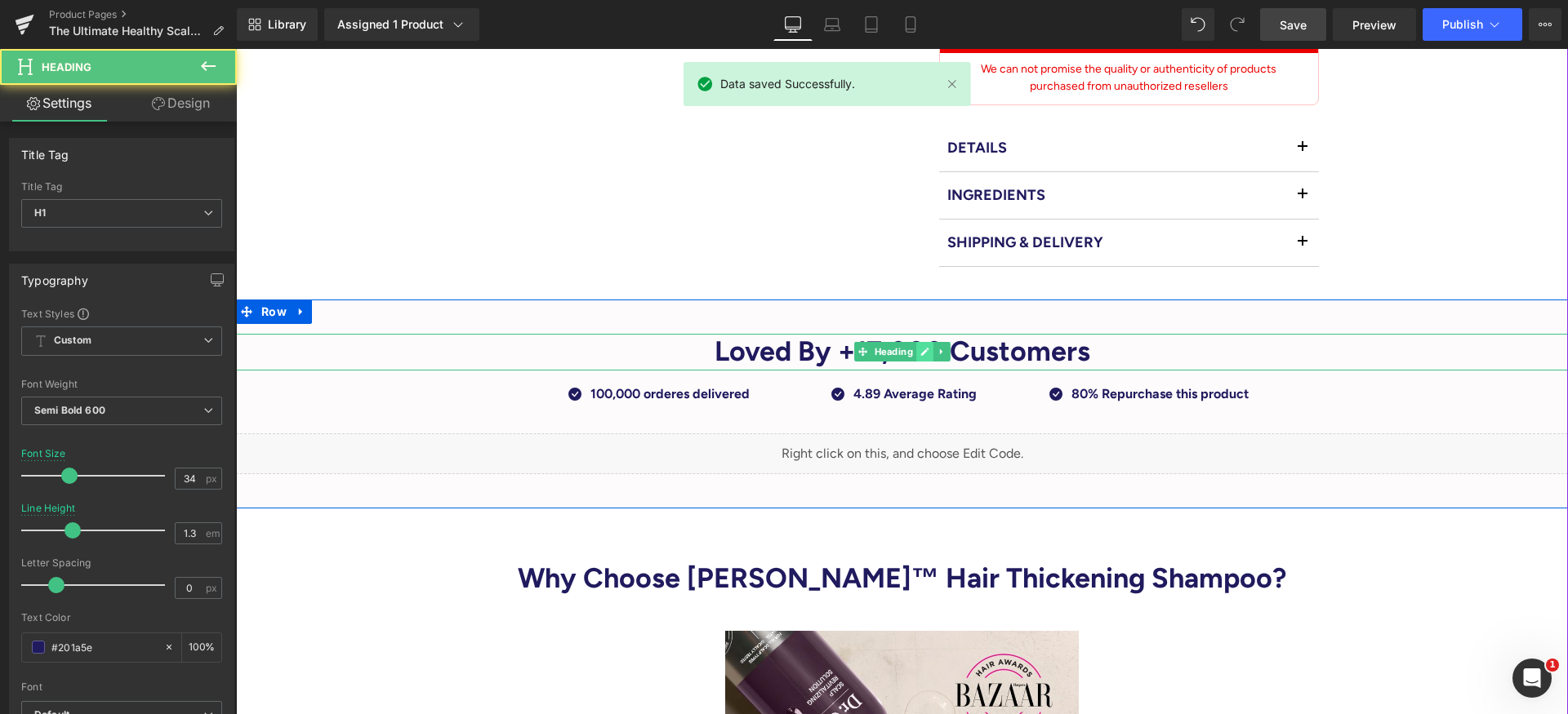
click at [920, 348] on icon at bounding box center [925, 352] width 8 height 8
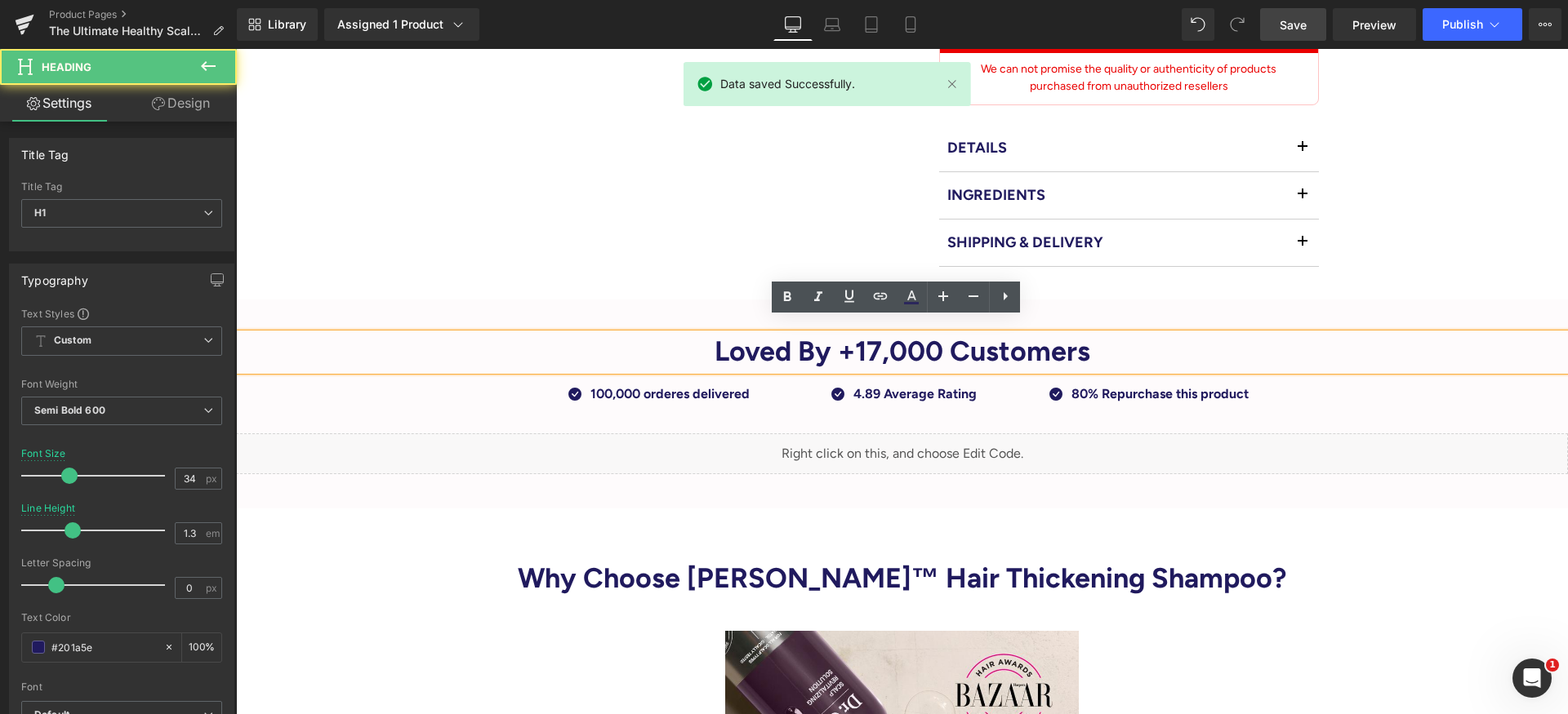
click at [873, 339] on h1 "Loved By +17,000 Customers" at bounding box center [902, 352] width 1331 height 36
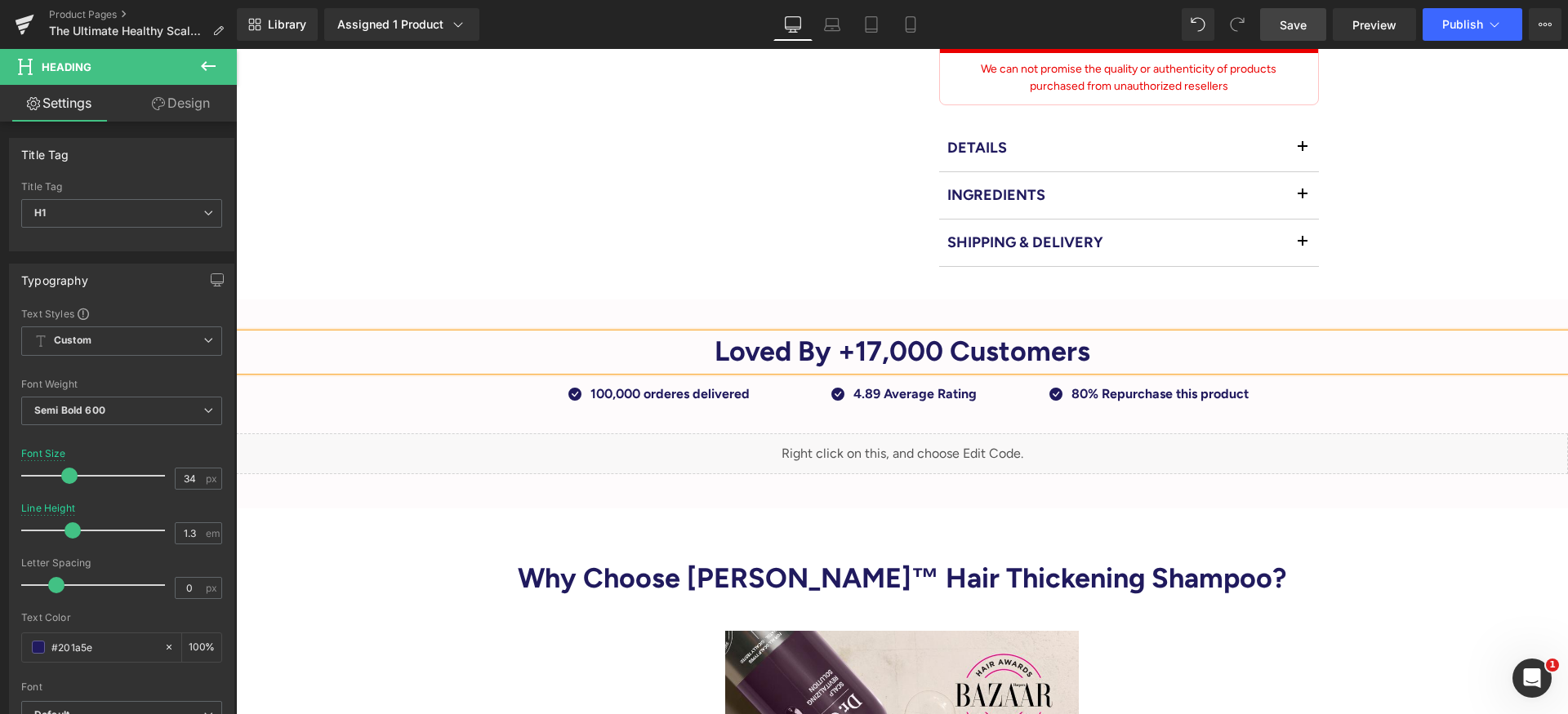
click at [883, 339] on h1 "Loved By +17,000 Customers" at bounding box center [902, 352] width 1331 height 36
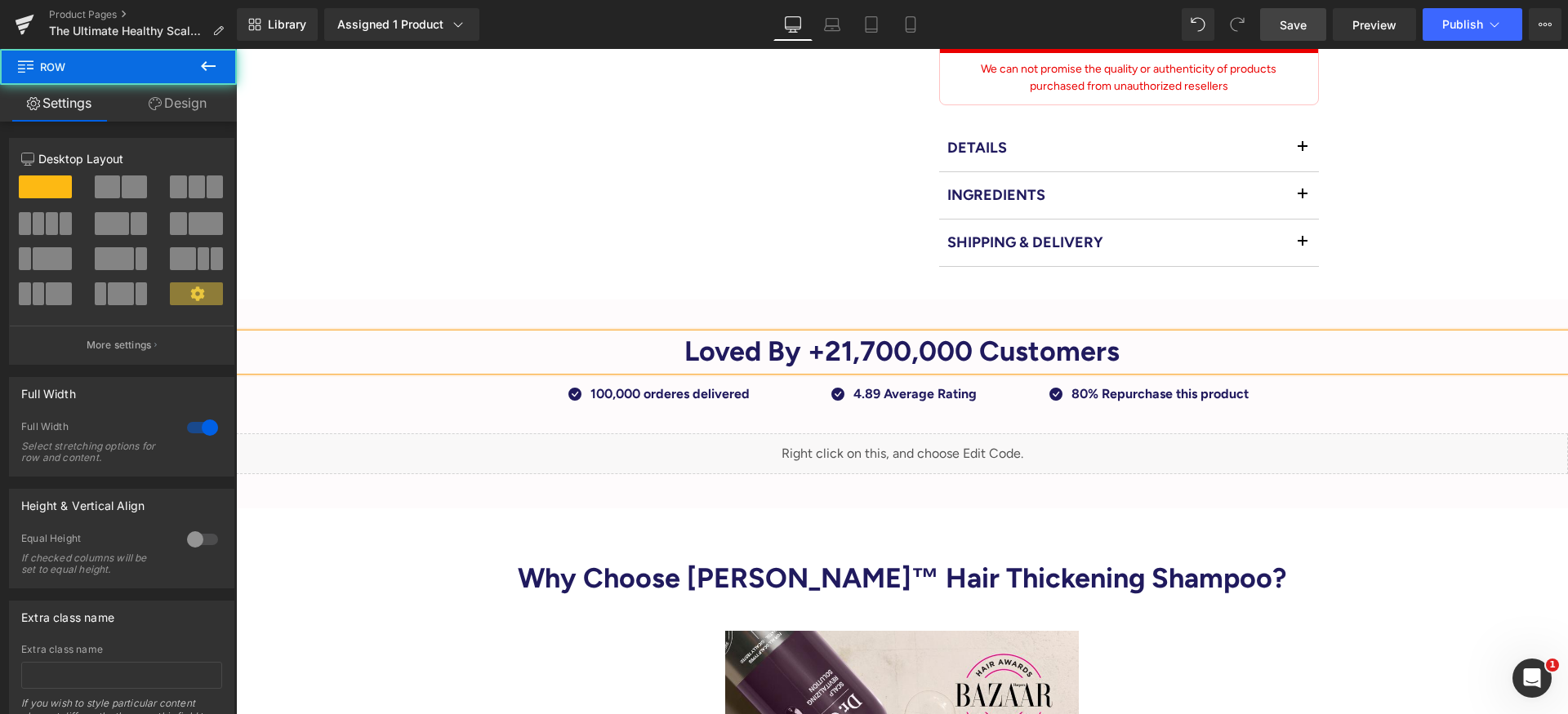
click at [1492, 397] on div "Loved By +21,700,000 Customers Heading Icon 100,000 orderes delivered Text Bloc…" at bounding box center [902, 403] width 1331 height 140
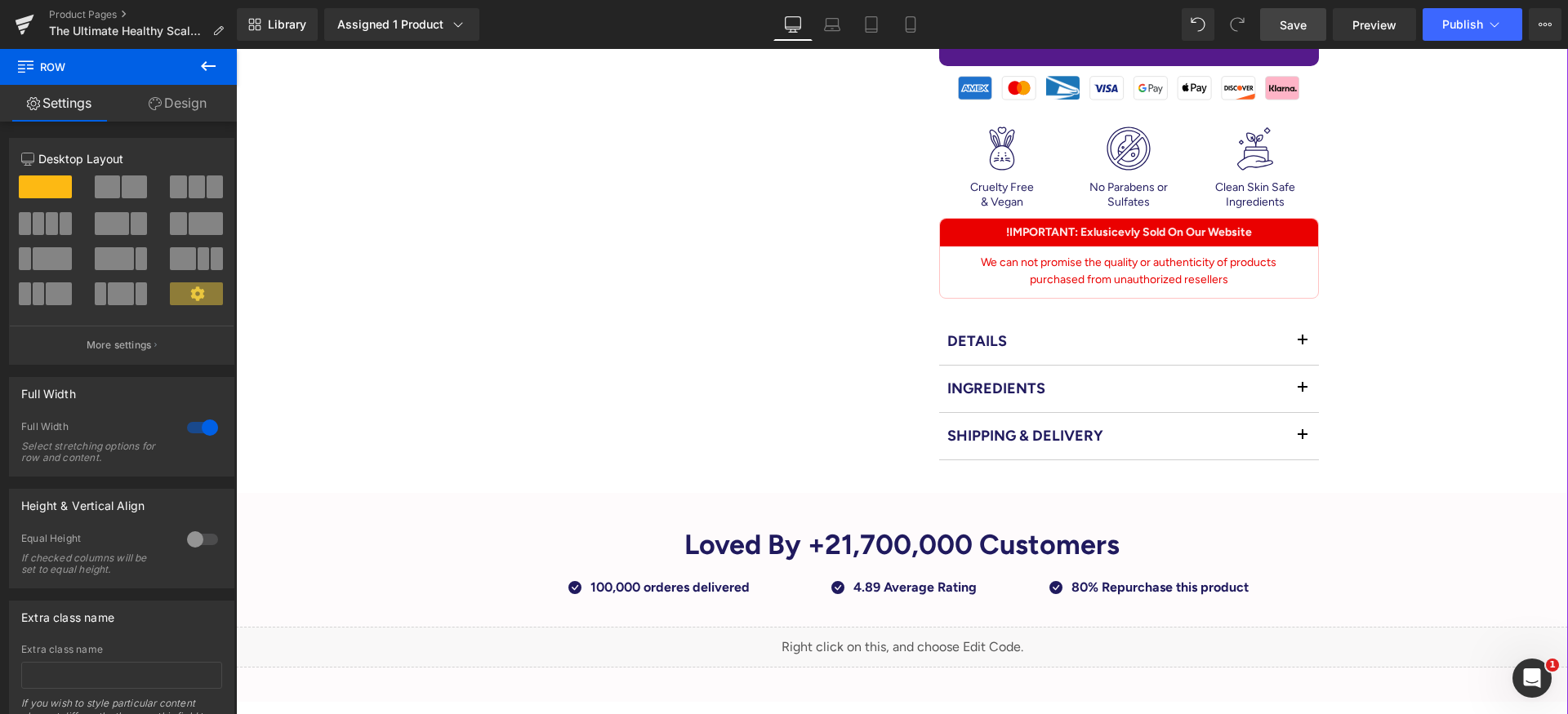
scroll to position [739, 0]
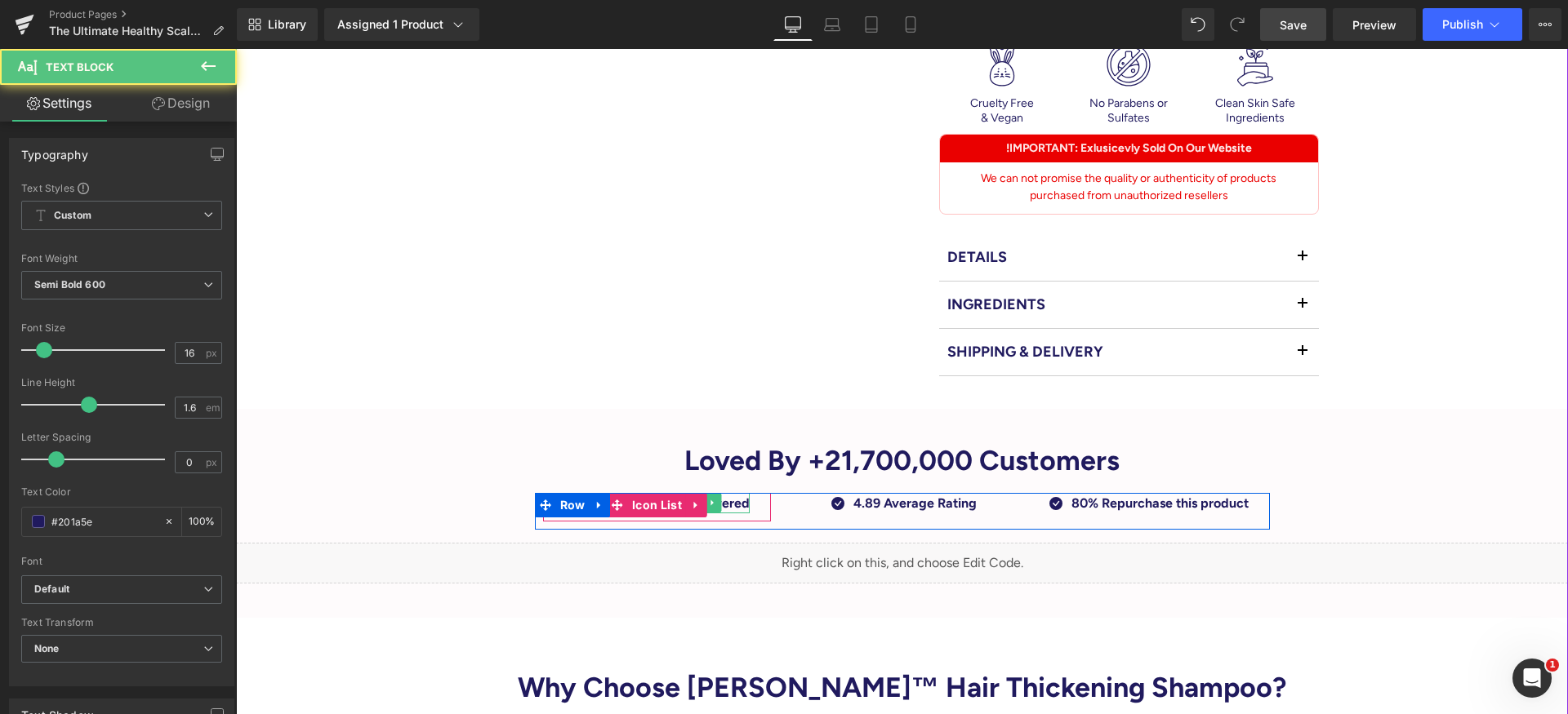
click at [729, 493] on p "100,000 orderes delivered" at bounding box center [670, 504] width 159 height 21
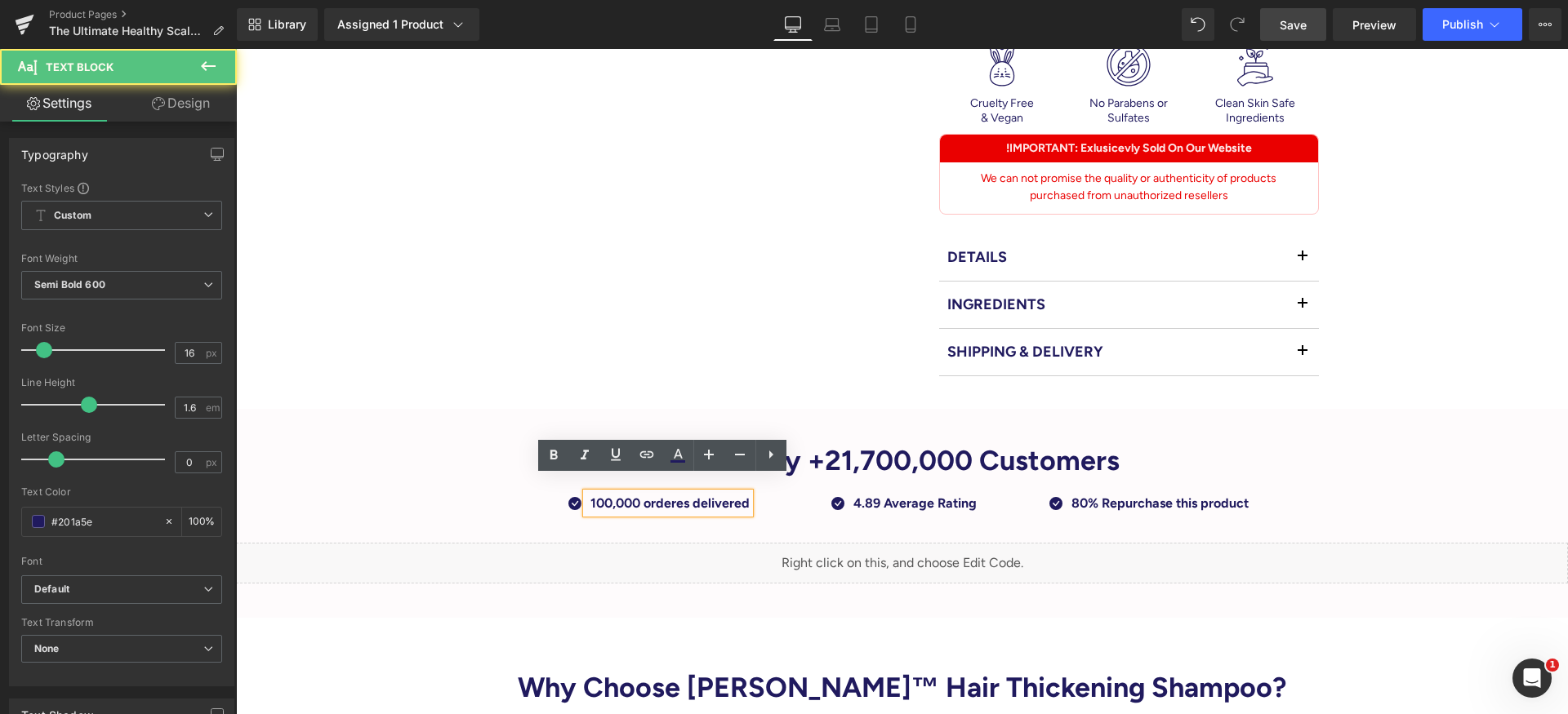
click at [722, 493] on p "100,000 orderes delivered" at bounding box center [670, 504] width 159 height 21
drag, startPoint x: 585, startPoint y: 482, endPoint x: 594, endPoint y: 482, distance: 9.0
click at [590, 493] on p "100,000 orderes delivered" at bounding box center [670, 504] width 159 height 21
click at [597, 493] on p "100,000 orderes delivered" at bounding box center [670, 504] width 159 height 21
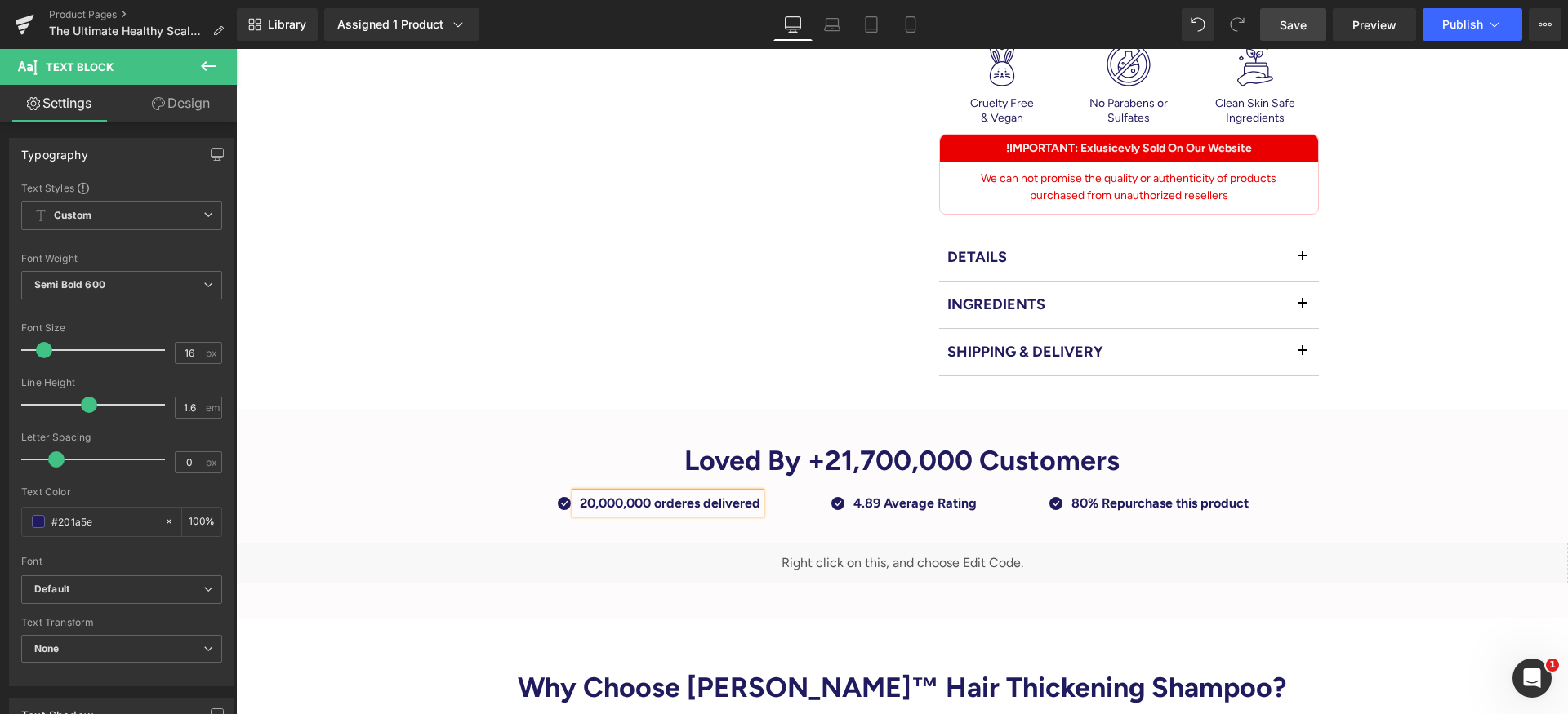
click at [1428, 486] on div "Loved By +21,700,000 Customers Heading Icon 20,000,000 orderes delivered Text B…" at bounding box center [902, 513] width 1331 height 140
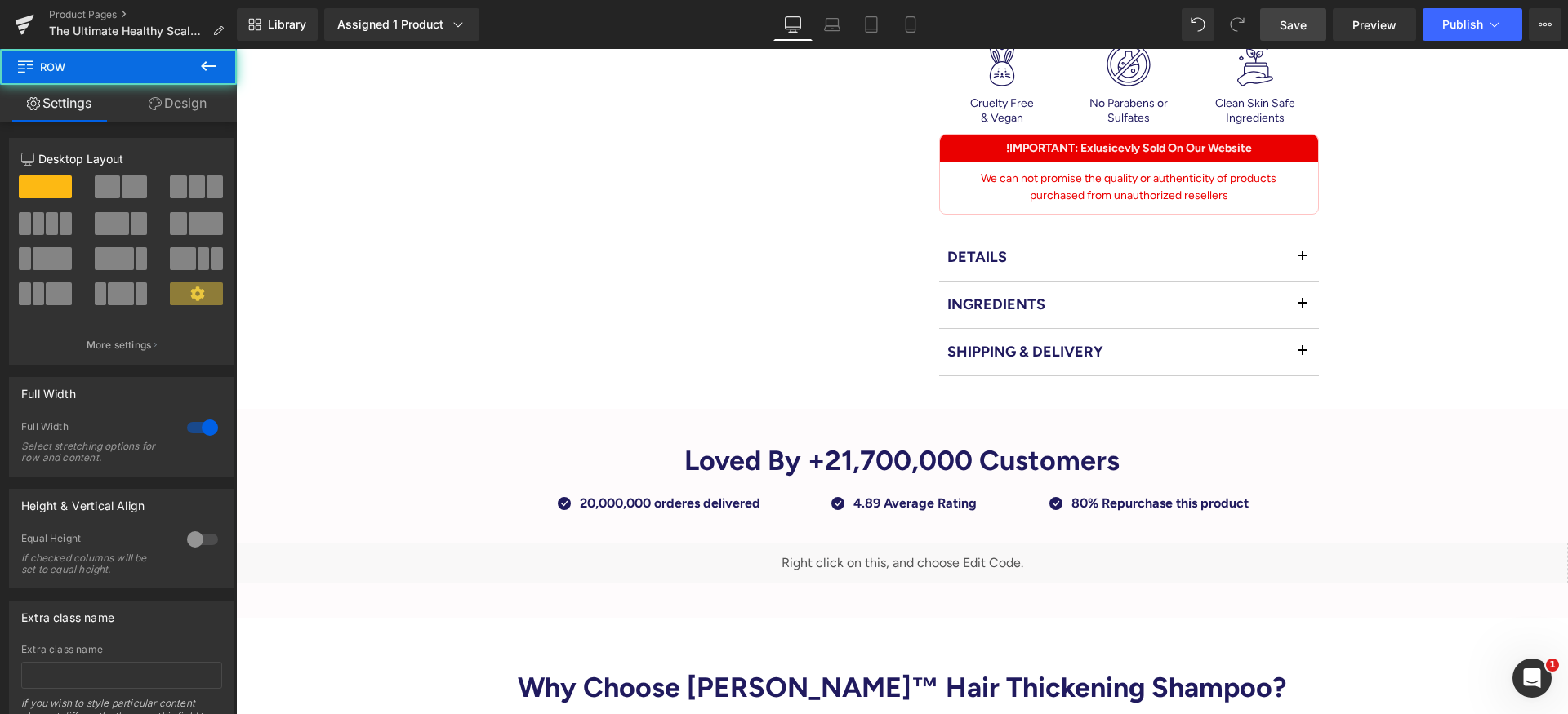
click at [1303, 25] on span "Save" at bounding box center [1293, 25] width 27 height 17
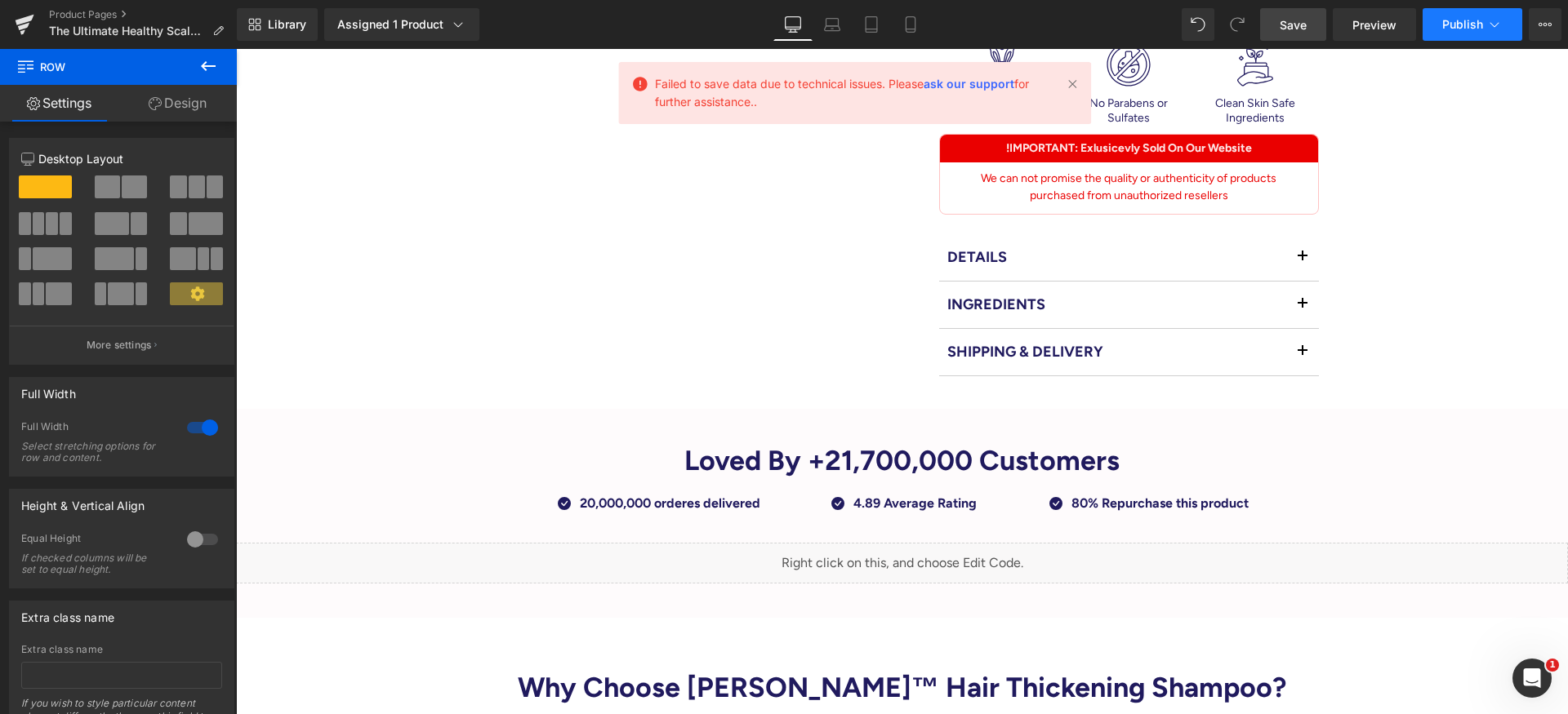
click at [1469, 19] on span "Publish" at bounding box center [1463, 25] width 41 height 13
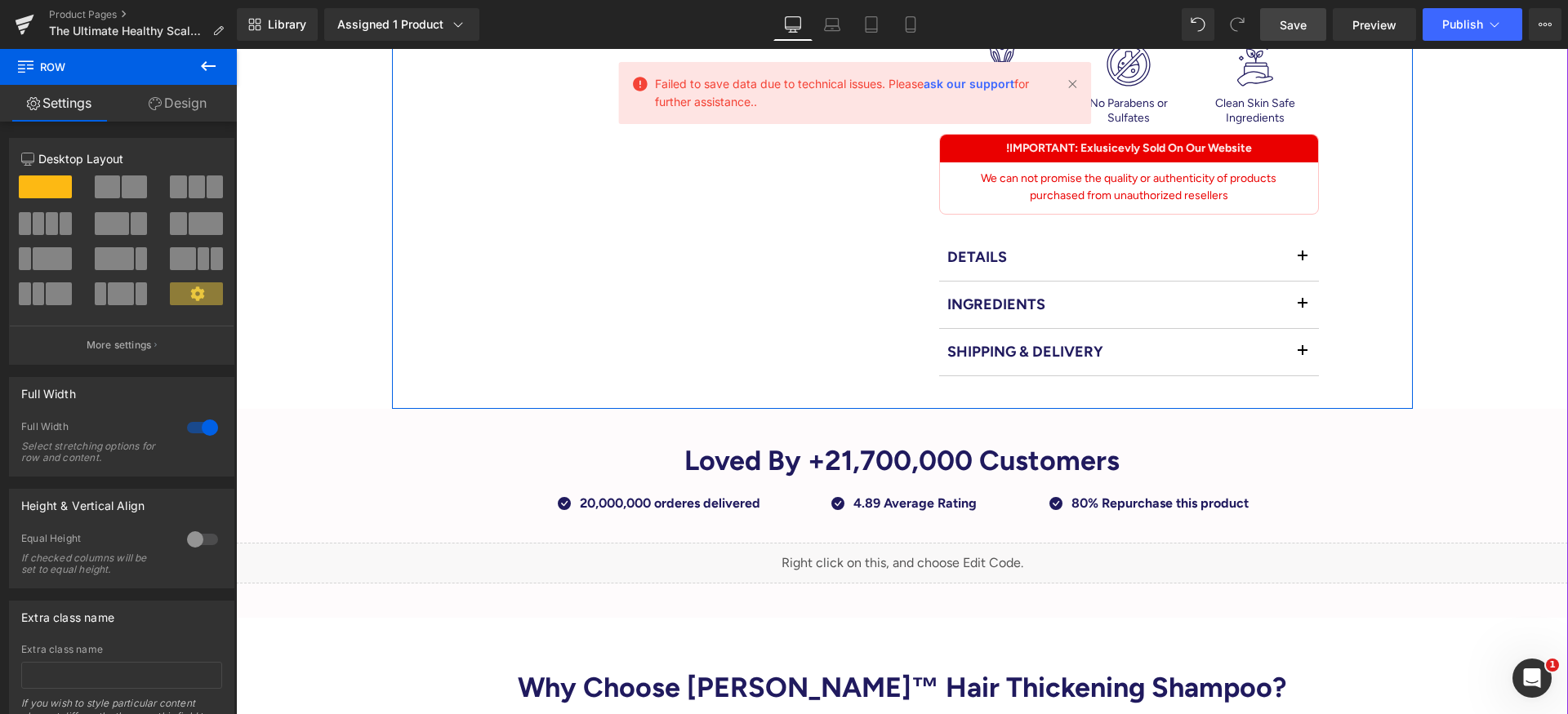
scroll to position [0, 0]
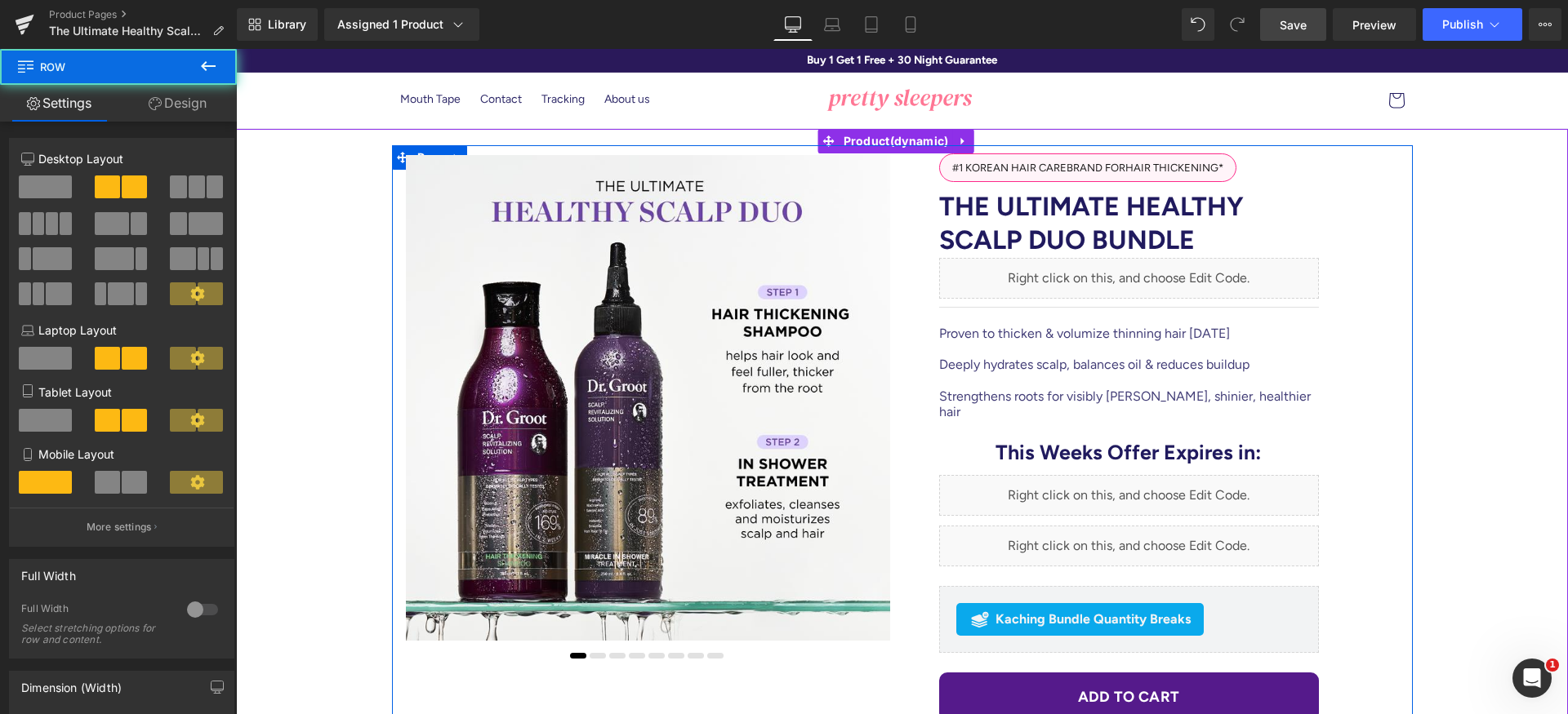
click at [1402, 268] on div "#1 KOREAN HAIR CARE BRAND FOR HAIR THICKENING* Text Block The Ultimate Healthy …" at bounding box center [1157, 643] width 510 height 996
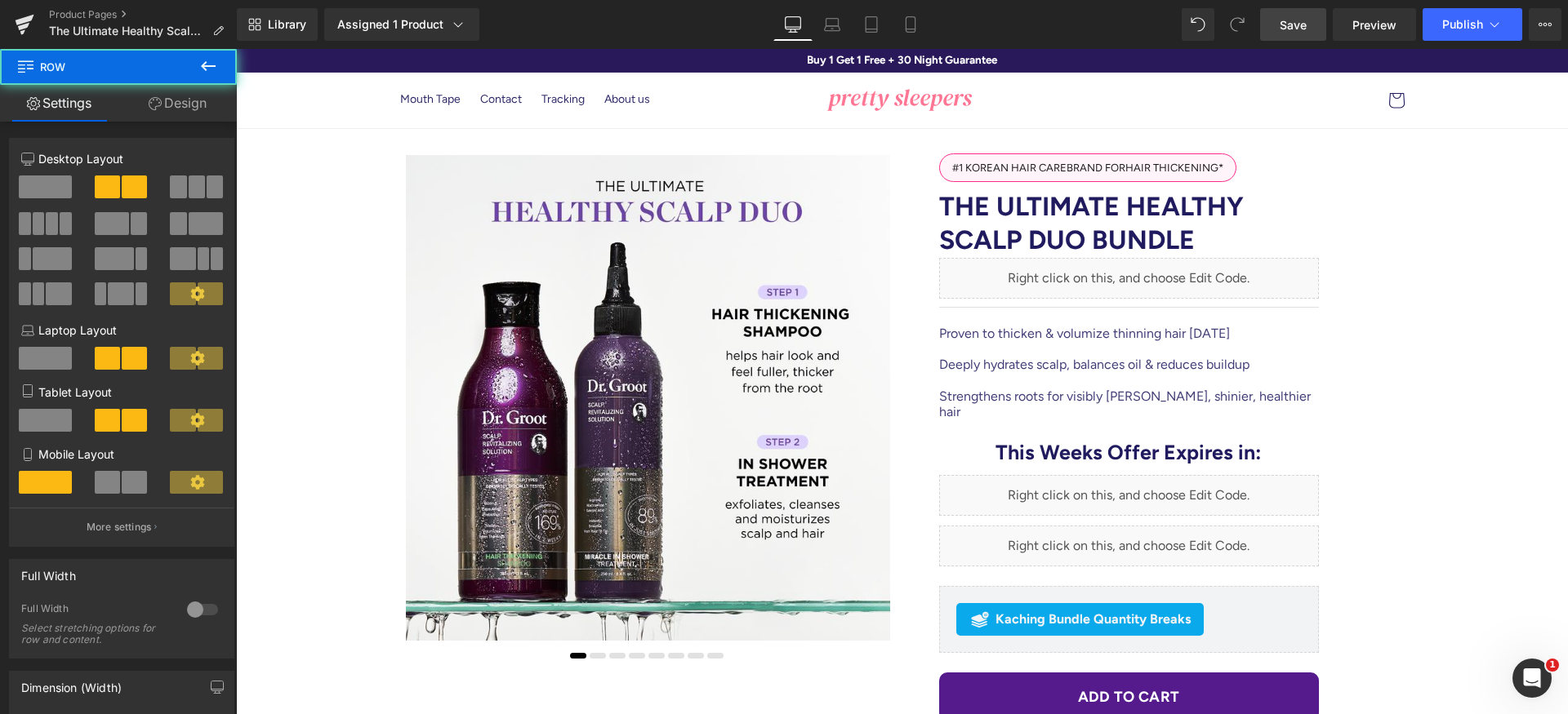
drag, startPoint x: 1308, startPoint y: 39, endPoint x: 1072, endPoint y: 2, distance: 238.9
click at [1308, 39] on link "Save" at bounding box center [1293, 25] width 66 height 33
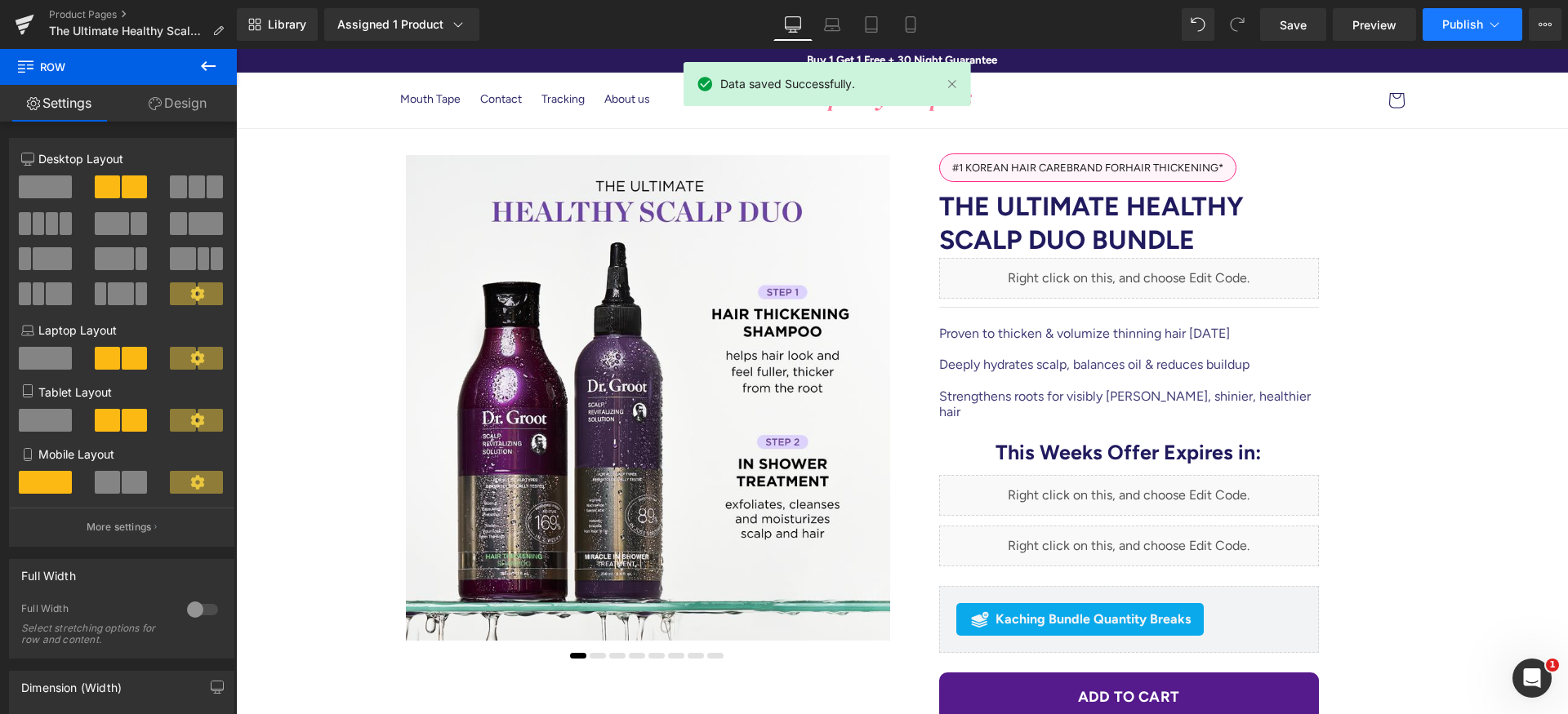
click at [1475, 23] on span "Publish" at bounding box center [1463, 25] width 41 height 13
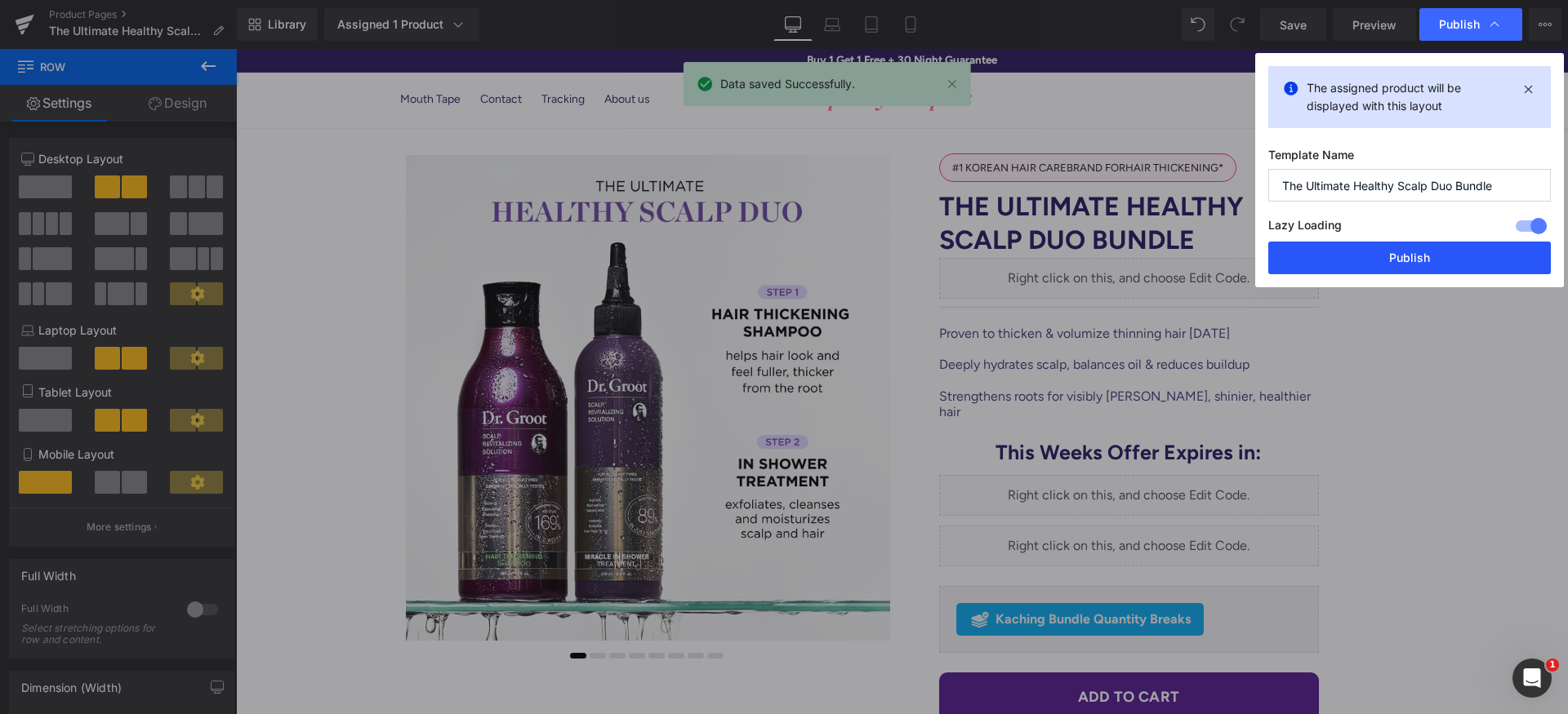
drag, startPoint x: 1441, startPoint y: 260, endPoint x: 1206, endPoint y: 210, distance: 240.3
click at [1441, 260] on button "Publish" at bounding box center [1409, 258] width 283 height 33
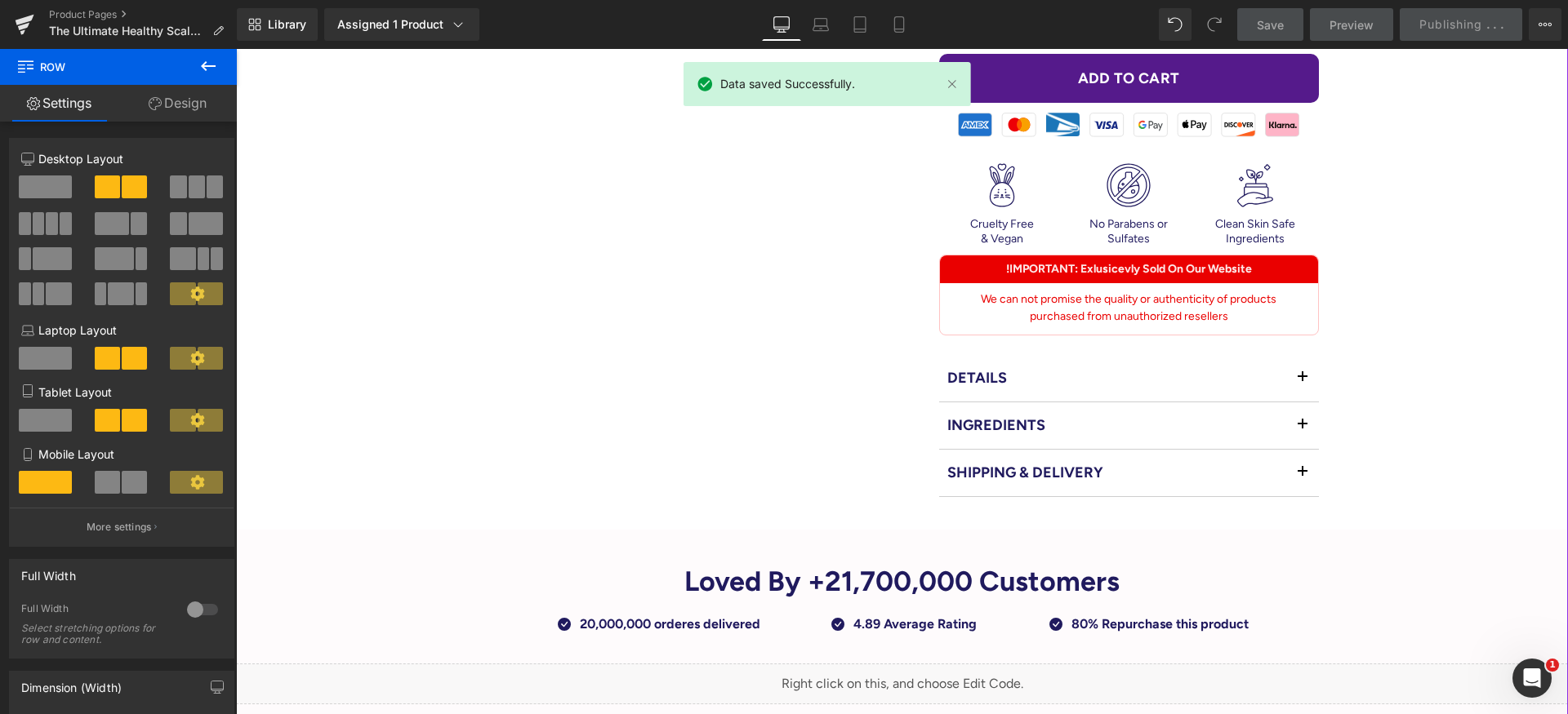
scroll to position [954, 0]
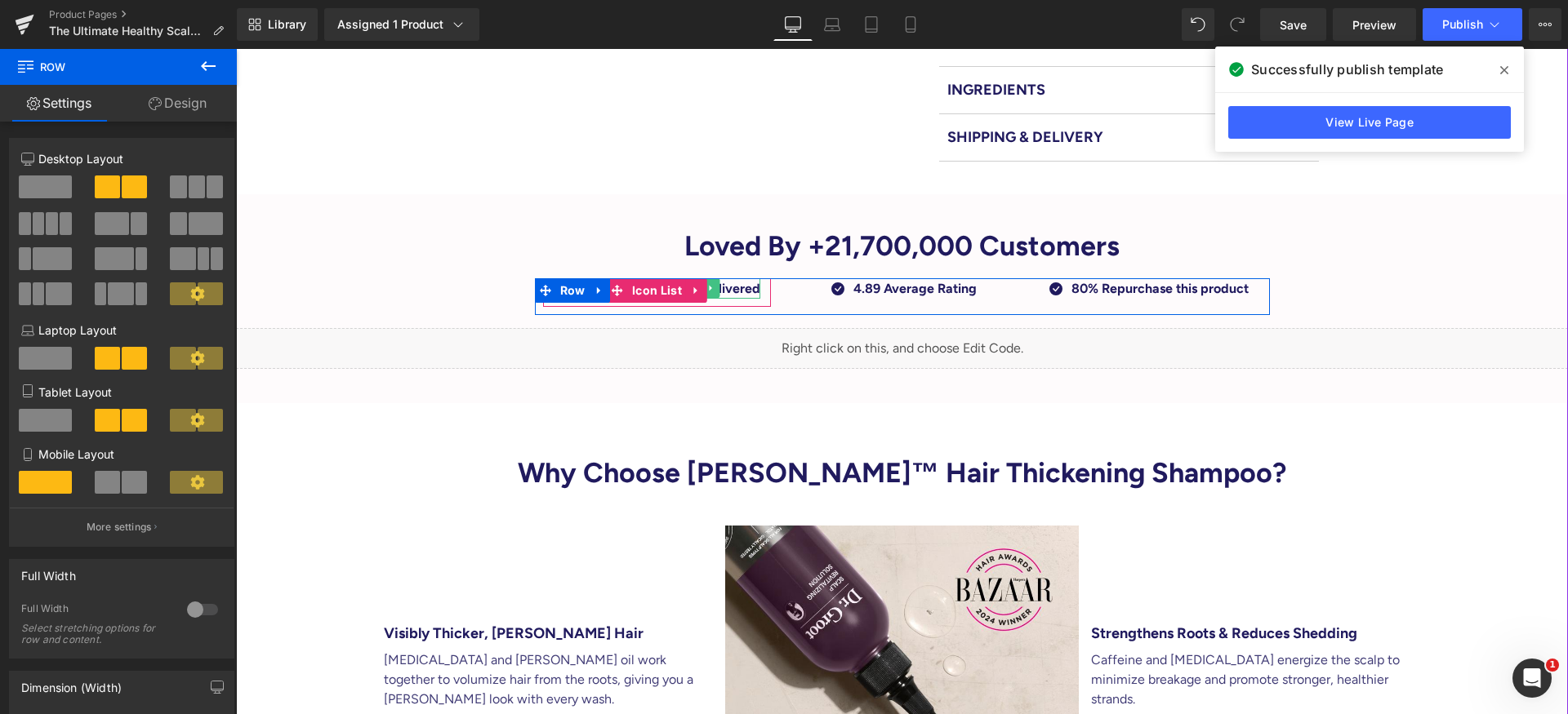
click at [733, 279] on p "20,000,000 orderes delivered" at bounding box center [670, 289] width 181 height 21
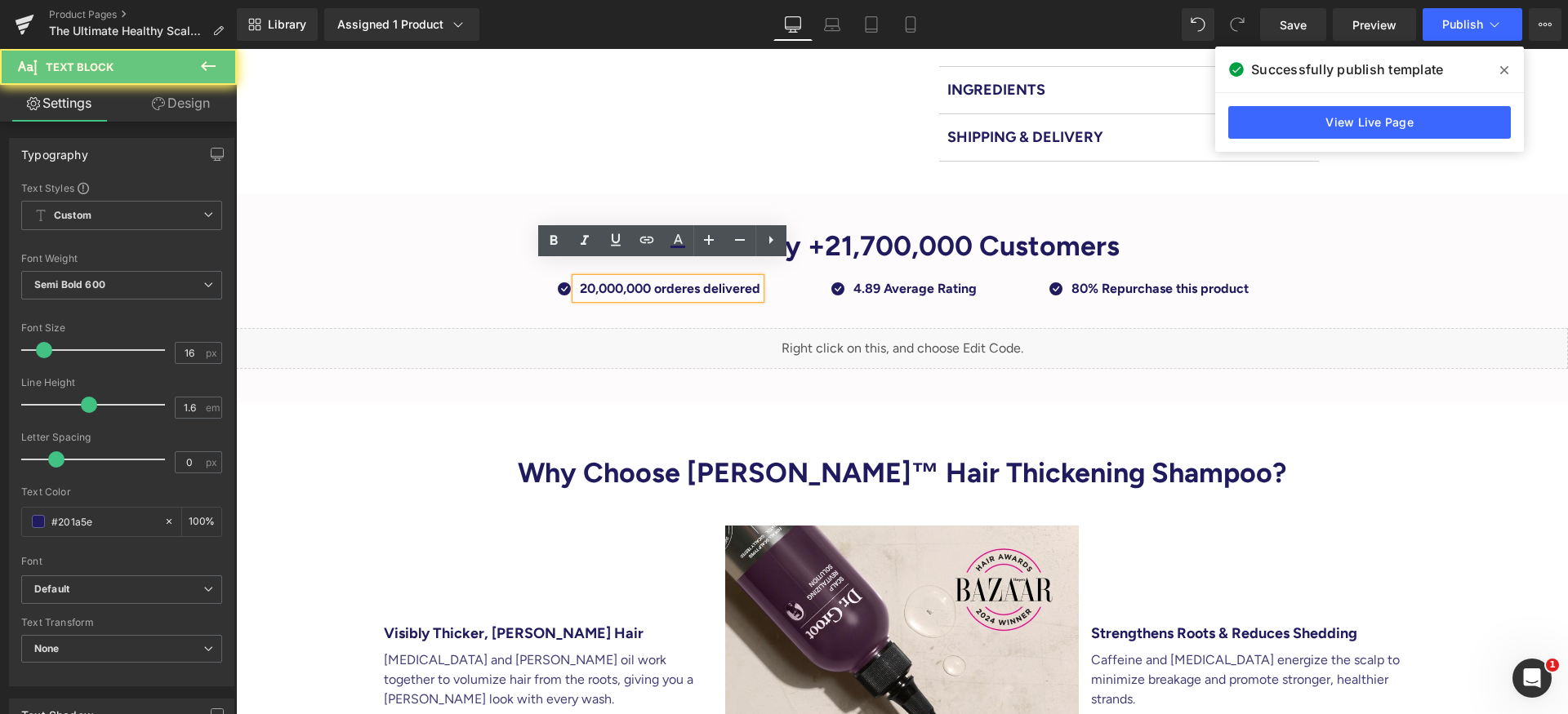
click at [666, 279] on p "20,000,000 orderes delivered" at bounding box center [670, 289] width 181 height 21
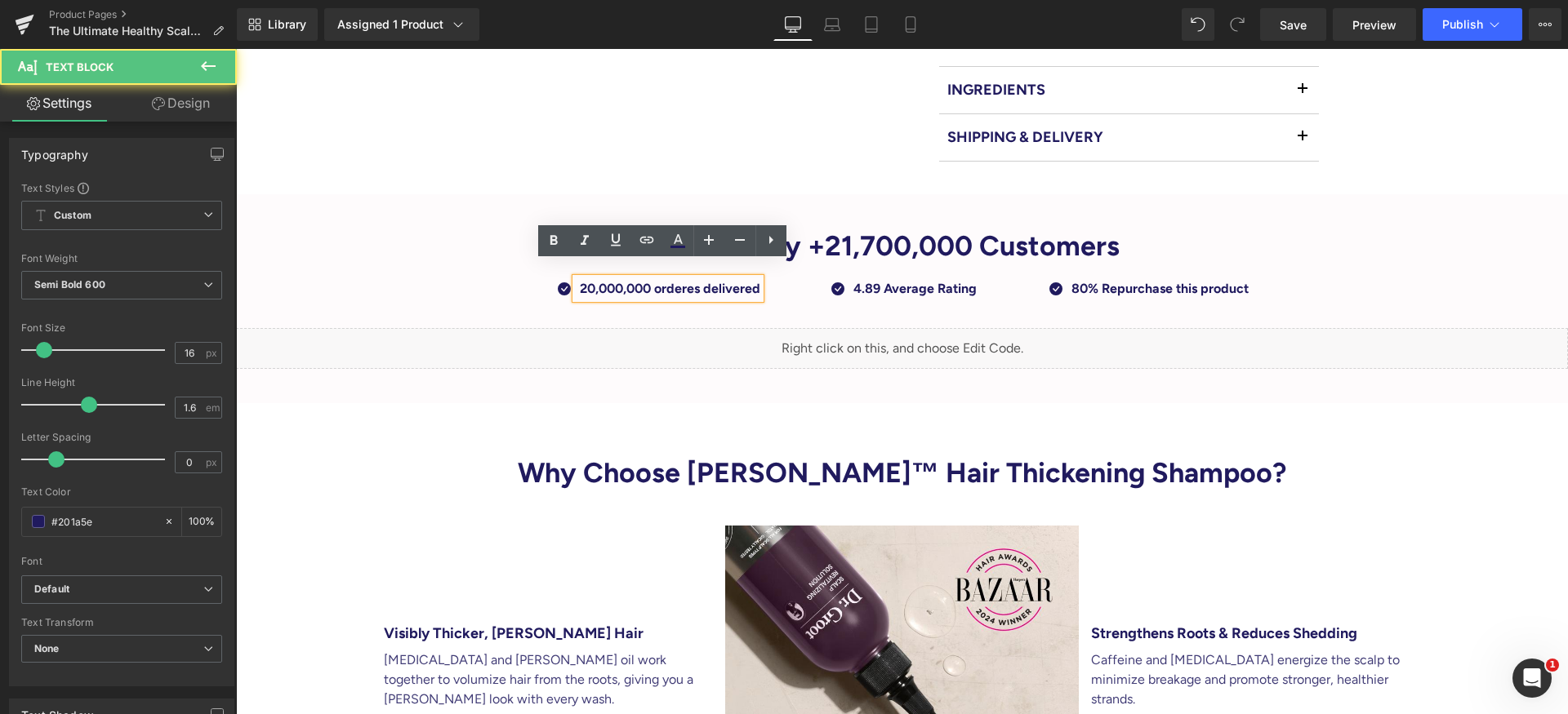
click at [740, 279] on p "20,000,000 orderes delivered" at bounding box center [670, 289] width 181 height 21
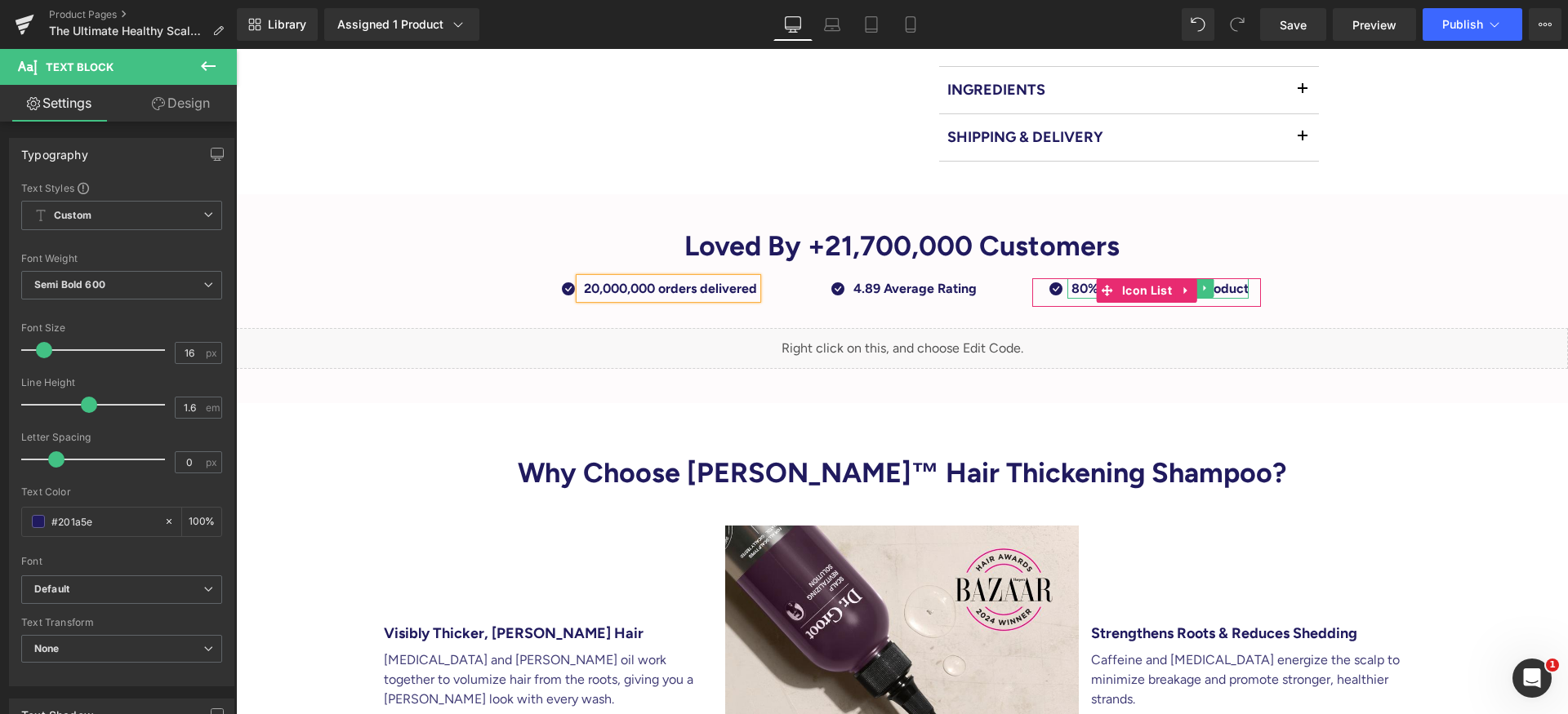
click at [1238, 279] on p "80% Repurchase this product" at bounding box center [1160, 289] width 178 height 21
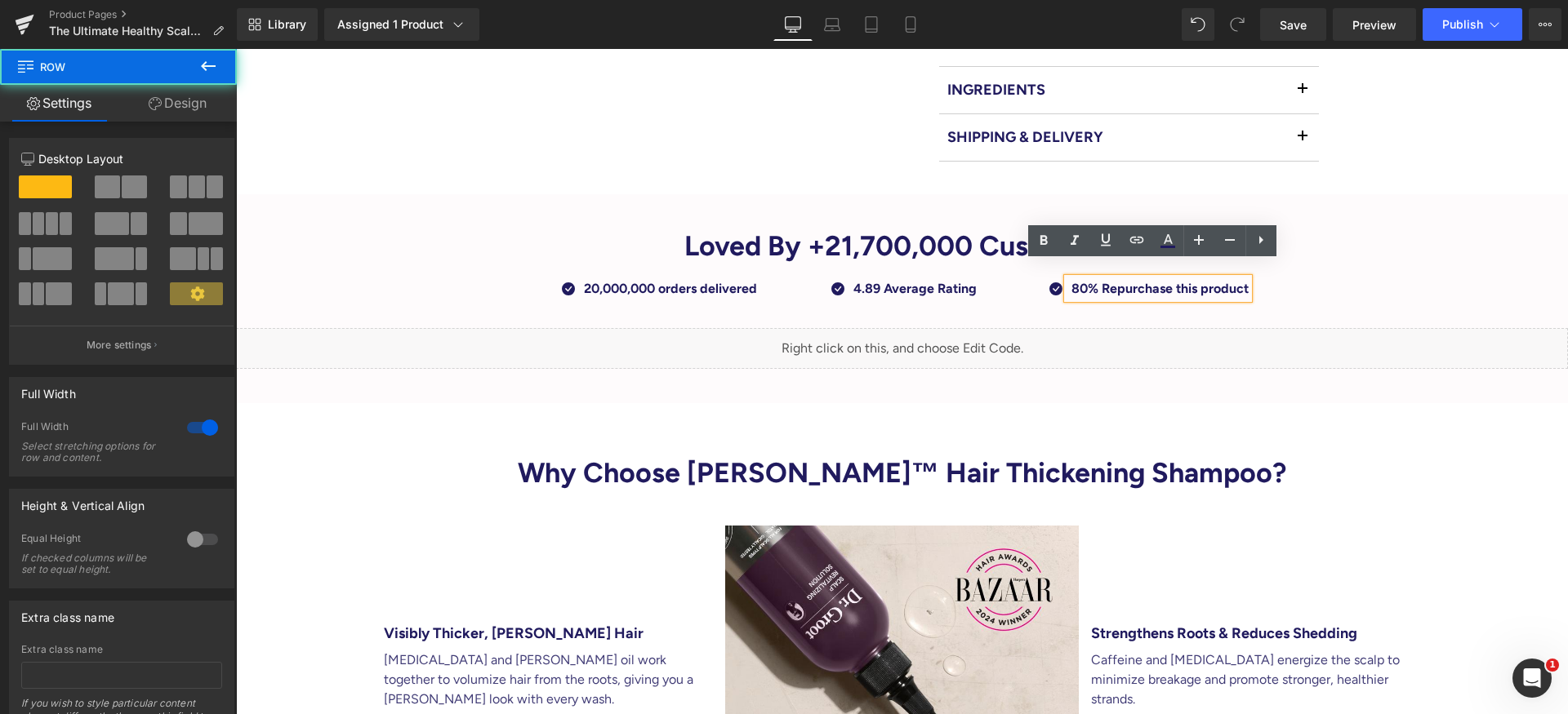
click at [1336, 292] on div "Loved By +21,700,000 Customers Heading Icon 20,000,000 orders delivered Text Bl…" at bounding box center [902, 298] width 1331 height 140
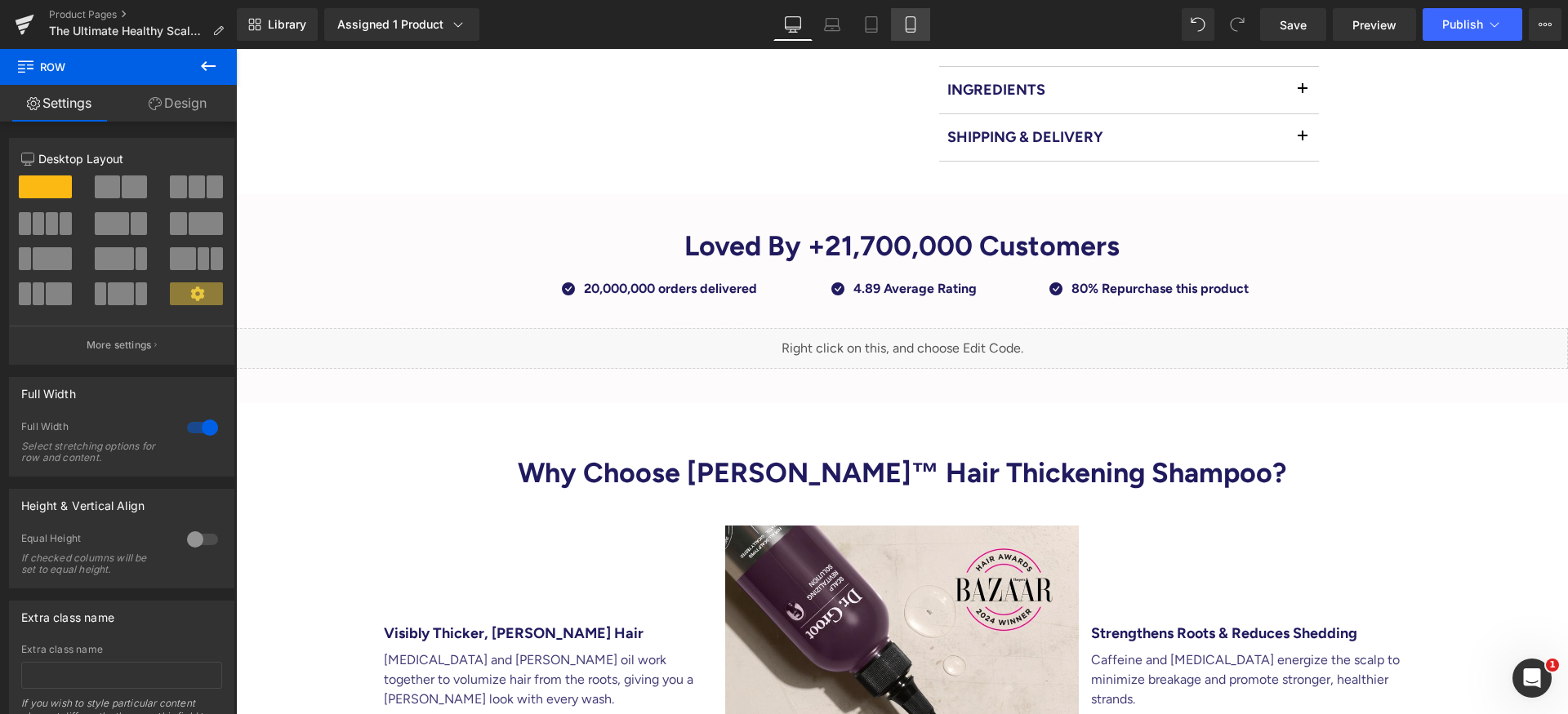
click at [905, 26] on icon at bounding box center [911, 25] width 16 height 16
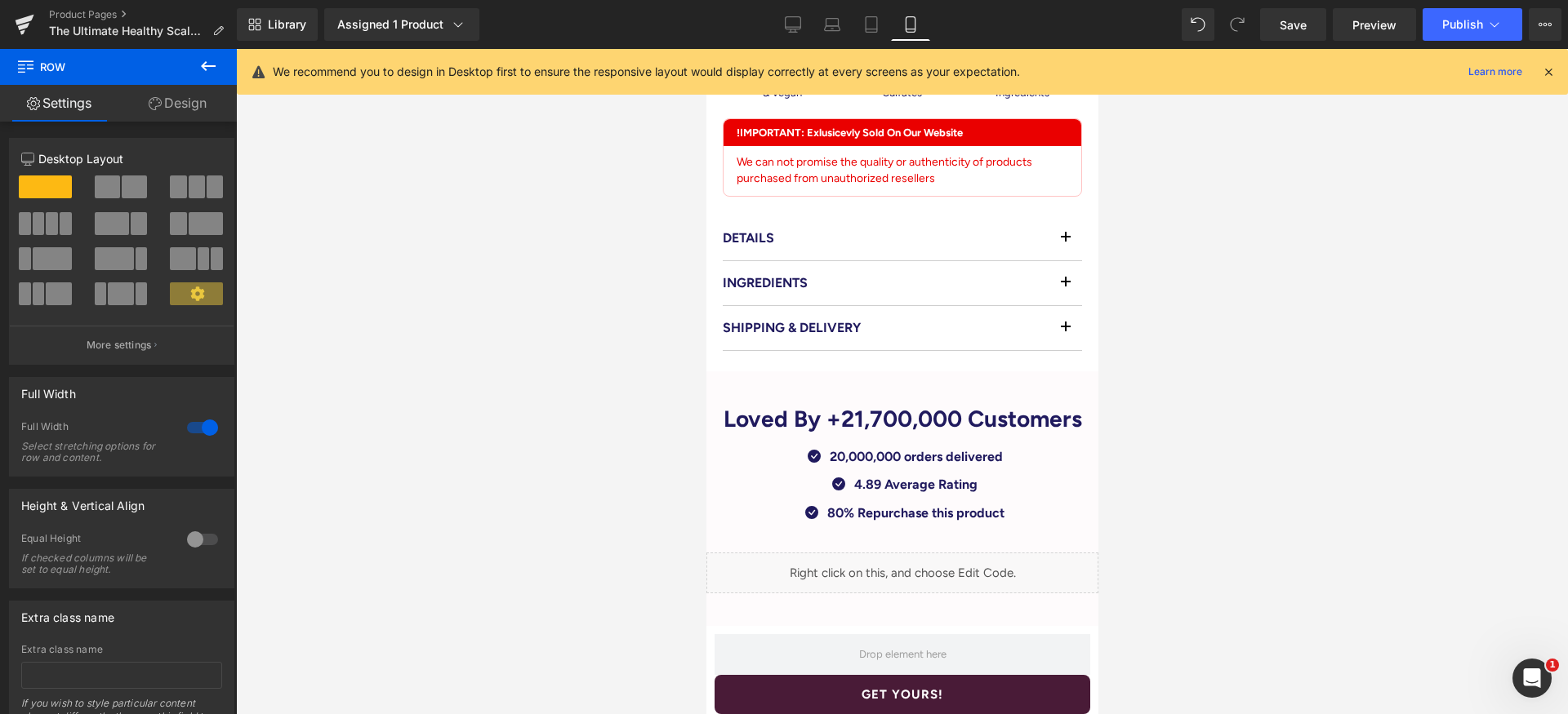
scroll to position [1252, 0]
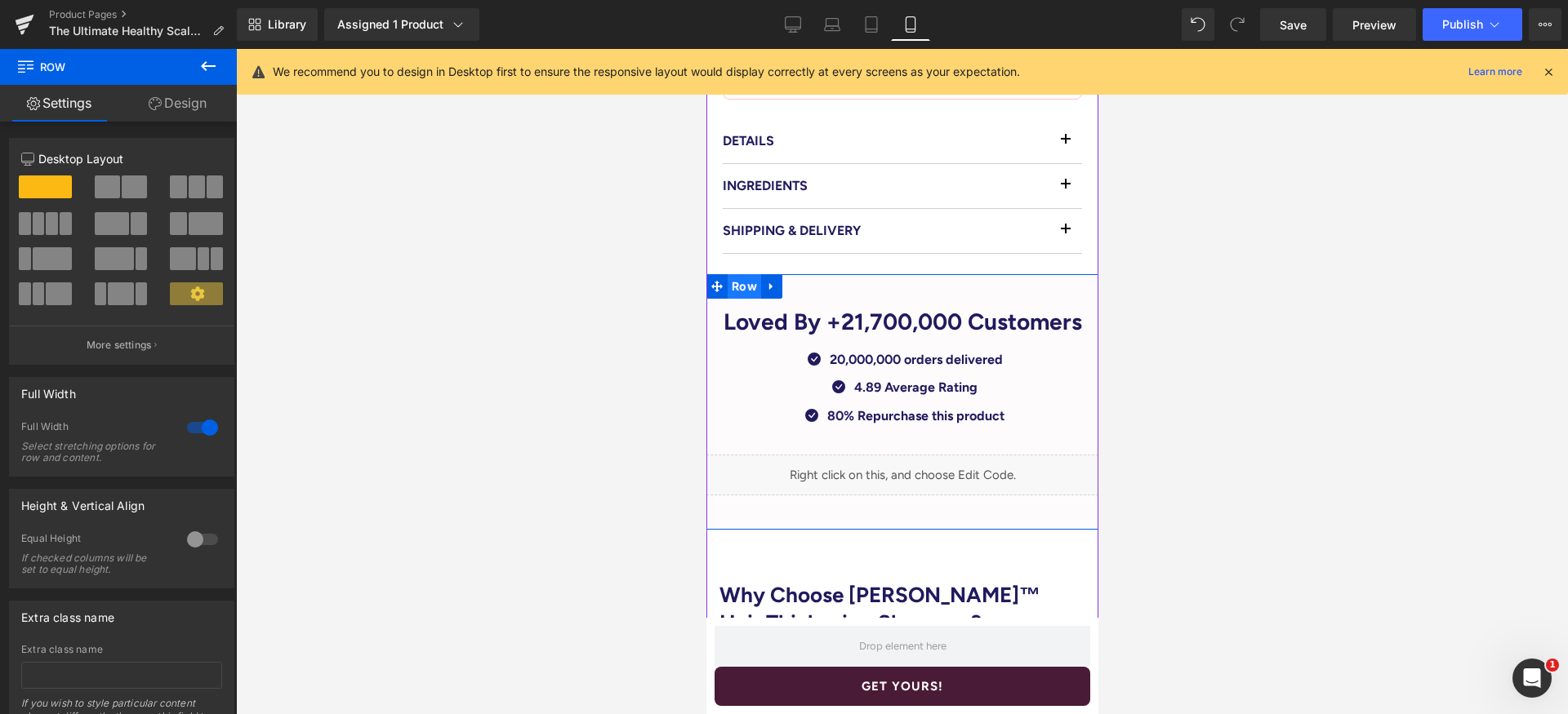
click at [747, 293] on span "Row" at bounding box center [743, 287] width 34 height 25
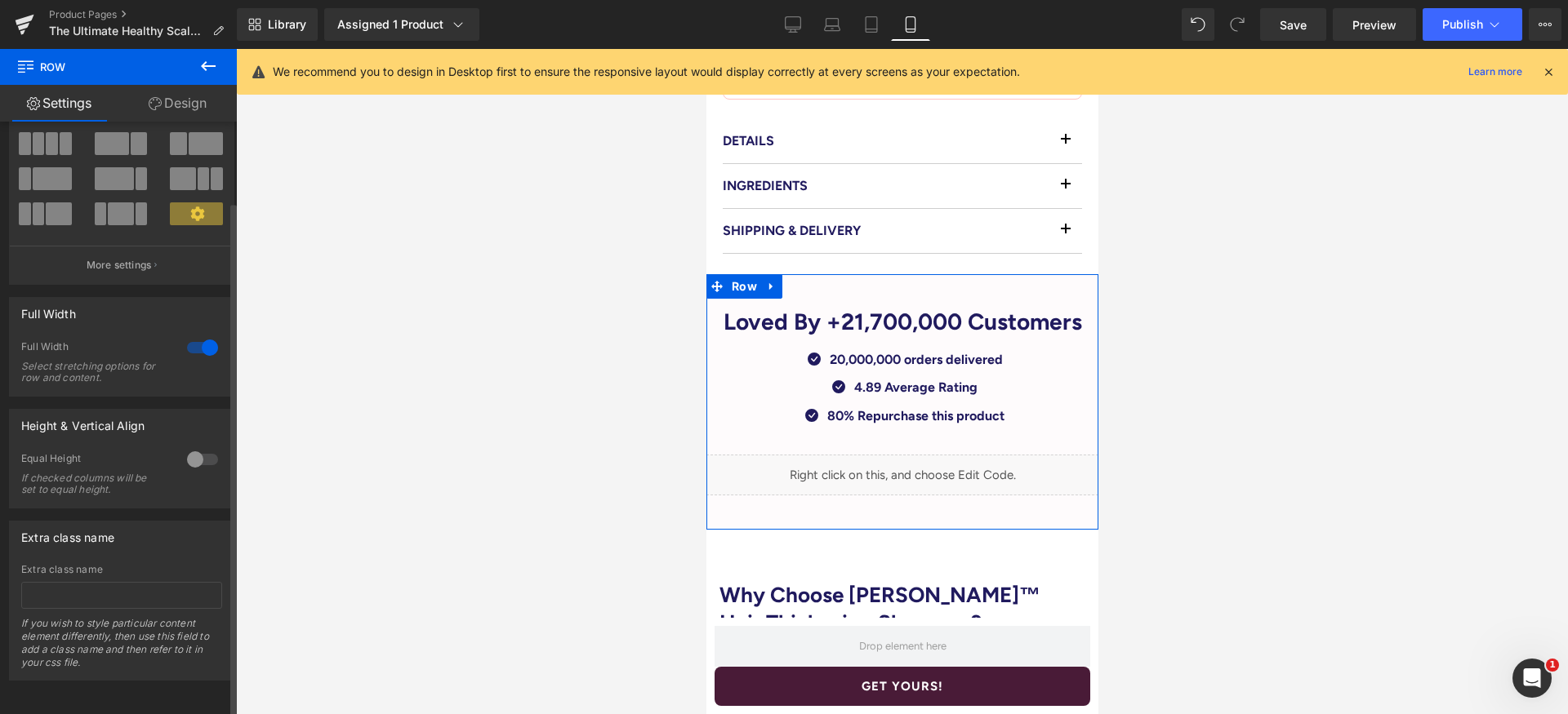
click at [190, 334] on div at bounding box center [203, 348] width 39 height 26
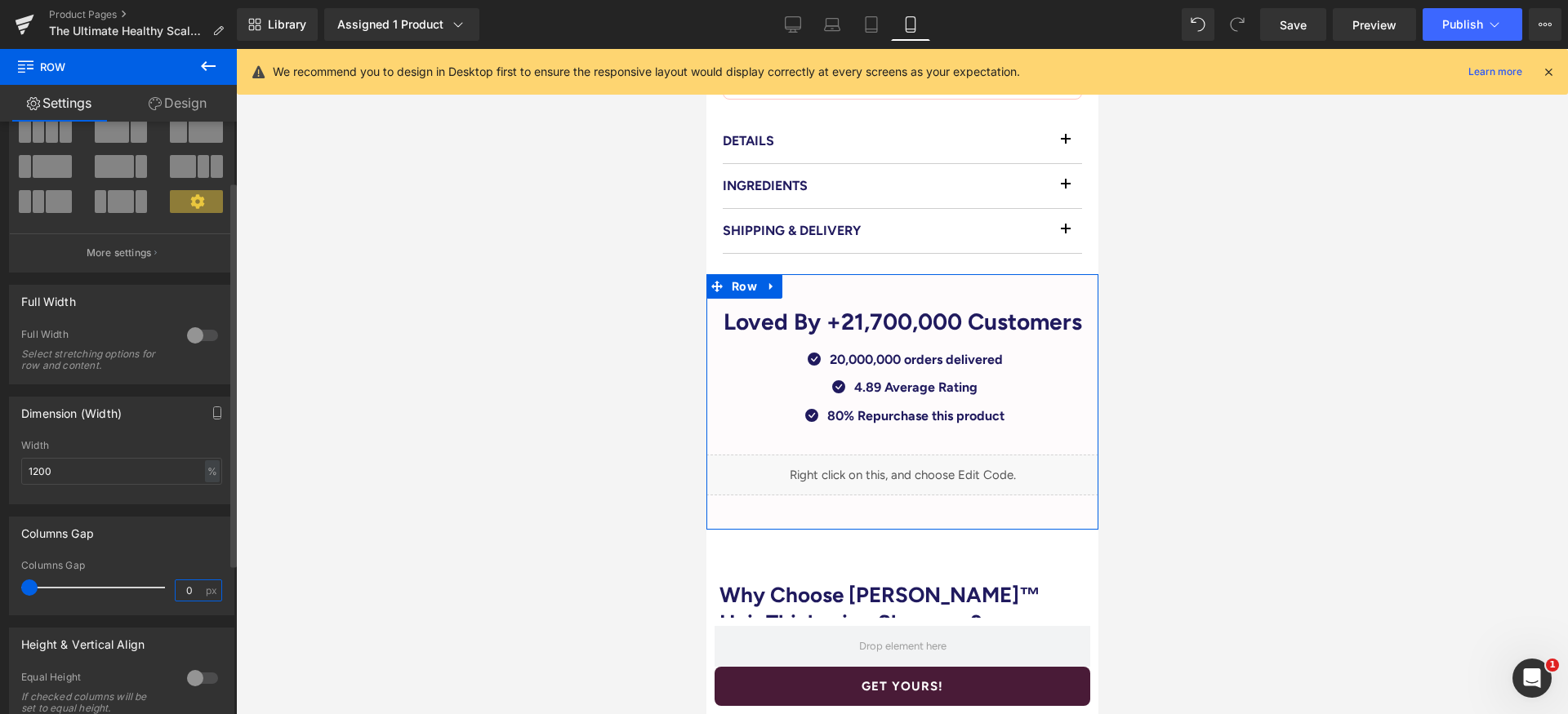
drag, startPoint x: 195, startPoint y: 589, endPoint x: 178, endPoint y: 587, distance: 17.1
click at [177, 587] on input "0" at bounding box center [190, 590] width 29 height 21
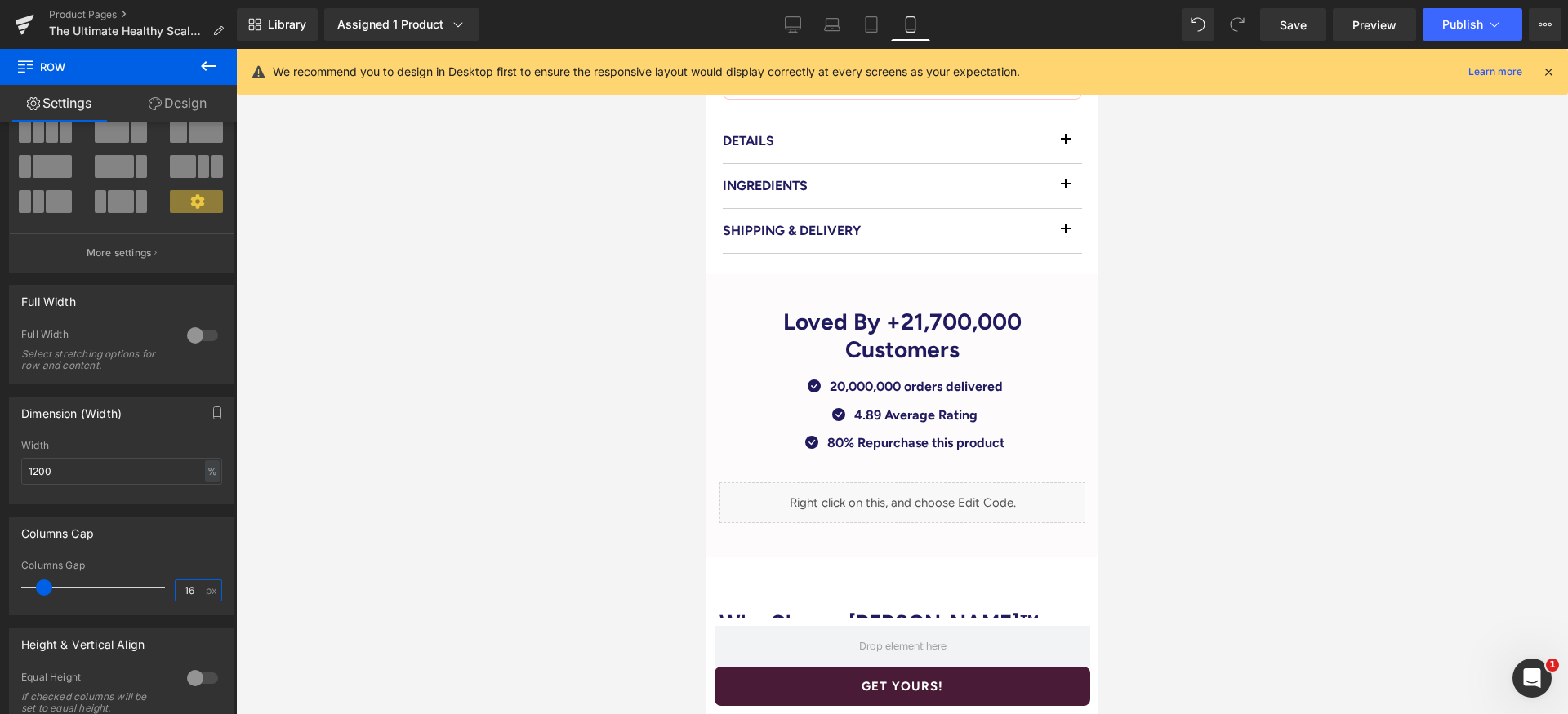
type input "16"
click at [1312, 9] on link "Save" at bounding box center [1293, 25] width 66 height 33
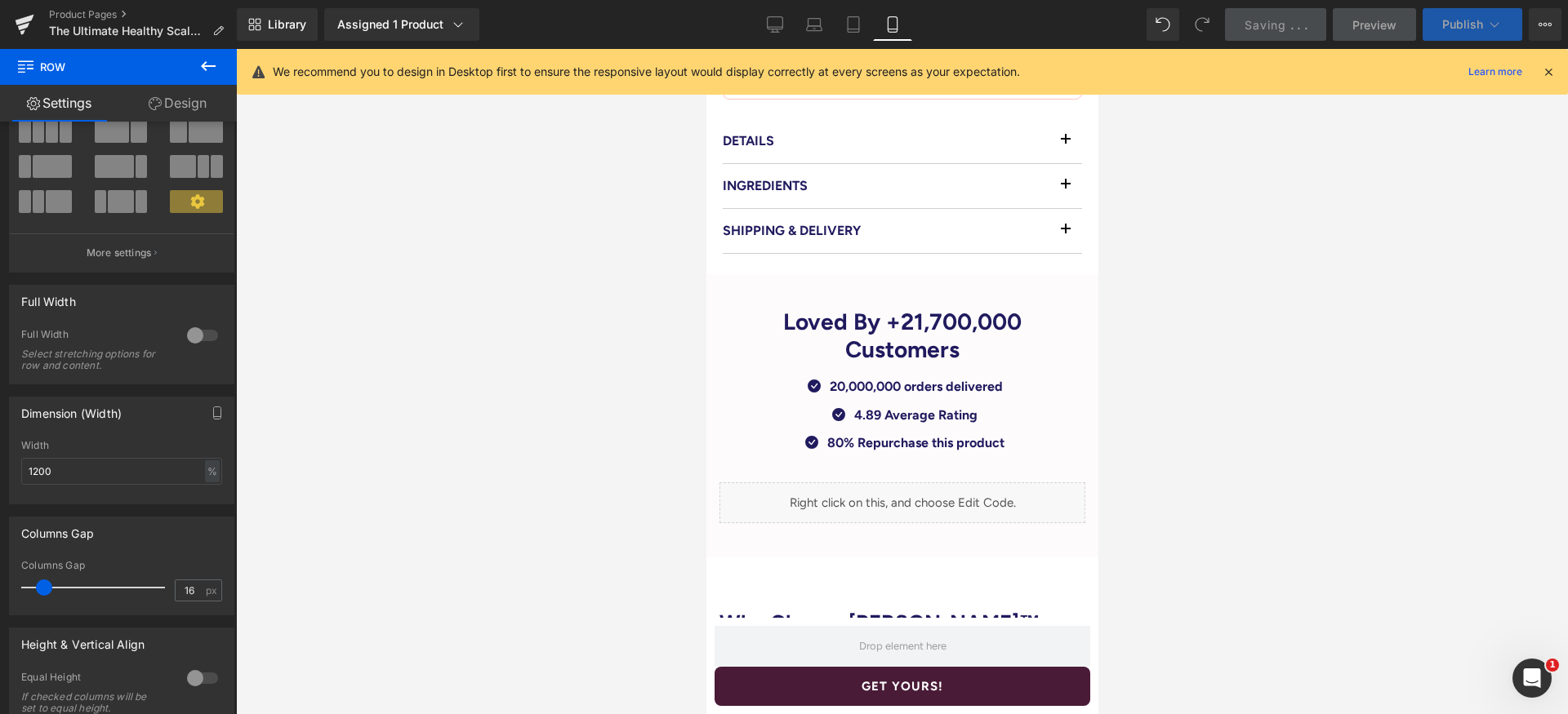
click at [1472, 29] on span "Publish" at bounding box center [1463, 25] width 41 height 13
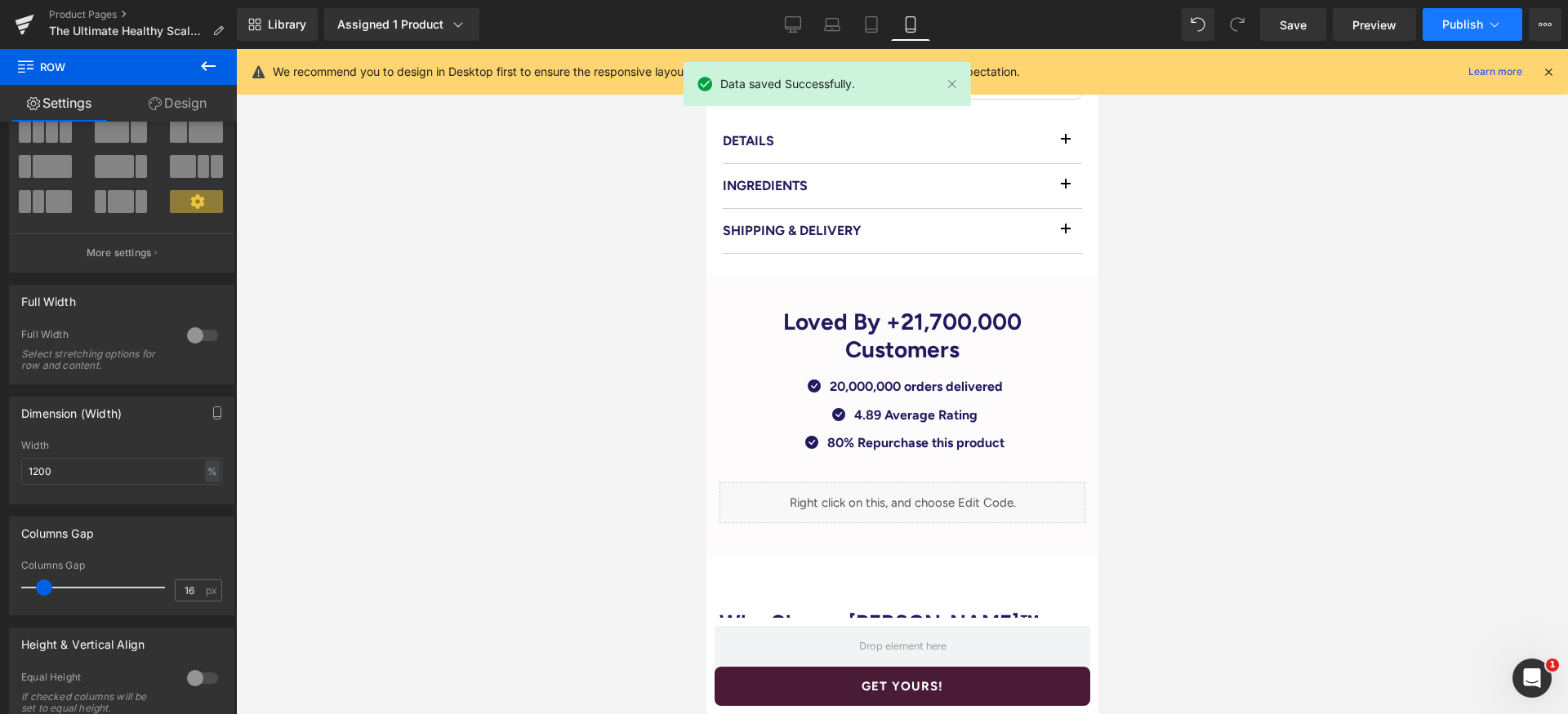
click at [1437, 20] on button "Publish" at bounding box center [1472, 25] width 99 height 33
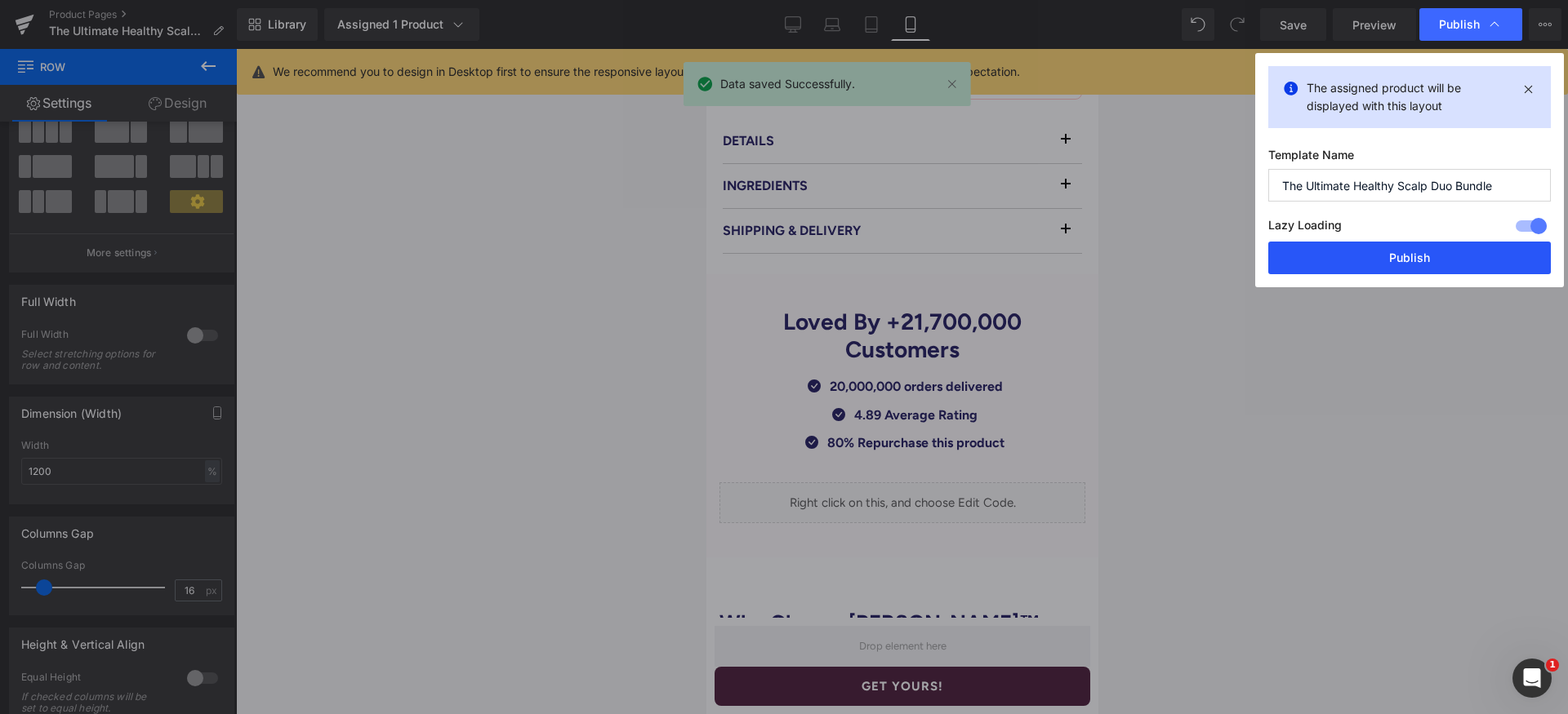
click at [1424, 246] on button "Publish" at bounding box center [1409, 258] width 283 height 33
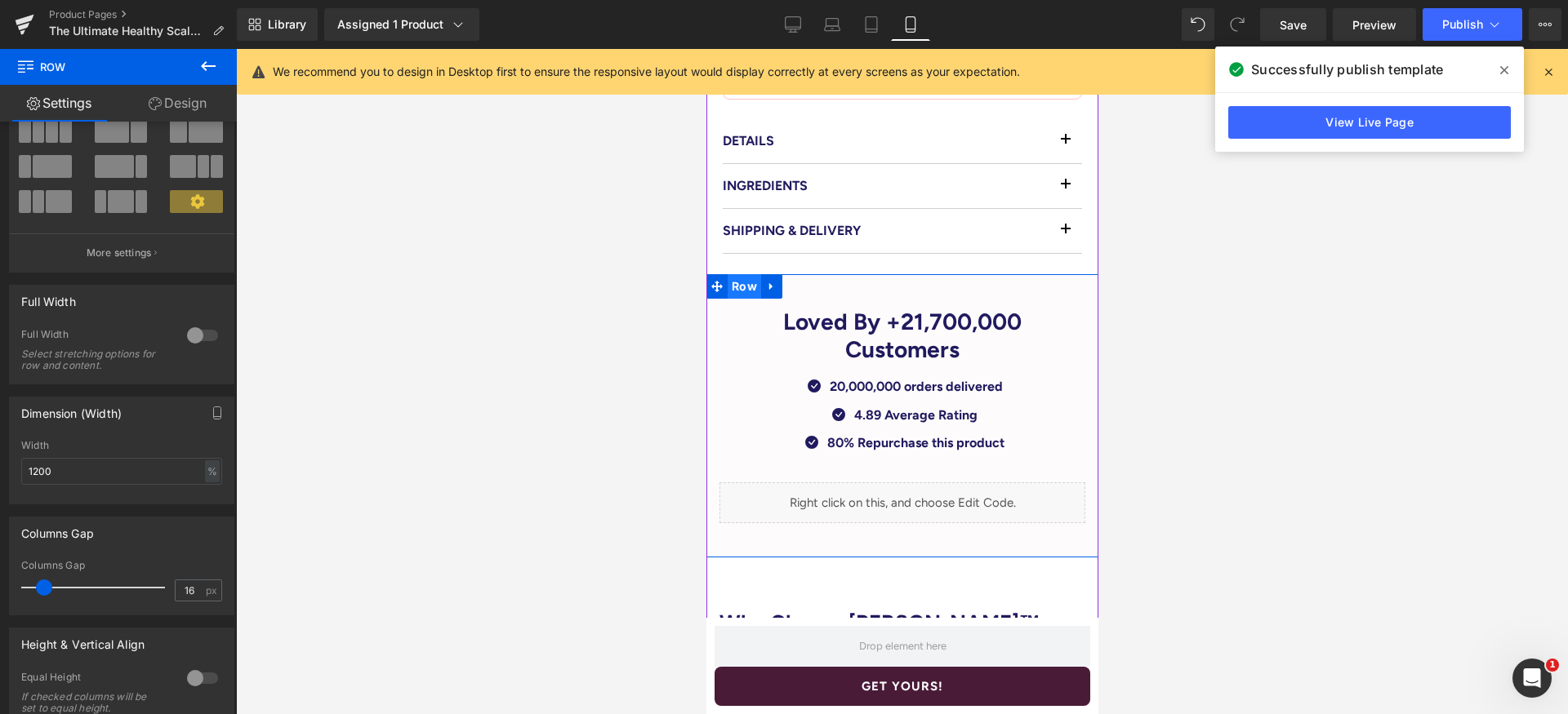
click at [739, 279] on span "Row" at bounding box center [743, 287] width 34 height 25
click at [192, 344] on div at bounding box center [203, 335] width 39 height 26
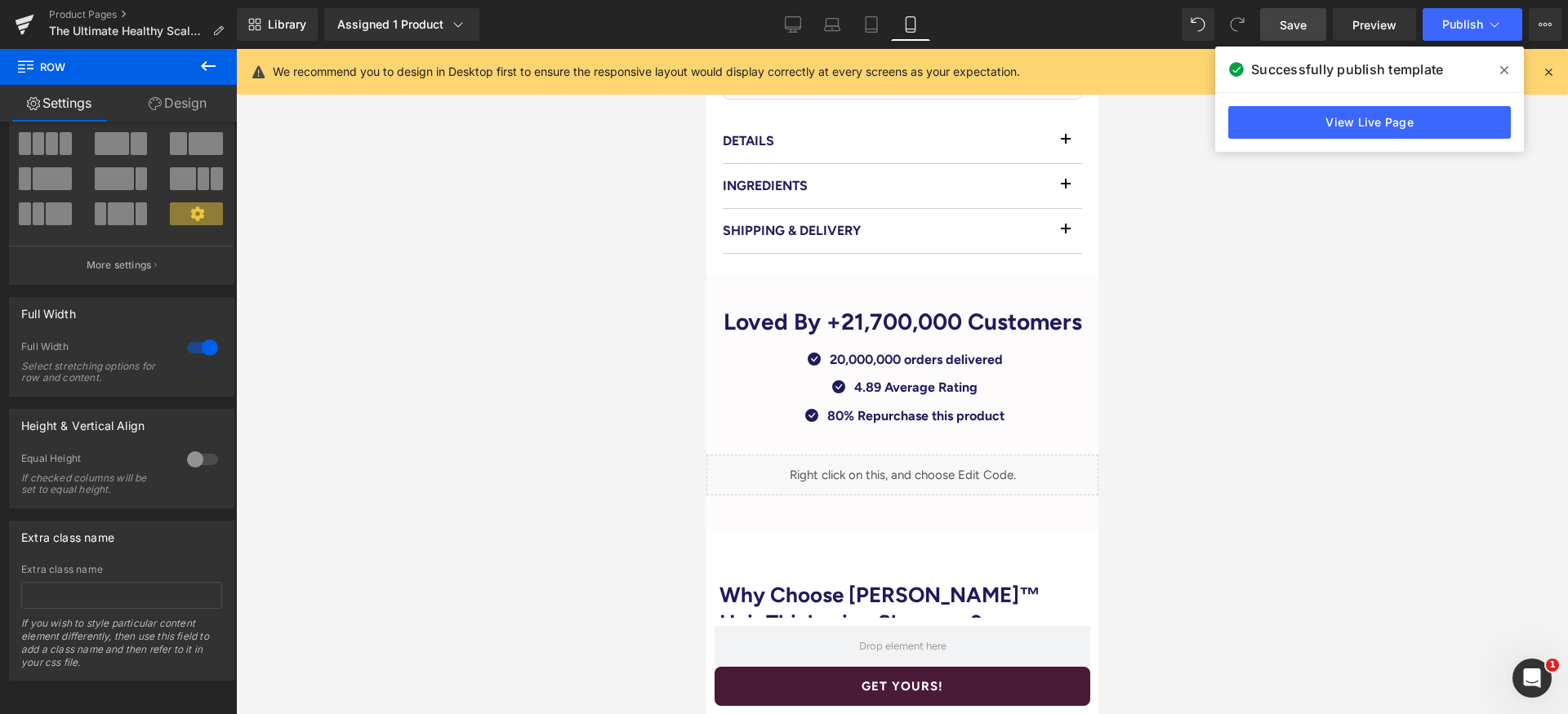
click at [1282, 16] on link "Save" at bounding box center [1293, 25] width 66 height 33
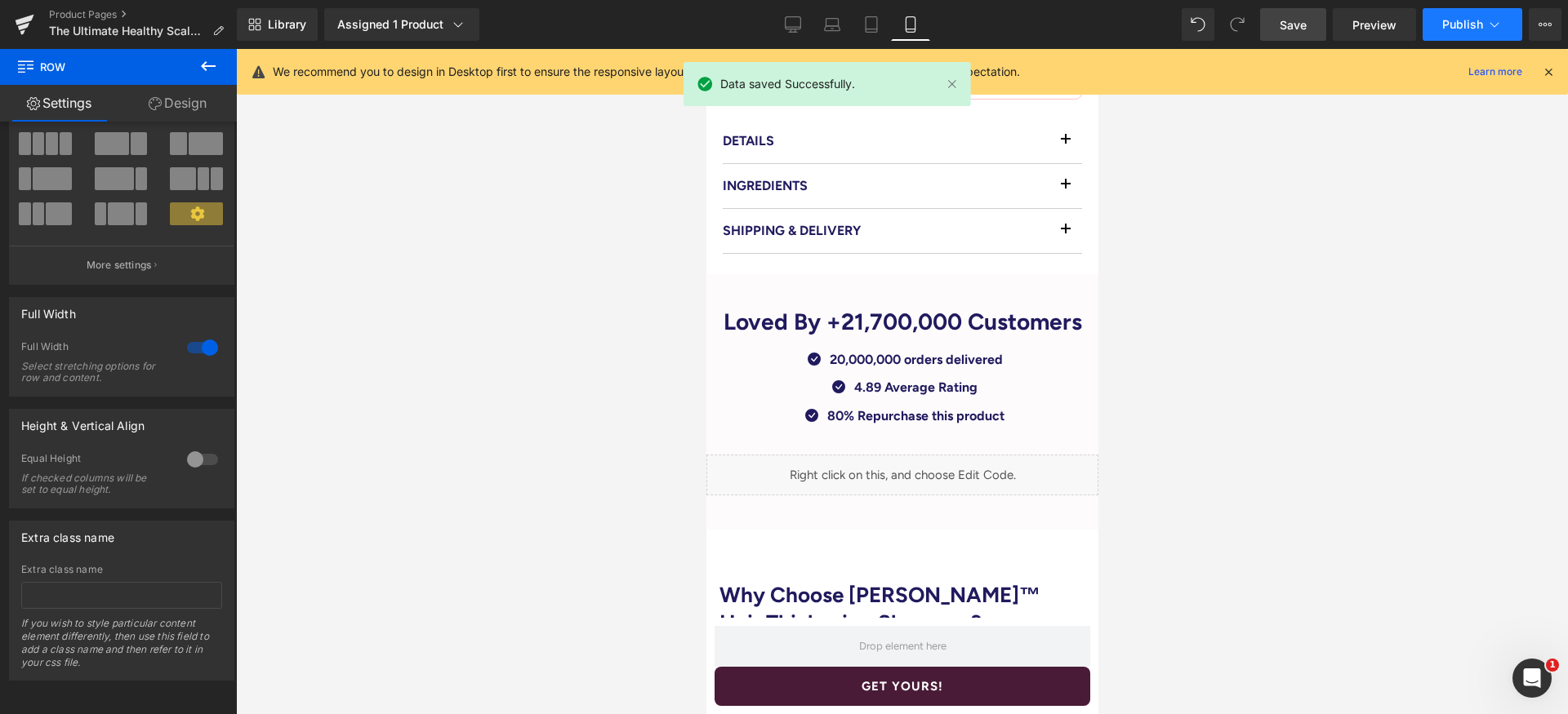
click at [1457, 28] on span "Publish" at bounding box center [1463, 25] width 41 height 13
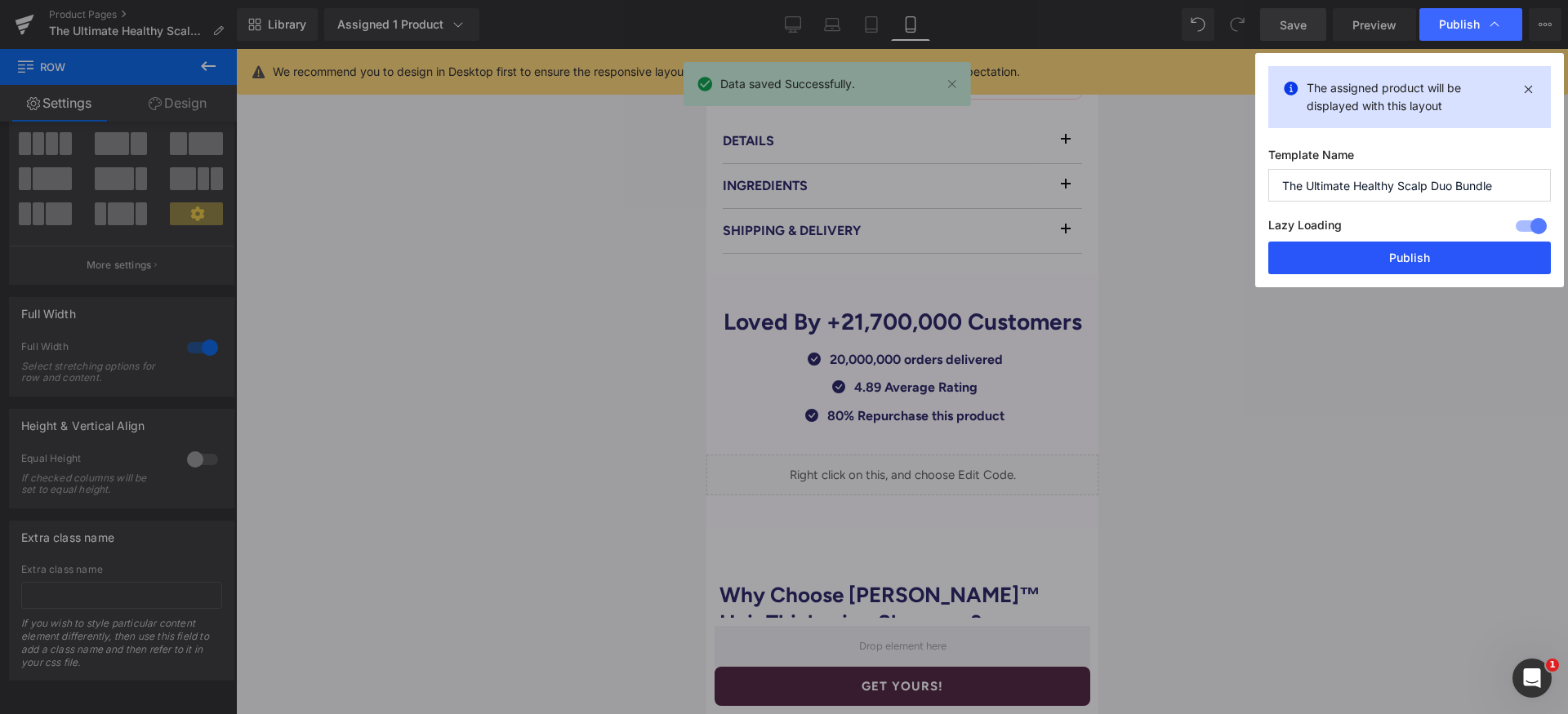
click at [1425, 253] on button "Publish" at bounding box center [1409, 258] width 283 height 33
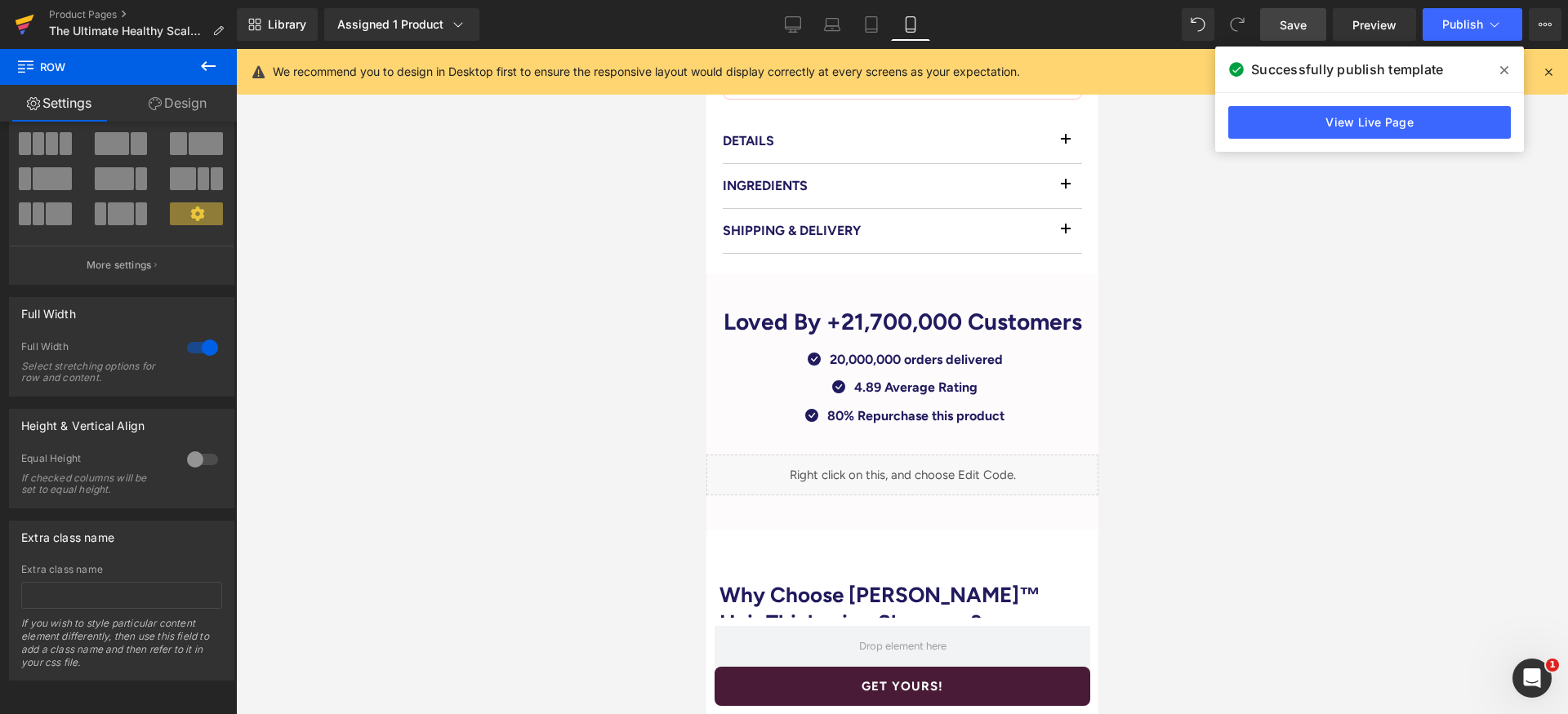
click at [31, 21] on icon at bounding box center [25, 25] width 20 height 41
